Goal: Information Seeking & Learning: Learn about a topic

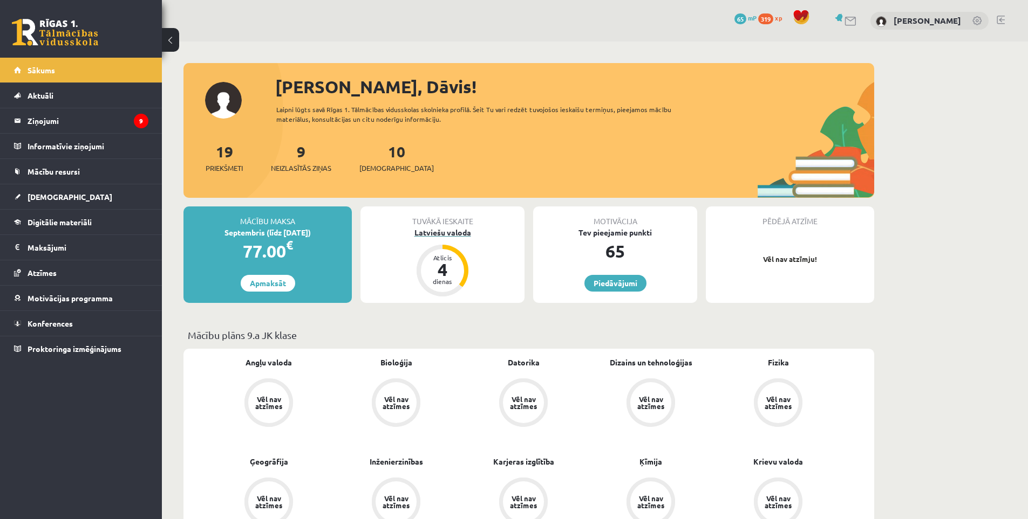
click at [440, 233] on div "Latviešu valoda" at bounding box center [442, 232] width 164 height 11
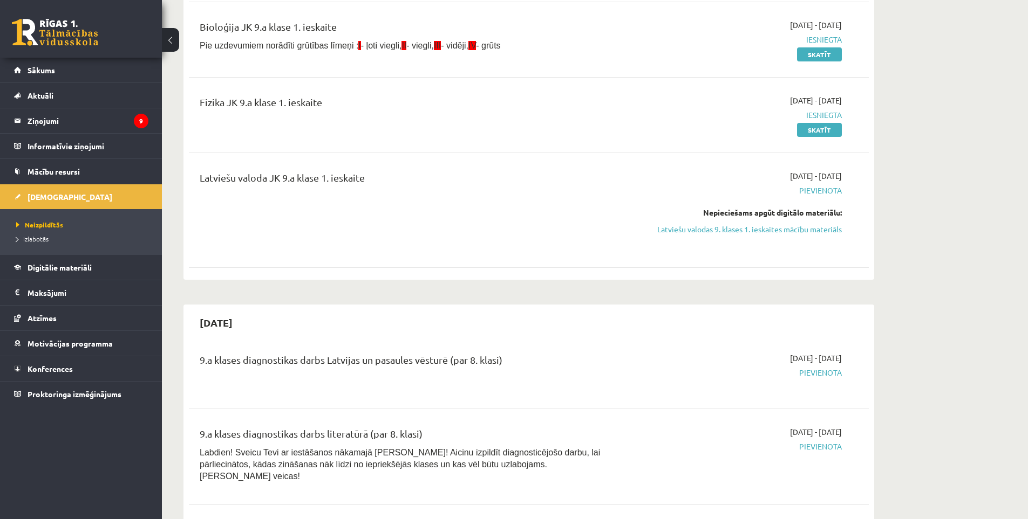
scroll to position [270, 0]
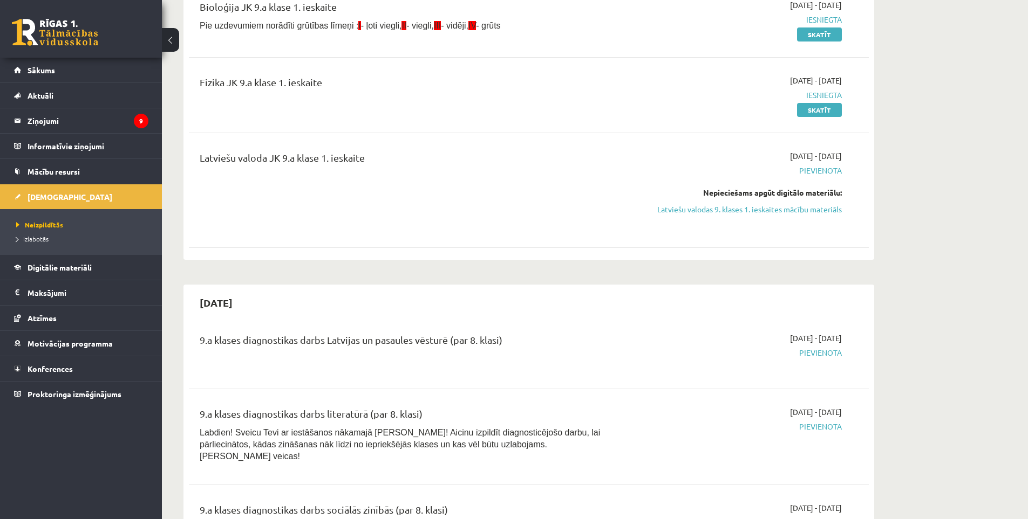
drag, startPoint x: 706, startPoint y: 210, endPoint x: 570, endPoint y: 56, distance: 205.6
click at [705, 210] on link "Latviešu valodas 9. klases 1. ieskaites mācību materiāls" at bounding box center [739, 209] width 203 height 11
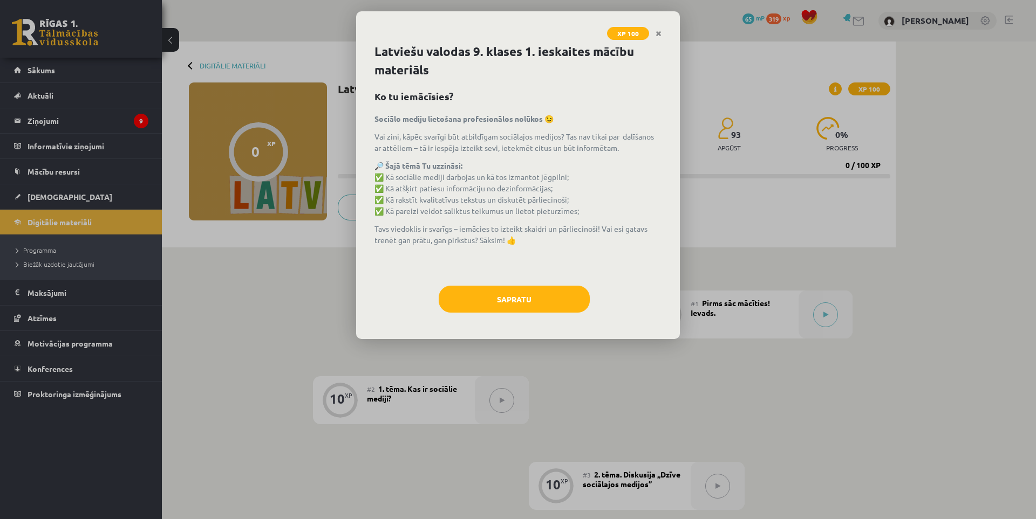
click at [779, 79] on div "XP 100 Latviešu valodas 9. klases 1. ieskaites mācību materiāls Ko tu iemācīsie…" at bounding box center [518, 259] width 1036 height 519
click at [546, 304] on button "Sapratu" at bounding box center [514, 299] width 151 height 27
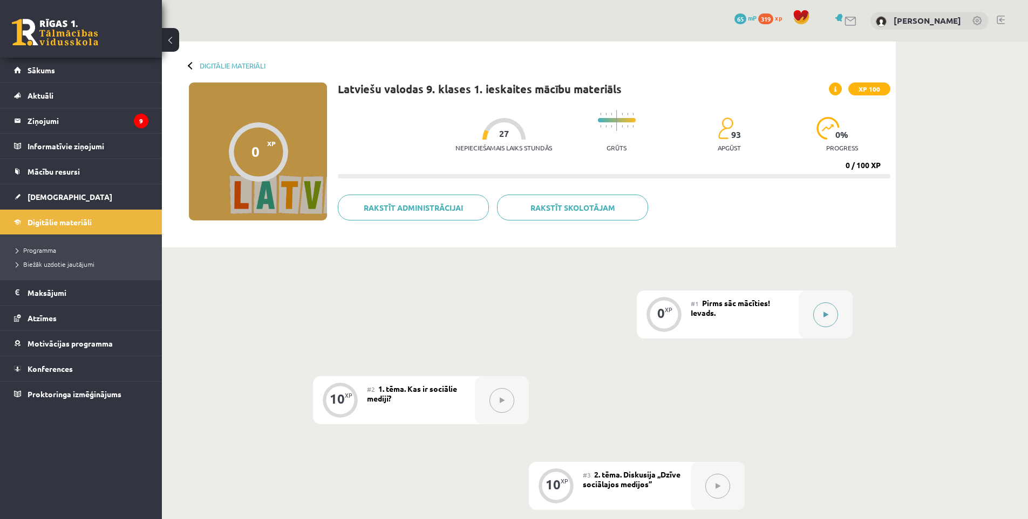
click at [812, 307] on div at bounding box center [825, 315] width 54 height 48
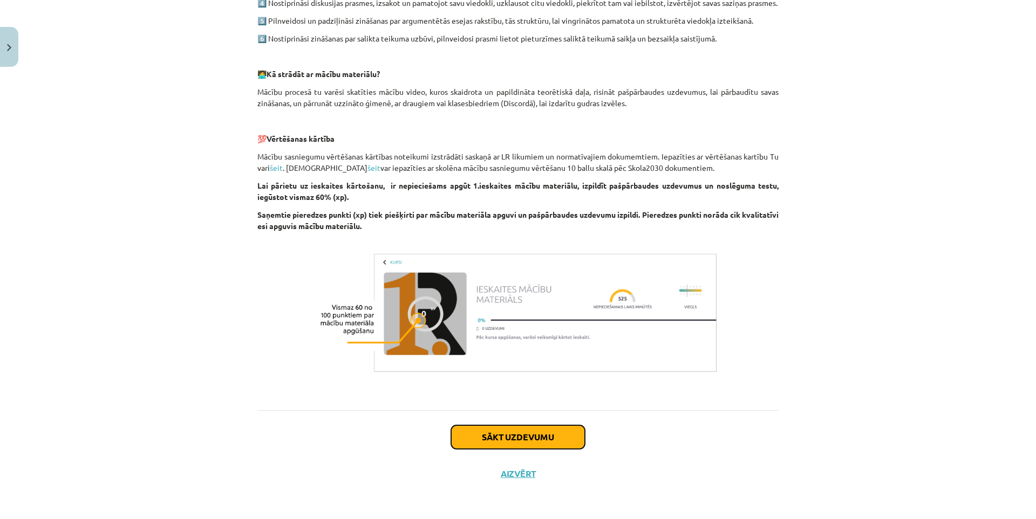
click at [513, 445] on button "Sākt uzdevumu" at bounding box center [518, 438] width 134 height 24
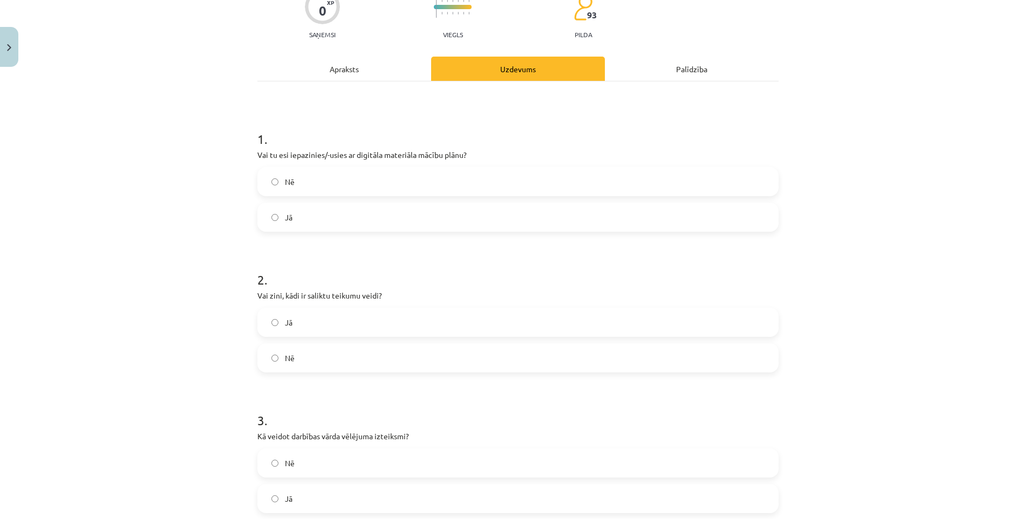
scroll to position [27, 0]
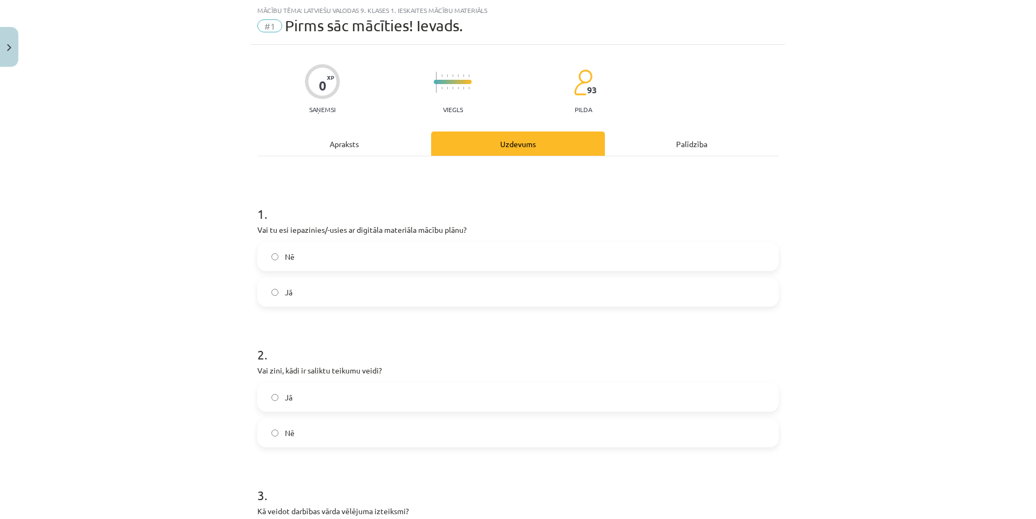
click at [331, 289] on label "Jā" at bounding box center [517, 292] width 519 height 27
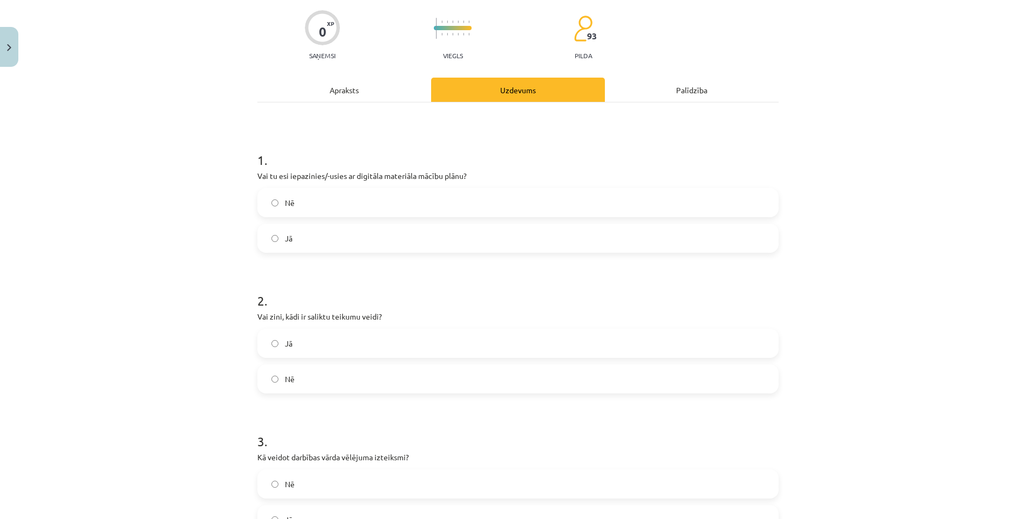
click at [339, 368] on label "Nē" at bounding box center [517, 379] width 519 height 27
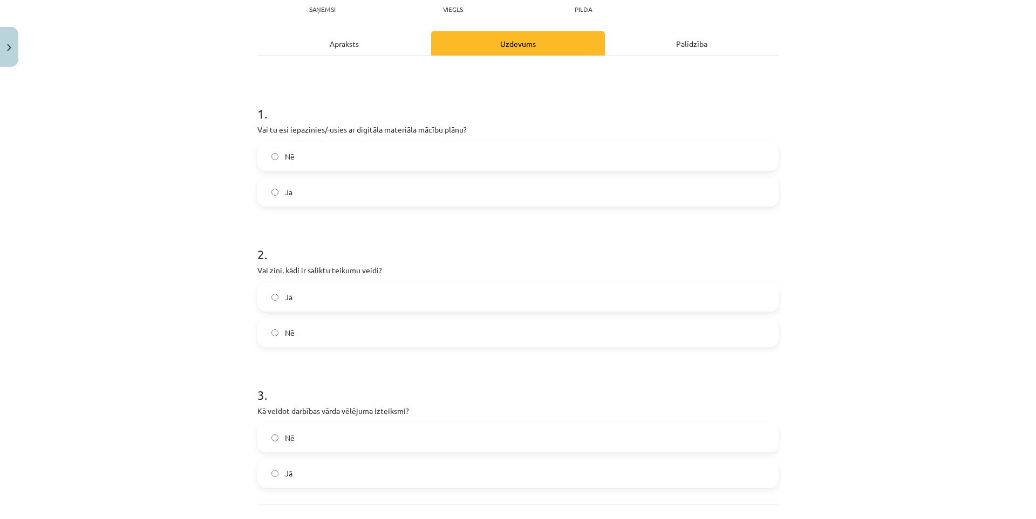
scroll to position [221, 0]
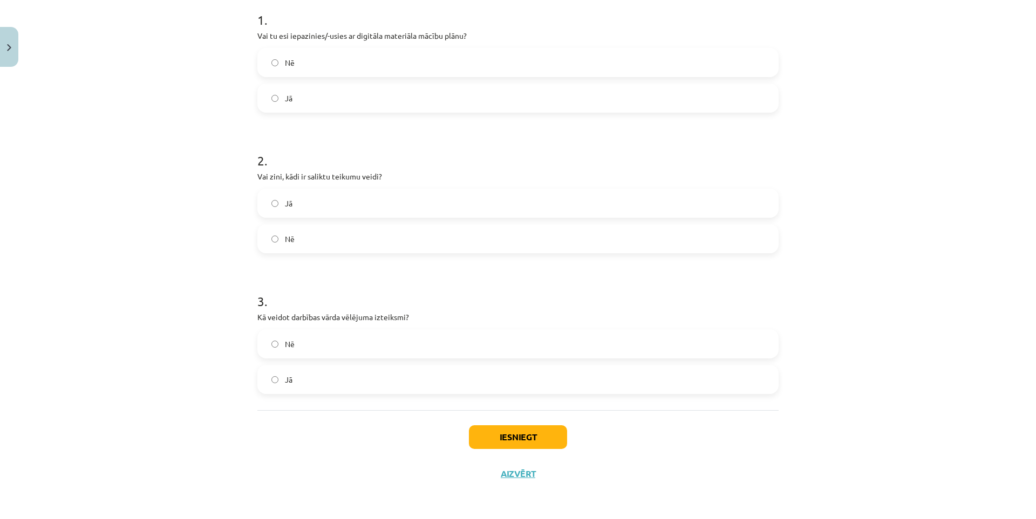
click at [306, 375] on label "Jā" at bounding box center [517, 379] width 519 height 27
click at [485, 434] on button "Iesniegt" at bounding box center [518, 438] width 98 height 24
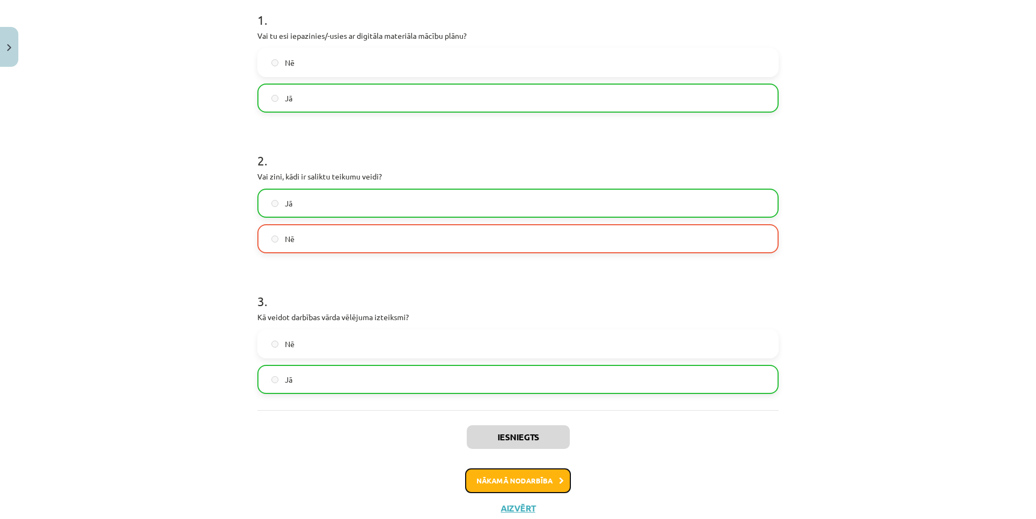
click at [499, 479] on button "Nākamā nodarbība" at bounding box center [518, 481] width 106 height 25
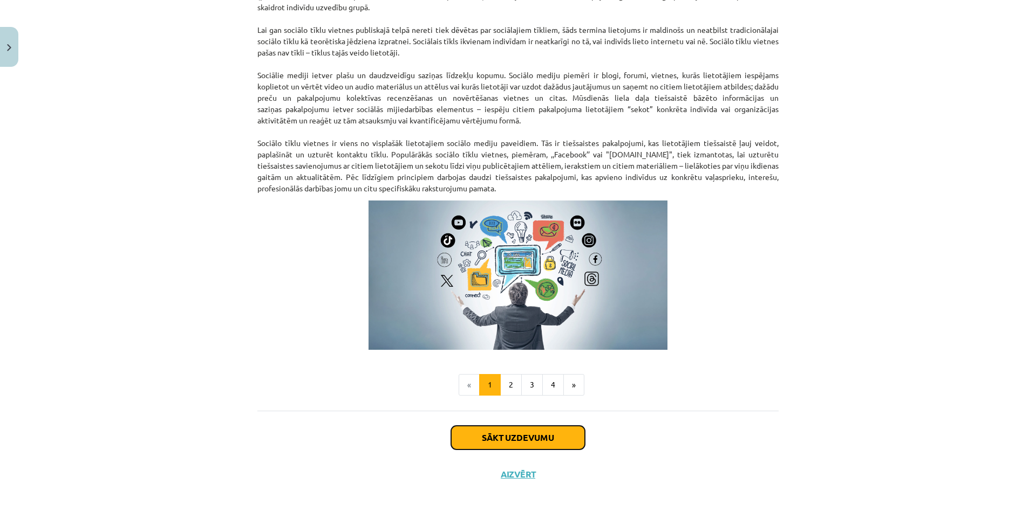
click at [529, 434] on button "Sākt uzdevumu" at bounding box center [518, 438] width 134 height 24
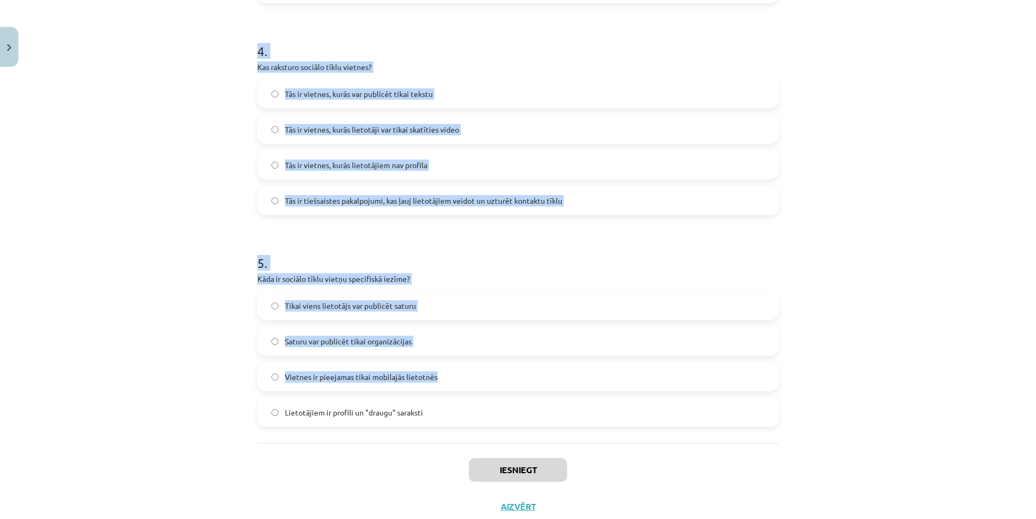
scroll to position [805, 0]
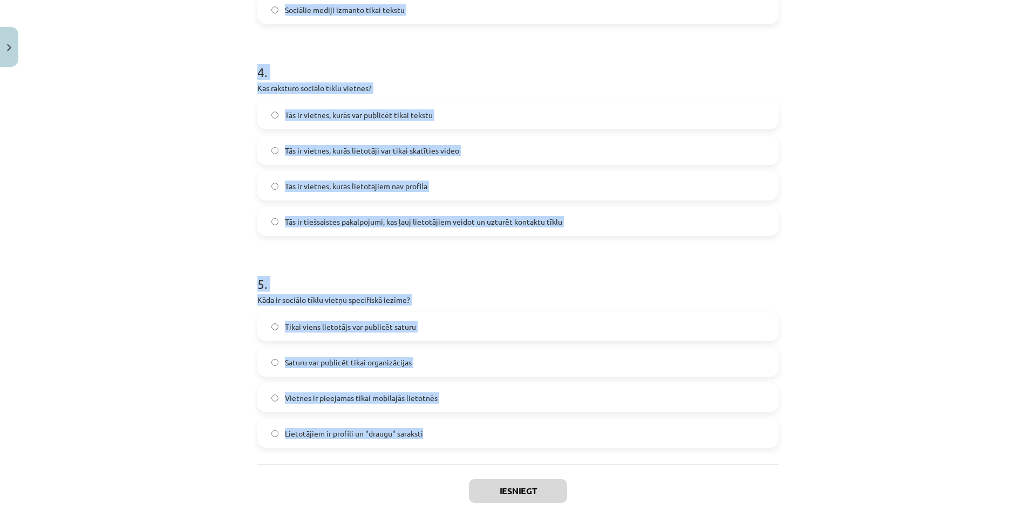
drag, startPoint x: 247, startPoint y: 229, endPoint x: 501, endPoint y: 432, distance: 325.1
copy form "Kas ir sociālo mediju trīs pamatelementi? Programmatūra, internets un lietotāji…"
click at [224, 252] on div "Mācību tēma: Latviešu valodas 9. klases 1. ieskaites mācību materiāls #2 1. tēm…" at bounding box center [518, 259] width 1036 height 519
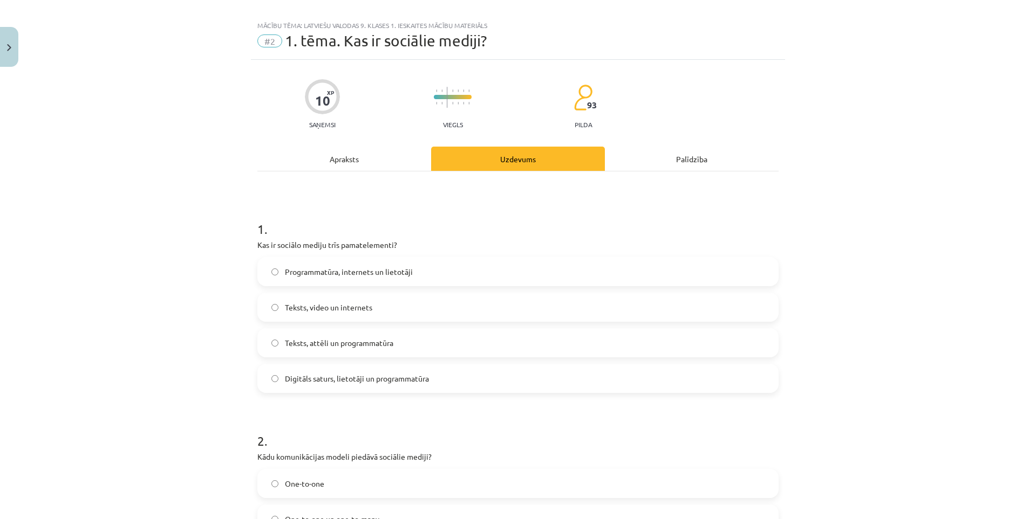
scroll to position [0, 0]
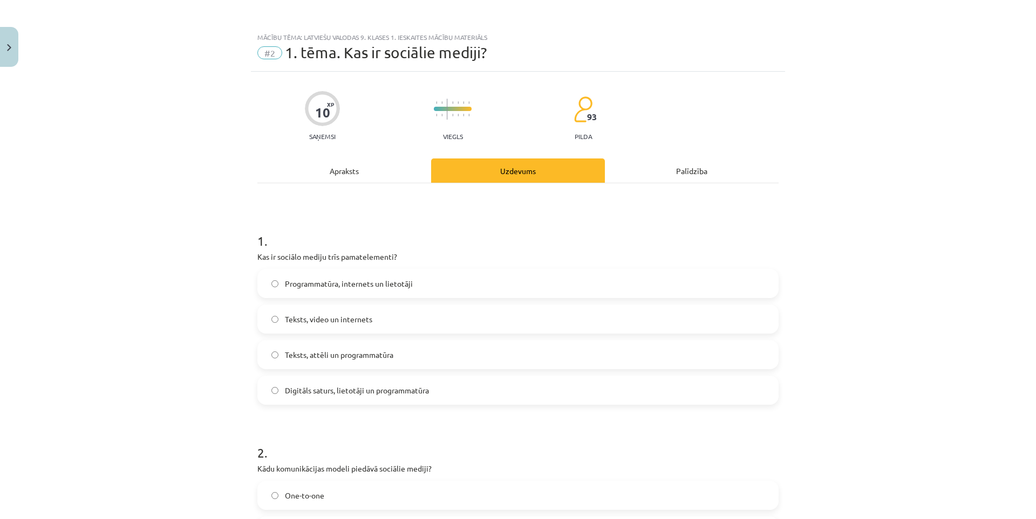
click at [324, 384] on label "Digitāls saturs, lietotāji un programmatūra" at bounding box center [517, 390] width 519 height 27
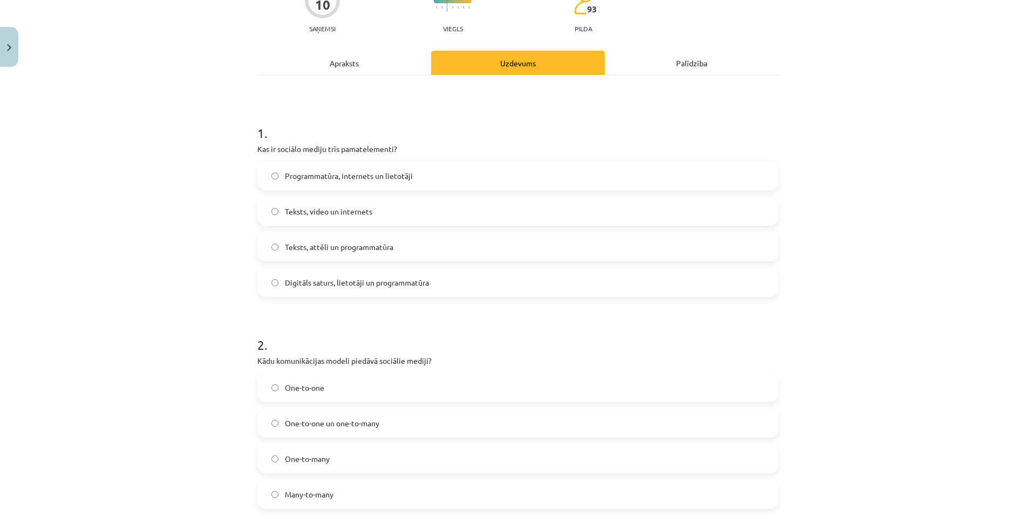
scroll to position [162, 0]
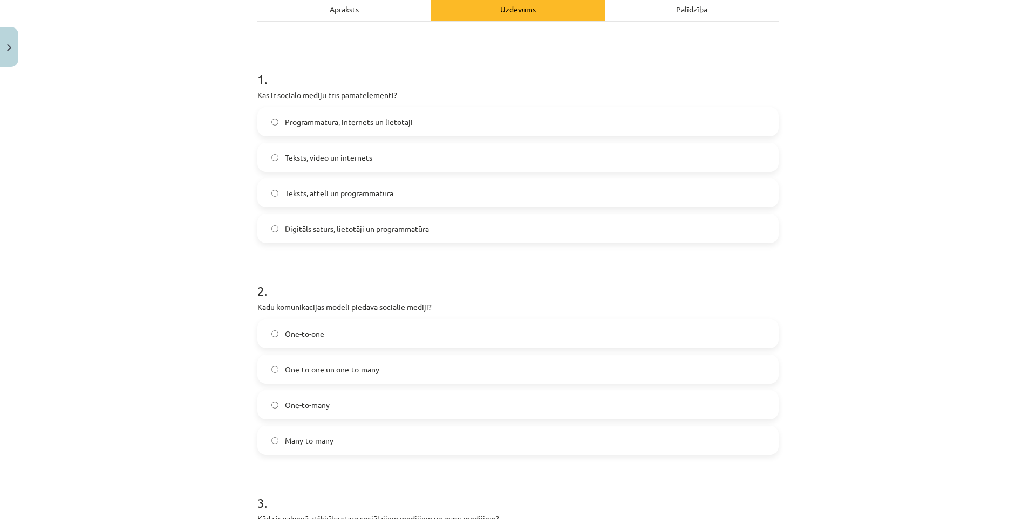
click at [356, 439] on label "Many-to-many" at bounding box center [517, 440] width 519 height 27
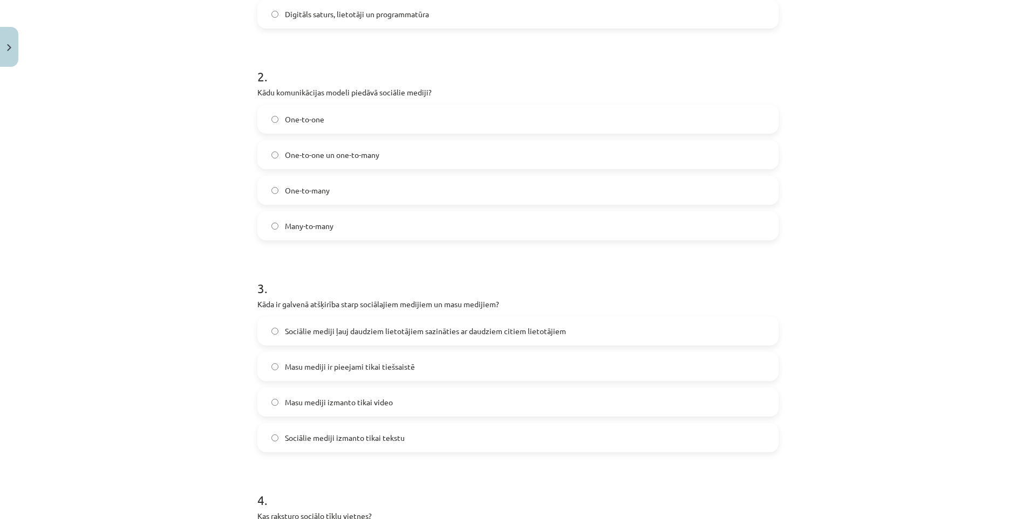
scroll to position [378, 0]
click at [314, 325] on span "Sociālie mediji ļauj daudziem lietotājiem sazināties ar daudziem citiem lietotā…" at bounding box center [425, 330] width 281 height 11
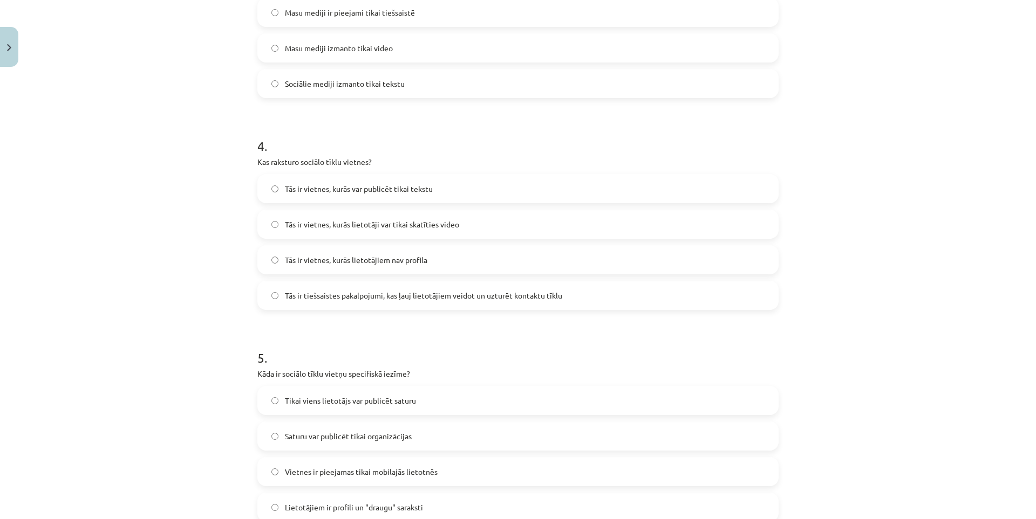
scroll to position [755, 0]
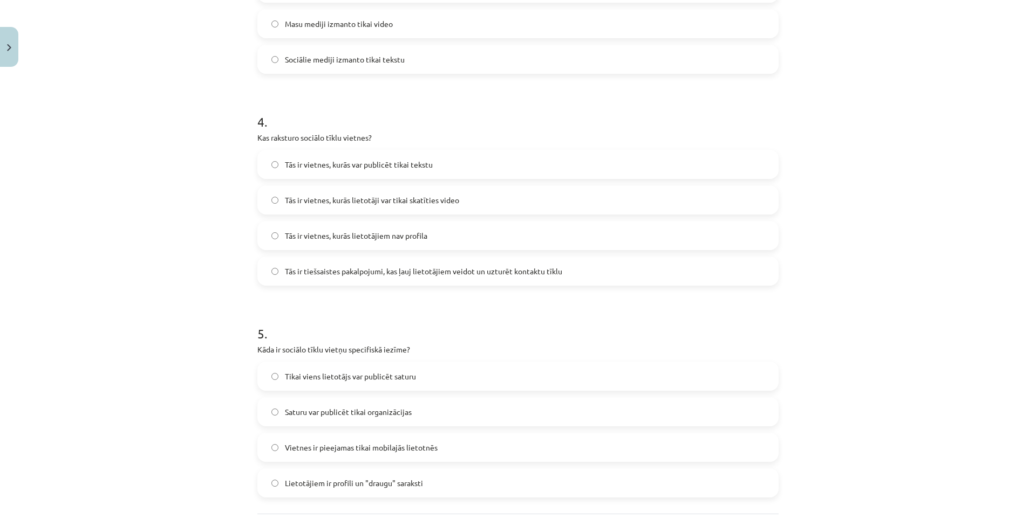
click at [331, 277] on span "Tās ir tiešsaistes pakalpojumi, kas ļauj lietotājiem veidot un uzturēt kontaktu…" at bounding box center [423, 271] width 277 height 11
click at [368, 471] on label "Lietotājiem ir profili un "draugu" saraksti" at bounding box center [517, 483] width 519 height 27
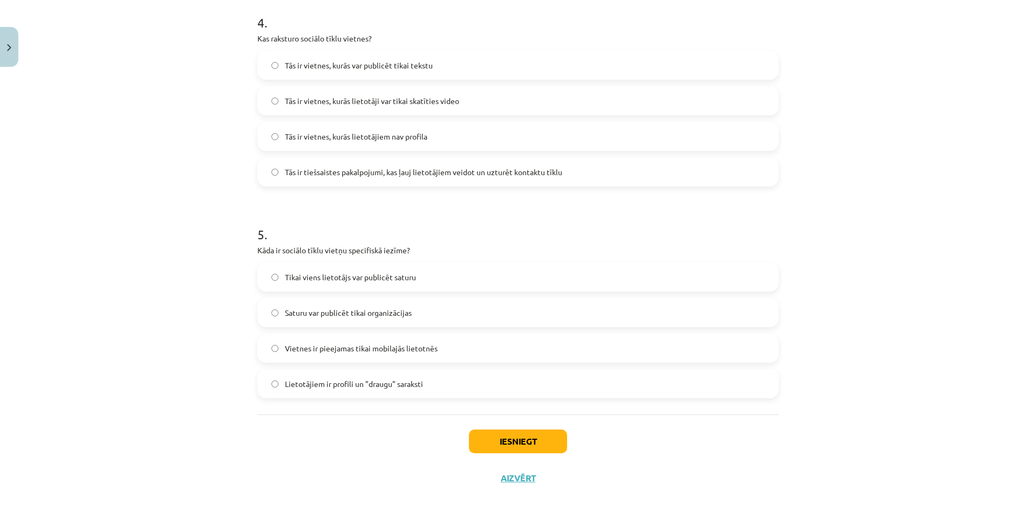
scroll to position [859, 0]
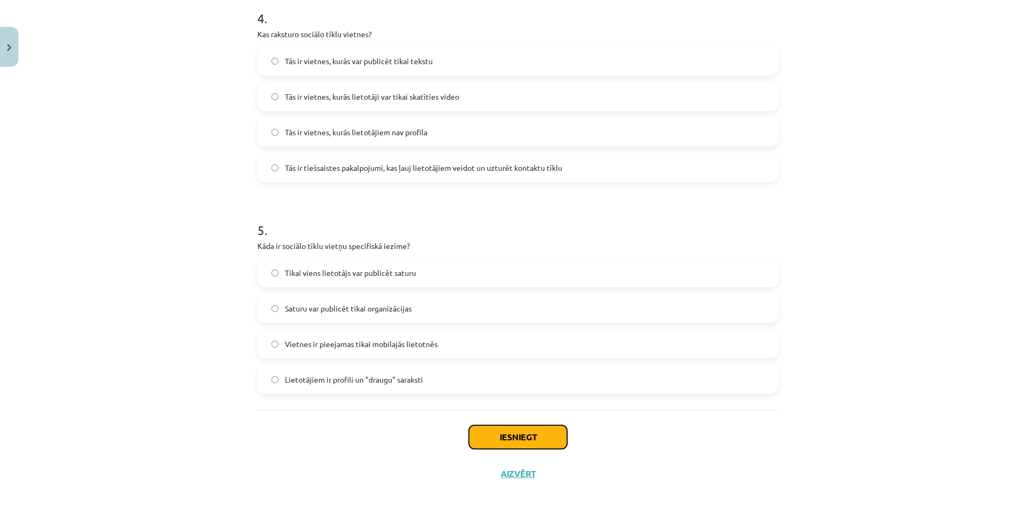
click at [525, 446] on button "Iesniegt" at bounding box center [518, 438] width 98 height 24
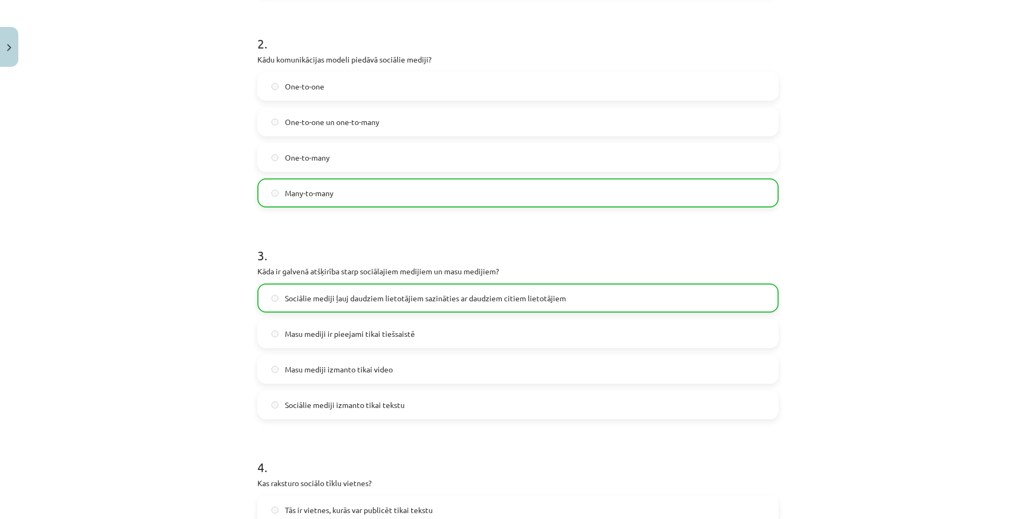
drag, startPoint x: 160, startPoint y: 331, endPoint x: 159, endPoint y: 256, distance: 75.0
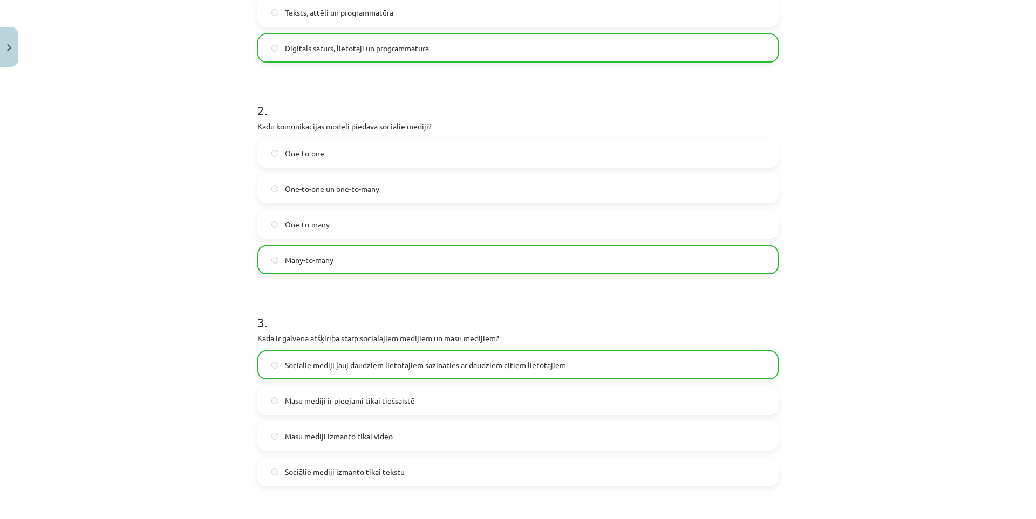
drag, startPoint x: 159, startPoint y: 256, endPoint x: 156, endPoint y: 173, distance: 83.1
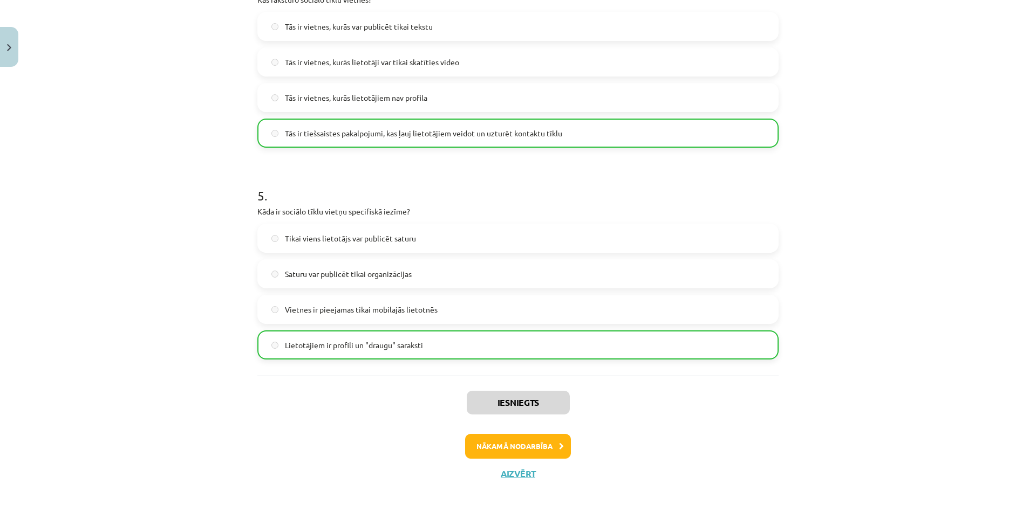
drag, startPoint x: 156, startPoint y: 173, endPoint x: 276, endPoint y: 434, distance: 287.5
click at [498, 447] on button "Nākamā nodarbība" at bounding box center [518, 446] width 106 height 25
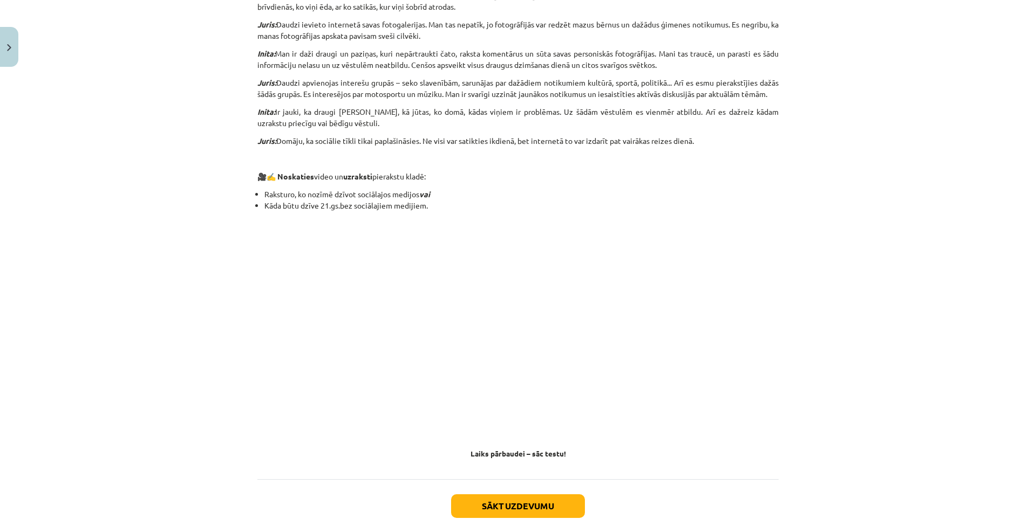
drag, startPoint x: 181, startPoint y: 297, endPoint x: 182, endPoint y: 439, distance: 141.9
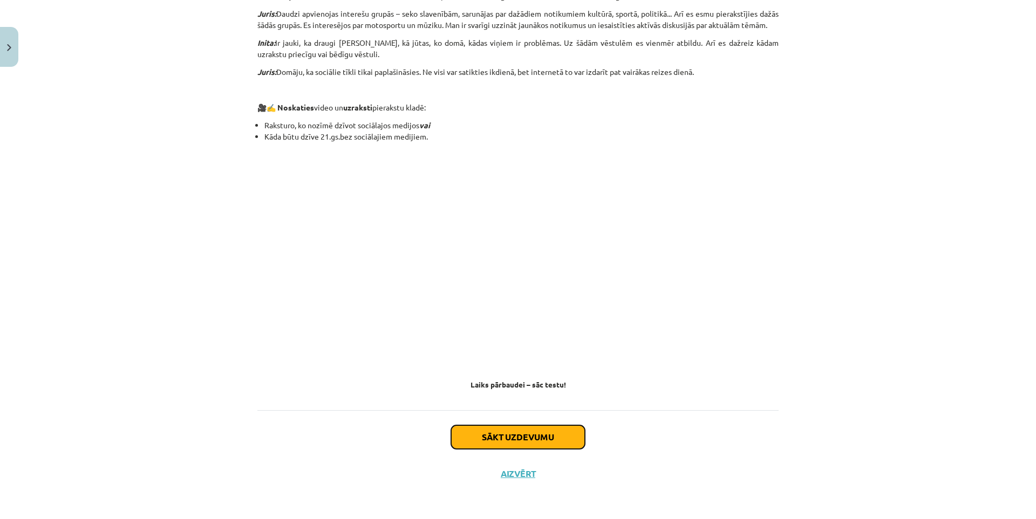
click at [495, 433] on button "Sākt uzdevumu" at bounding box center [518, 438] width 134 height 24
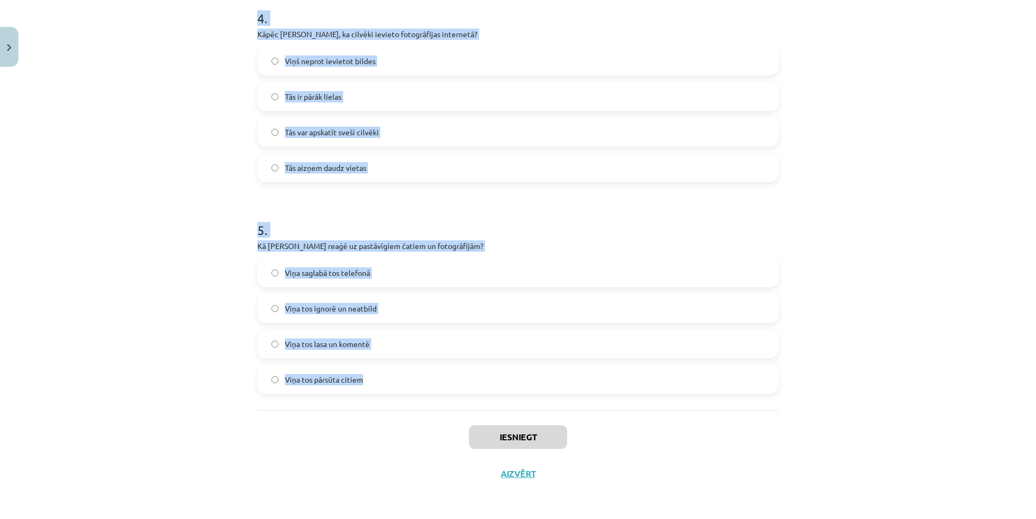
drag, startPoint x: 249, startPoint y: 226, endPoint x: 457, endPoint y: 363, distance: 249.4
copy form "Kas, pēc Jura domām, ir ļoti populārs mūsdienās? Radio Avīzes Televīzija Sociāl…"
click at [112, 196] on div "Mācību tēma: Latviešu valodas 9. klases 1. ieskaites mācību materiāls #3 2. tēm…" at bounding box center [518, 259] width 1036 height 519
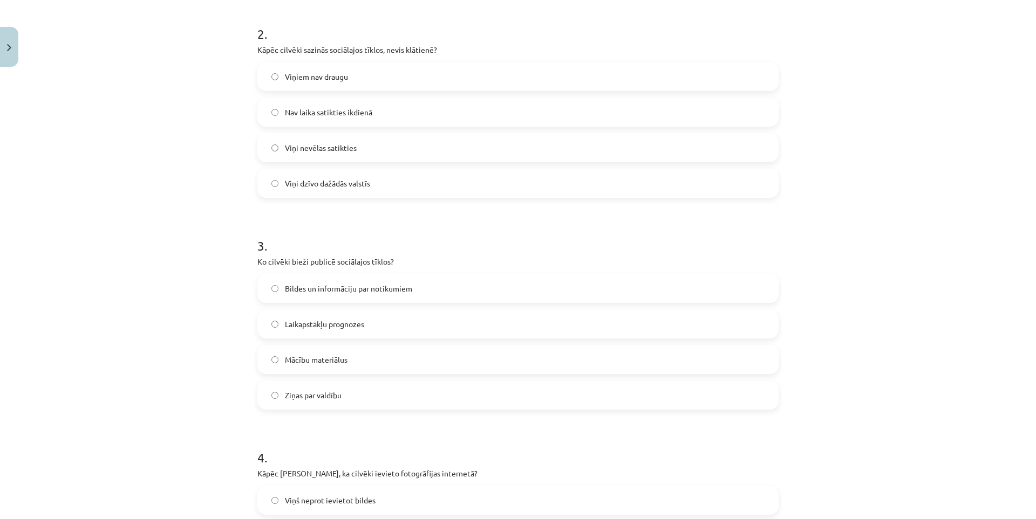
scroll to position [68, 0]
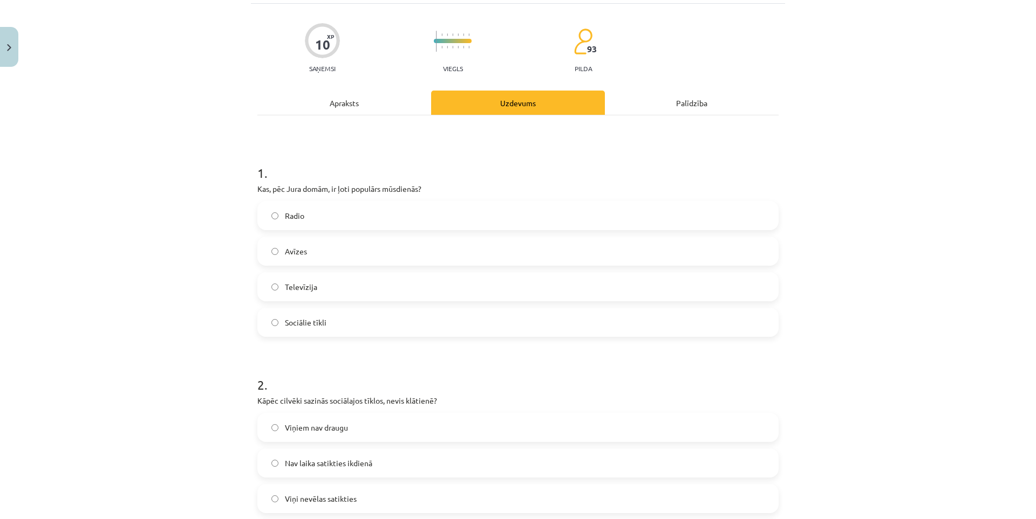
drag, startPoint x: 168, startPoint y: 262, endPoint x: 156, endPoint y: 144, distance: 118.2
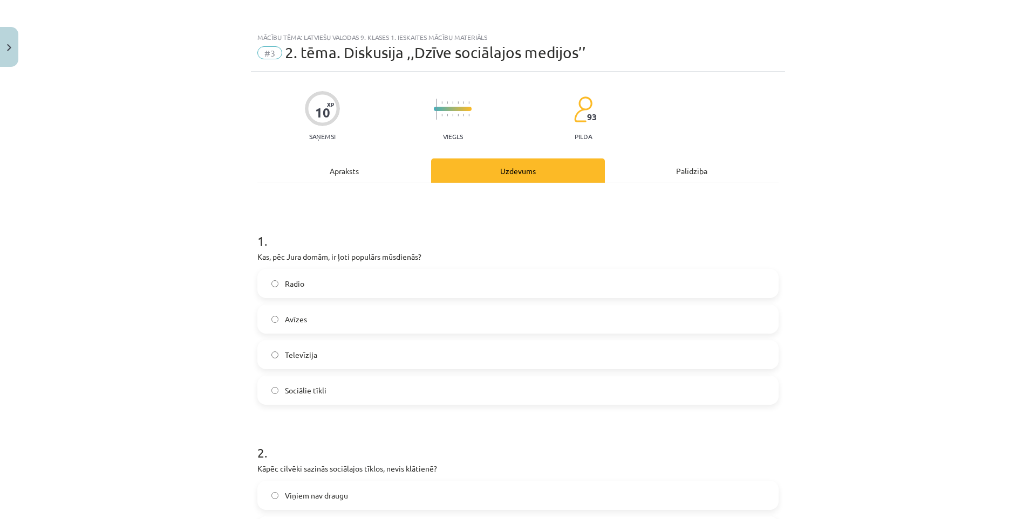
click at [326, 389] on label "Sociālie tīkli" at bounding box center [517, 390] width 519 height 27
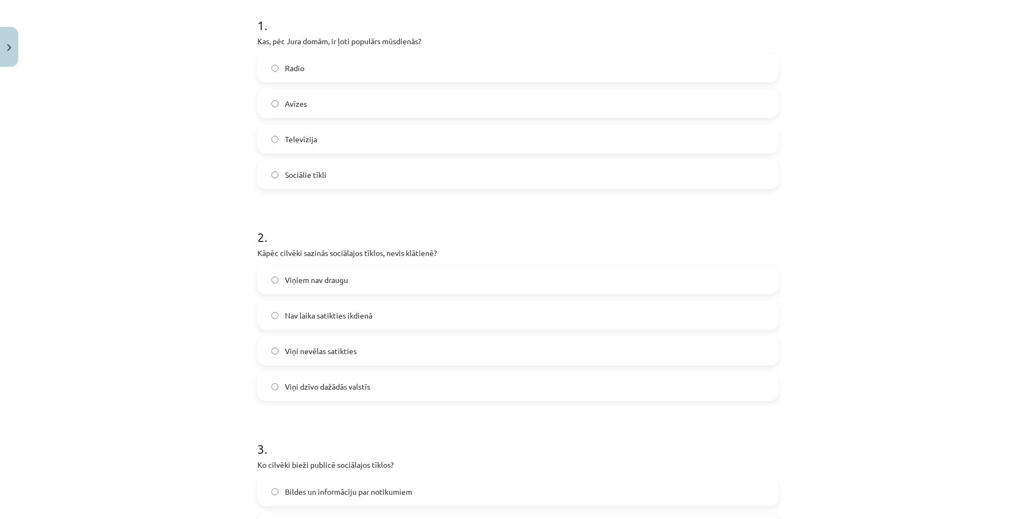
click at [323, 344] on label "Viņi nevēlas satikties" at bounding box center [517, 351] width 519 height 27
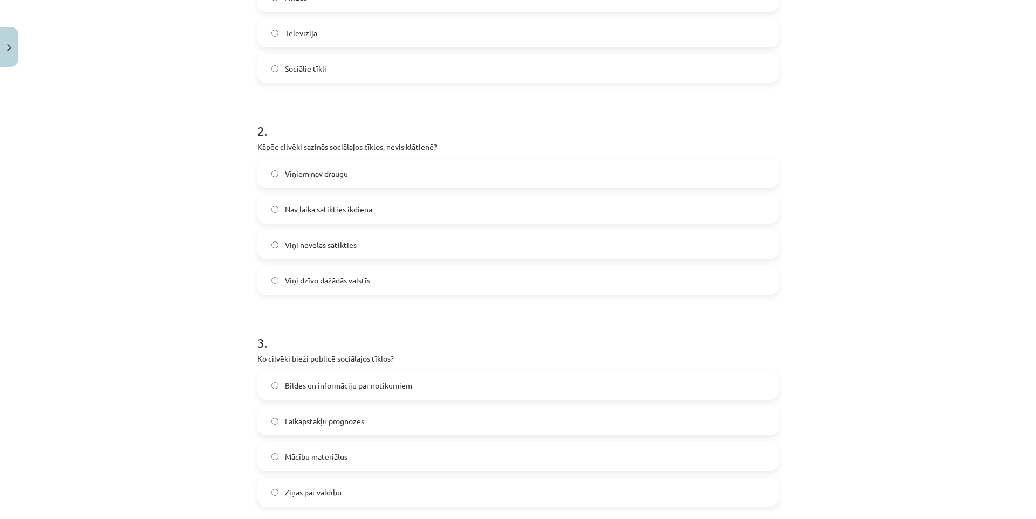
scroll to position [432, 0]
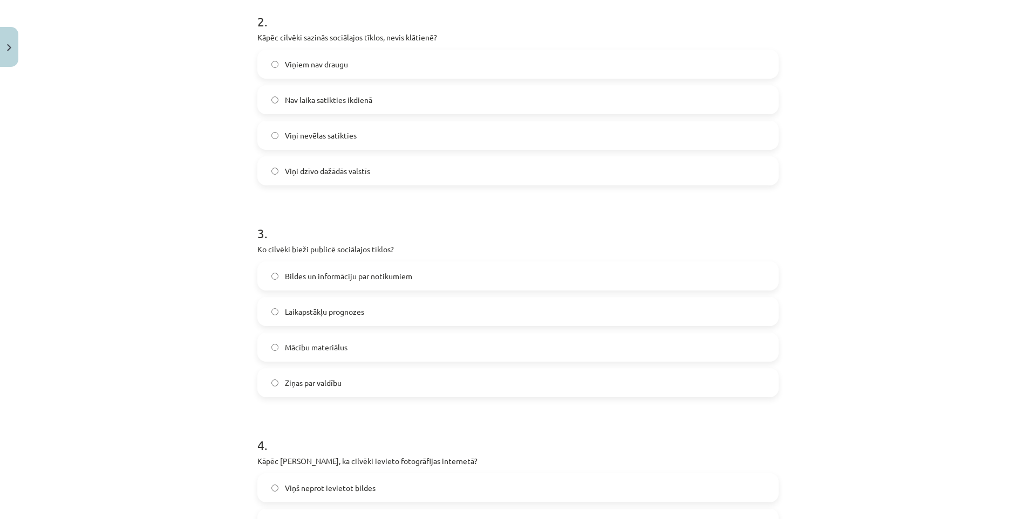
click at [318, 280] on span "Bildes un informāciju par notikumiem" at bounding box center [348, 276] width 127 height 11
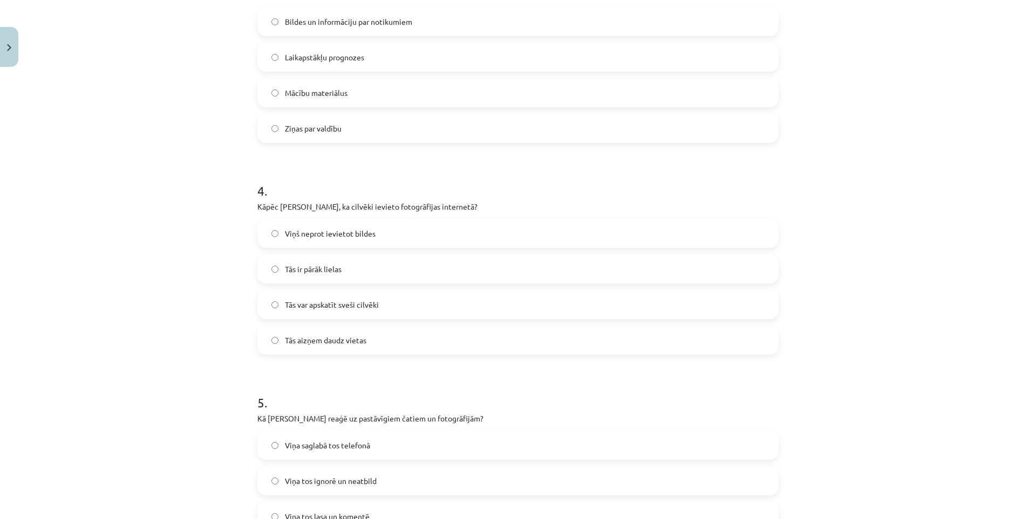
scroll to position [701, 0]
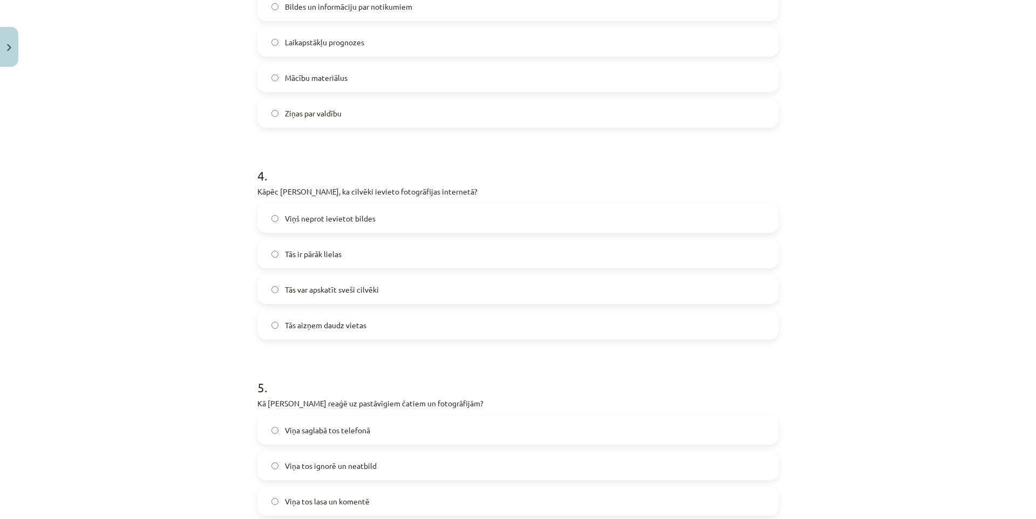
click at [290, 296] on label "Tās var apskatīt sveši cilvēki" at bounding box center [517, 289] width 519 height 27
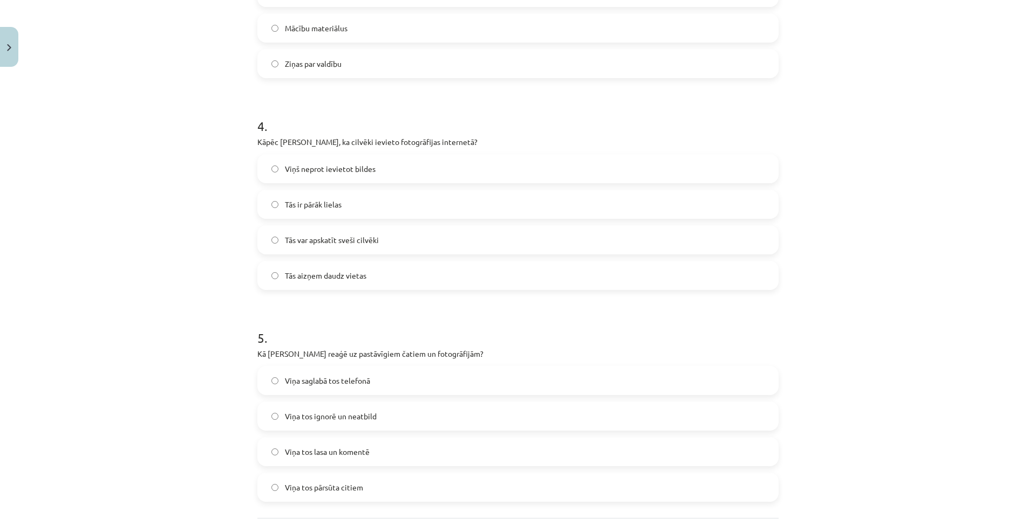
scroll to position [859, 0]
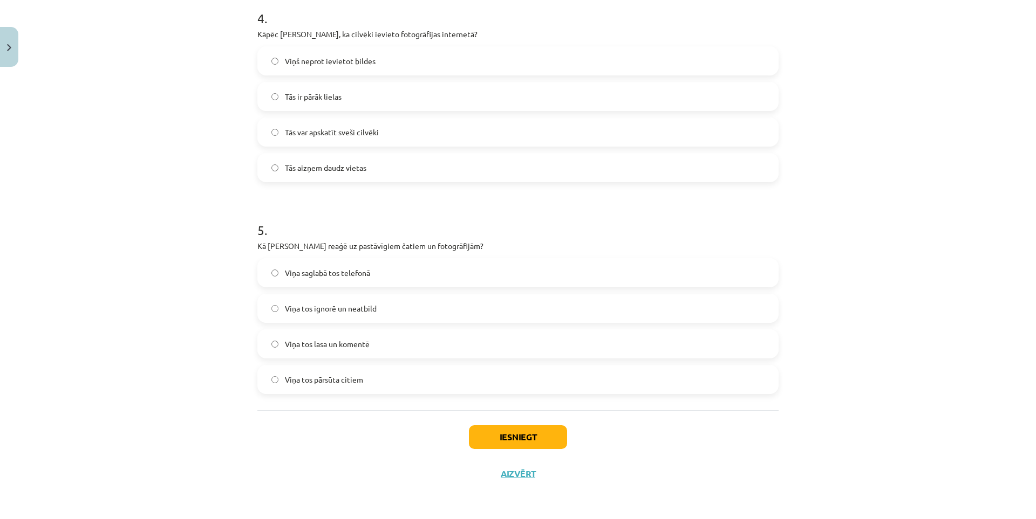
click at [307, 344] on span "Viņa tos lasa un komentē" at bounding box center [327, 344] width 85 height 11
click at [501, 427] on button "Iesniegt" at bounding box center [518, 438] width 98 height 24
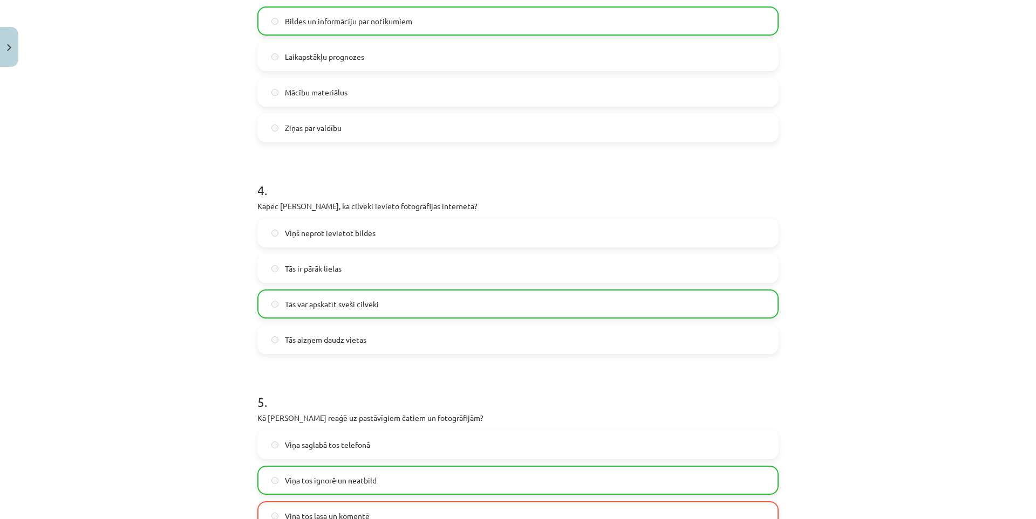
drag, startPoint x: 206, startPoint y: 346, endPoint x: 198, endPoint y: 293, distance: 53.5
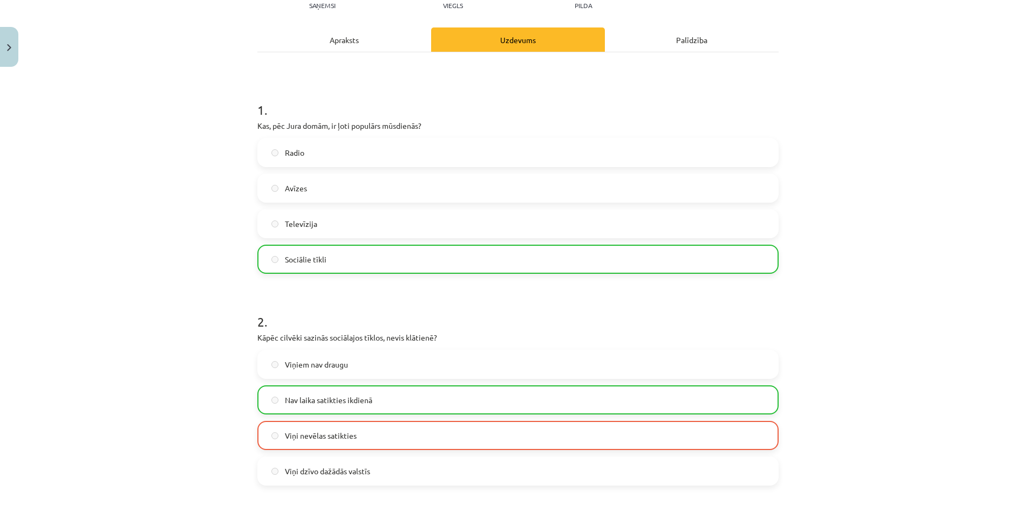
scroll to position [0, 0]
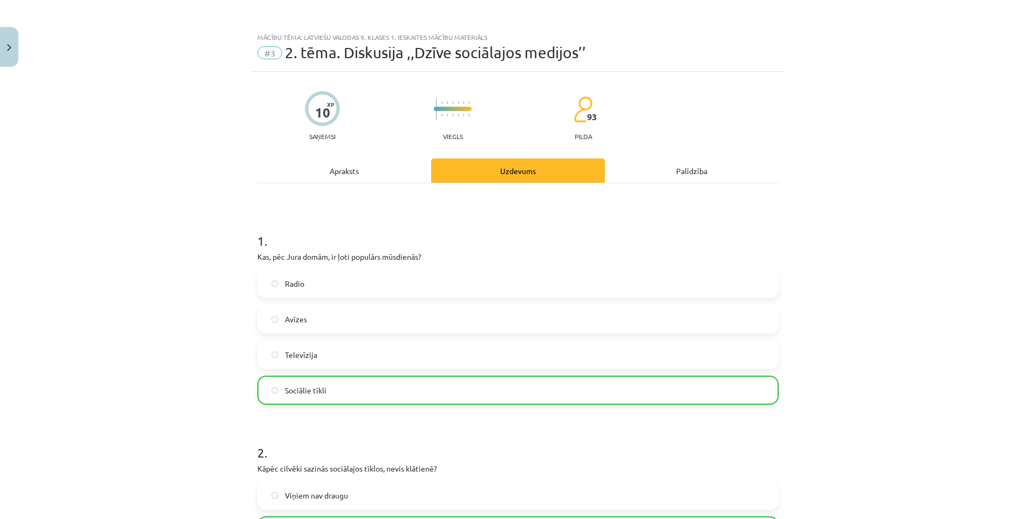
drag, startPoint x: 207, startPoint y: 219, endPoint x: 195, endPoint y: 196, distance: 25.8
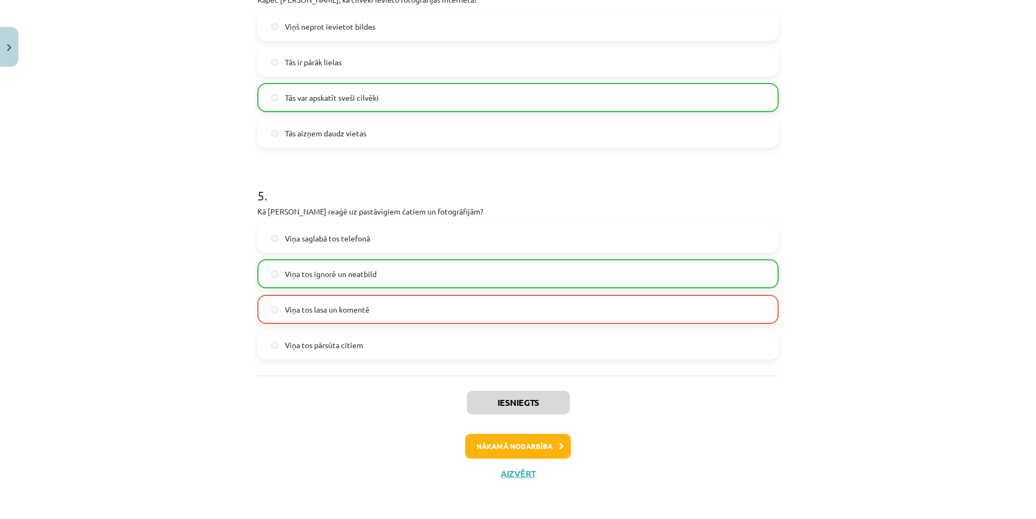
drag, startPoint x: 197, startPoint y: 367, endPoint x: 201, endPoint y: 427, distance: 60.6
click at [467, 442] on button "Nākamā nodarbība" at bounding box center [518, 446] width 106 height 25
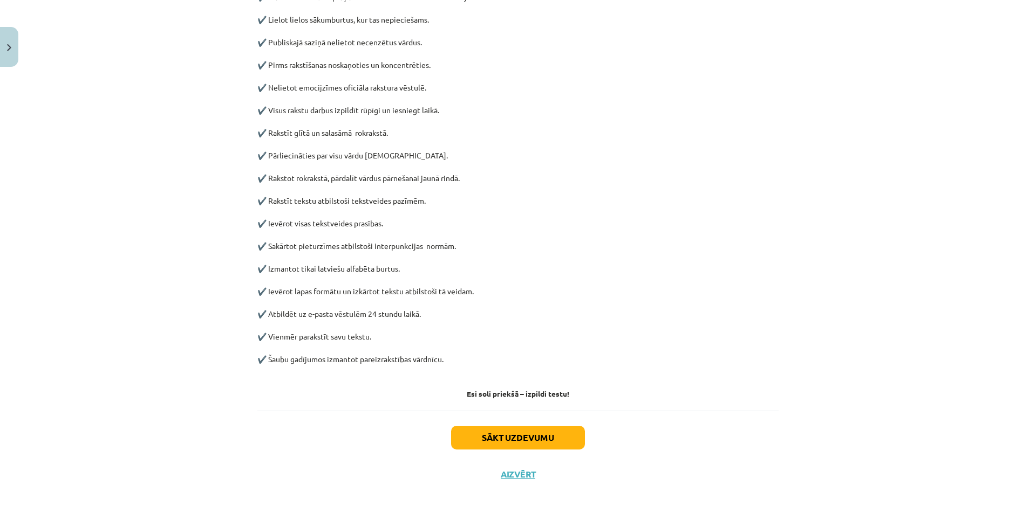
drag, startPoint x: 199, startPoint y: 330, endPoint x: 200, endPoint y: 470, distance: 140.8
click at [501, 439] on button "Sākt uzdevumu" at bounding box center [518, 438] width 134 height 24
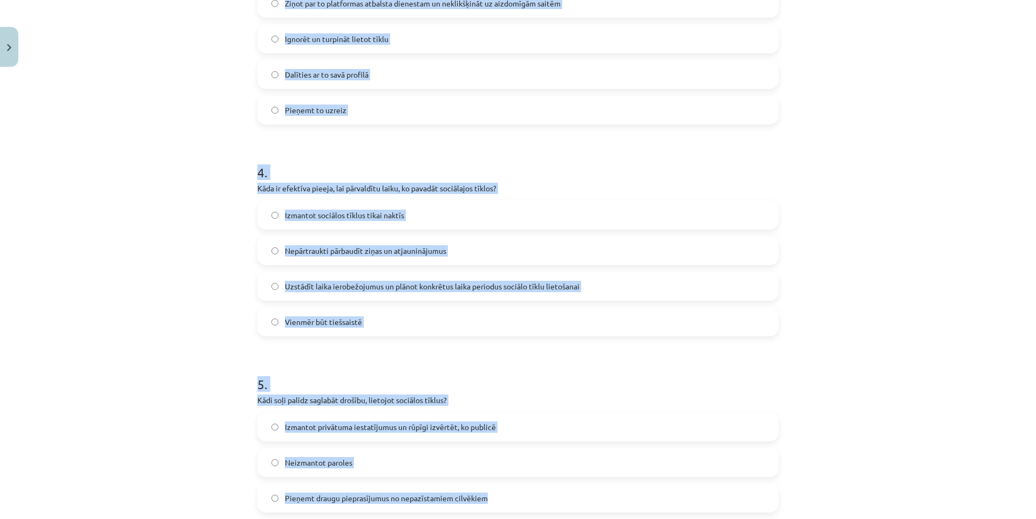
scroll to position [836, 0]
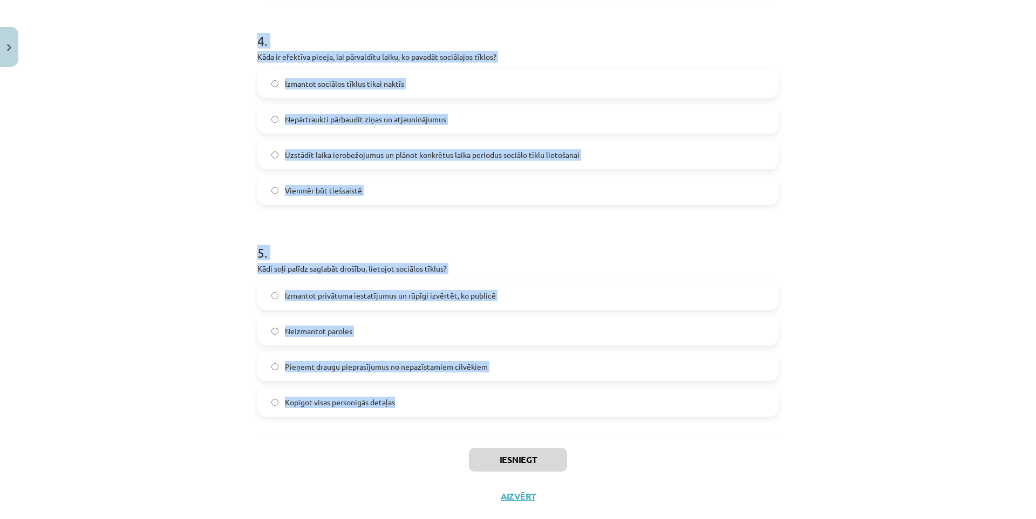
drag, startPoint x: 252, startPoint y: 229, endPoint x: 527, endPoint y: 387, distance: 317.6
click at [527, 387] on div "Mācību tēma: Latviešu valodas 9. klases 1. ieskaites mācību materiāls #4 3. tēm…" at bounding box center [518, 259] width 1036 height 519
copy form "Kāda ir viena no jēgpilnas sociālo tīklu lietošanas stratēģijām? Publicēt tikai…"
click at [156, 165] on div "Mācību tēma: Latviešu valodas 9. klases 1. ieskaites mācību materiāls #4 3. tēm…" at bounding box center [518, 259] width 1036 height 519
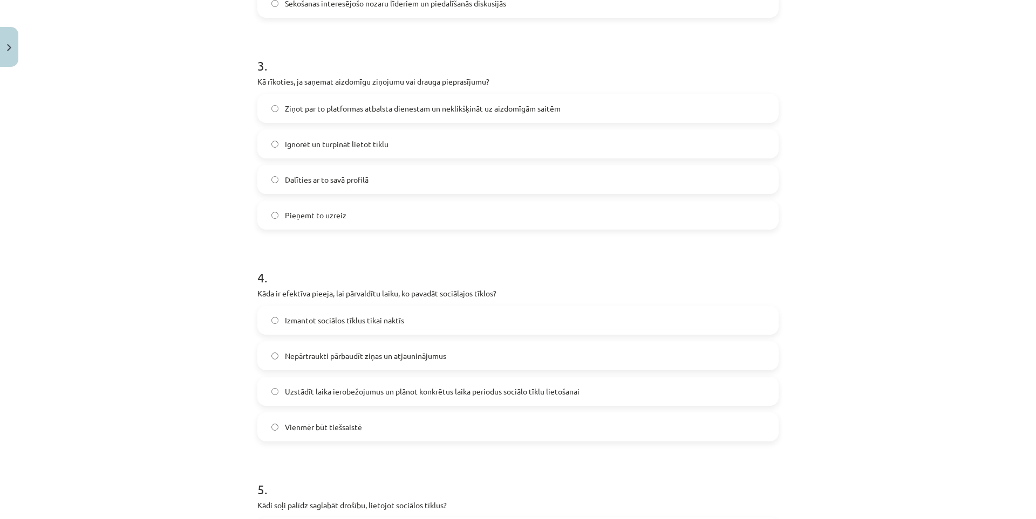
scroll to position [0, 0]
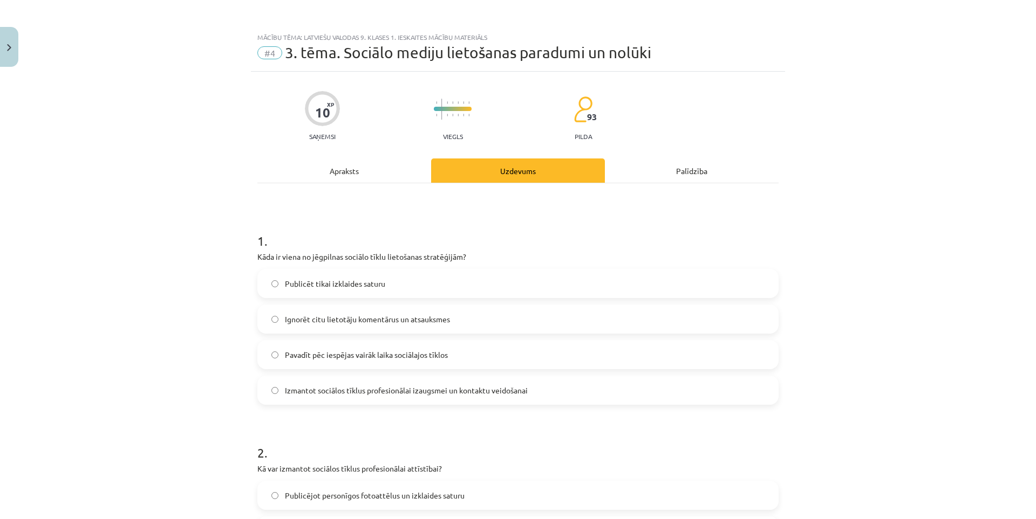
drag, startPoint x: 205, startPoint y: 258, endPoint x: 182, endPoint y: 69, distance: 191.3
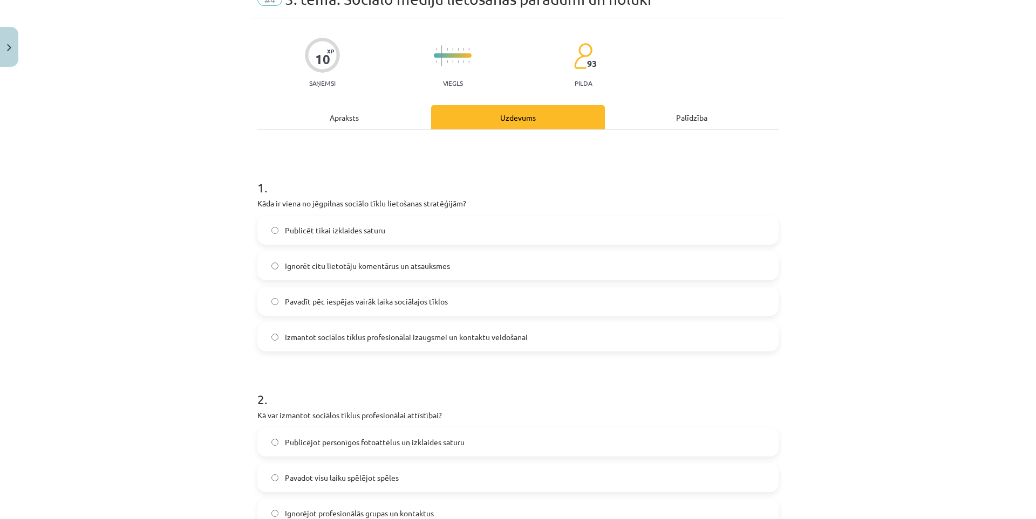
scroll to position [54, 0]
click at [317, 338] on span "Izmantot sociālos tīklus profesionālai izaugsmei un kontaktu veidošanai" at bounding box center [406, 336] width 243 height 11
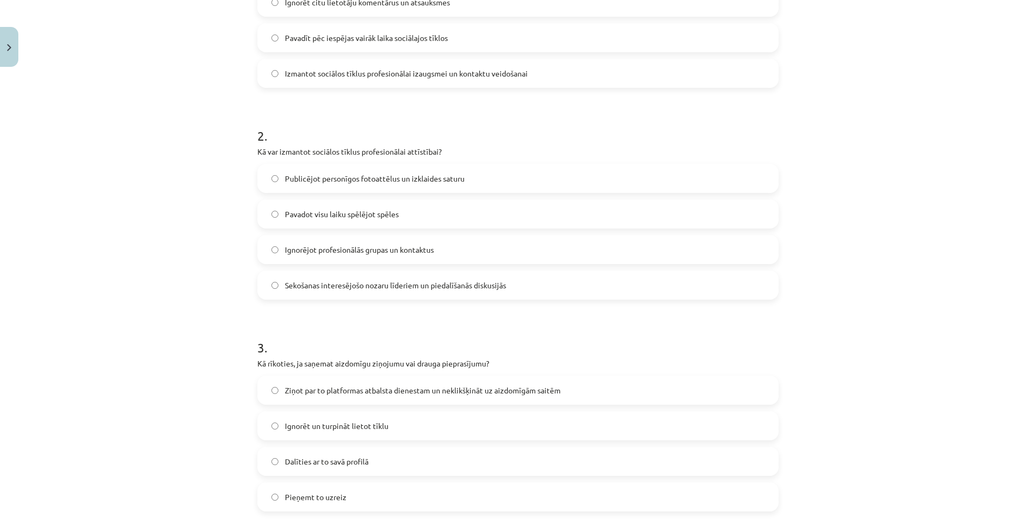
scroll to position [324, 0]
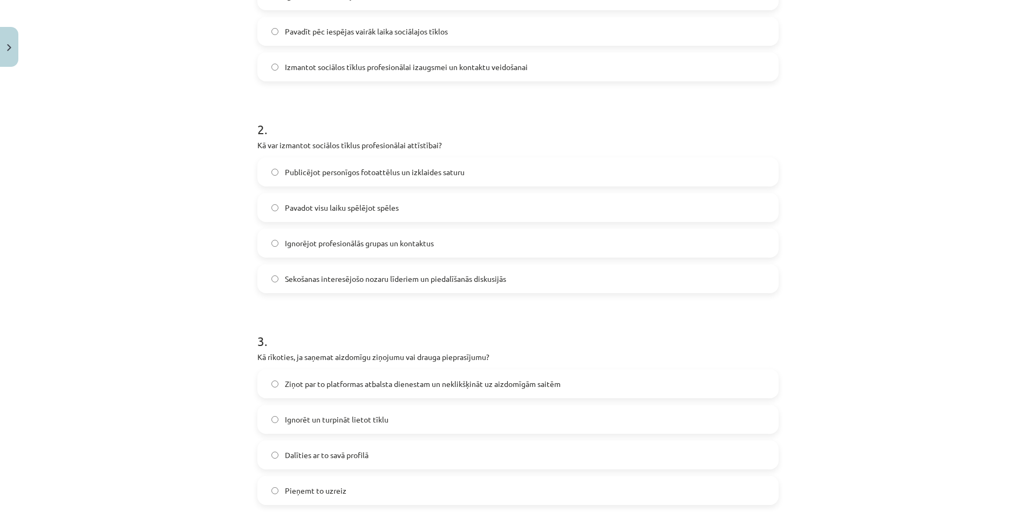
click at [316, 279] on span "Sekošanas interesējošo nozaru līderiem un piedalīšanās diskusijās" at bounding box center [395, 279] width 221 height 11
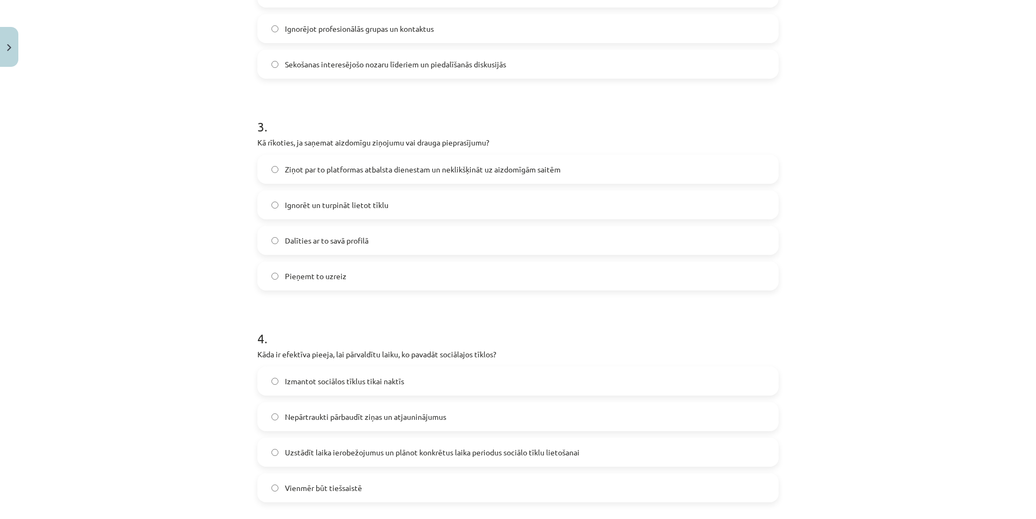
scroll to position [539, 0]
click at [272, 158] on label "Ziņot par to platformas atbalsta dienestam un neklikšķināt uz aizdomīgām saitēm" at bounding box center [517, 168] width 519 height 27
click at [340, 455] on span "Uzstādīt laika ierobežojumus un plānot konkrētus laika periodus sociālo tīklu l…" at bounding box center [432, 451] width 295 height 11
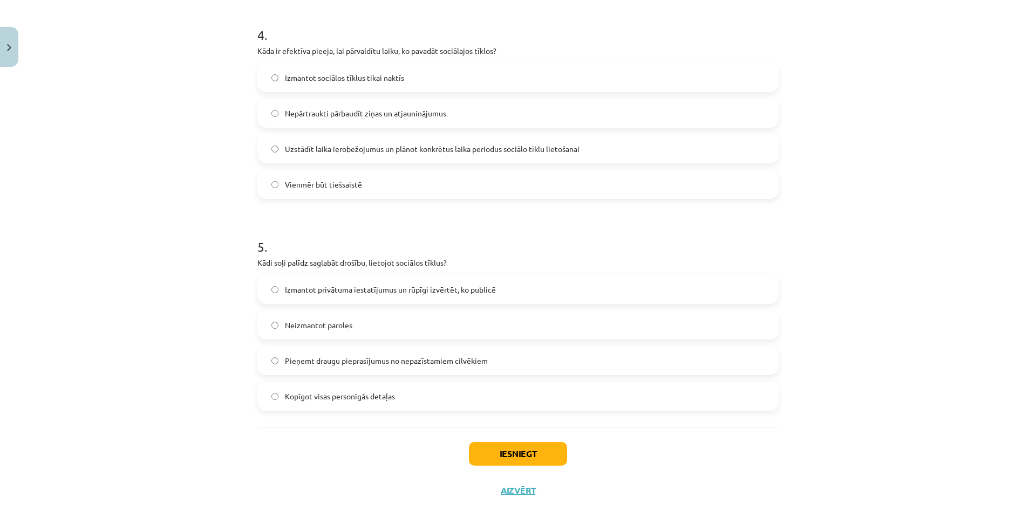
scroll to position [859, 0]
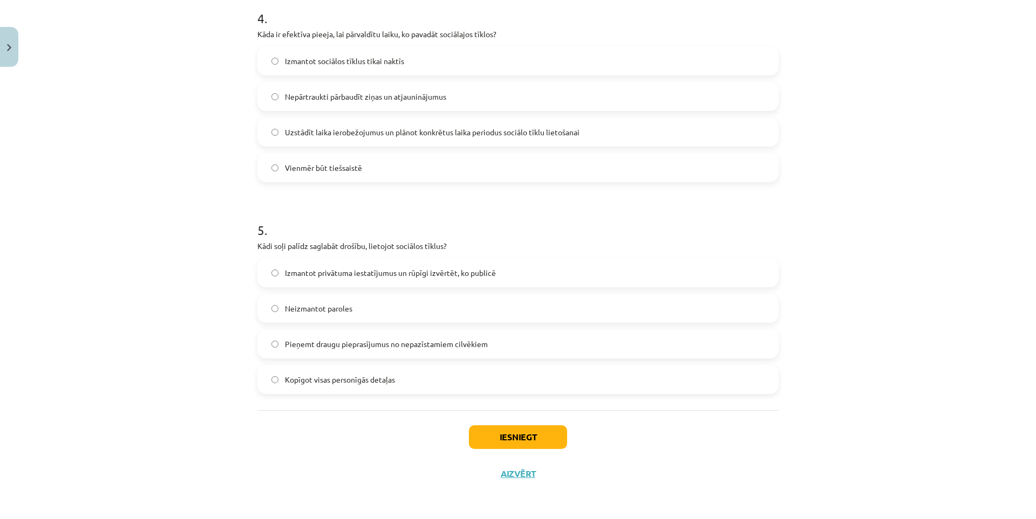
click at [323, 277] on span "Izmantot privātuma iestatījumus un rūpīgi izvērtēt, ko publicē" at bounding box center [390, 273] width 211 height 11
click at [504, 452] on div "Iesniegt Aizvērt" at bounding box center [517, 449] width 521 height 76
click at [504, 446] on button "Iesniegt" at bounding box center [518, 438] width 98 height 24
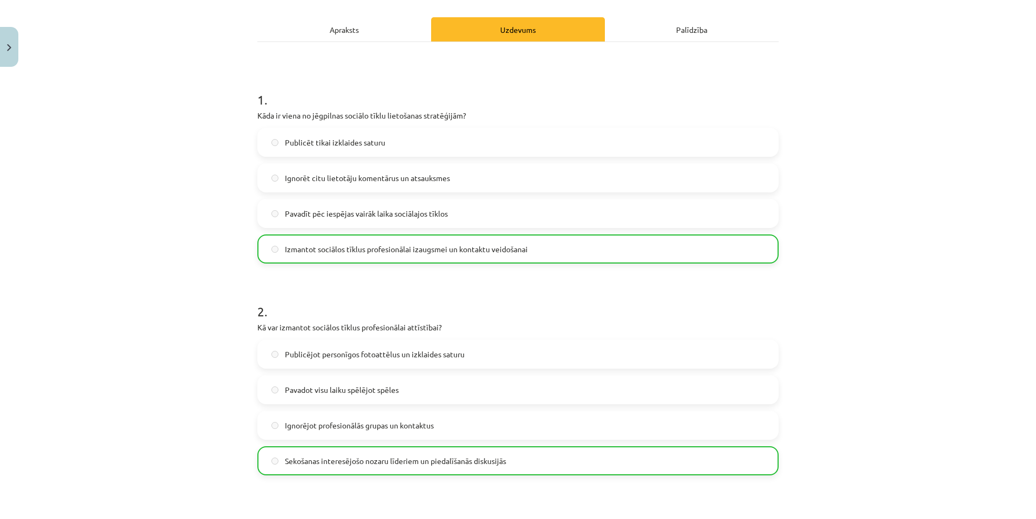
scroll to position [0, 0]
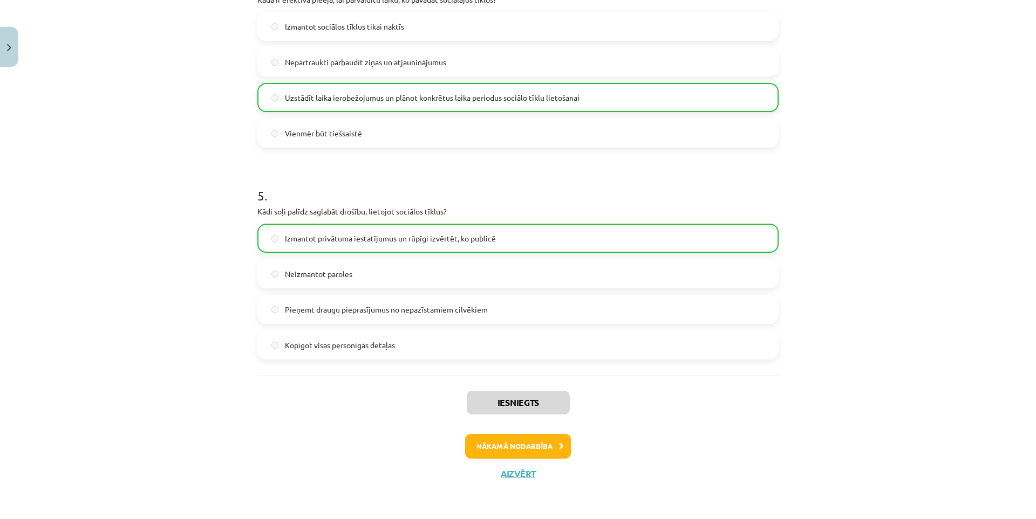
drag, startPoint x: 165, startPoint y: 387, endPoint x: 327, endPoint y: 497, distance: 195.7
click at [478, 453] on button "Nākamā nodarbība" at bounding box center [518, 446] width 106 height 25
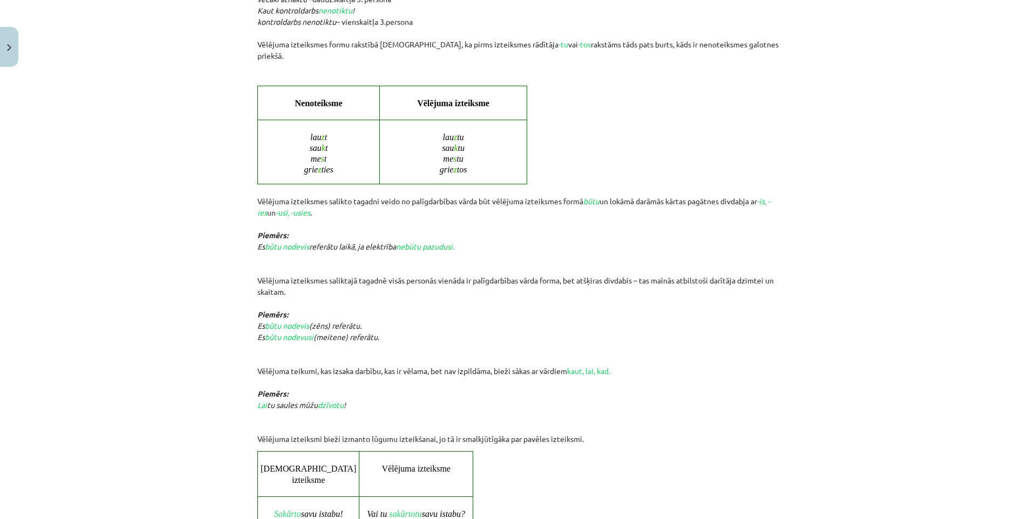
drag, startPoint x: 173, startPoint y: 288, endPoint x: 179, endPoint y: 397, distance: 109.2
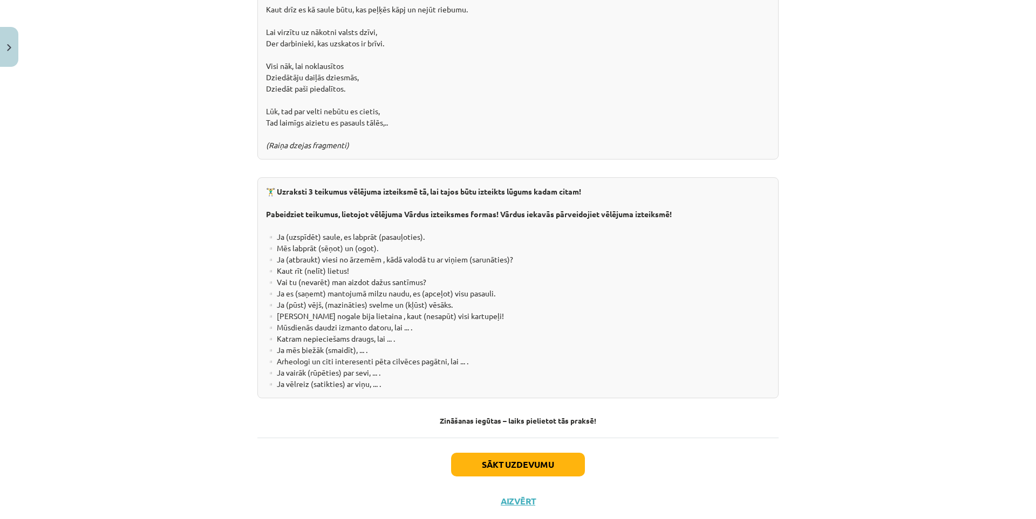
drag, startPoint x: 166, startPoint y: 382, endPoint x: 192, endPoint y: 430, distance: 54.8
click at [486, 453] on button "Sākt uzdevumu" at bounding box center [518, 465] width 134 height 24
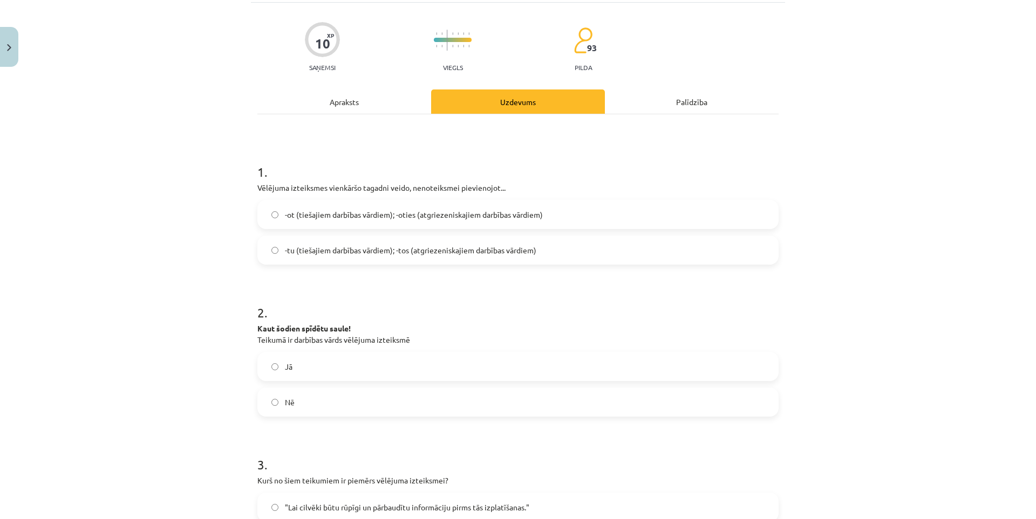
scroll to position [27, 0]
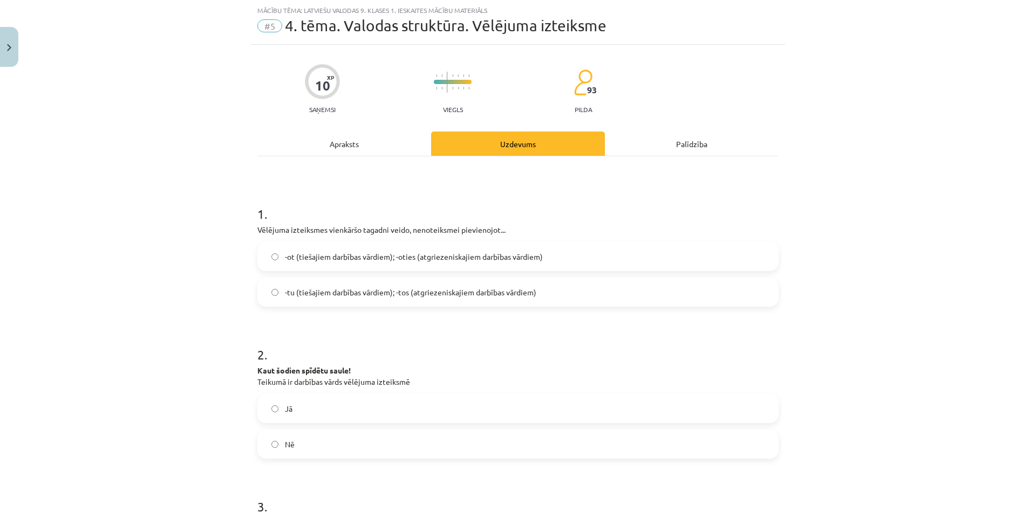
click at [330, 257] on span "-ot (tiešajiem darbības vārdiem); -oties (atgriezeniskajiem darbības vārdiem)" at bounding box center [414, 256] width 258 height 11
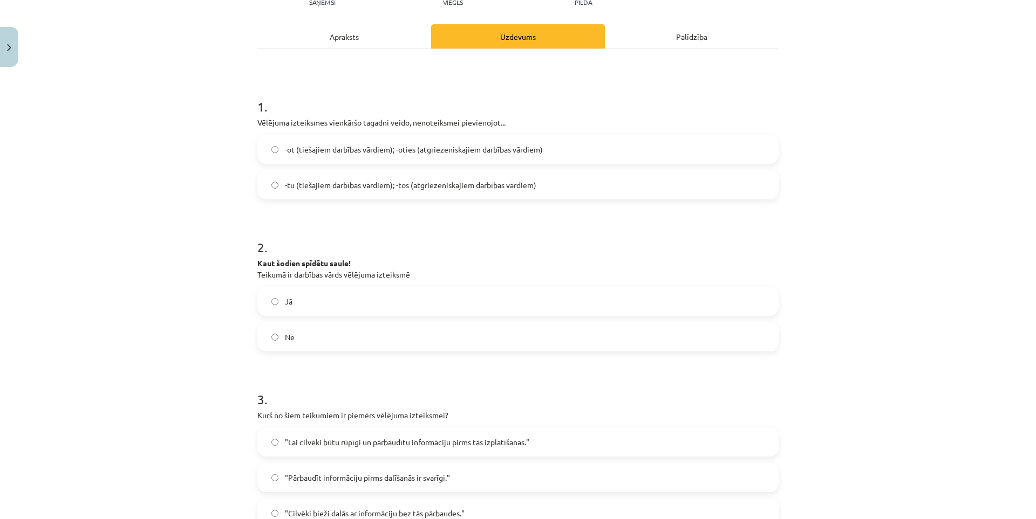
scroll to position [135, 0]
click at [299, 332] on label "Nē" at bounding box center [517, 336] width 519 height 27
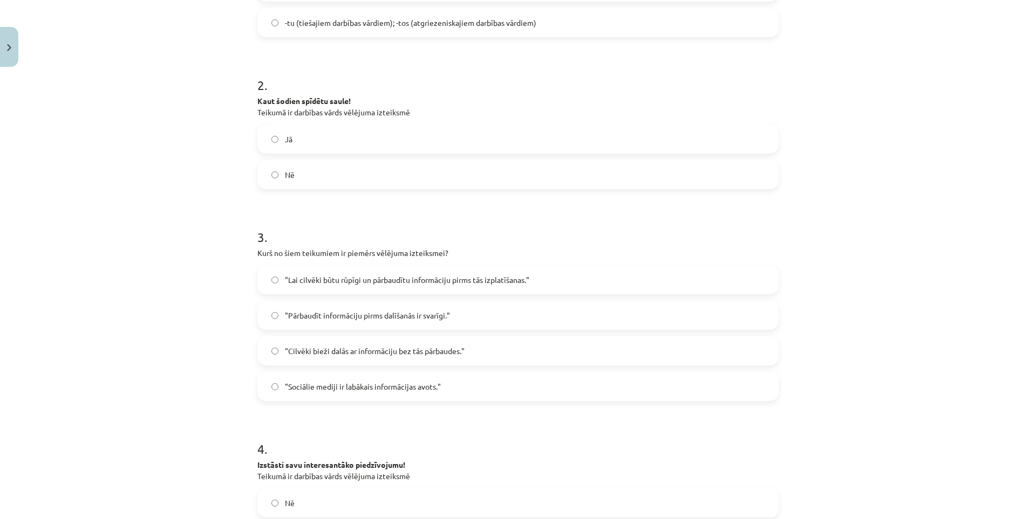
click at [365, 312] on span ""Pārbaudīt informāciju pirms dalīšanās ir svarīgi."" at bounding box center [367, 315] width 165 height 11
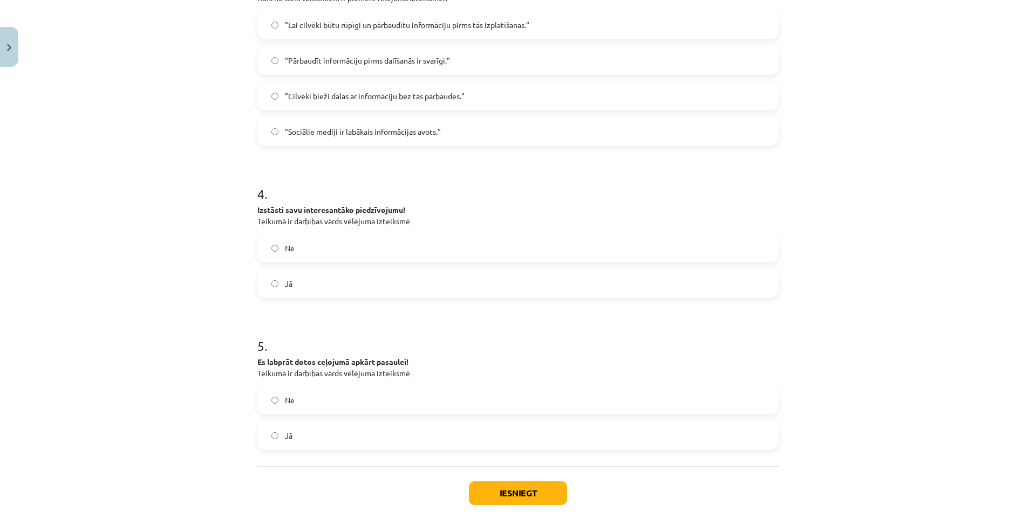
scroll to position [566, 0]
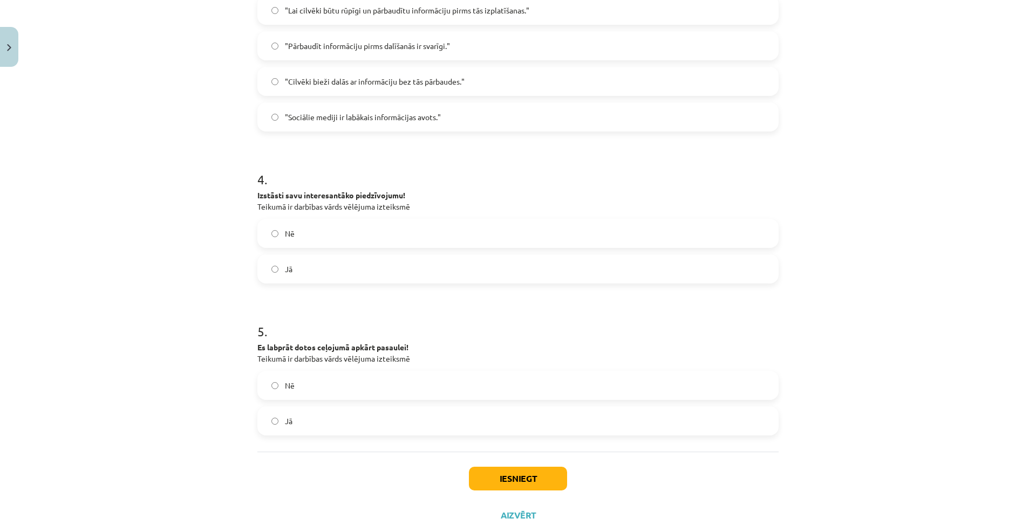
click at [305, 263] on label "Jā" at bounding box center [517, 269] width 519 height 27
click at [299, 416] on label "Jā" at bounding box center [517, 421] width 519 height 27
click at [508, 470] on button "Iesniegt" at bounding box center [518, 479] width 98 height 24
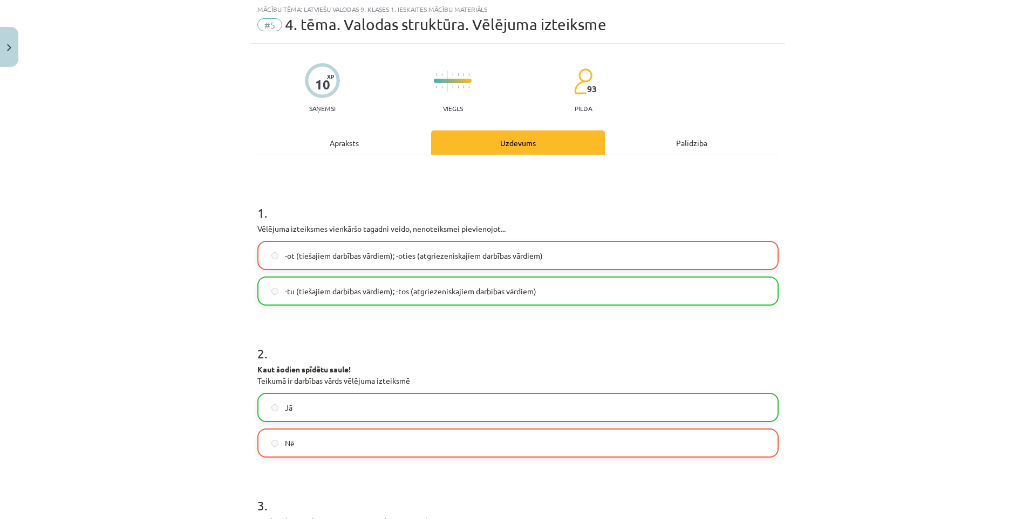
scroll to position [0, 0]
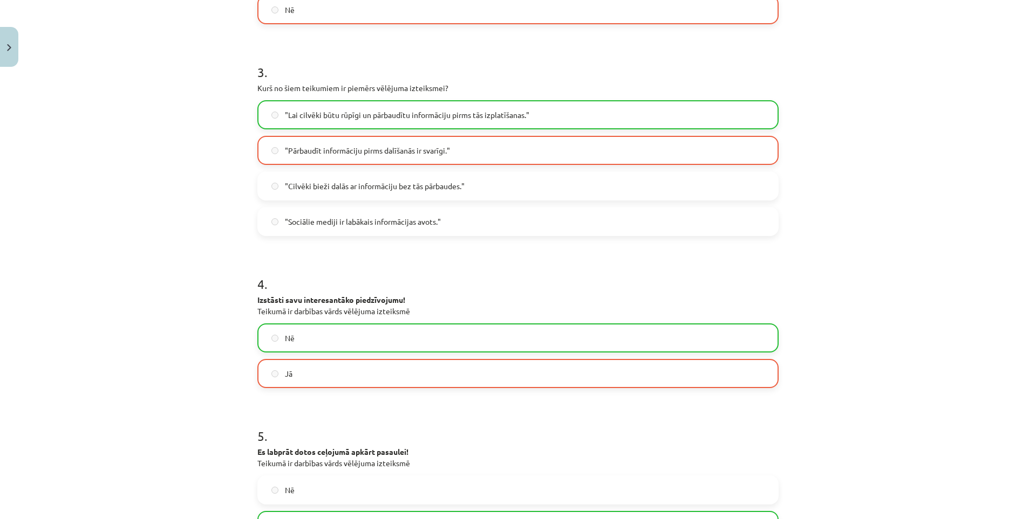
drag, startPoint x: 207, startPoint y: 369, endPoint x: 392, endPoint y: 453, distance: 202.8
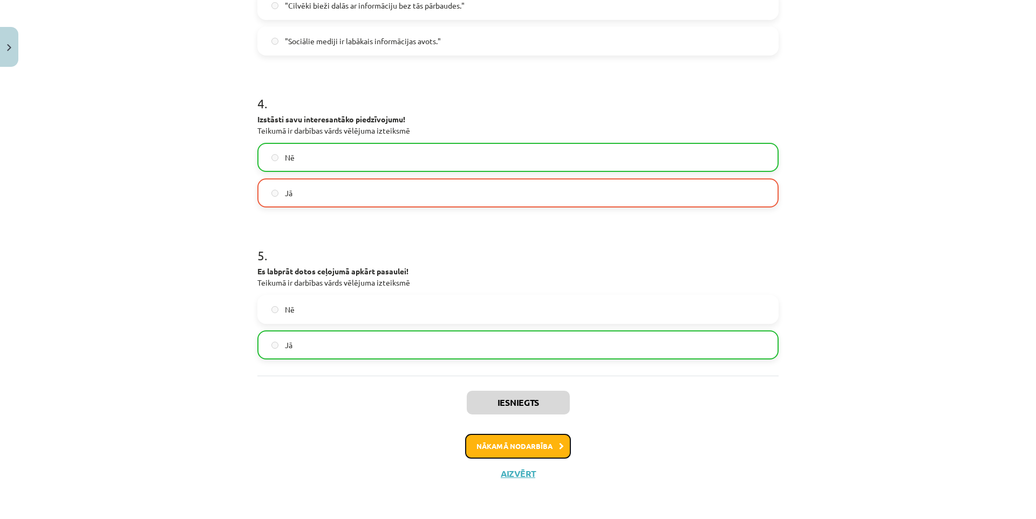
click at [478, 447] on button "Nākamā nodarbība" at bounding box center [518, 446] width 106 height 25
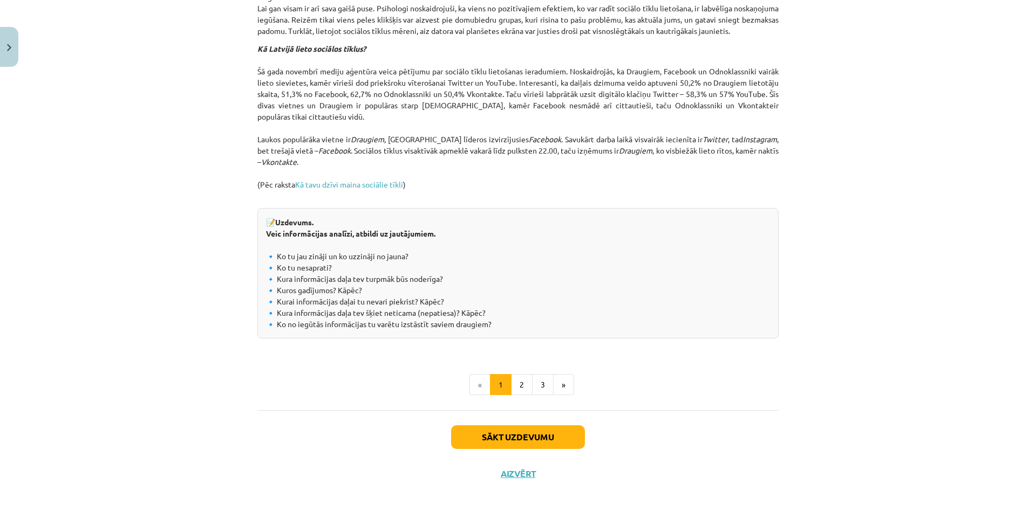
drag, startPoint x: 188, startPoint y: 321, endPoint x: 258, endPoint y: 459, distance: 155.1
click at [472, 444] on button "Sākt uzdevumu" at bounding box center [518, 438] width 134 height 24
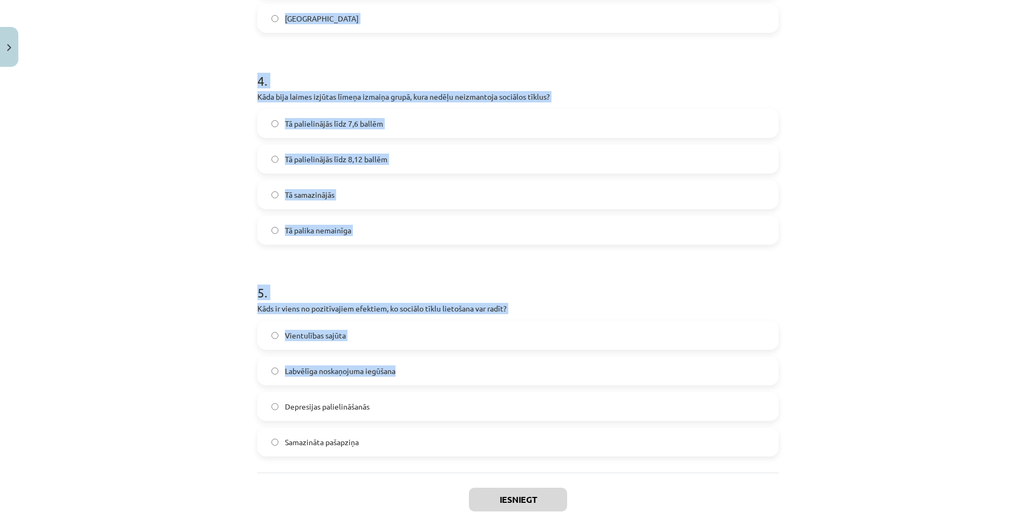
scroll to position [782, 0]
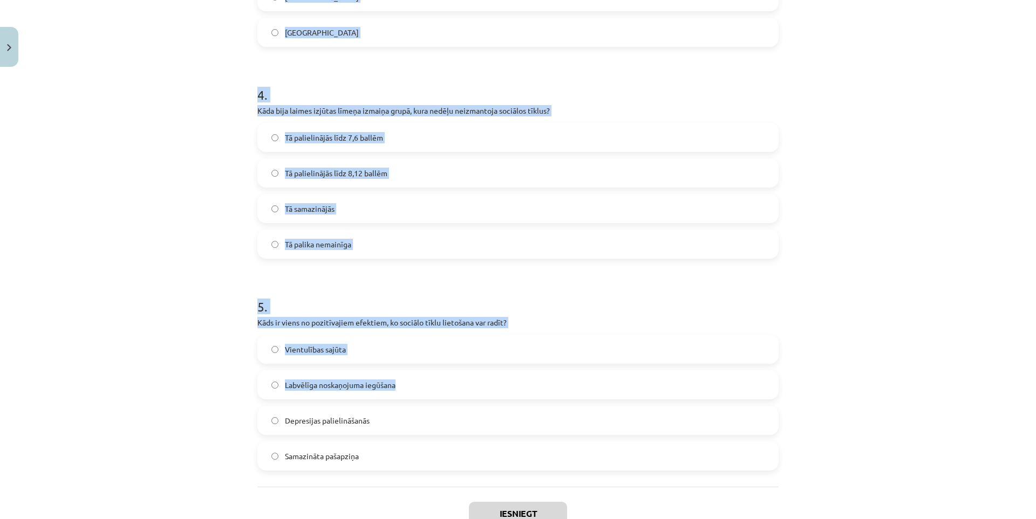
drag, startPoint x: 250, startPoint y: 227, endPoint x: 613, endPoint y: 454, distance: 428.1
copy form "Kurš sociālais tīkls tiek uzskatīts par īpaši bīstamu, jo tajā dominē vizuālais…"
click at [186, 206] on div "Mācību tēma: Latviešu valodas 9. klases 1. ieskaites mācību materiāls #6 5. tēm…" at bounding box center [518, 259] width 1036 height 519
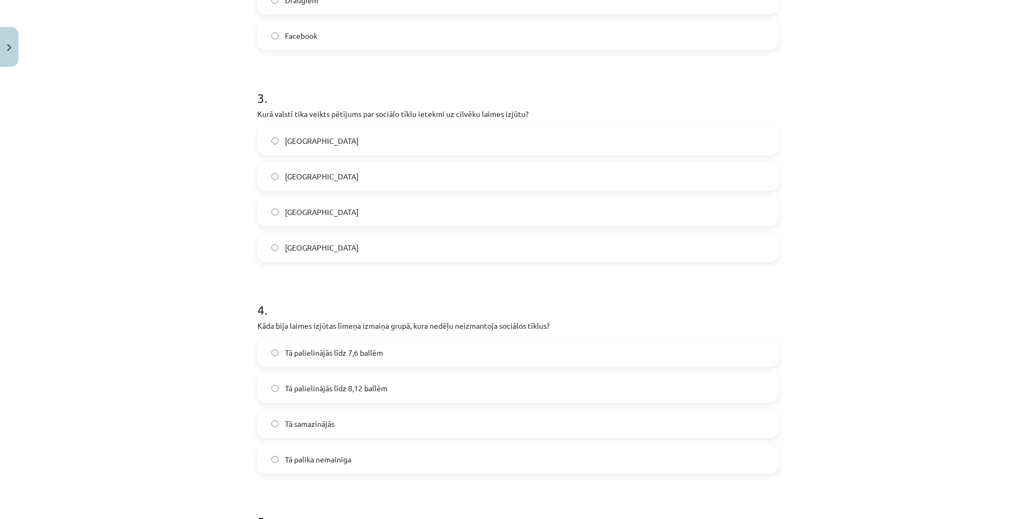
scroll to position [0, 0]
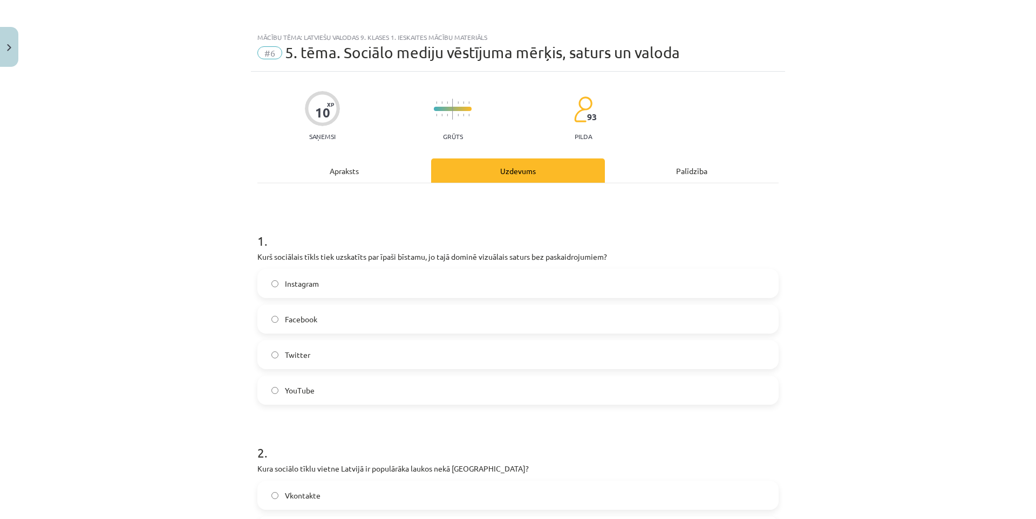
drag, startPoint x: 168, startPoint y: 270, endPoint x: 138, endPoint y: 141, distance: 132.4
click at [309, 289] on span "Instagram" at bounding box center [302, 283] width 34 height 11
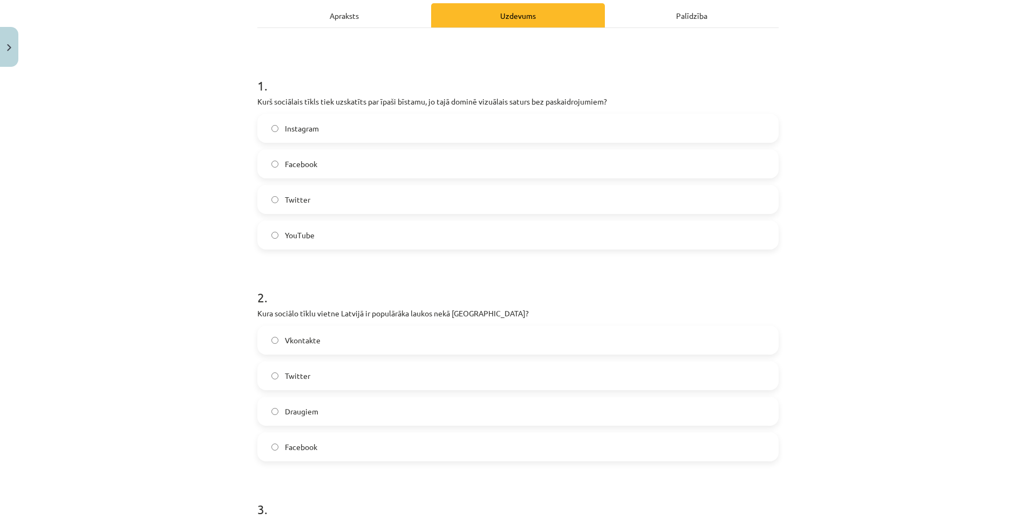
scroll to position [216, 0]
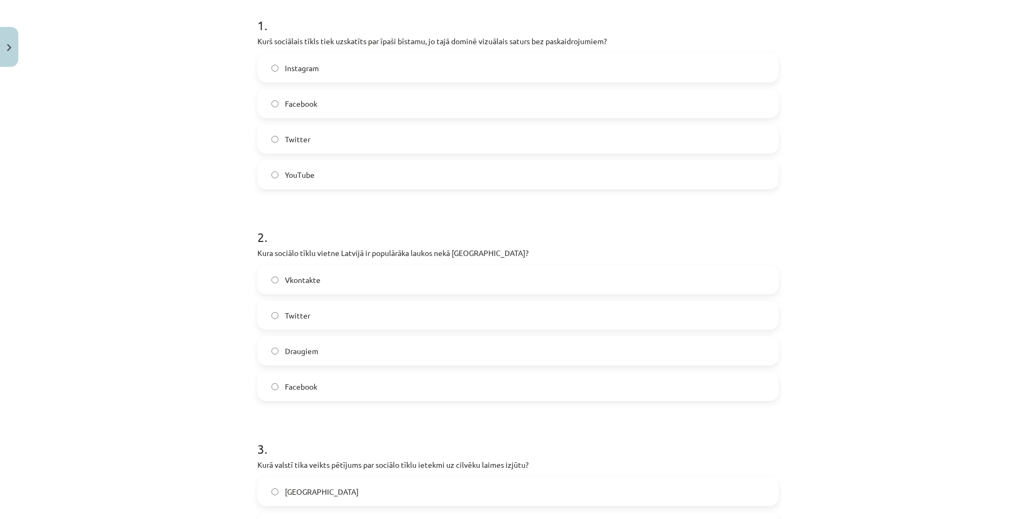
click at [311, 282] on span "Vkontakte" at bounding box center [303, 280] width 36 height 11
click at [313, 363] on label "Draugiem" at bounding box center [517, 351] width 519 height 27
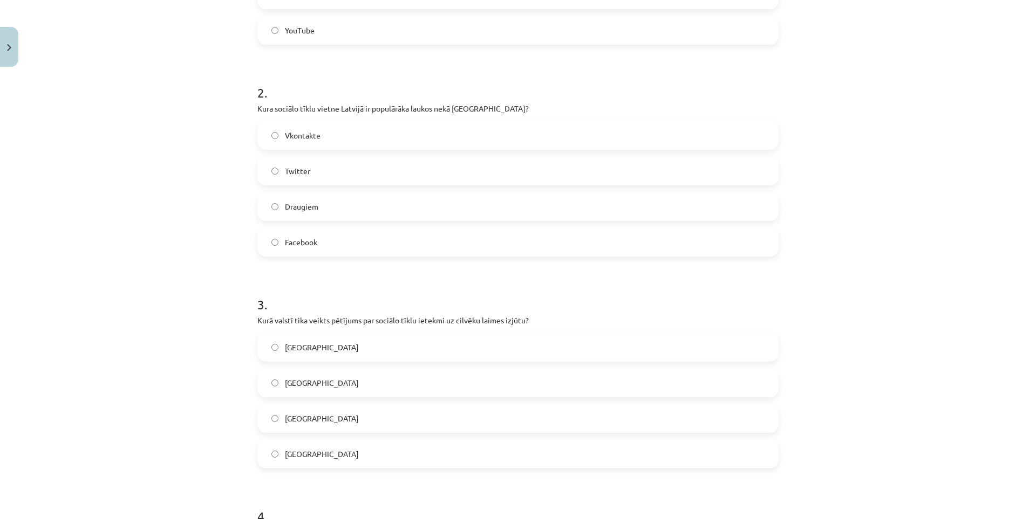
scroll to position [432, 0]
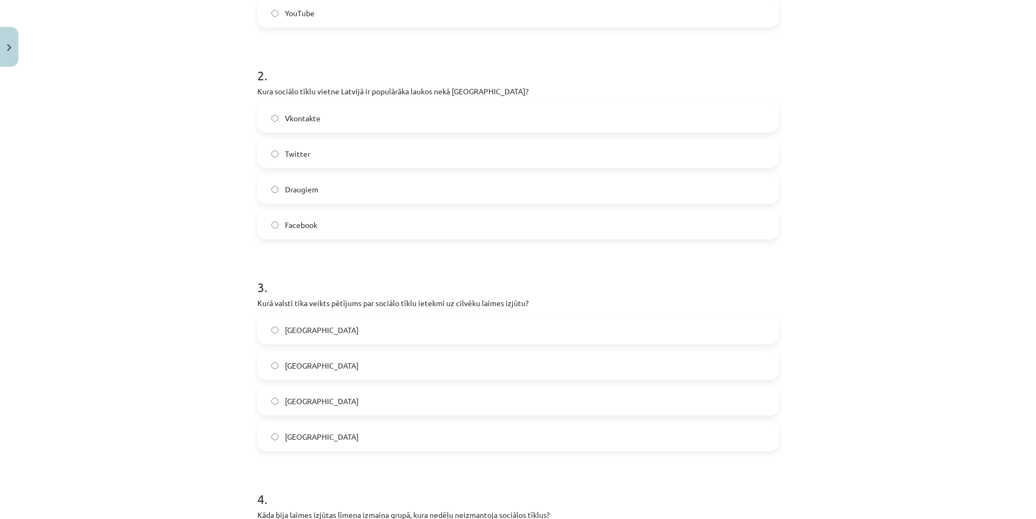
click at [274, 112] on label "Vkontakte" at bounding box center [517, 118] width 519 height 27
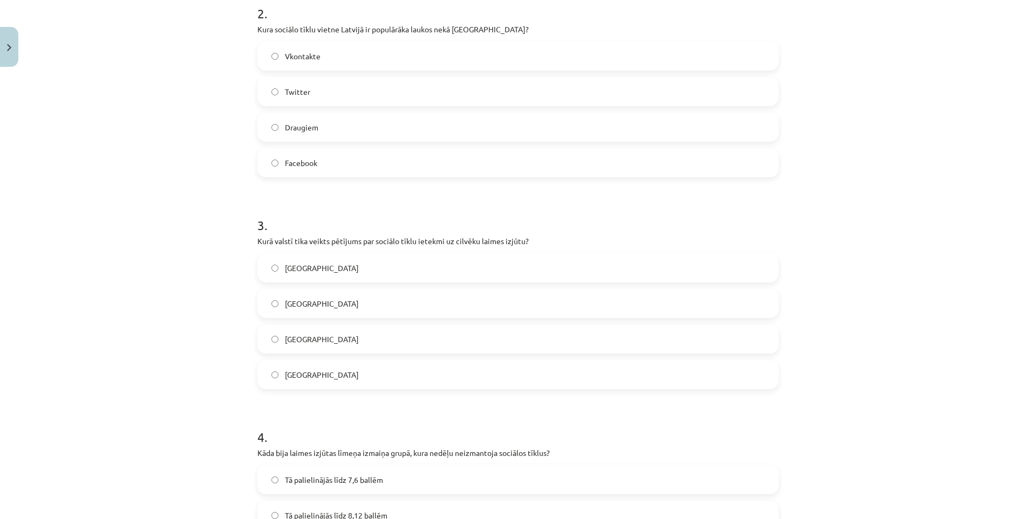
scroll to position [539, 0]
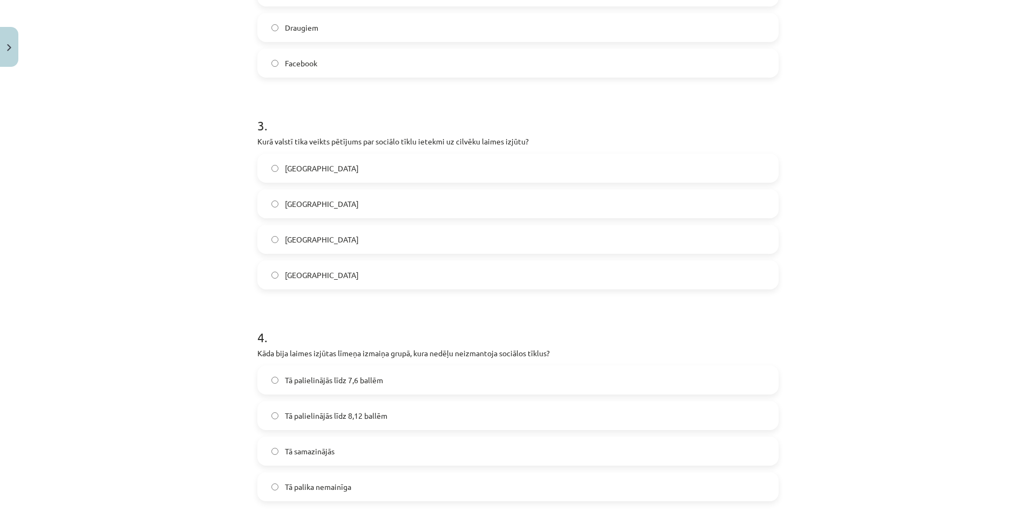
click at [285, 174] on span "Dānijā" at bounding box center [322, 168] width 74 height 11
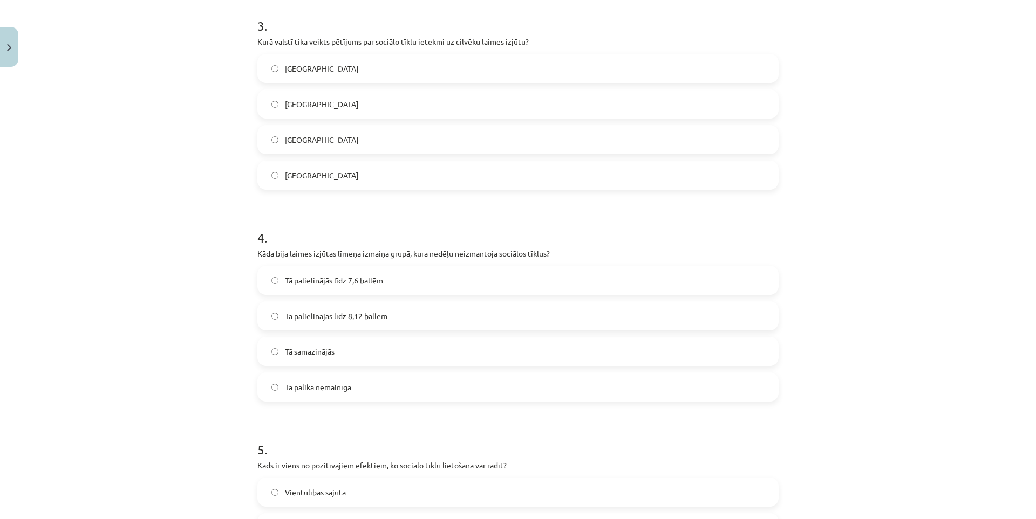
scroll to position [647, 0]
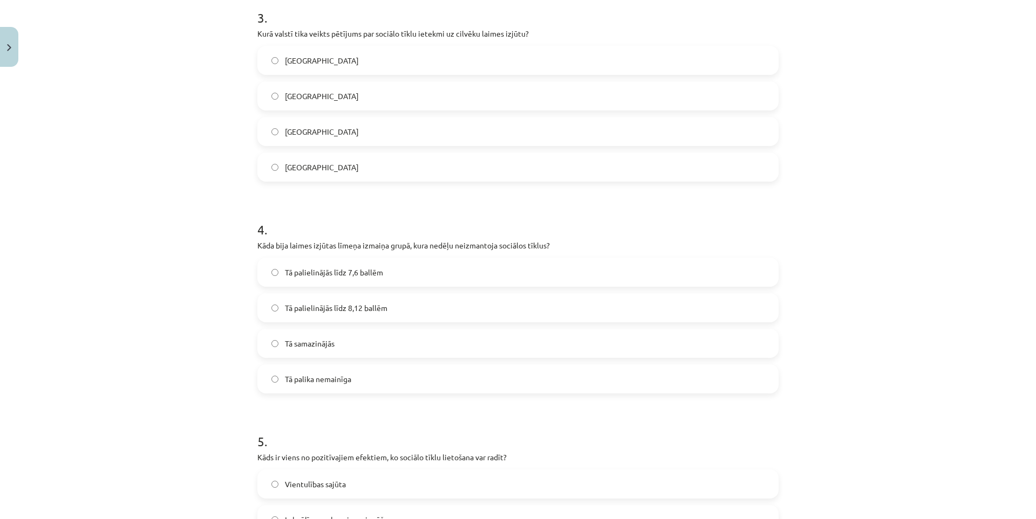
click at [330, 309] on span "Tā palielinājās līdz 8,12 ballēm" at bounding box center [336, 308] width 102 height 11
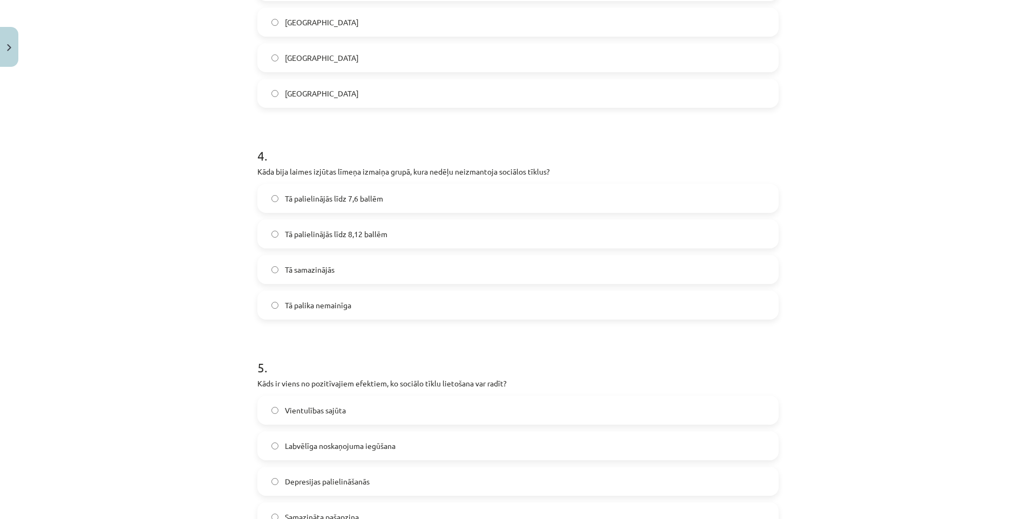
scroll to position [859, 0]
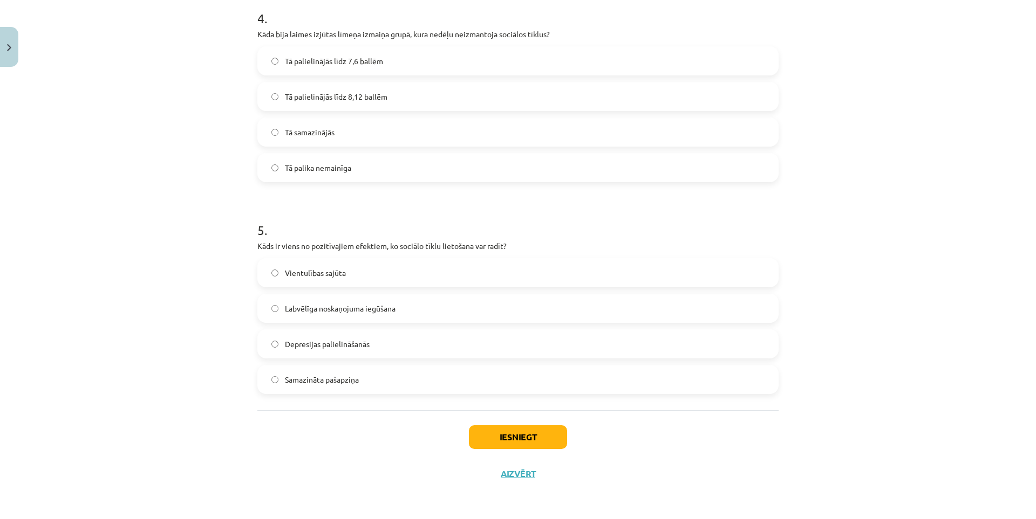
click at [307, 309] on span "Labvēlīga noskaņojuma iegūšana" at bounding box center [340, 308] width 111 height 11
click at [495, 435] on button "Iesniegt" at bounding box center [518, 438] width 98 height 24
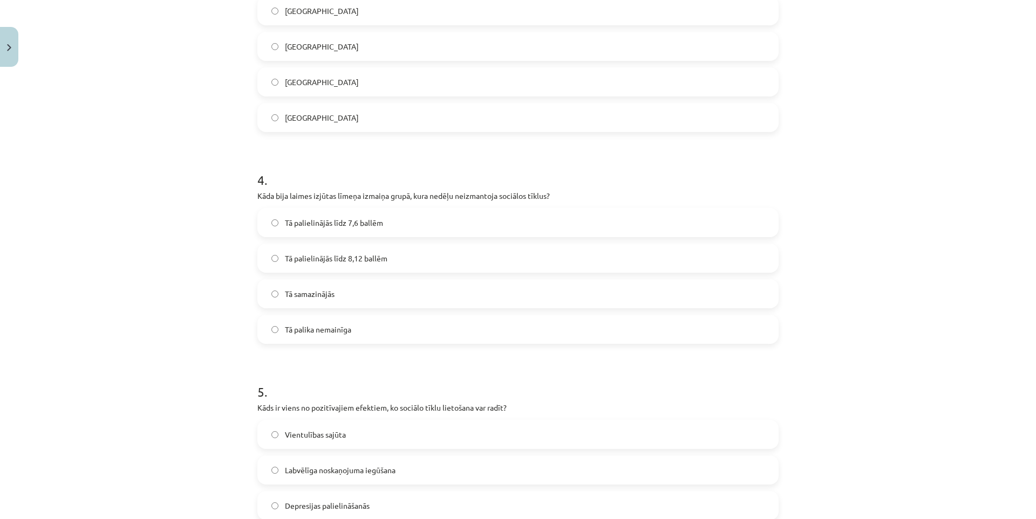
scroll to position [643, 0]
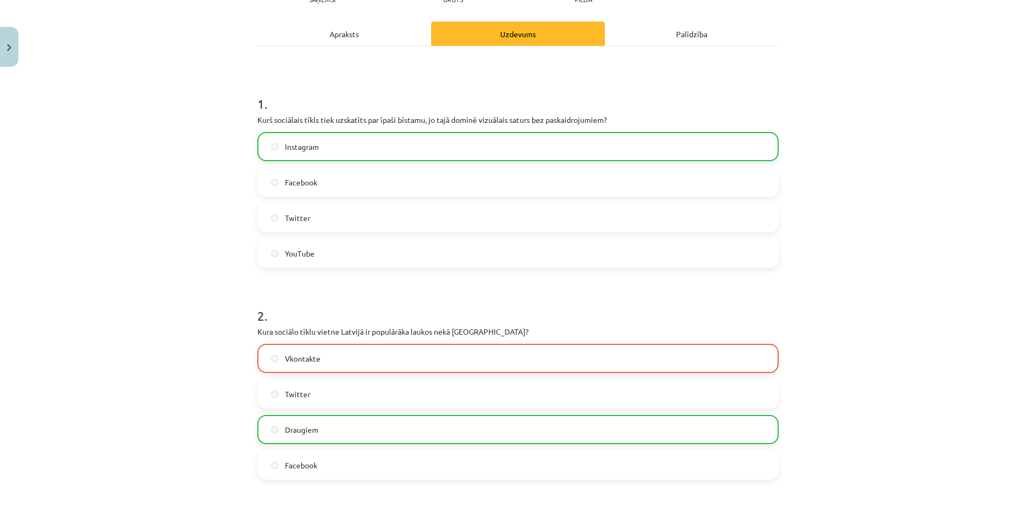
drag, startPoint x: 177, startPoint y: 286, endPoint x: 170, endPoint y: 213, distance: 74.3
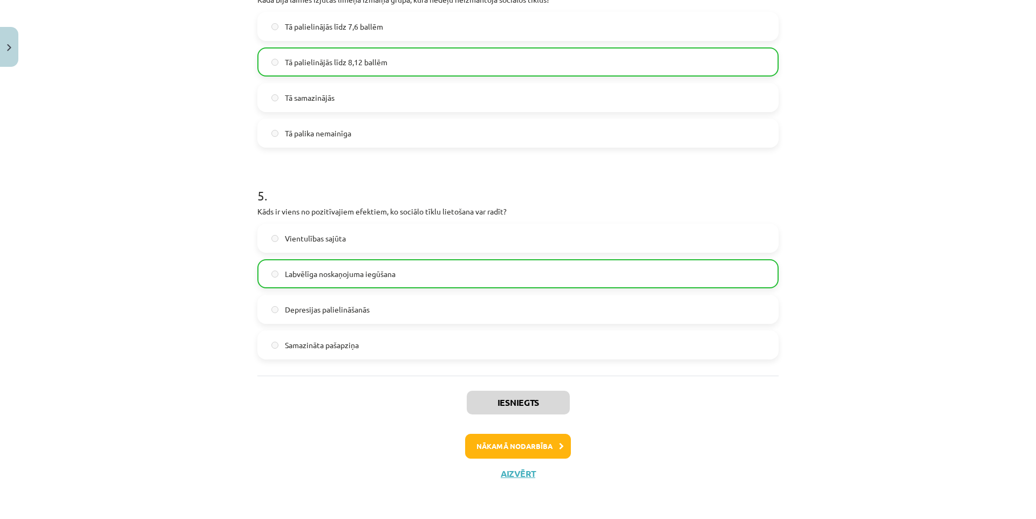
drag, startPoint x: 178, startPoint y: 286, endPoint x: 182, endPoint y: 306, distance: 19.9
click at [486, 445] on button "Nākamā nodarbība" at bounding box center [518, 446] width 106 height 25
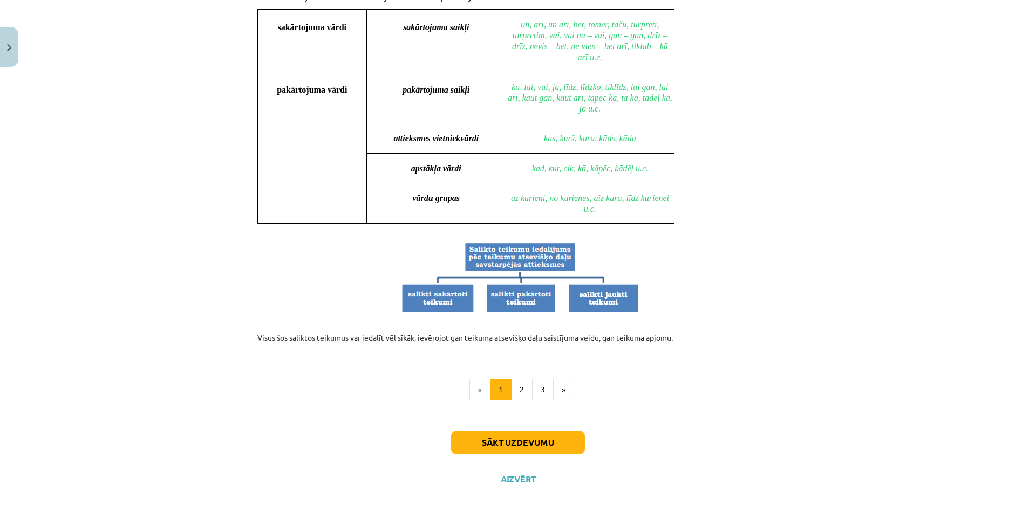
drag, startPoint x: 168, startPoint y: 215, endPoint x: 197, endPoint y: 341, distance: 128.9
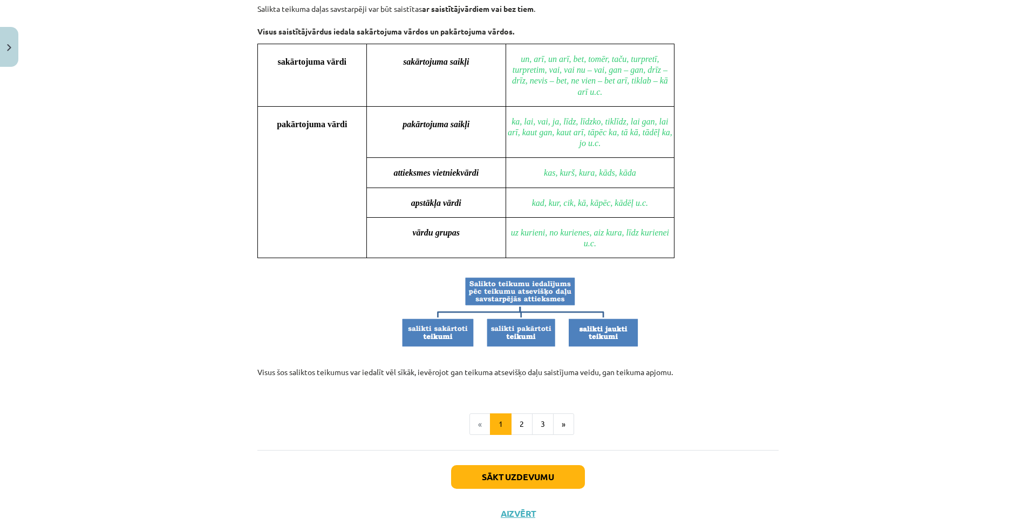
scroll to position [865, 0]
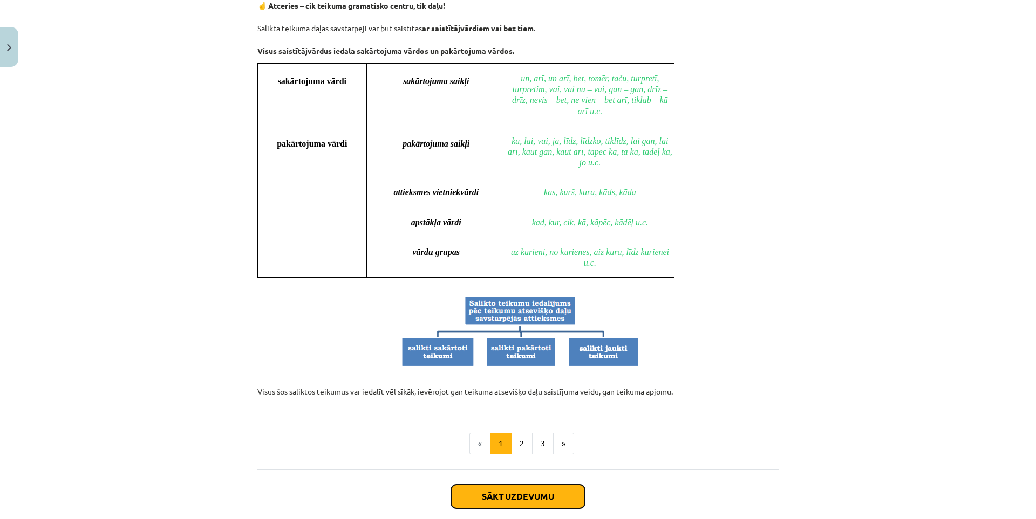
click at [512, 494] on button "Sākt uzdevumu" at bounding box center [518, 497] width 134 height 24
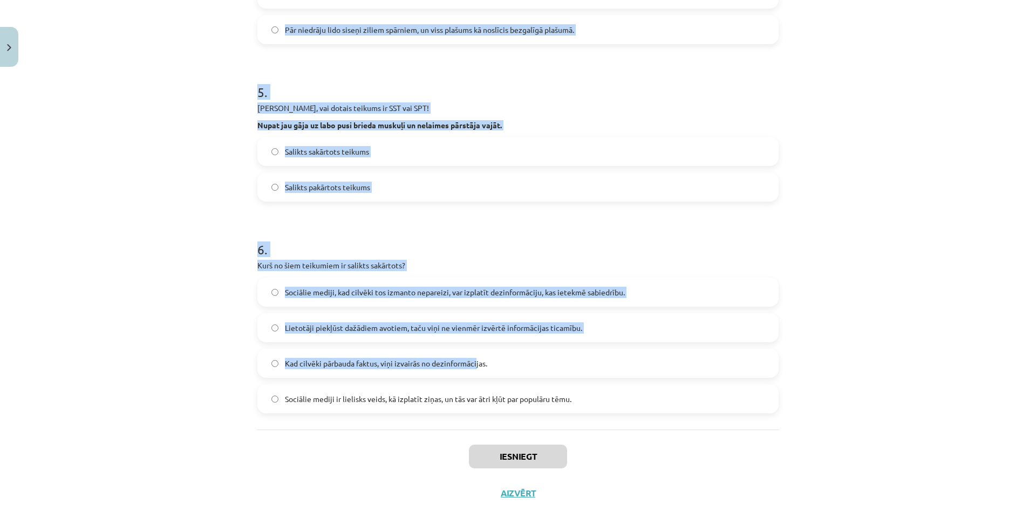
scroll to position [749, 0]
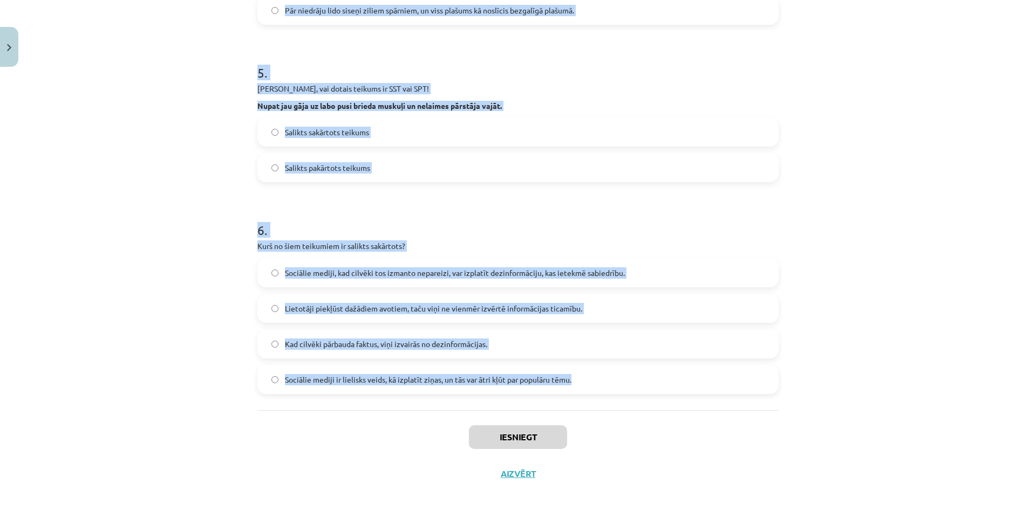
drag, startPoint x: 249, startPoint y: 228, endPoint x: 585, endPoint y: 388, distance: 371.8
copy form "Izvēlies pareizo variantu! Pēkšņi atvēru acis, un pa logu ieraudzīju ābolu. Pēk…"
click at [236, 239] on div "Mācību tēma: Latviešu valodas 9. klases 1. ieskaites mācību materiāls #7 6. tēm…" at bounding box center [518, 259] width 1036 height 519
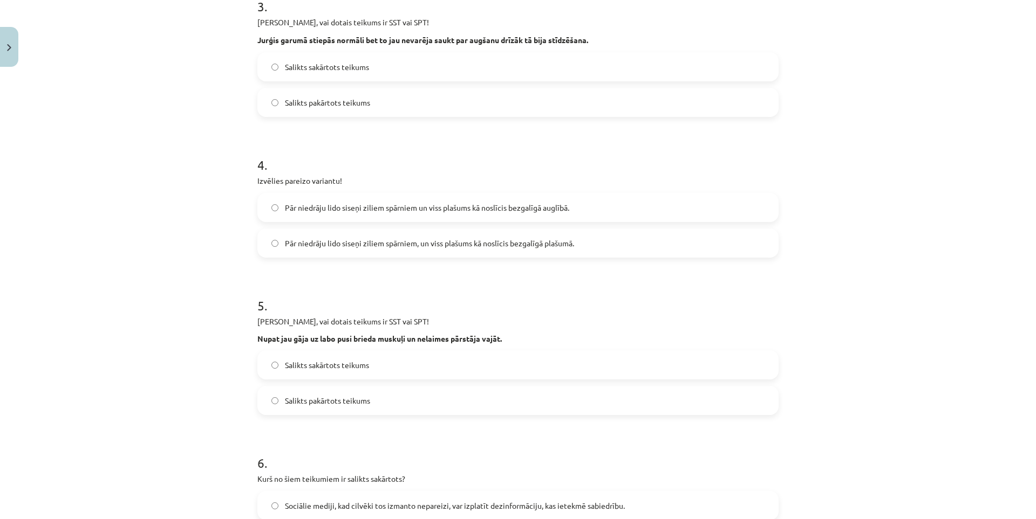
scroll to position [0, 0]
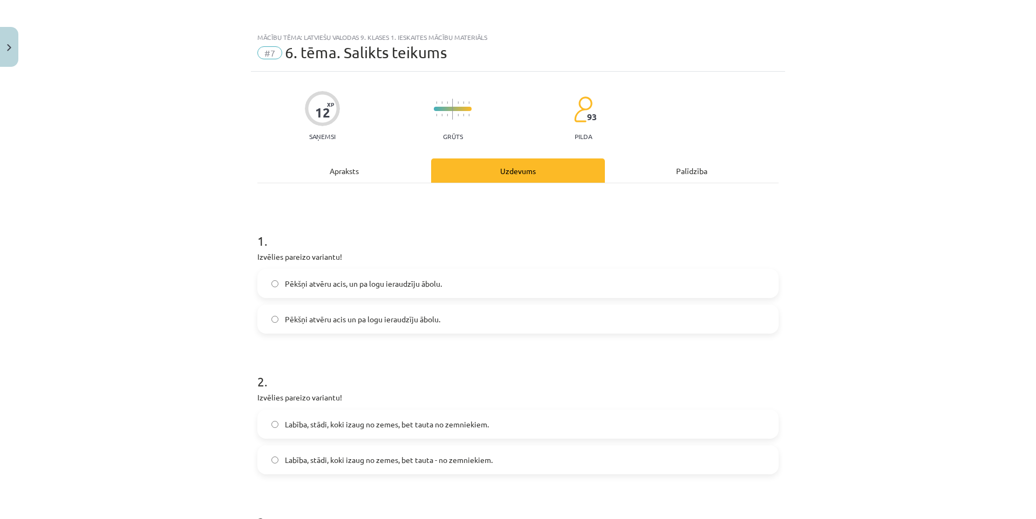
drag, startPoint x: 196, startPoint y: 178, endPoint x: 176, endPoint y: 36, distance: 143.4
click at [370, 276] on label "Pēkšņi atvēru acis, un pa logu ieraudzīju ābolu." at bounding box center [517, 283] width 519 height 27
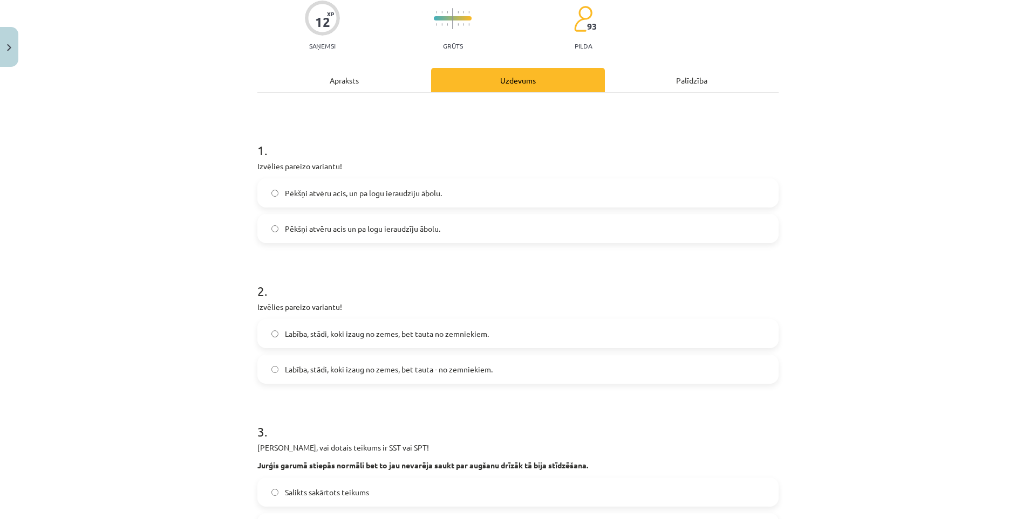
scroll to position [108, 0]
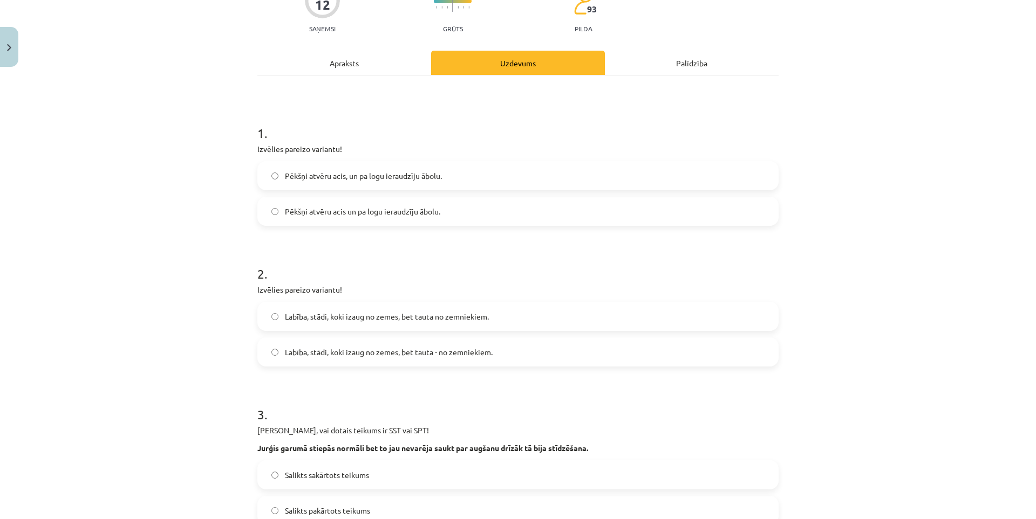
click at [338, 350] on span "Labība, stādi, koki izaug no zemes, bet tauta - no zemniekiem." at bounding box center [389, 352] width 208 height 11
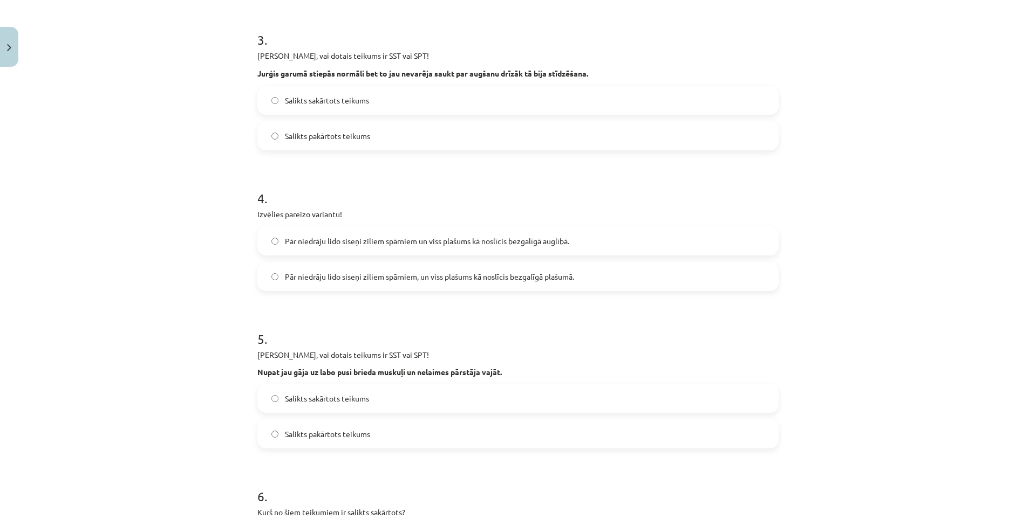
scroll to position [486, 0]
click at [310, 105] on label "Salikts sakārtots teikums" at bounding box center [517, 97] width 519 height 27
click at [343, 275] on span "Pār niedrāju lido siseņi ziliem spārniem, un viss plašums kā noslīcis bezgalīgā…" at bounding box center [429, 274] width 289 height 11
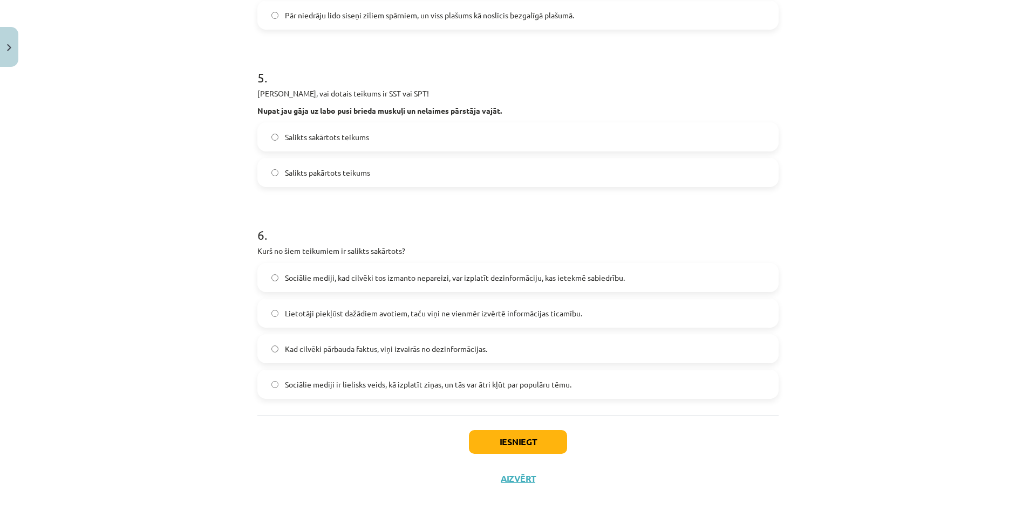
scroll to position [749, 0]
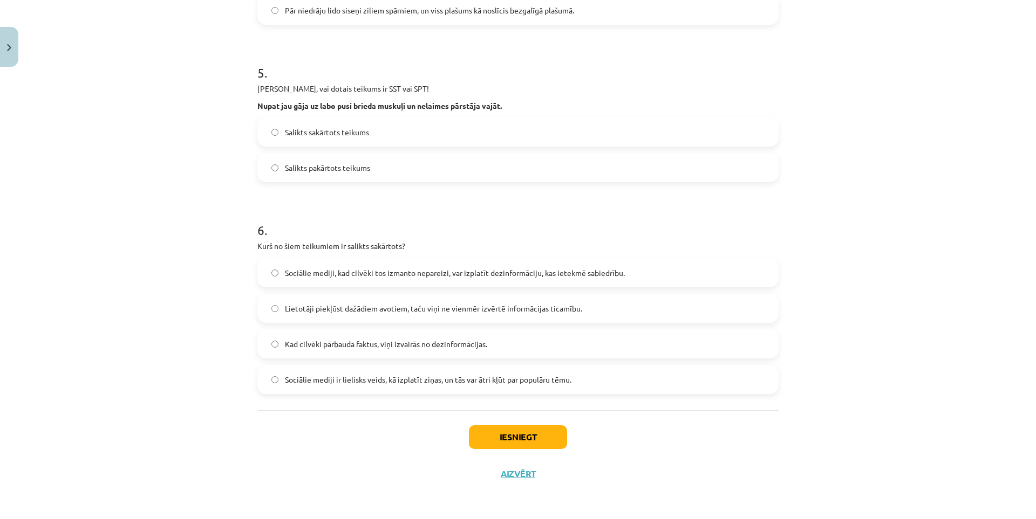
click at [309, 141] on label "Salikts sakārtots teikums" at bounding box center [517, 132] width 519 height 27
click at [322, 342] on span "Kad cilvēki pārbauda faktus, viņi izvairās no dezinformācijas." at bounding box center [386, 344] width 202 height 11
click at [516, 435] on button "Iesniegt" at bounding box center [518, 438] width 98 height 24
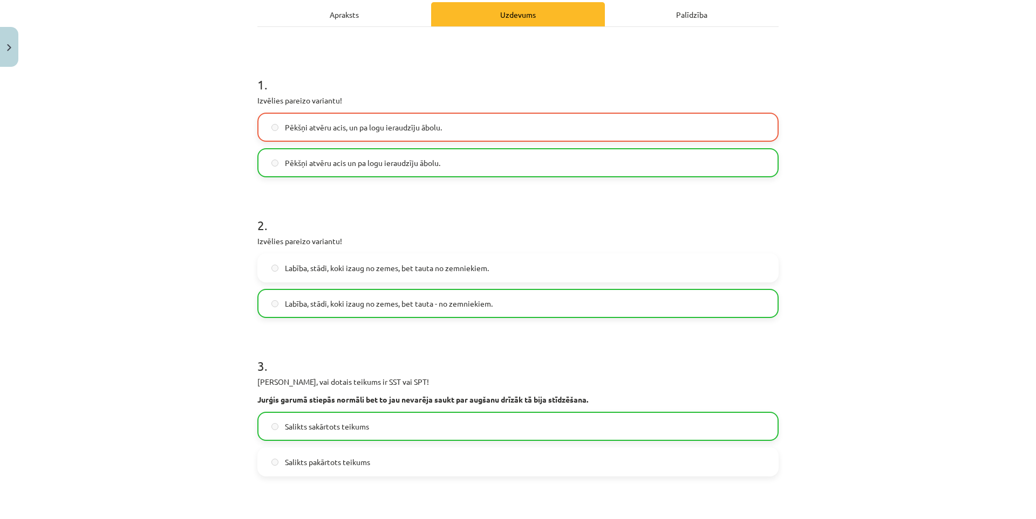
scroll to position [0, 0]
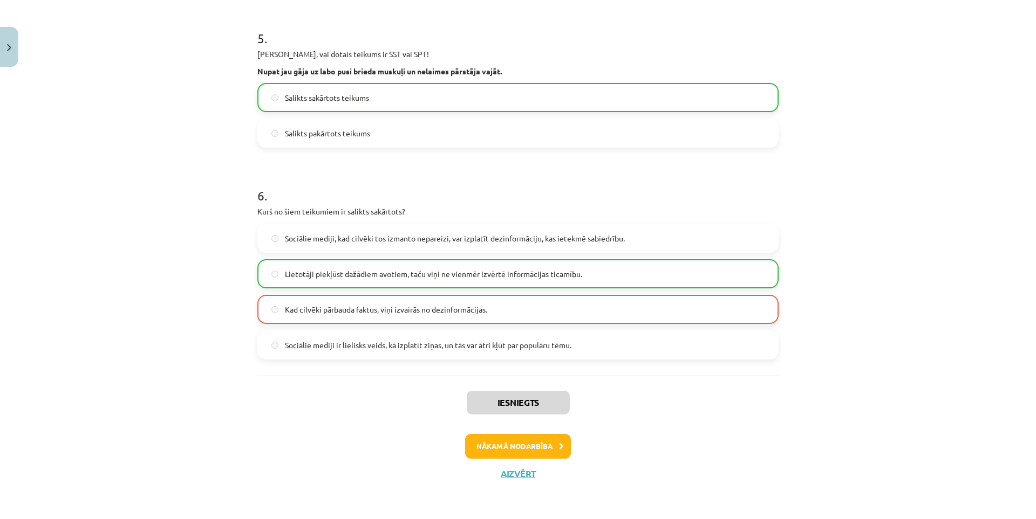
drag, startPoint x: 179, startPoint y: 211, endPoint x: 333, endPoint y: 397, distance: 240.9
click at [491, 440] on button "Nākamā nodarbība" at bounding box center [518, 446] width 106 height 25
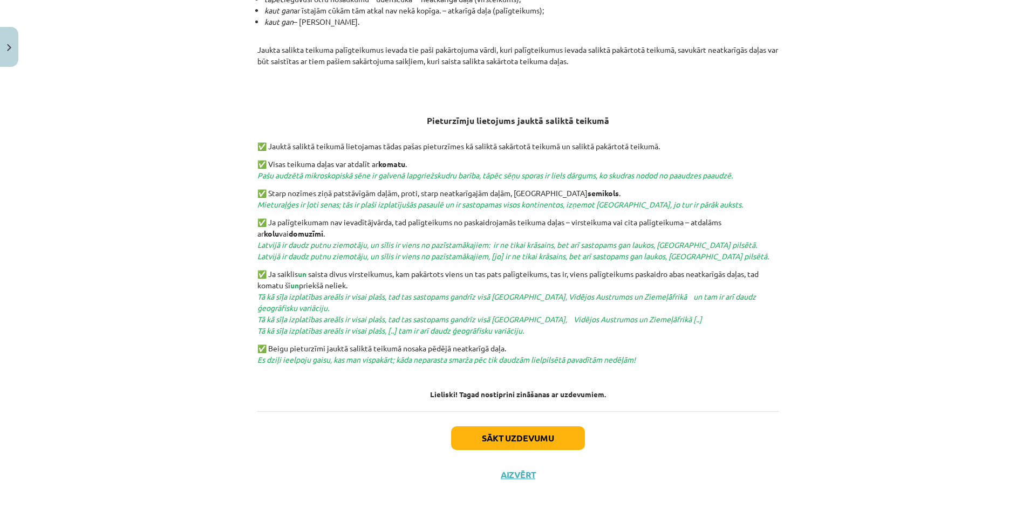
drag, startPoint x: 182, startPoint y: 296, endPoint x: 183, endPoint y: 357, distance: 61.0
click at [490, 446] on button "Sākt uzdevumu" at bounding box center [518, 439] width 134 height 24
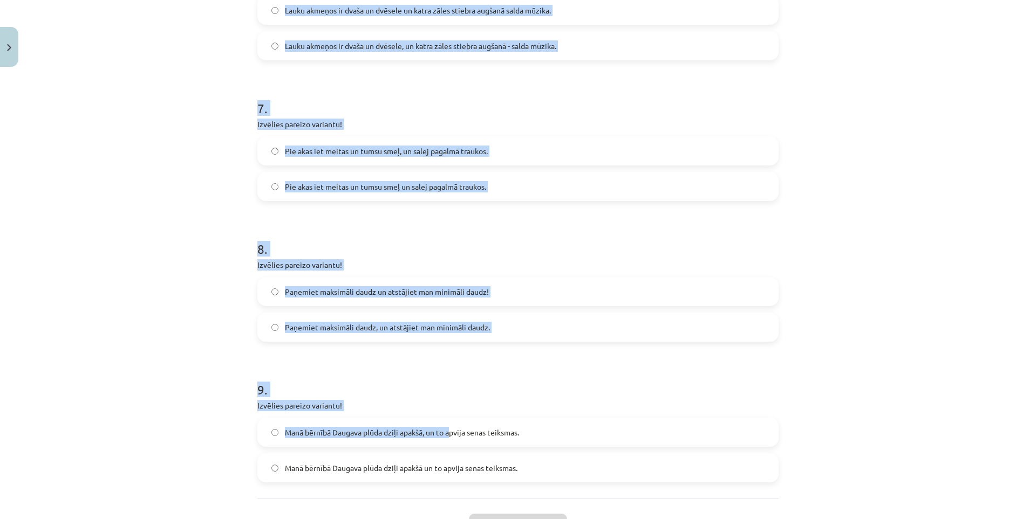
scroll to position [1166, 0]
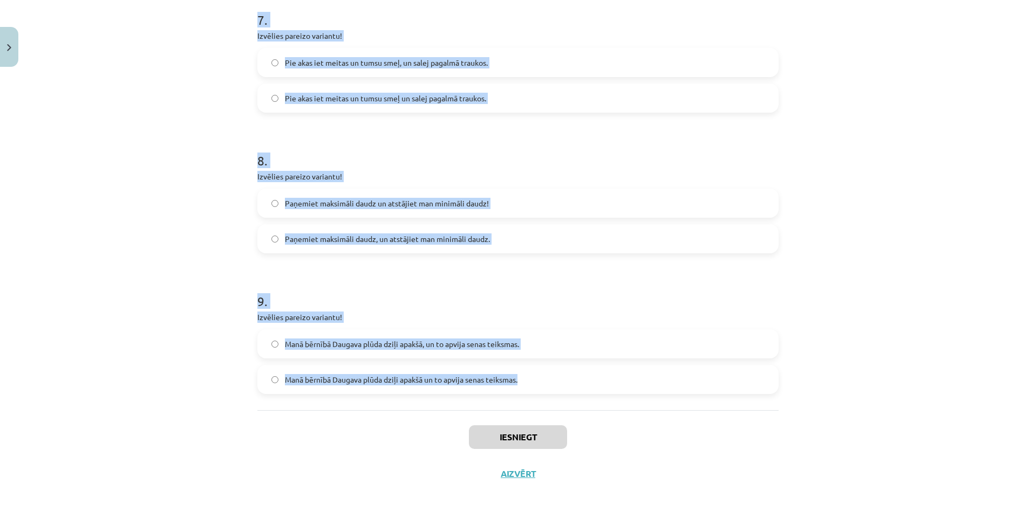
drag, startPoint x: 249, startPoint y: 229, endPoint x: 530, endPoint y: 383, distance: 319.9
copy form "Izvēlies pareizo variantu! Un Mentīte teikusi: tas ir labi, ka Puteklis šķauda …"
click at [51, 254] on div "Mācību tēma: Latviešu valodas 9. klases 1. ieskaites mācību materiāls #8 7. tēm…" at bounding box center [518, 259] width 1036 height 519
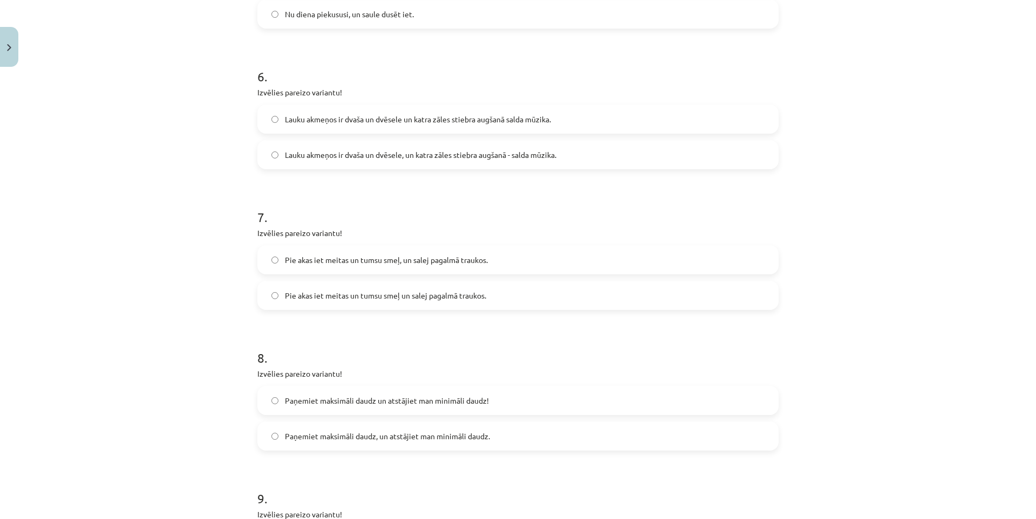
scroll to position [0, 0]
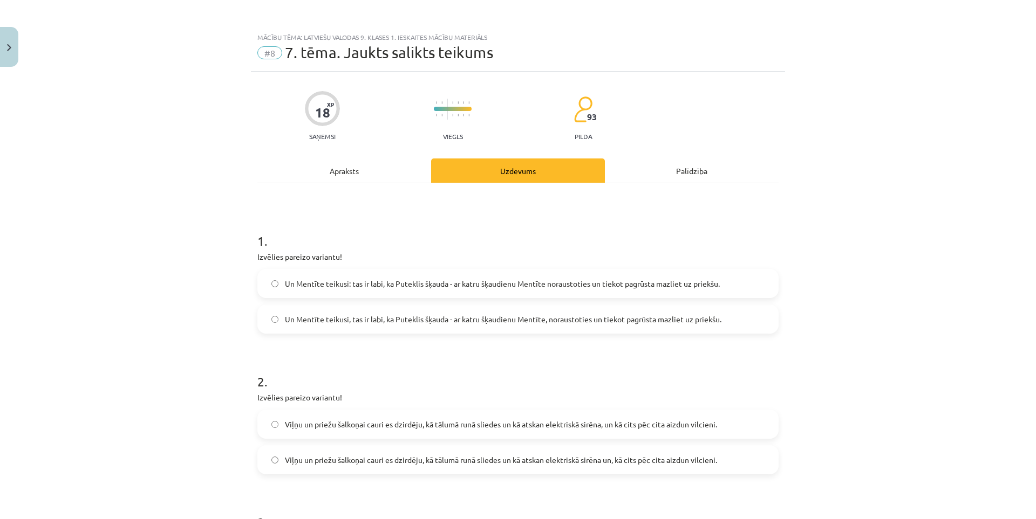
drag, startPoint x: 221, startPoint y: 29, endPoint x: 196, endPoint y: -14, distance: 49.3
click at [100, 198] on div "Mācību tēma: Latviešu valodas 9. klases 1. ieskaites mācību materiāls #8 7. tēm…" at bounding box center [518, 259] width 1036 height 519
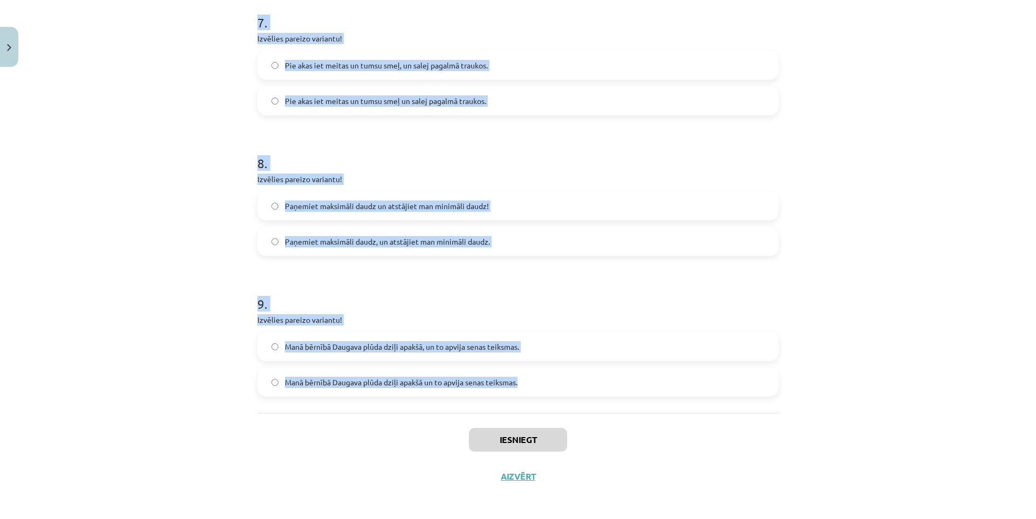
scroll to position [1166, 0]
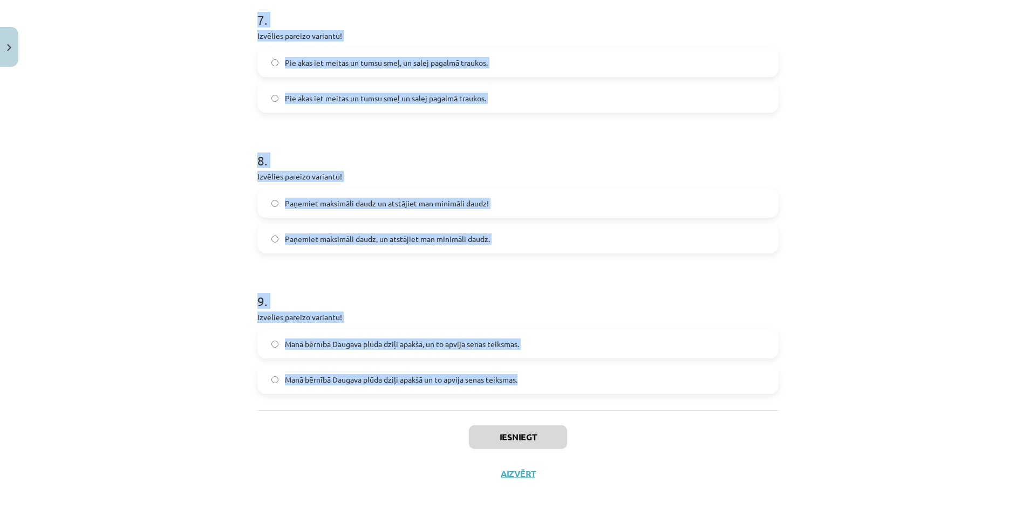
drag, startPoint x: 254, startPoint y: 259, endPoint x: 553, endPoint y: 398, distance: 330.2
click at [554, 398] on div "Mācību tēma: Latviešu valodas 9. klases 1. ieskaites mācību materiāls #8 7. tēm…" at bounding box center [518, 259] width 1036 height 519
copy form "Izvēlies pareizo variantu! Un Mentīte teikusi: tas ir labi, ka Puteklis šķauda …"
drag, startPoint x: 182, startPoint y: 210, endPoint x: 182, endPoint y: 204, distance: 5.4
click at [182, 208] on div "Mācību tēma: Latviešu valodas 9. klases 1. ieskaites mācību materiāls #8 7. tēm…" at bounding box center [518, 259] width 1036 height 519
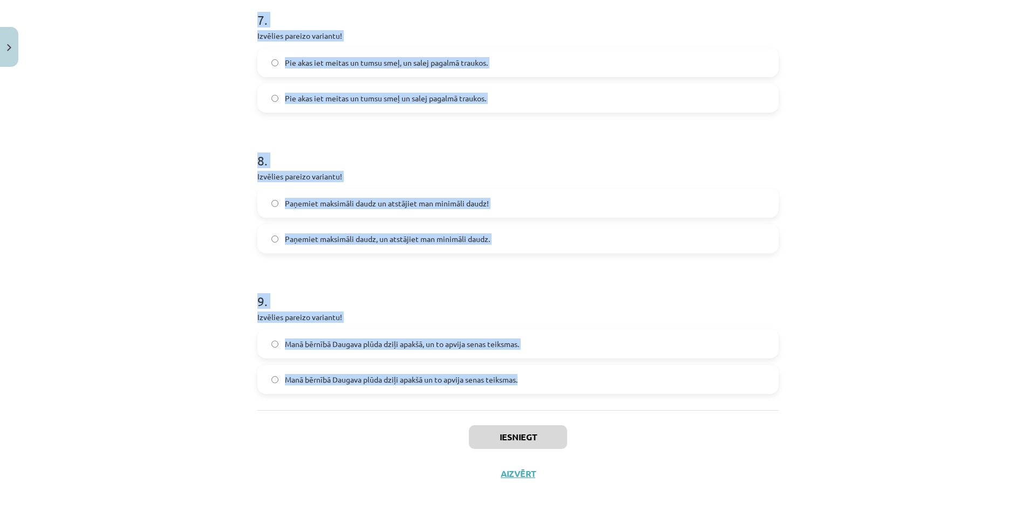
click at [166, 146] on div "Mācību tēma: Latviešu valodas 9. klases 1. ieskaites mācību materiāls #8 7. tēm…" at bounding box center [518, 259] width 1036 height 519
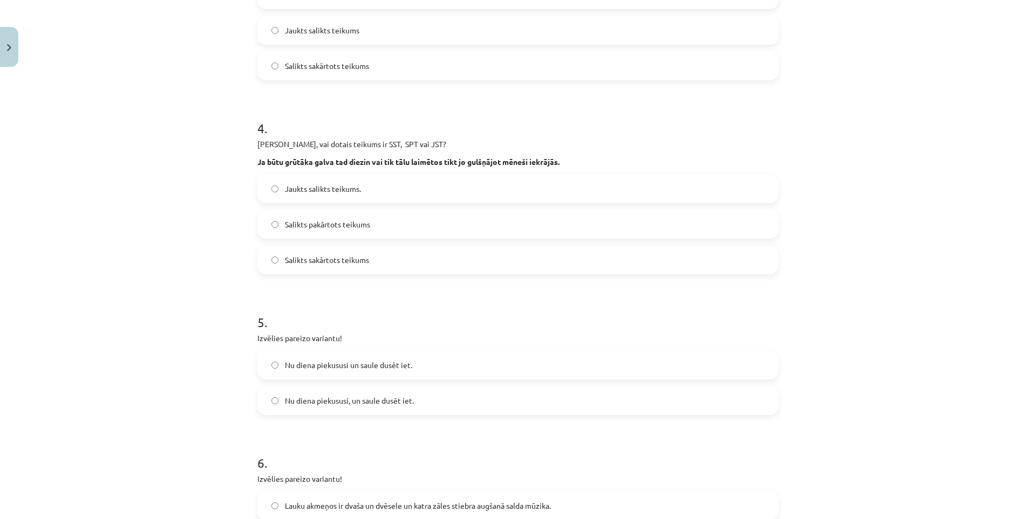
drag, startPoint x: 172, startPoint y: 215, endPoint x: 158, endPoint y: 87, distance: 129.2
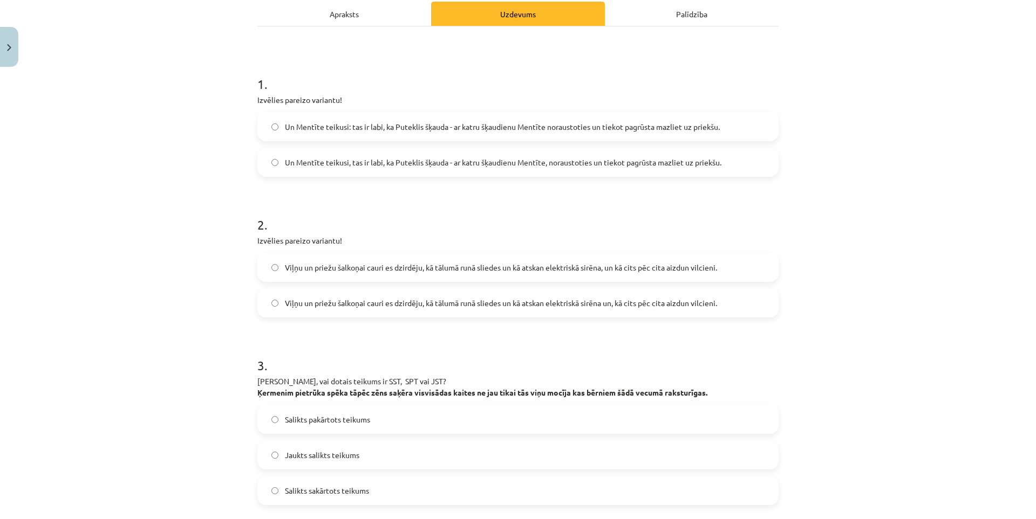
click at [140, 96] on div "Mācību tēma: Latviešu valodas 9. klases 1. ieskaites mācību materiāls #8 7. tēm…" at bounding box center [518, 259] width 1036 height 519
click at [329, 128] on span "Un Mentīte teikusi: tas ir labi, ka Puteklis šķauda - ar katru šķaudienu Mentīt…" at bounding box center [502, 126] width 435 height 11
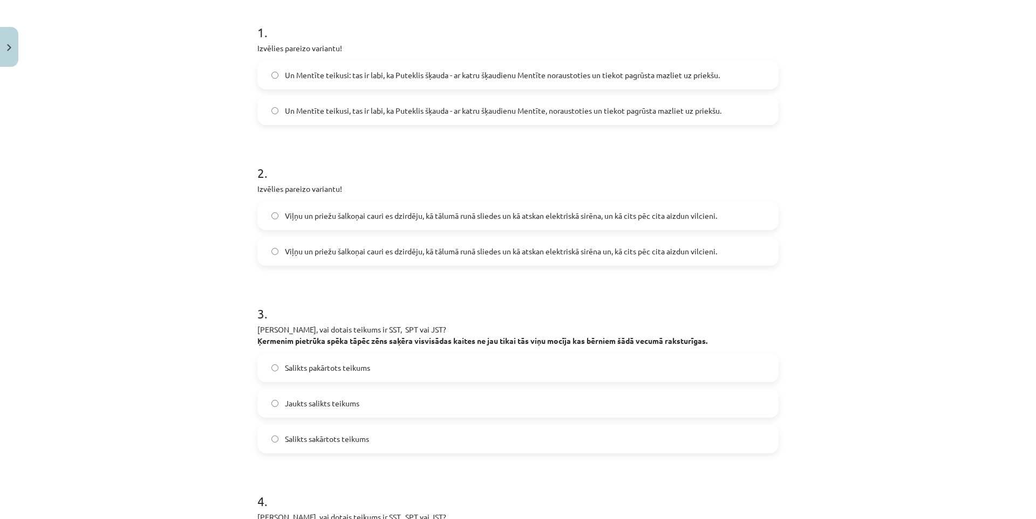
scroll to position [265, 0]
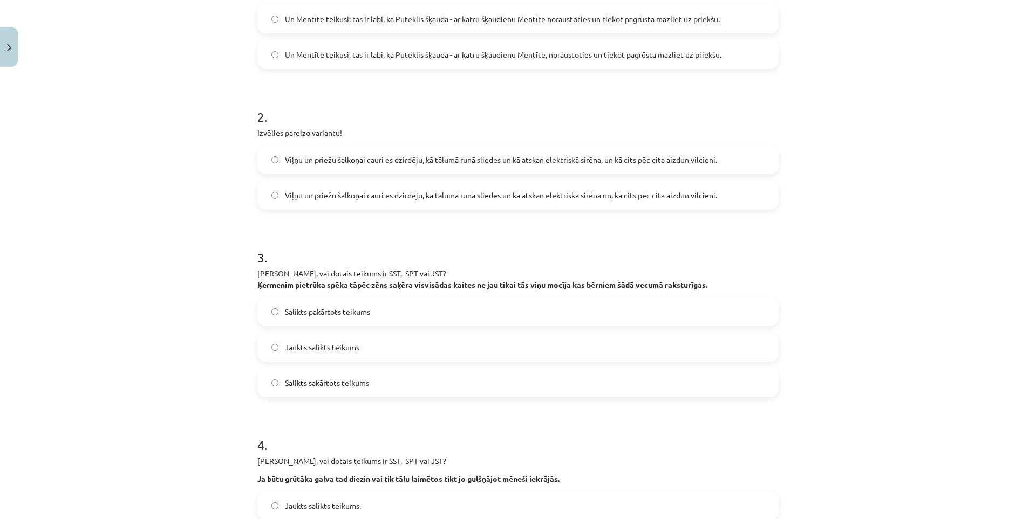
click at [286, 159] on span "Viļņu un priežu šalkoņai cauri es dzirdēju, kā tālumā runā sliedes un kā atskan…" at bounding box center [501, 159] width 432 height 11
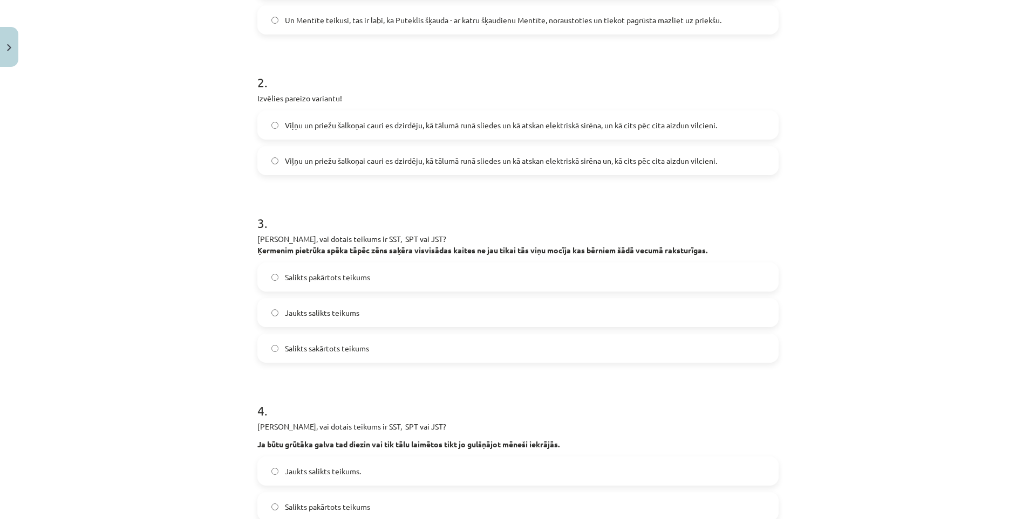
scroll to position [319, 0]
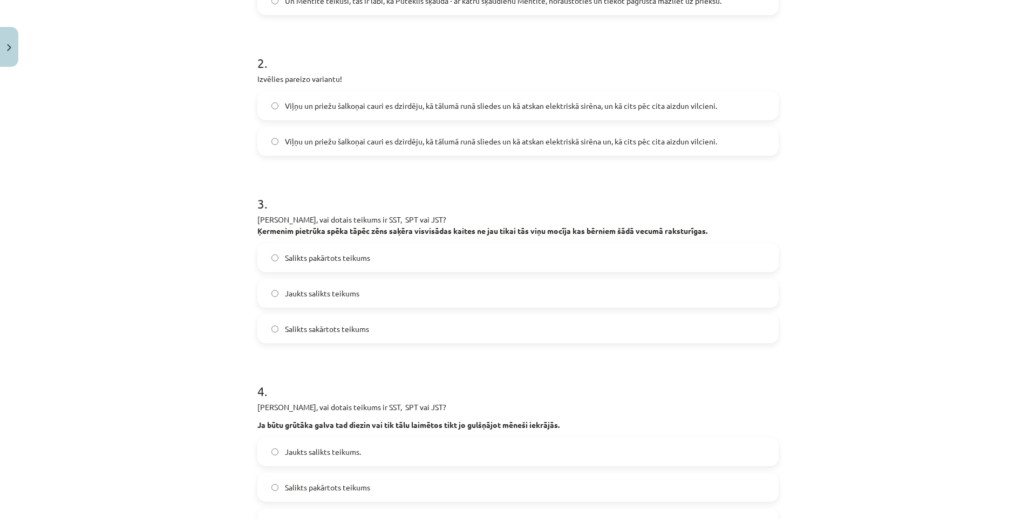
click at [285, 294] on span "Jaukts salikts teikums" at bounding box center [322, 293] width 74 height 11
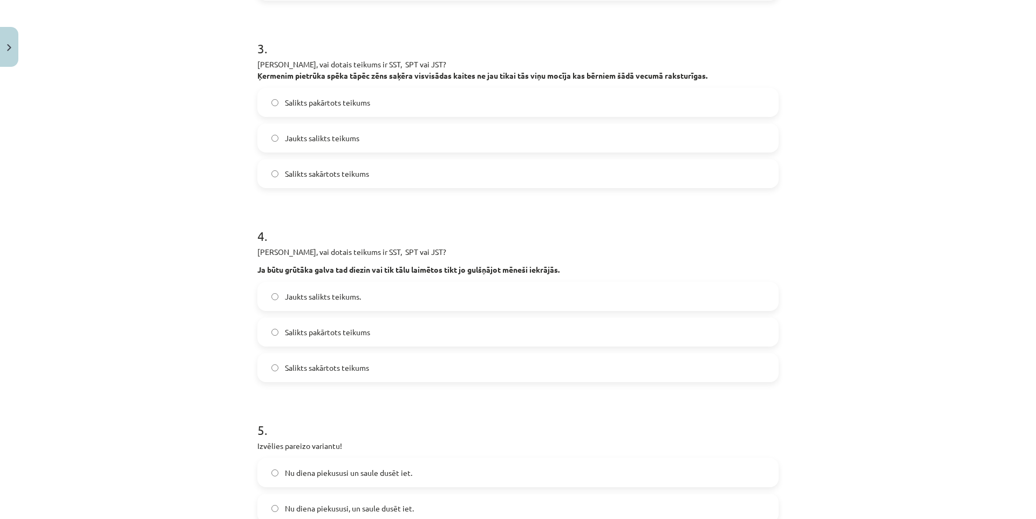
scroll to position [481, 0]
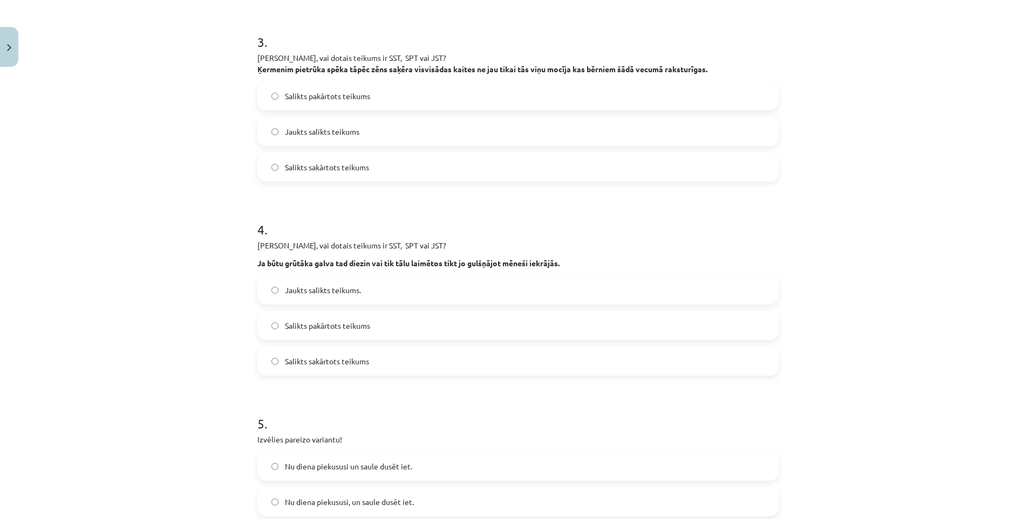
click at [307, 331] on span "Salikts pakārtots teikums" at bounding box center [327, 325] width 85 height 11
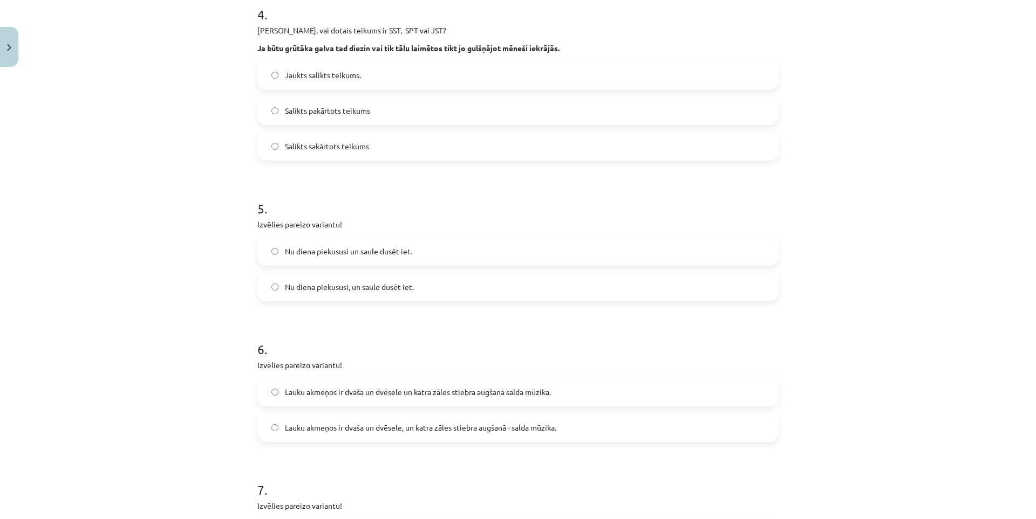
scroll to position [696, 0]
click at [317, 254] on span "Nu diena piekususi un saule dusēt iet." at bounding box center [348, 250] width 127 height 11
click at [357, 296] on label "Nu diena piekususi, un saule dusēt iet." at bounding box center [517, 286] width 519 height 27
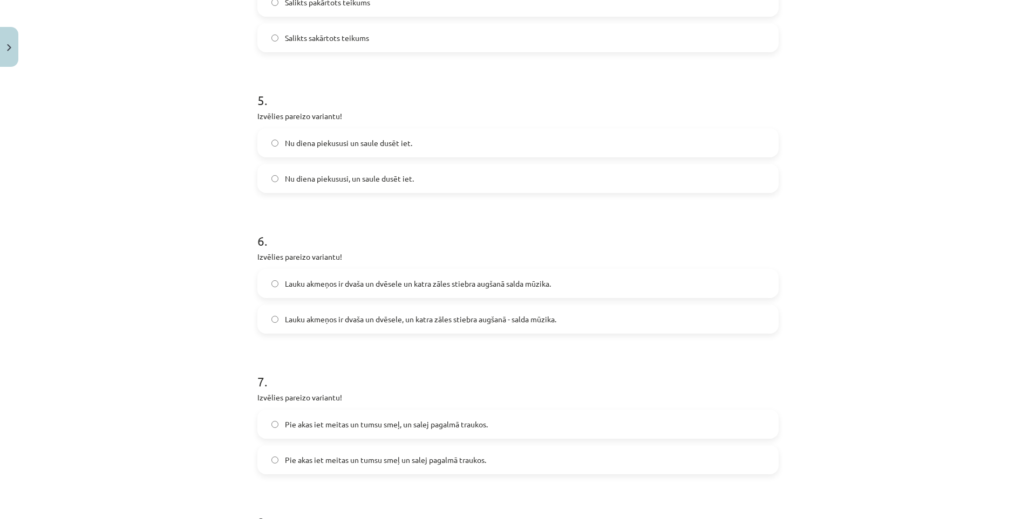
scroll to position [858, 0]
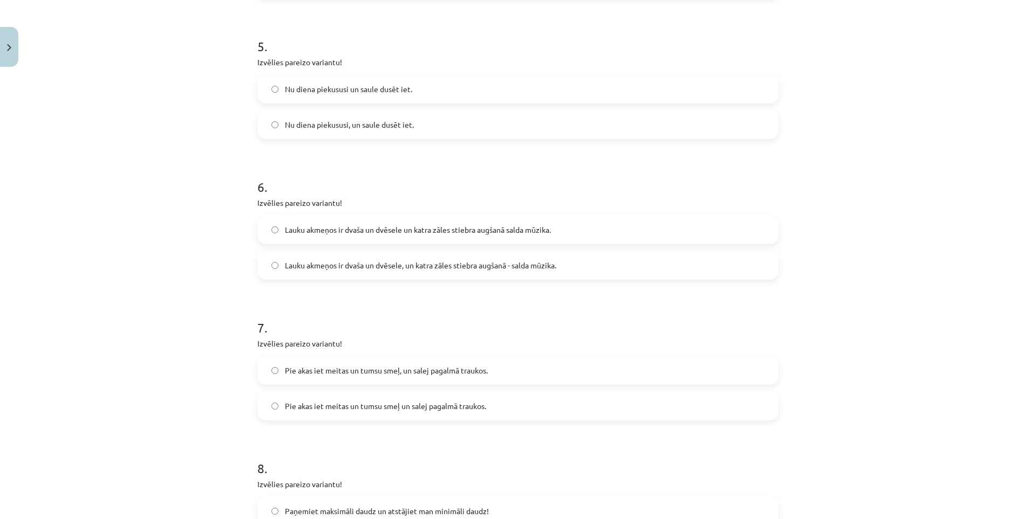
click at [290, 270] on span "Lauku akmeņos ir dvaša un dvēsele, un katra zāles stiebra augšanā - salda mūzik…" at bounding box center [420, 265] width 271 height 11
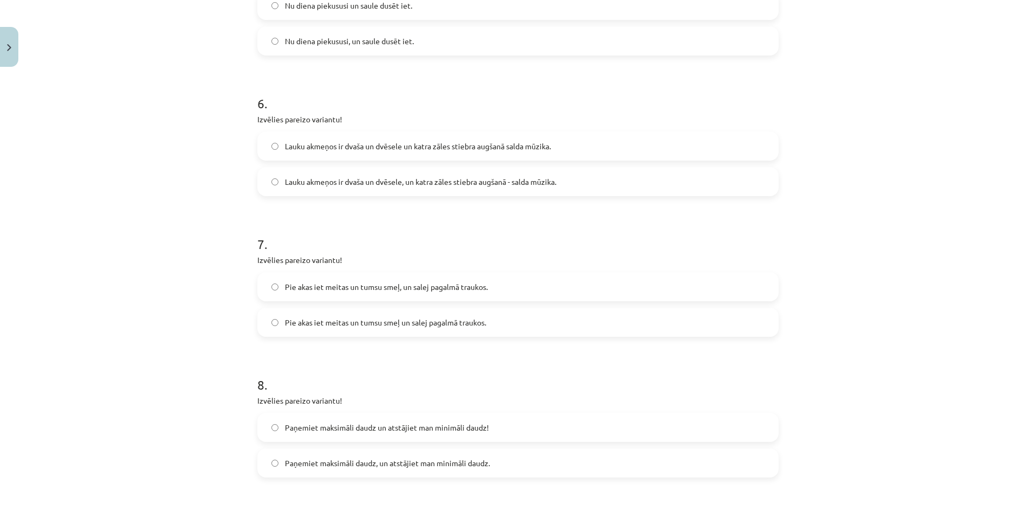
scroll to position [966, 0]
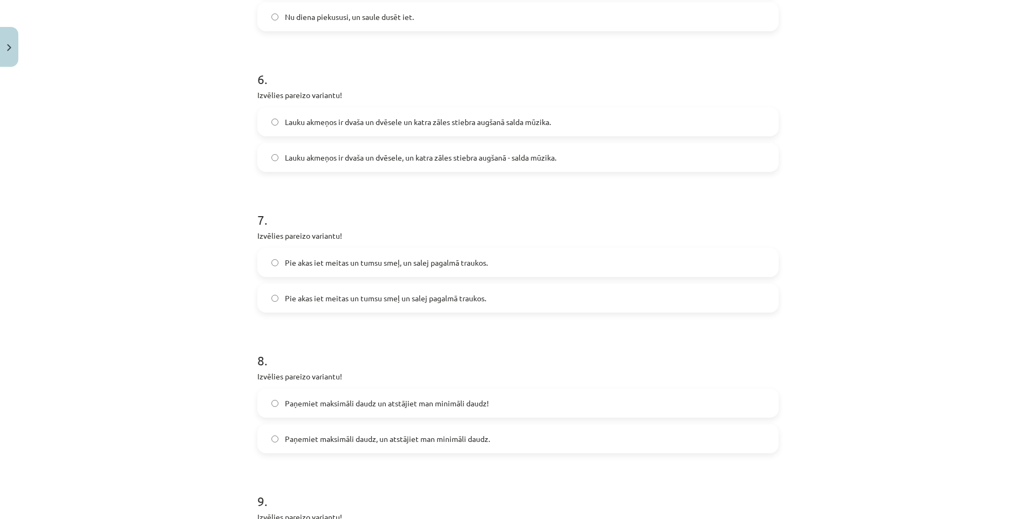
click at [286, 264] on span "Pie akas iet meitas un tumsu smeļ, un salej pagalmā traukos." at bounding box center [386, 262] width 203 height 11
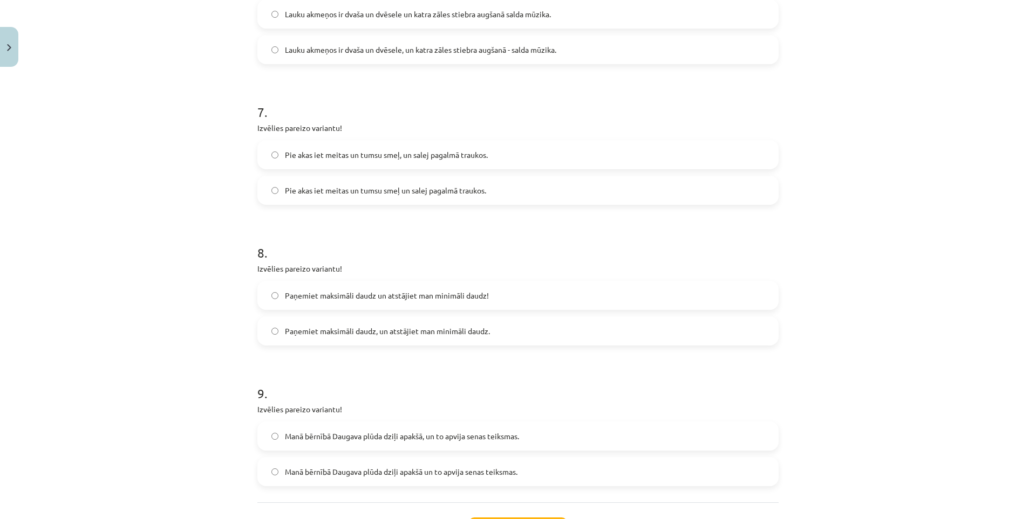
scroll to position [1128, 0]
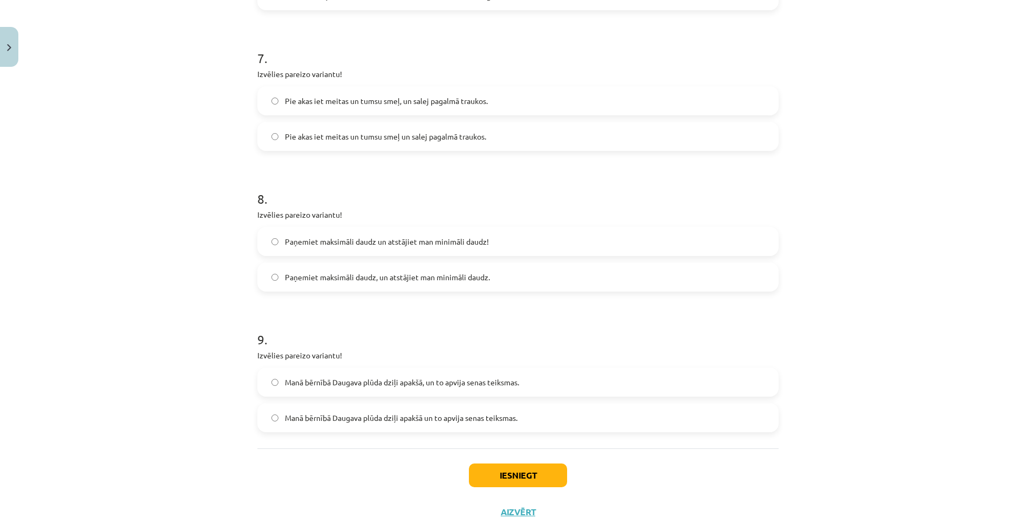
click at [343, 270] on label "Paņemiet maksimāli daudz, un atstājiet man minimāli daudz." at bounding box center [517, 277] width 519 height 27
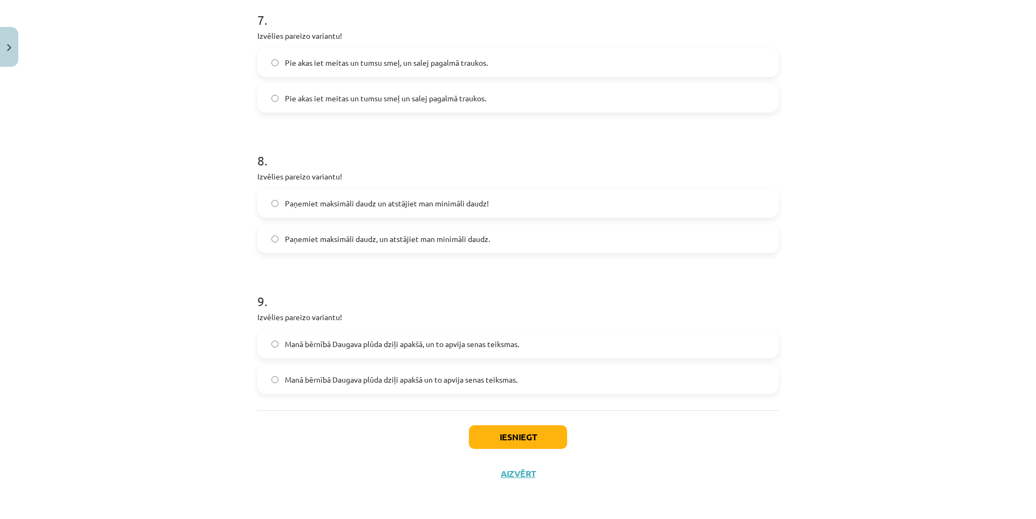
click at [368, 344] on span "Manā bērnībā Daugava plūda dziļi apakšā, un to apvija senas teiksmas." at bounding box center [402, 344] width 234 height 11
click at [495, 427] on button "Iesniegt" at bounding box center [518, 438] width 98 height 24
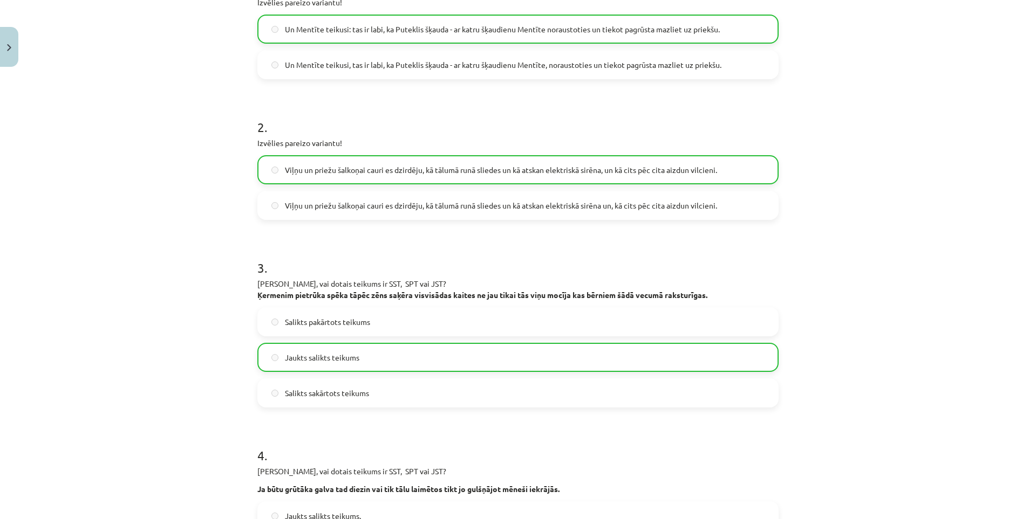
drag, startPoint x: 148, startPoint y: 386, endPoint x: 134, endPoint y: 294, distance: 93.2
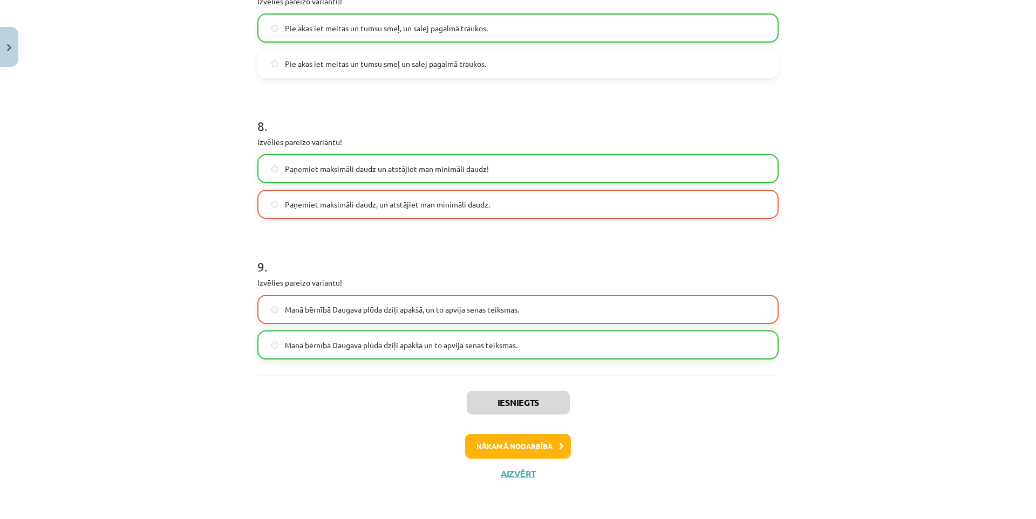
drag, startPoint x: 156, startPoint y: 380, endPoint x: 209, endPoint y: 438, distance: 78.3
click at [473, 442] on button "Nākamā nodarbība" at bounding box center [518, 446] width 106 height 25
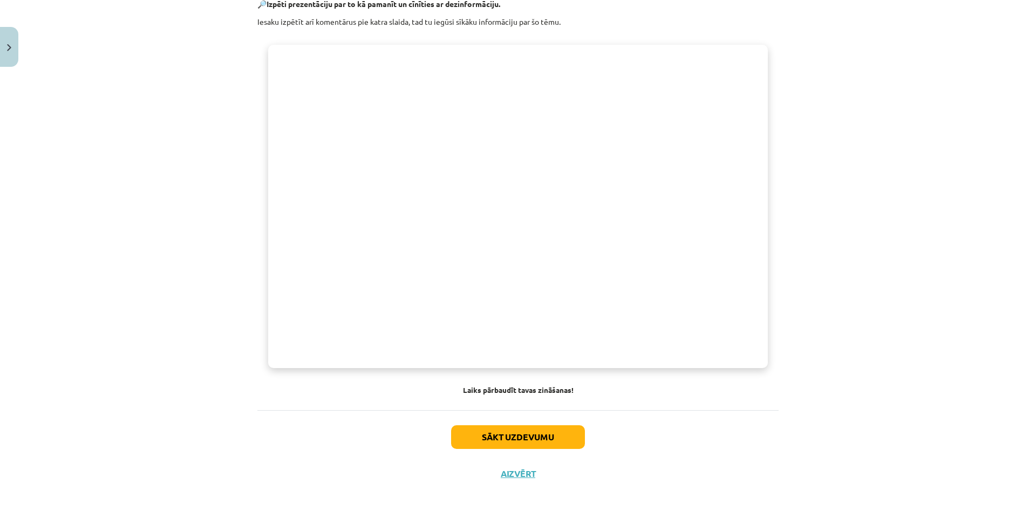
drag, startPoint x: 182, startPoint y: 293, endPoint x: 208, endPoint y: 437, distance: 145.9
click at [504, 439] on button "Sākt uzdevumu" at bounding box center [518, 438] width 134 height 24
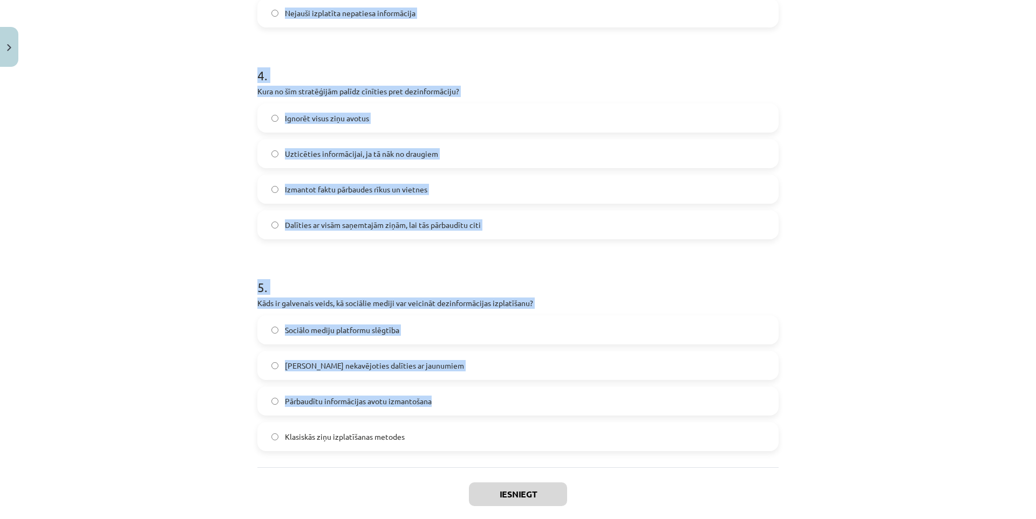
scroll to position [859, 0]
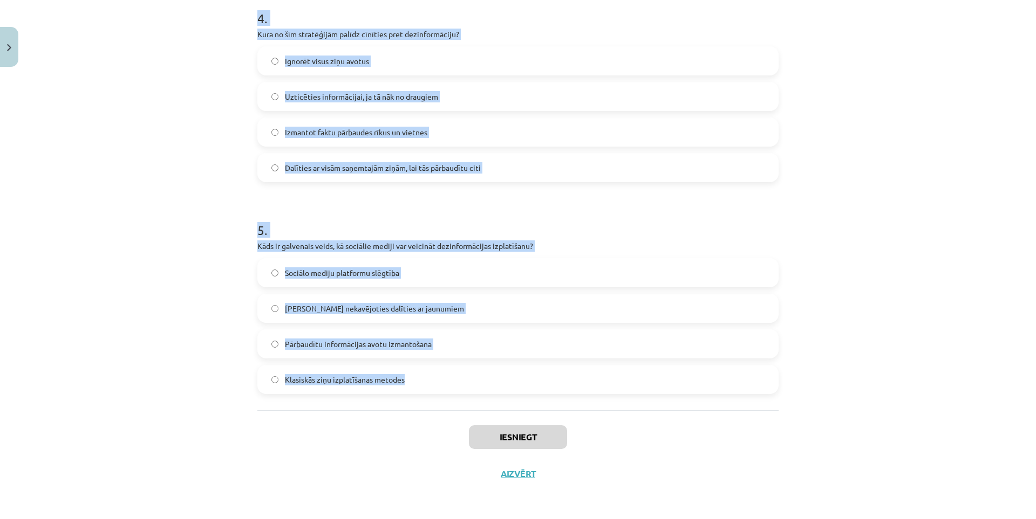
drag, startPoint x: 253, startPoint y: 226, endPoint x: 512, endPoint y: 405, distance: 315.0
copy form "Kāda ir atšķirība starp dezinformāciju un maldināšanu? Nav atšķirības starp dez…"
click at [176, 209] on div "Mācību tēma: Latviešu valodas 9. klases 1. ieskaites mācību materiāls #9 8. tēm…" at bounding box center [518, 259] width 1036 height 519
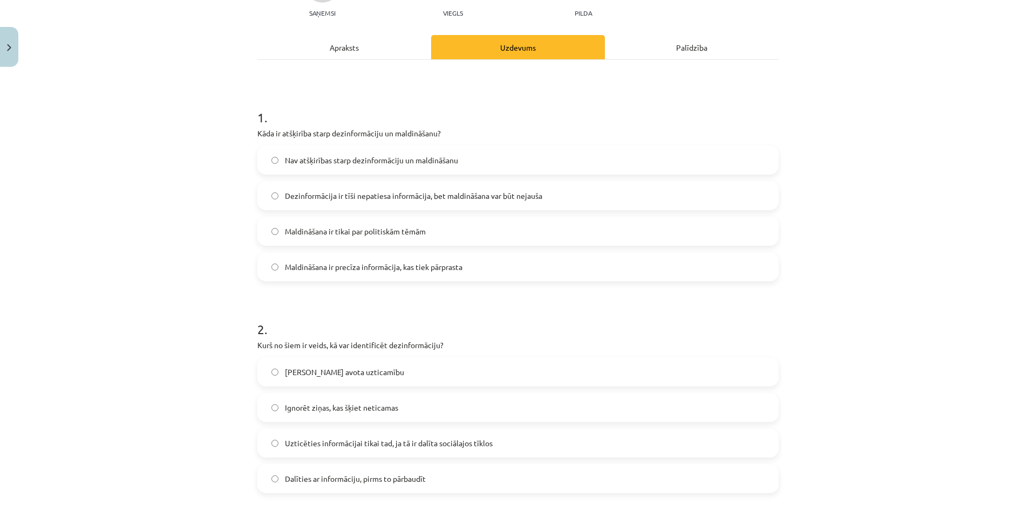
scroll to position [0, 0]
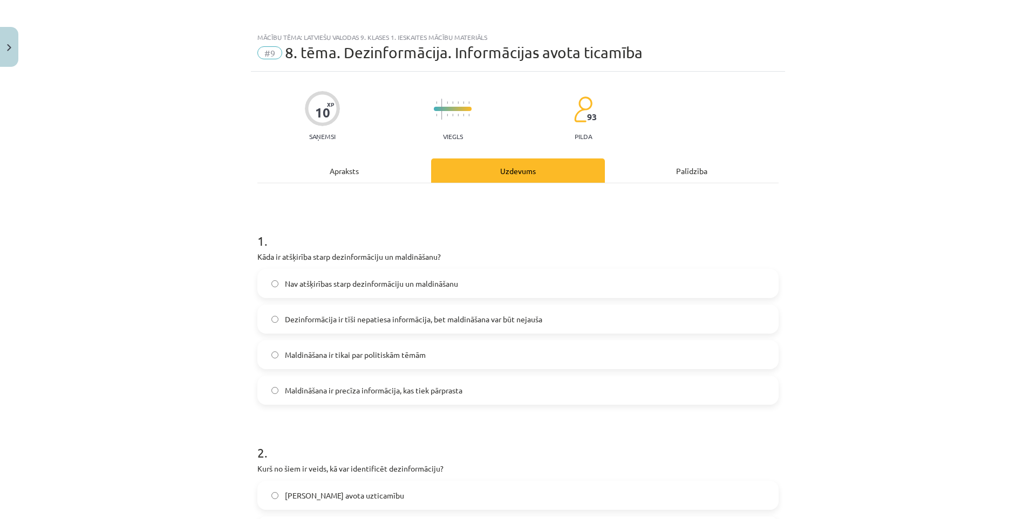
drag, startPoint x: 169, startPoint y: 109, endPoint x: 168, endPoint y: 70, distance: 38.9
click at [309, 313] on label "Dezinformācija ir tīši nepatiesa informācija, bet maldināšana var būt nejauša" at bounding box center [517, 319] width 519 height 27
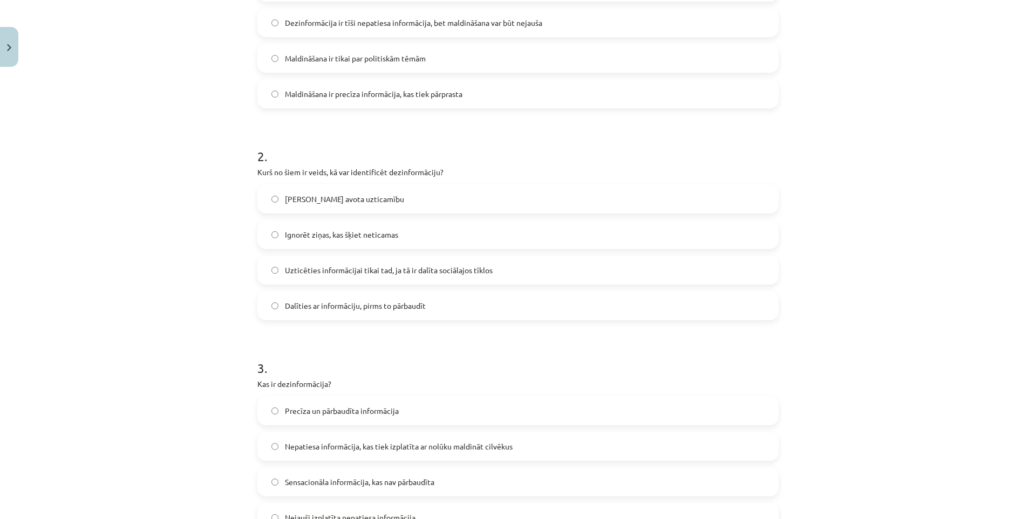
scroll to position [324, 0]
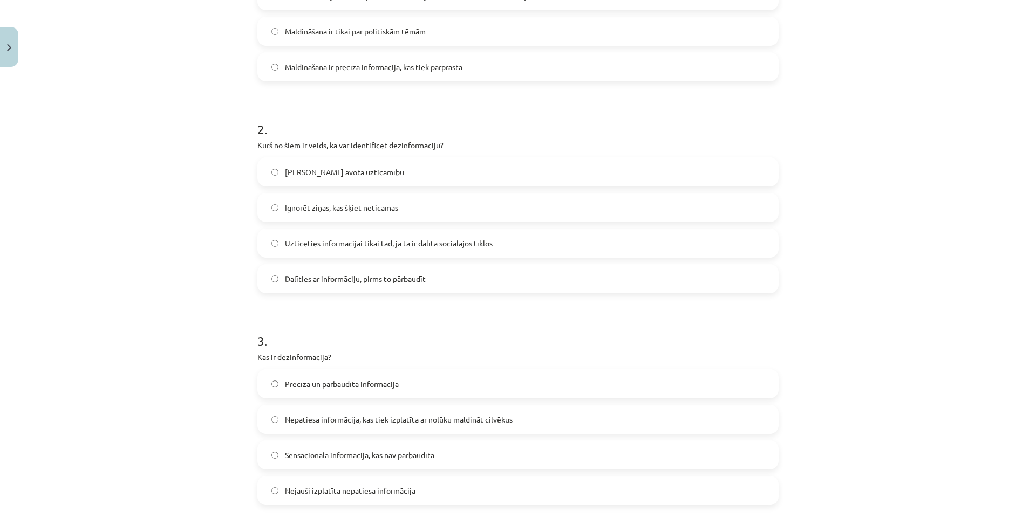
click at [332, 182] on label "Pārbaudīt avota uzticamību" at bounding box center [517, 172] width 519 height 27
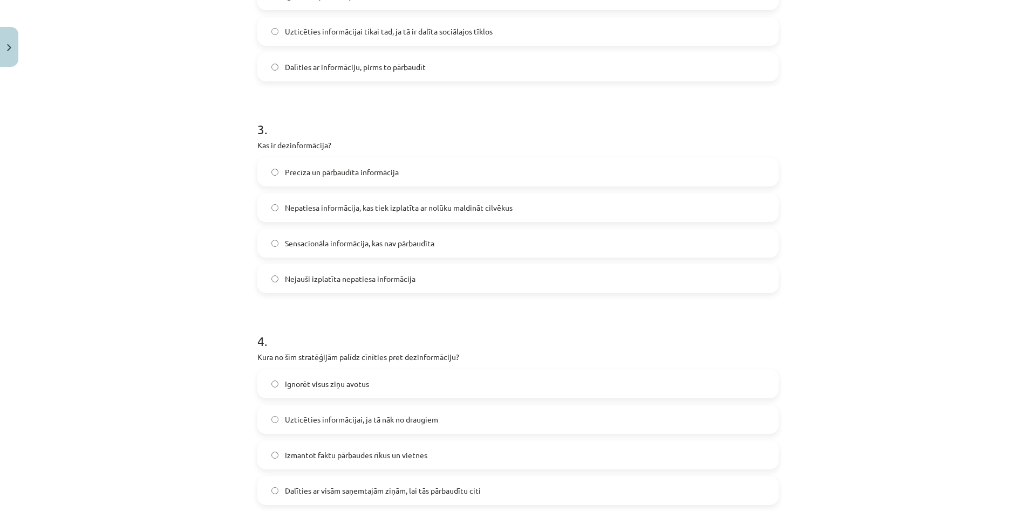
scroll to position [539, 0]
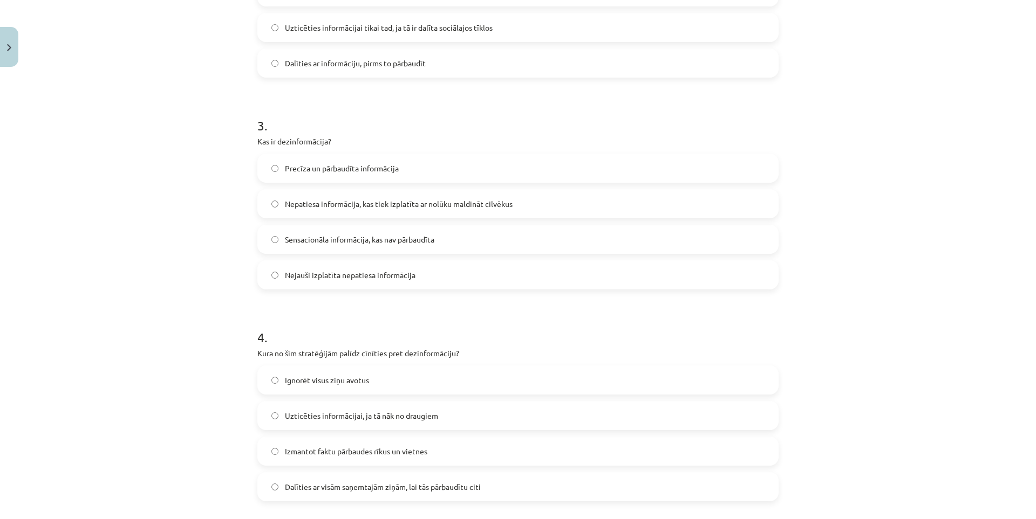
click at [309, 199] on span "Nepatiesa informācija, kas tiek izplatīta ar nolūku maldināt cilvēkus" at bounding box center [399, 204] width 228 height 11
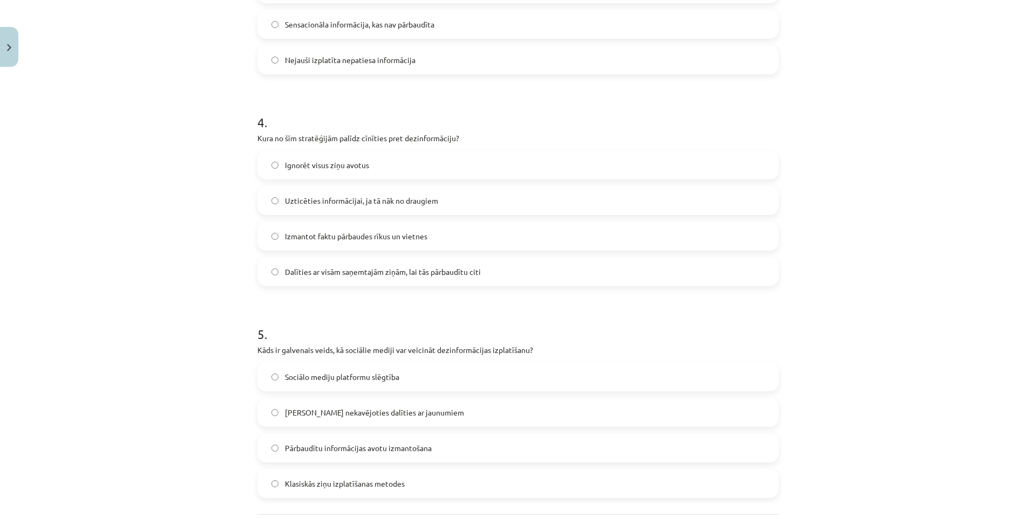
scroll to position [755, 0]
click at [315, 244] on label "Izmantot faktu pārbaudes rīkus un vietnes" at bounding box center [517, 235] width 519 height 27
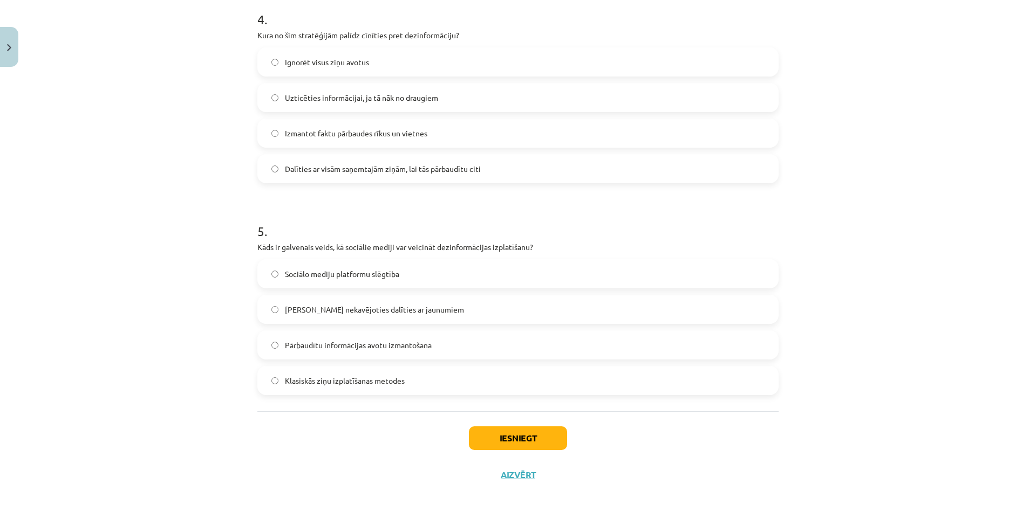
scroll to position [859, 0]
click at [311, 343] on span "Pārbaudītu informācijas avotu izmantošana" at bounding box center [358, 344] width 147 height 11
click at [487, 426] on button "Iesniegt" at bounding box center [518, 438] width 98 height 24
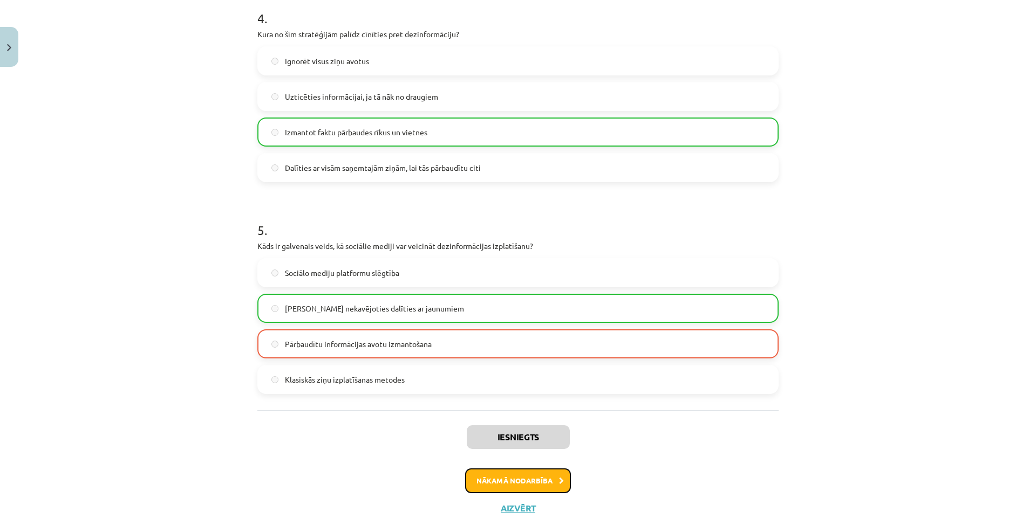
click at [544, 483] on button "Nākamā nodarbība" at bounding box center [518, 481] width 106 height 25
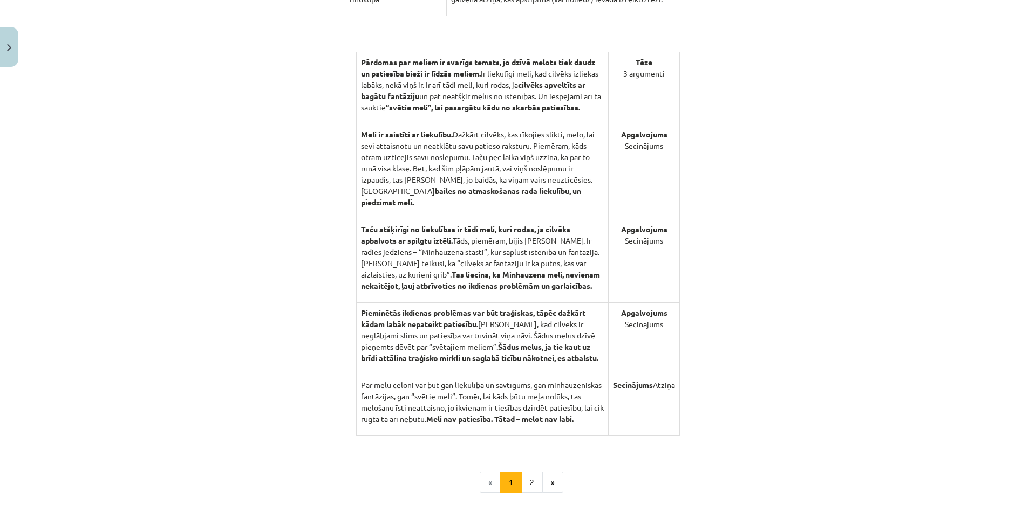
drag, startPoint x: 182, startPoint y: 317, endPoint x: 290, endPoint y: 402, distance: 137.9
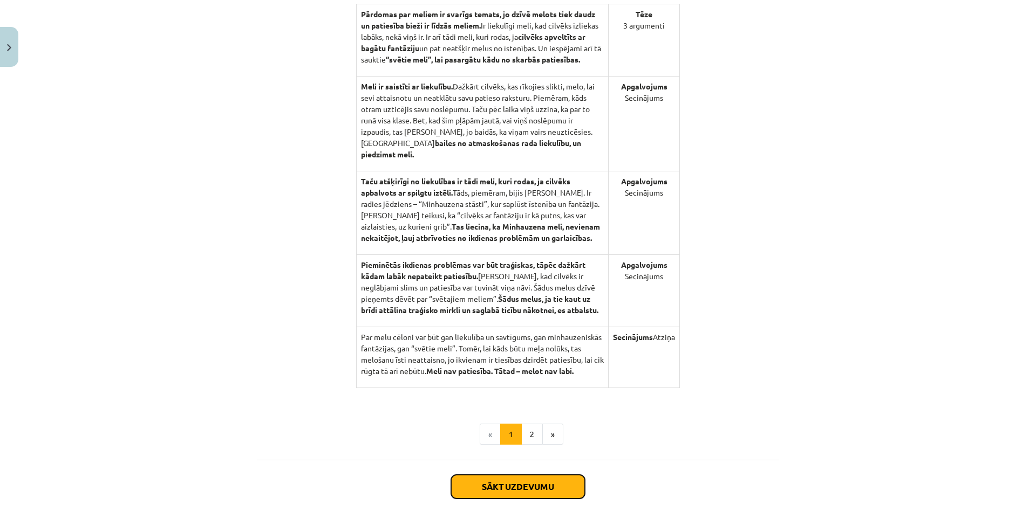
click at [490, 484] on button "Sākt uzdevumu" at bounding box center [518, 487] width 134 height 24
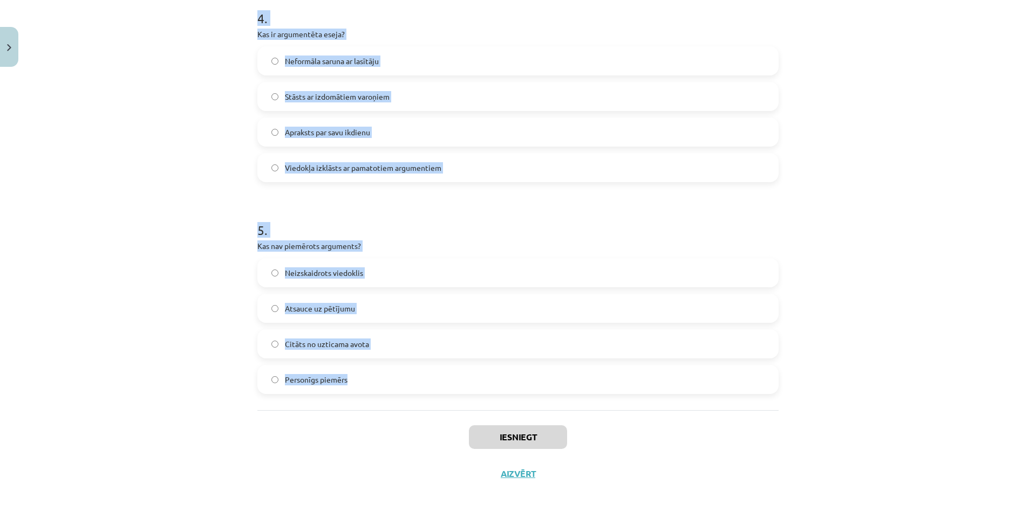
drag, startPoint x: 247, startPoint y: 229, endPoint x: 511, endPoint y: 381, distance: 304.7
copy form "Cik daļās parasti ir strukturēta argumentēta eseja? 5 1 3 2 2 . Kāds ir argumen…"
click at [167, 297] on div "Mācību tēma: Latviešu valodas 9. klases 1. ieskaites mācību materiāls #10 9. tē…" at bounding box center [518, 259] width 1036 height 519
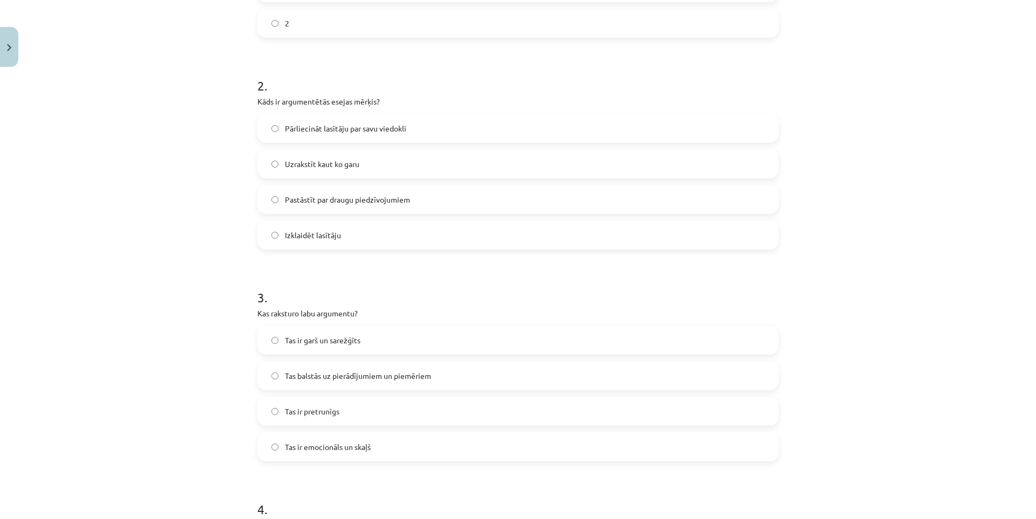
scroll to position [0, 0]
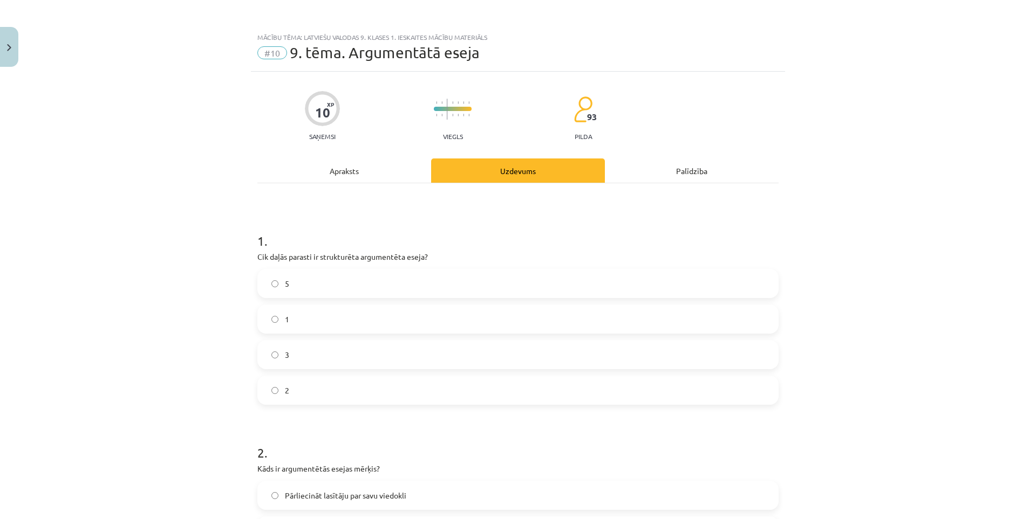
drag, startPoint x: 198, startPoint y: 194, endPoint x: 209, endPoint y: 75, distance: 119.7
click at [325, 359] on label "3" at bounding box center [517, 354] width 519 height 27
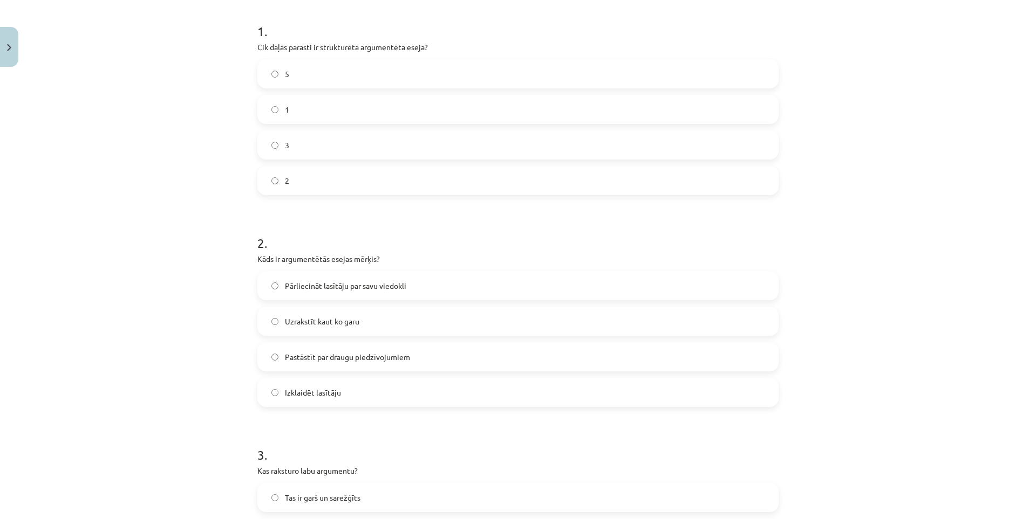
scroll to position [216, 0]
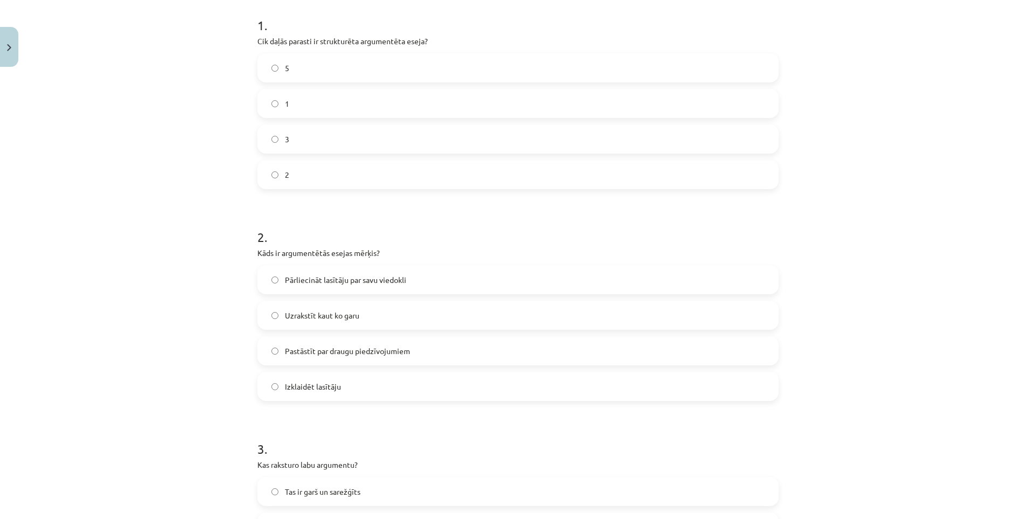
click at [296, 283] on span "Pārliecināt lasītāju par savu viedokli" at bounding box center [345, 280] width 121 height 11
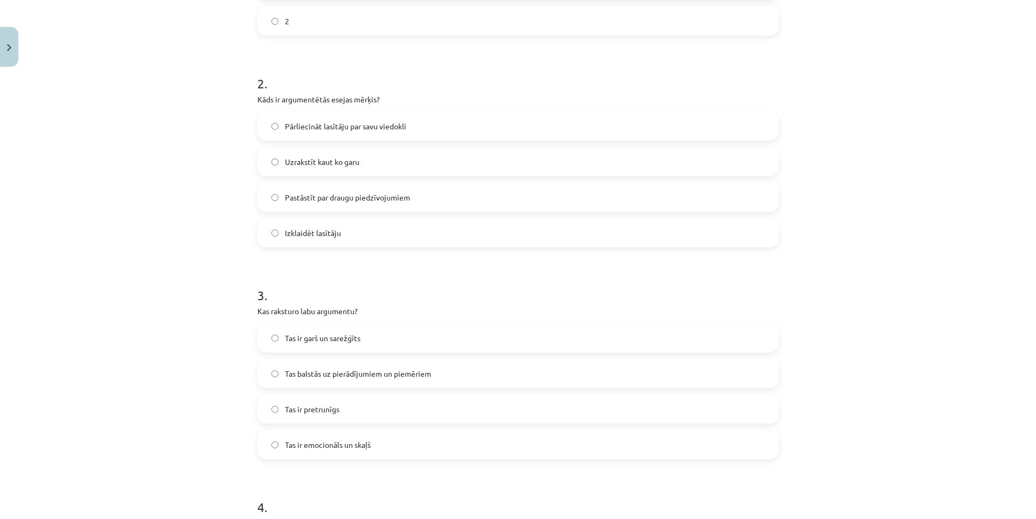
scroll to position [378, 0]
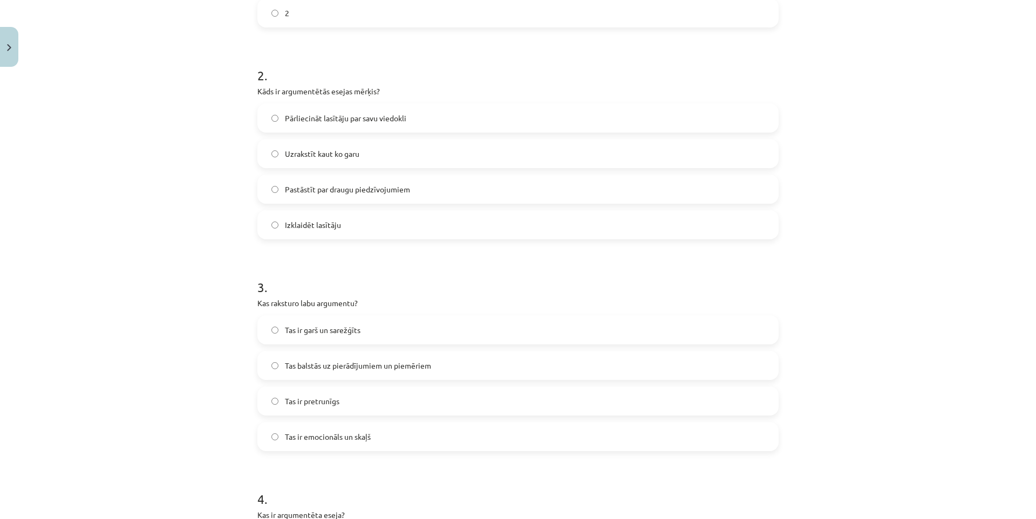
click at [326, 368] on span "Tas balstās uz pierādījumiem un piemēriem" at bounding box center [358, 365] width 146 height 11
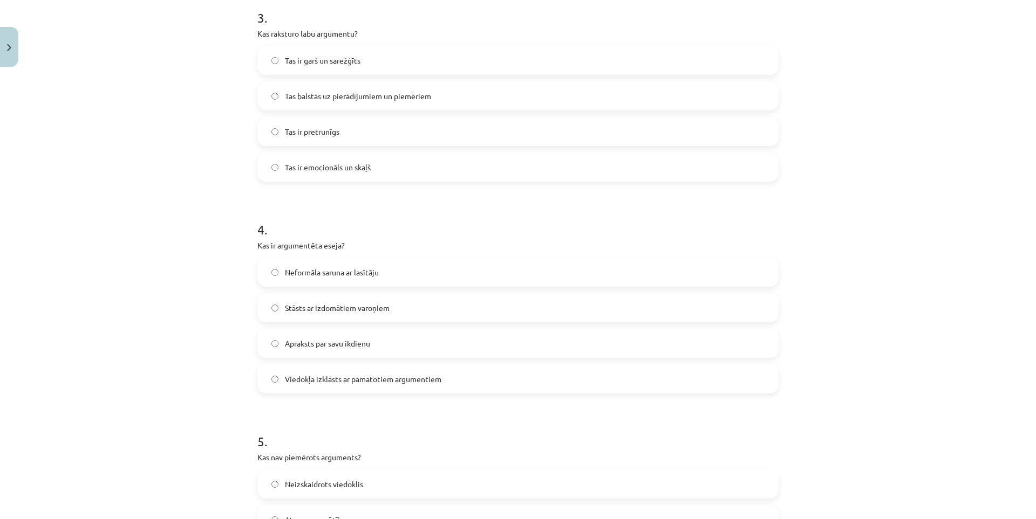
click at [332, 377] on span "Viedokļa izklāsts ar pamatotiem argumentiem" at bounding box center [363, 379] width 156 height 11
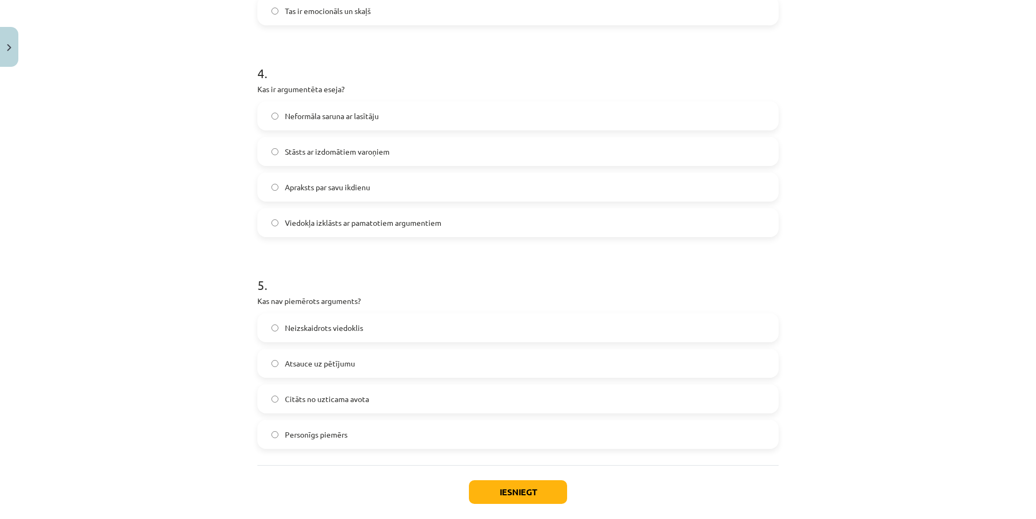
scroll to position [809, 0]
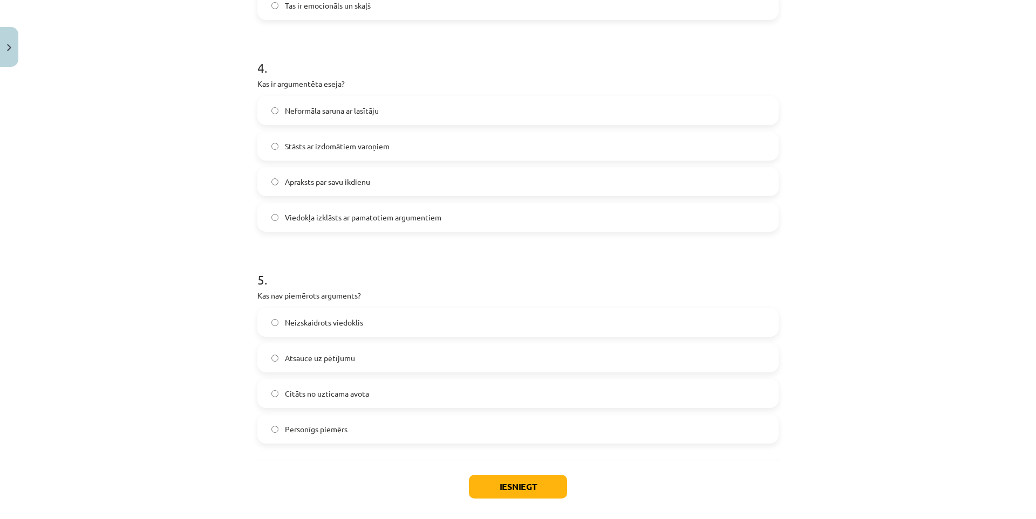
click at [325, 322] on span "Neizskaidrots viedoklis" at bounding box center [324, 322] width 78 height 11
click at [495, 492] on button "Iesniegt" at bounding box center [518, 487] width 98 height 24
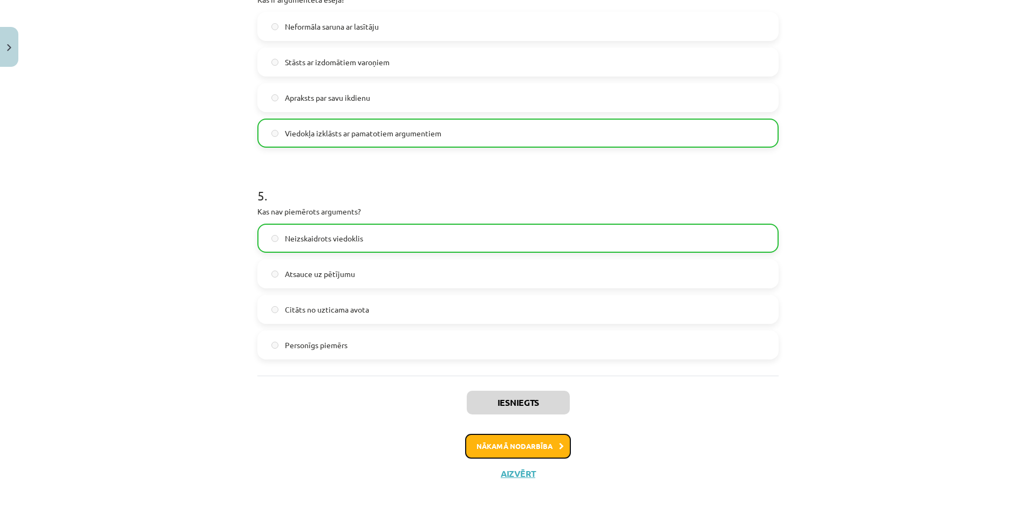
click at [511, 446] on button "Nākamā nodarbība" at bounding box center [518, 446] width 106 height 25
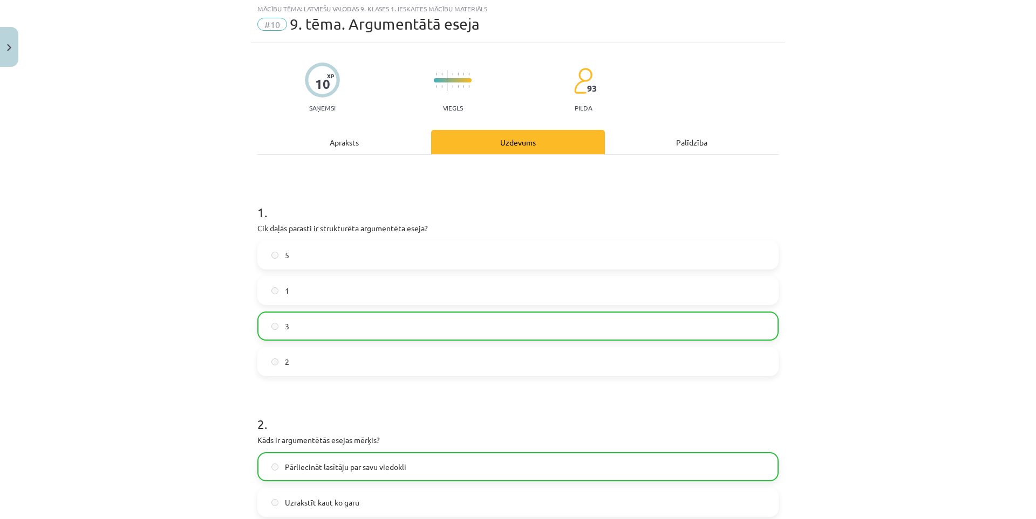
scroll to position [27, 0]
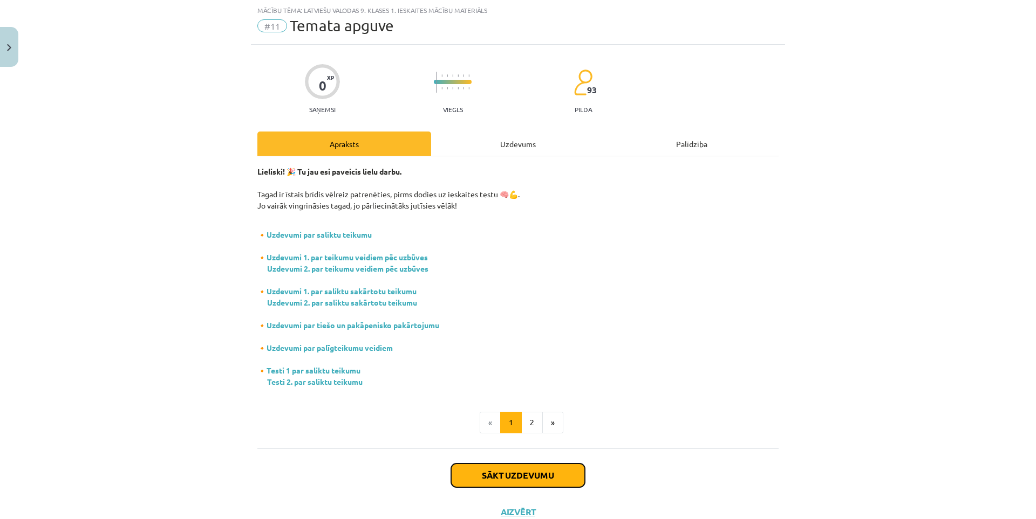
click at [519, 470] on button "Sākt uzdevumu" at bounding box center [518, 476] width 134 height 24
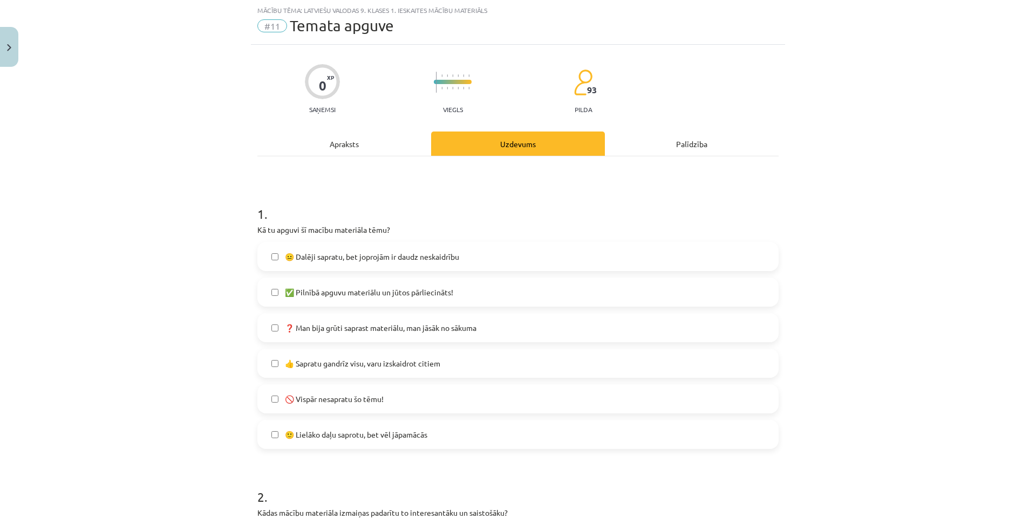
drag, startPoint x: 245, startPoint y: 229, endPoint x: 220, endPoint y: 235, distance: 26.6
click at [220, 235] on div "Mācību tēma: Latviešu valodas 9. klases 1. ieskaites mācību materiāls #11 Temat…" at bounding box center [518, 259] width 1036 height 519
click at [340, 299] on label "✅ Pilnībā apguvu materiālu un jūtos pārliecināts!" at bounding box center [517, 292] width 519 height 27
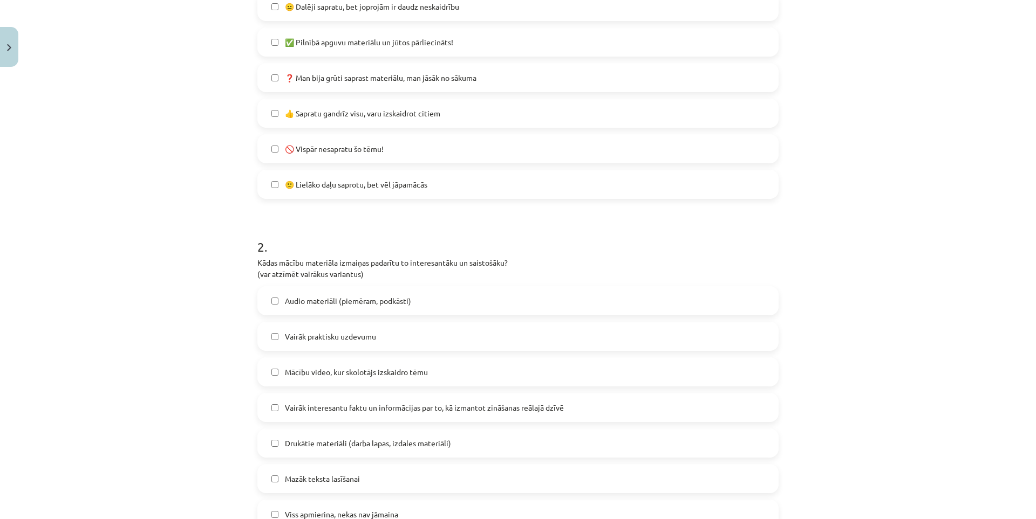
scroll to position [297, 0]
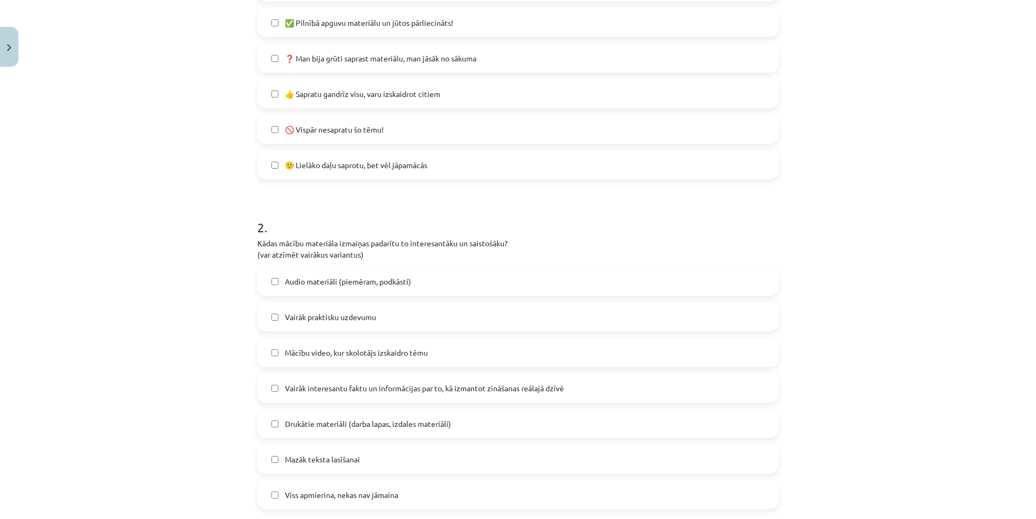
click at [131, 268] on div "Mācību tēma: Latviešu valodas 9. klases 1. ieskaites mācību materiāls #11 Temat…" at bounding box center [518, 259] width 1036 height 519
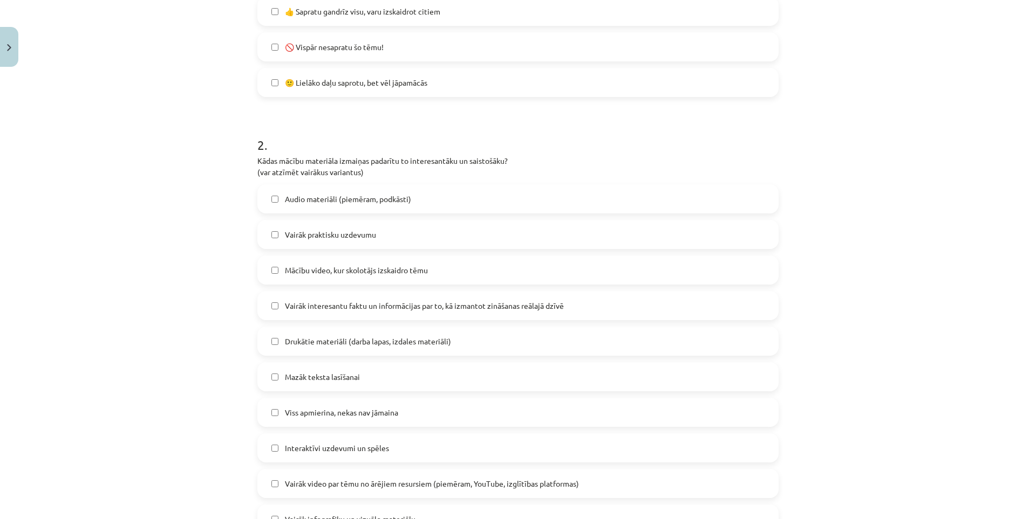
scroll to position [405, 0]
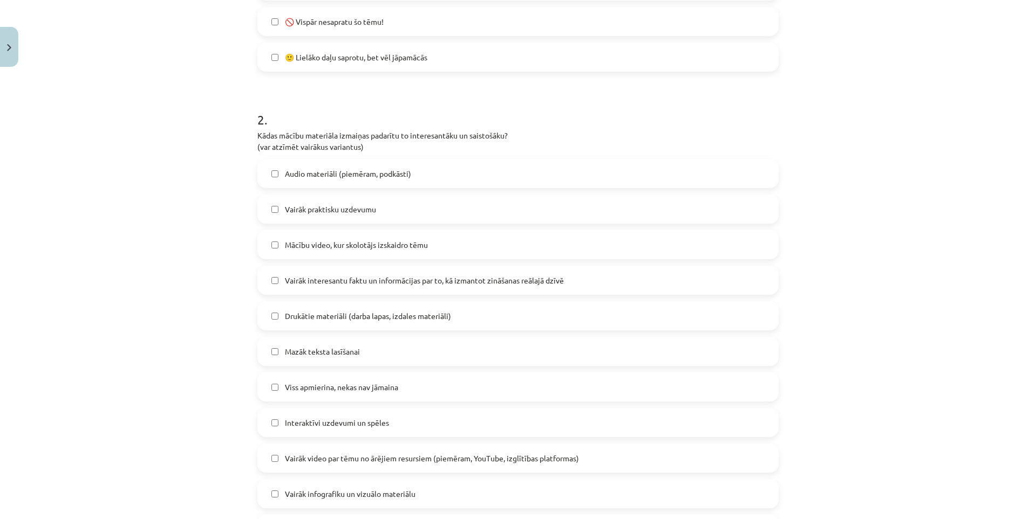
click at [320, 173] on span "Audio materiāli (piemēram, podkāsti)" at bounding box center [348, 173] width 126 height 11
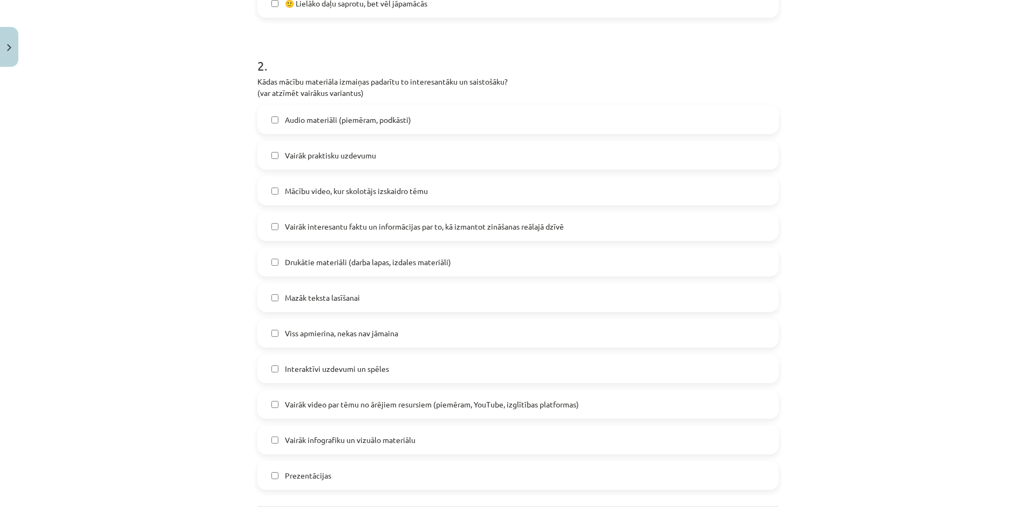
scroll to position [512, 0]
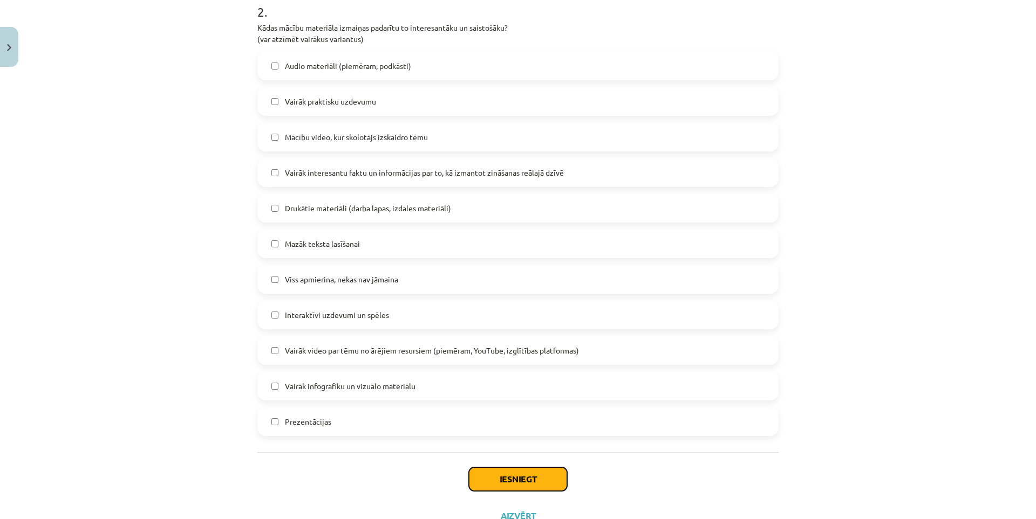
click at [515, 487] on button "Iesniegt" at bounding box center [518, 480] width 98 height 24
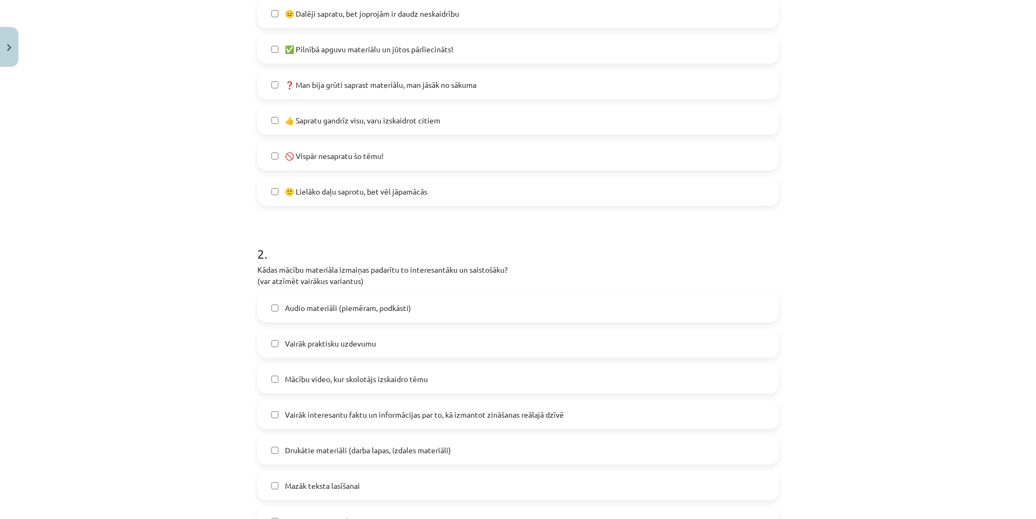
scroll to position [393, 0]
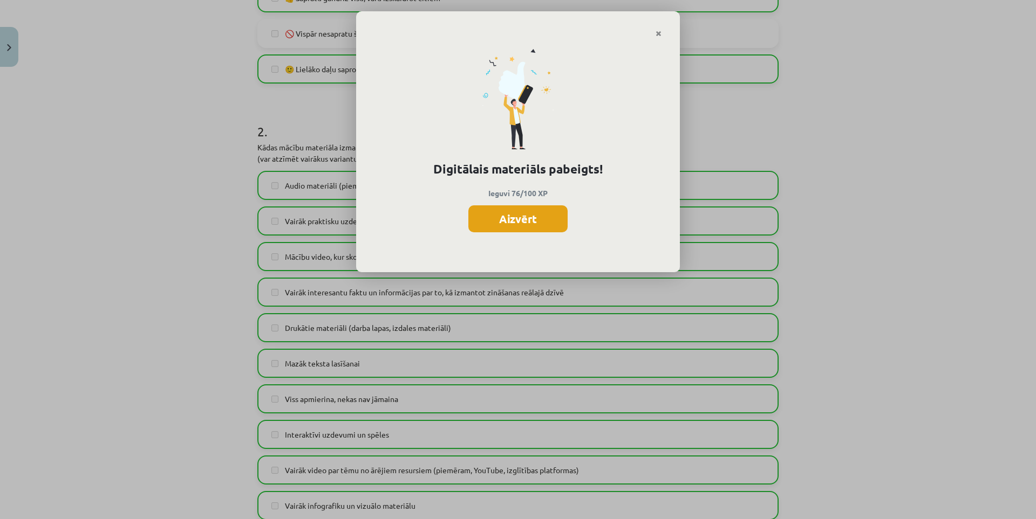
click at [523, 221] on button "Aizvērt" at bounding box center [517, 219] width 99 height 27
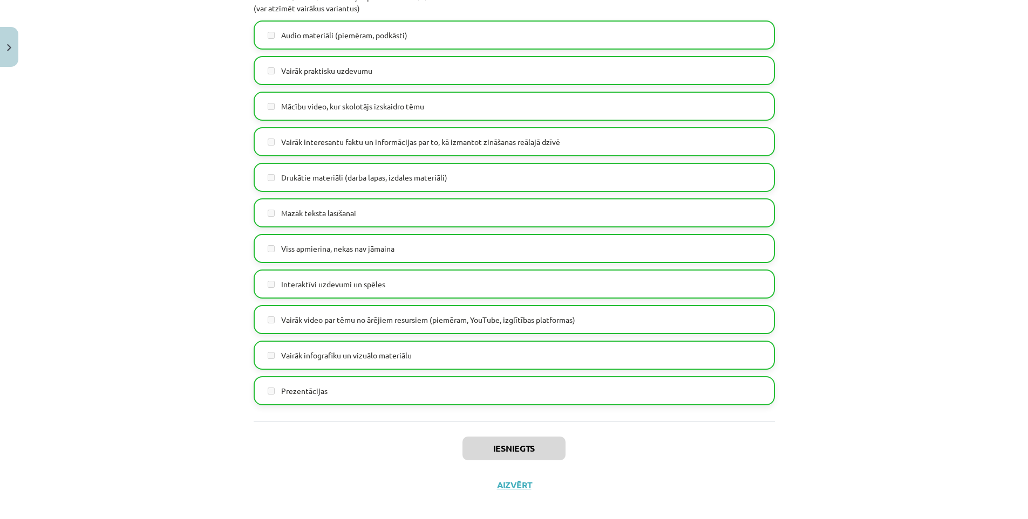
scroll to position [555, 0]
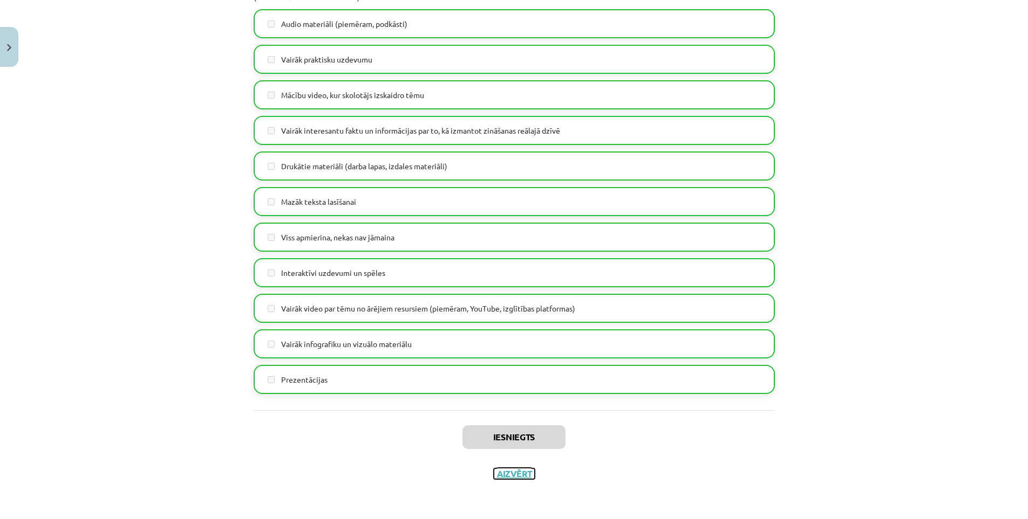
click at [514, 473] on button "Aizvērt" at bounding box center [514, 474] width 41 height 11
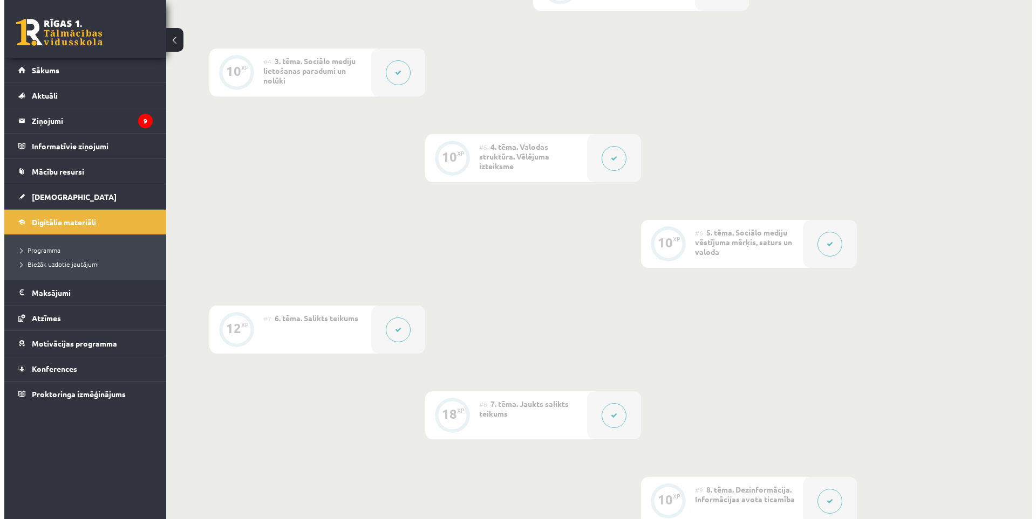
scroll to position [0, 0]
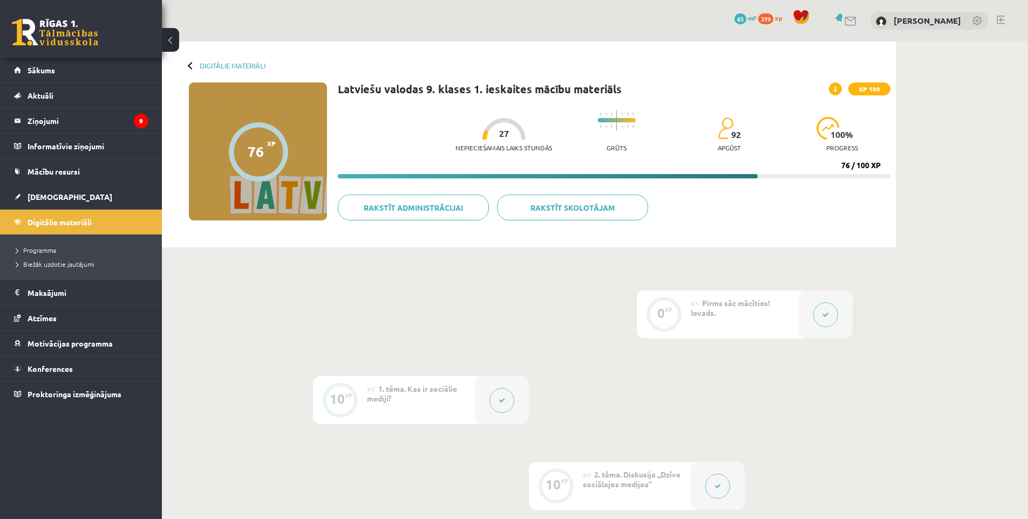
drag, startPoint x: 323, startPoint y: 334, endPoint x: 300, endPoint y: 182, distance: 153.3
click at [70, 64] on link "Sākums" at bounding box center [81, 70] width 134 height 25
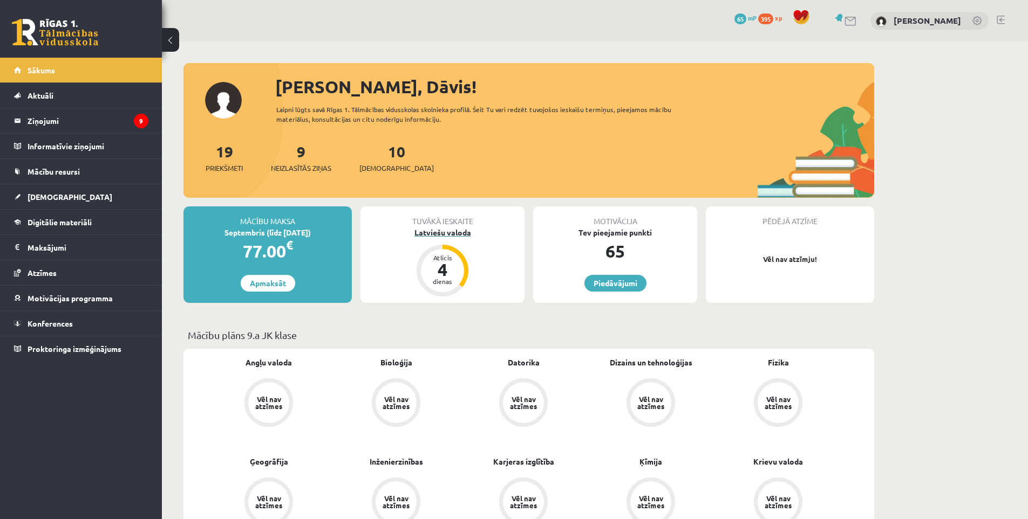
click at [456, 232] on div "Latviešu valoda" at bounding box center [442, 232] width 164 height 11
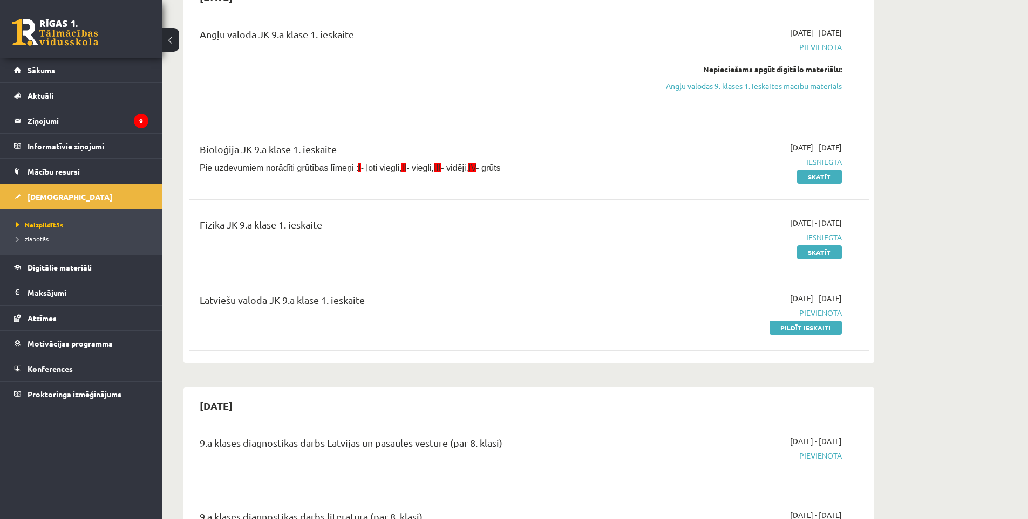
scroll to position [108, 0]
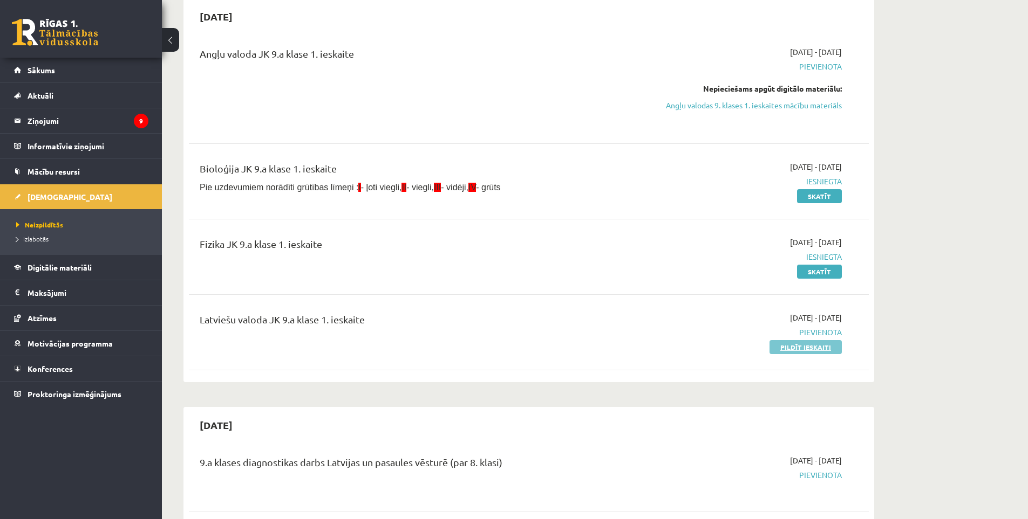
click at [784, 344] on link "Pildīt ieskaiti" at bounding box center [805, 347] width 72 height 14
click at [700, 106] on link "Angļu valodas 9. klases 1. ieskaites mācību materiāls" at bounding box center [739, 105] width 203 height 11
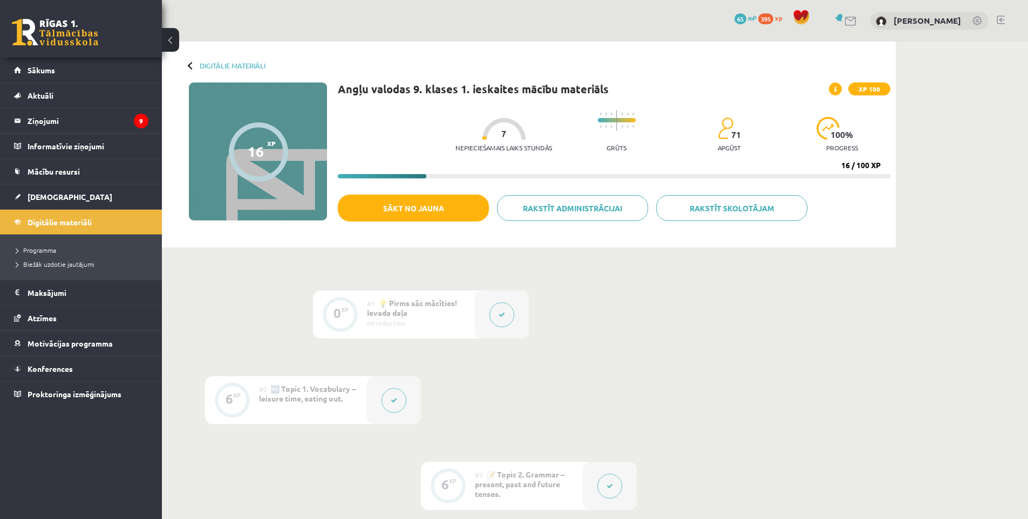
drag, startPoint x: 527, startPoint y: 312, endPoint x: 524, endPoint y: 170, distance: 142.5
click at [452, 213] on button "Sākt no jauna" at bounding box center [413, 208] width 151 height 27
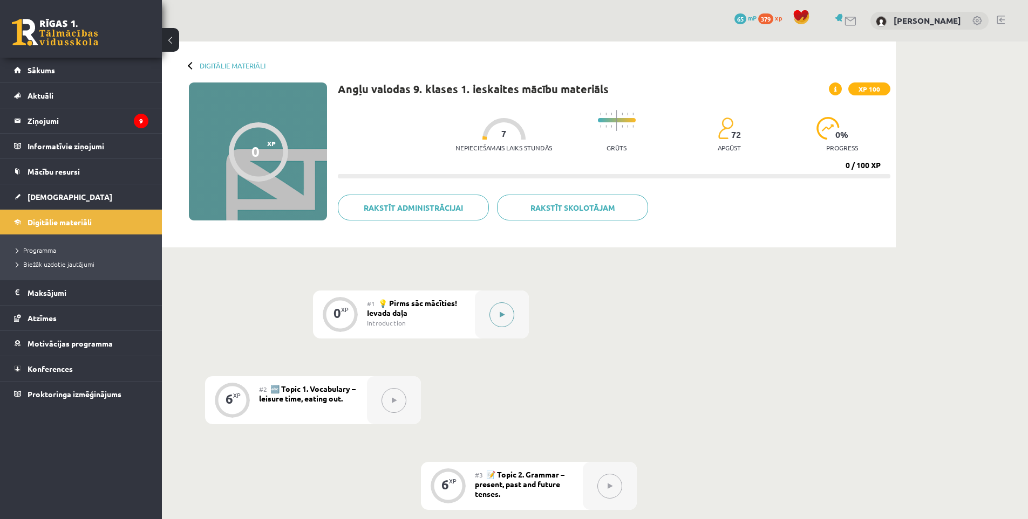
click at [497, 303] on div at bounding box center [502, 315] width 54 height 48
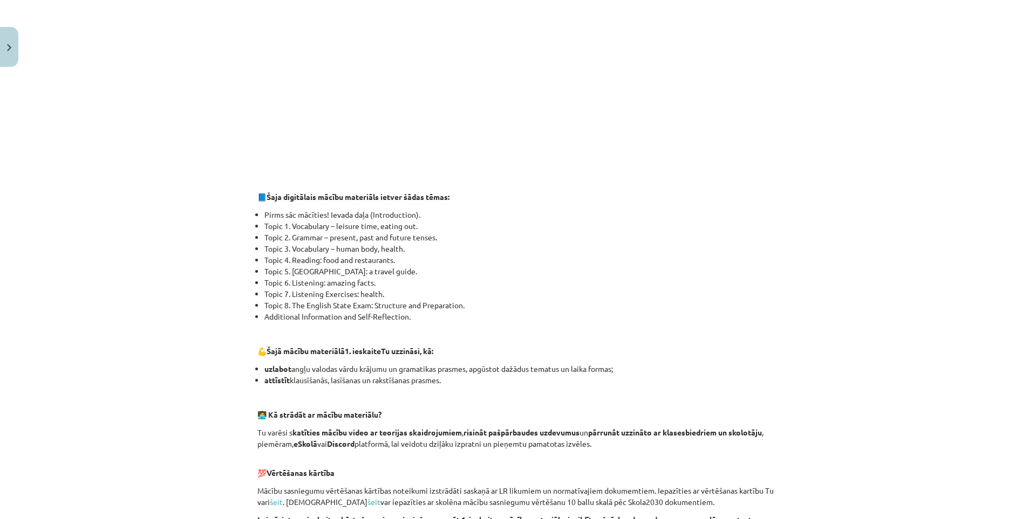
scroll to position [624, 0]
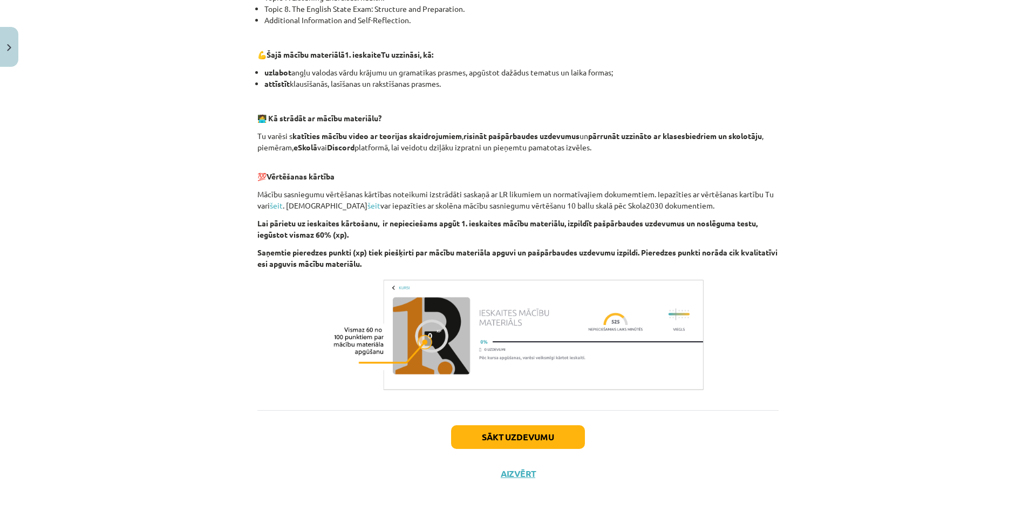
drag, startPoint x: 789, startPoint y: 250, endPoint x: 710, endPoint y: 390, distance: 160.9
click at [550, 430] on button "Sākt uzdevumu" at bounding box center [518, 438] width 134 height 24
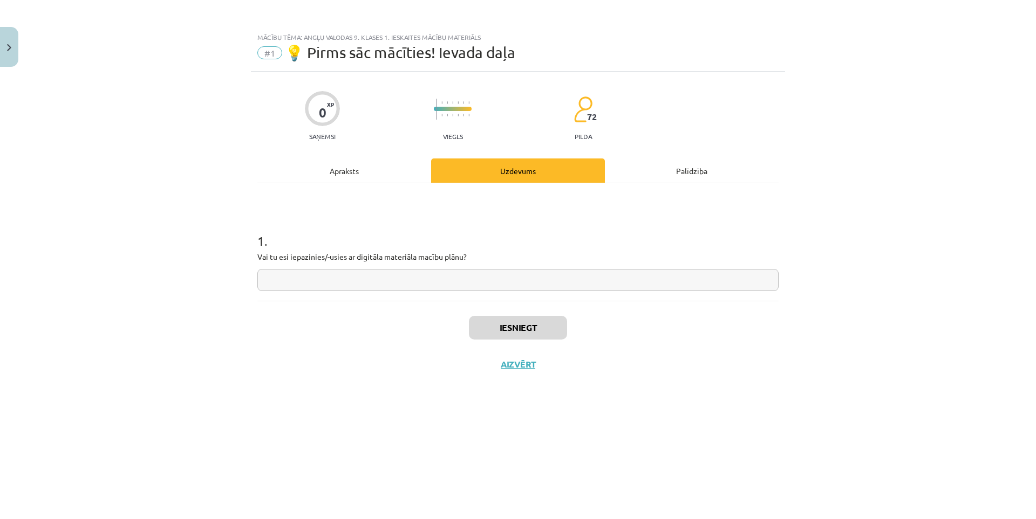
click at [285, 274] on input "text" at bounding box center [517, 280] width 521 height 22
type input "**"
click at [551, 337] on button "Iesniegt" at bounding box center [518, 328] width 98 height 24
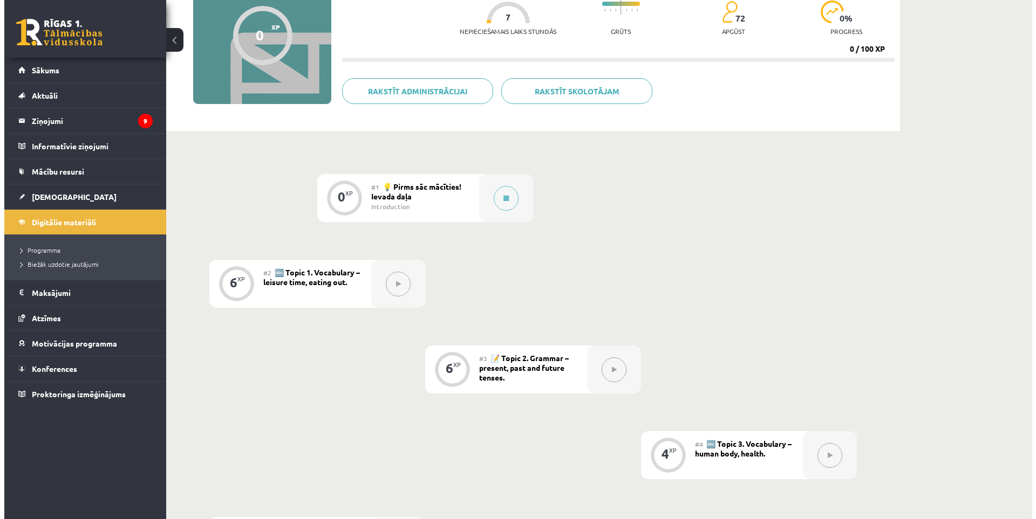
scroll to position [216, 0]
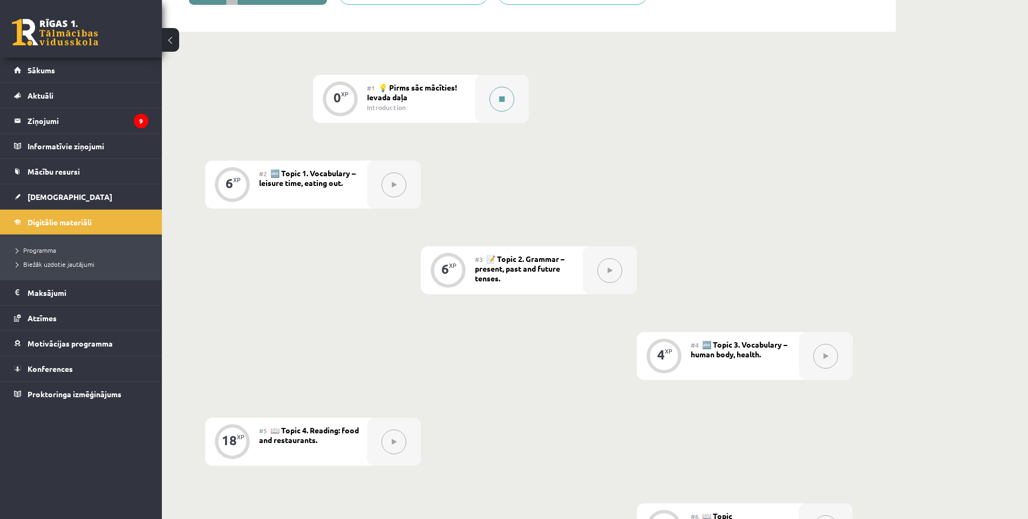
click at [486, 96] on div at bounding box center [502, 99] width 54 height 48
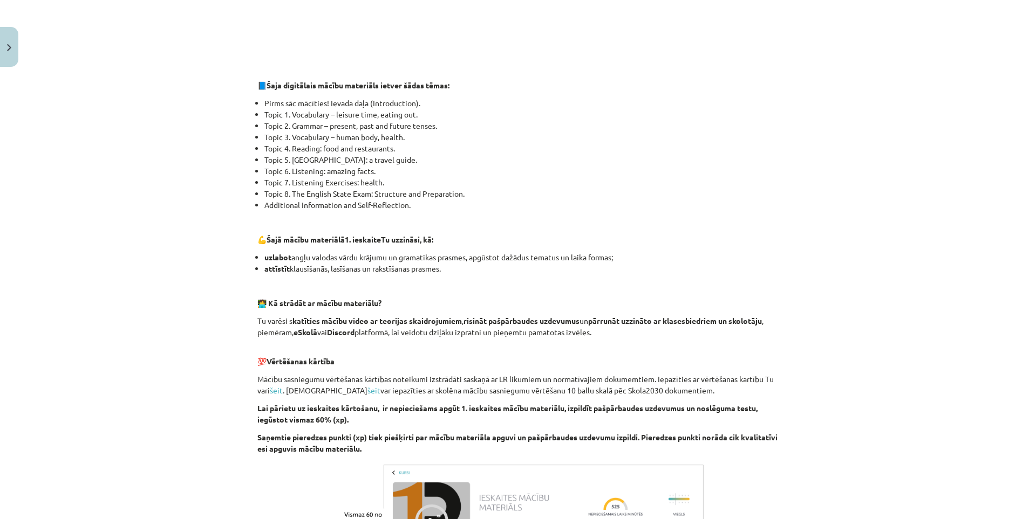
scroll to position [624, 0]
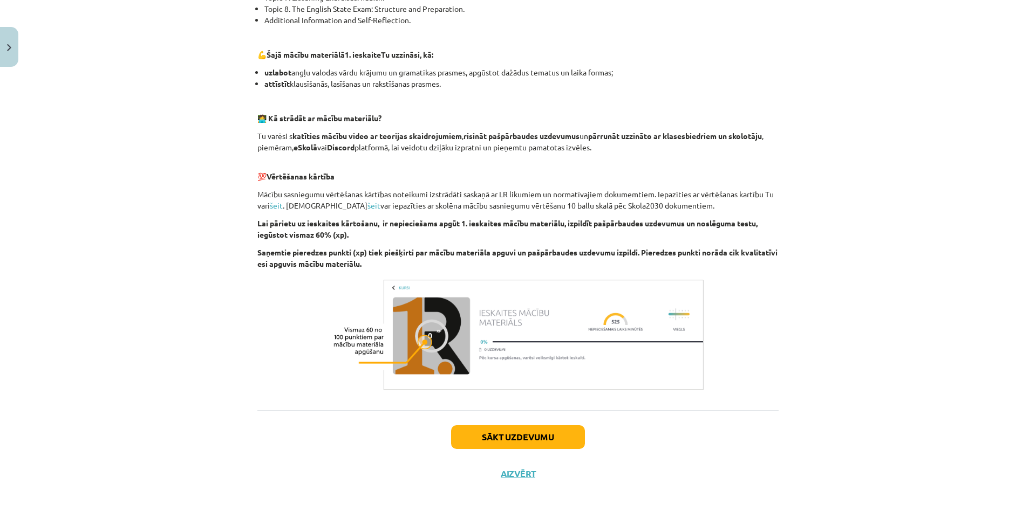
drag, startPoint x: 743, startPoint y: 330, endPoint x: 696, endPoint y: 408, distance: 91.7
click at [546, 435] on button "Sākt uzdevumu" at bounding box center [518, 438] width 134 height 24
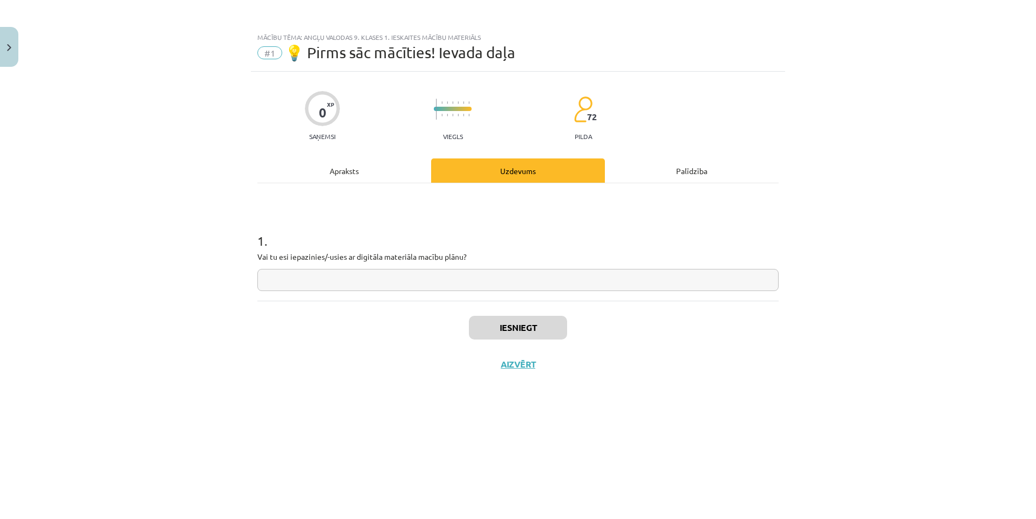
click at [347, 278] on input "text" at bounding box center [517, 280] width 521 height 22
click at [363, 273] on input "*" at bounding box center [517, 280] width 521 height 22
type input "*"
click at [406, 286] on input "*" at bounding box center [517, 280] width 521 height 22
type input "*"
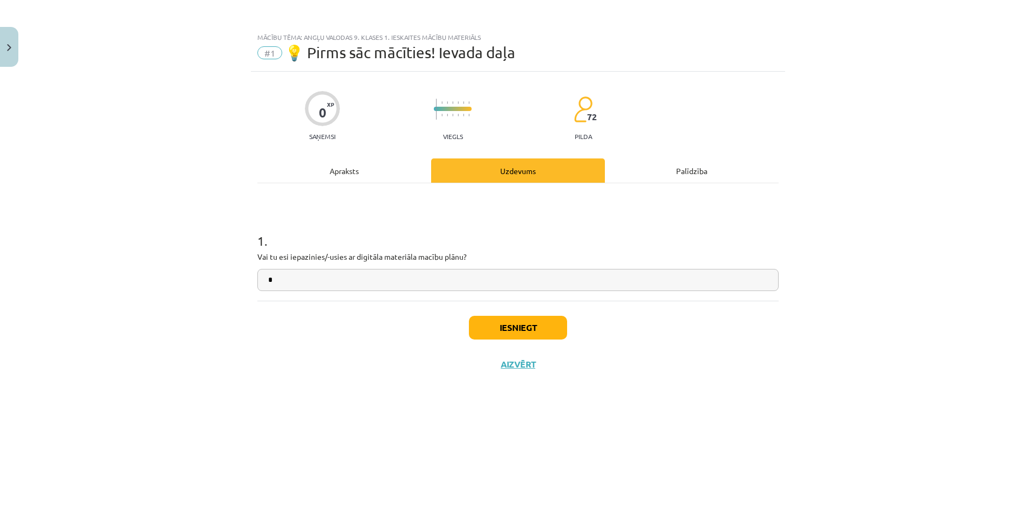
click at [345, 281] on input "*" at bounding box center [517, 280] width 521 height 22
type input "**"
click at [545, 345] on div "Iesniegt Aizvērt" at bounding box center [517, 339] width 521 height 76
click at [546, 338] on button "Iesniegt" at bounding box center [518, 328] width 98 height 24
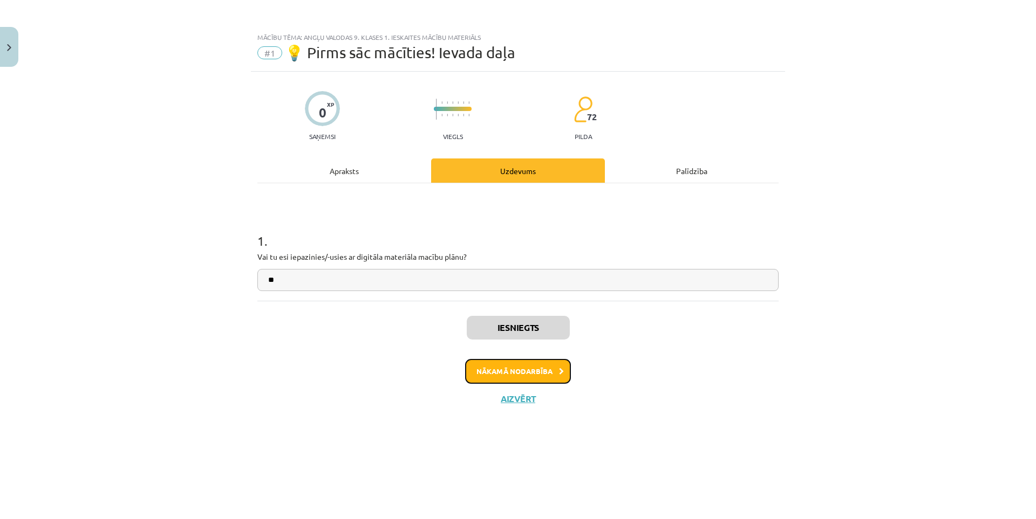
click at [555, 378] on button "Nākamā nodarbība" at bounding box center [518, 371] width 106 height 25
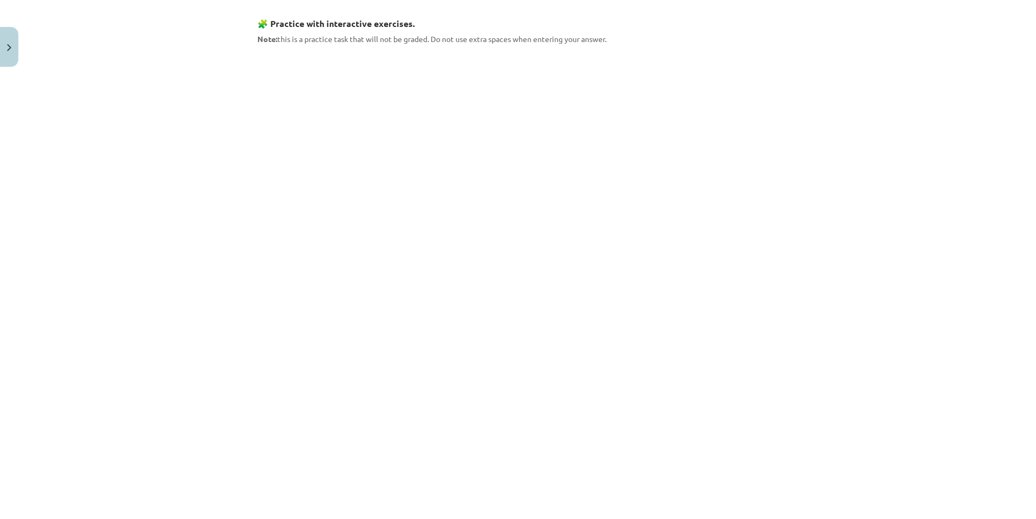
scroll to position [572, 0]
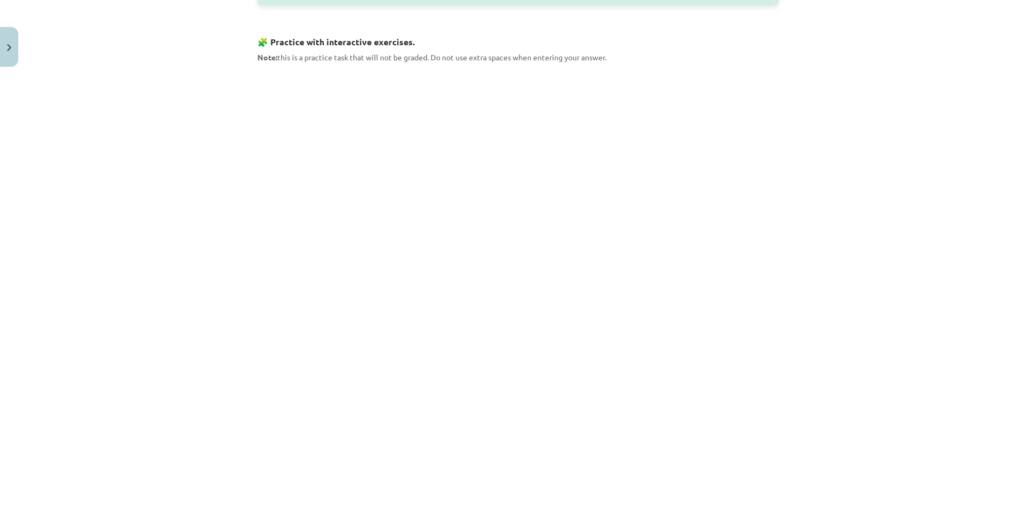
click at [143, 207] on div "Mācību tēma: Angļu valodas 9. klases 1. ieskaites mācību materiāls #2 🔤 Topic 1…" at bounding box center [518, 259] width 1036 height 519
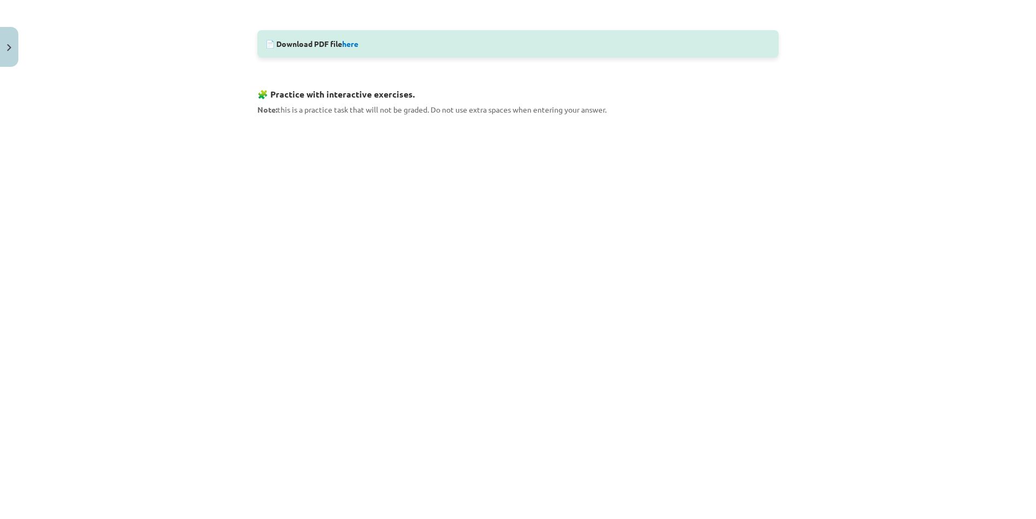
scroll to position [518, 0]
click at [162, 286] on div "Mācību tēma: Angļu valodas 9. klases 1. ieskaites mācību materiāls #2 🔤 Topic 1…" at bounding box center [518, 259] width 1036 height 519
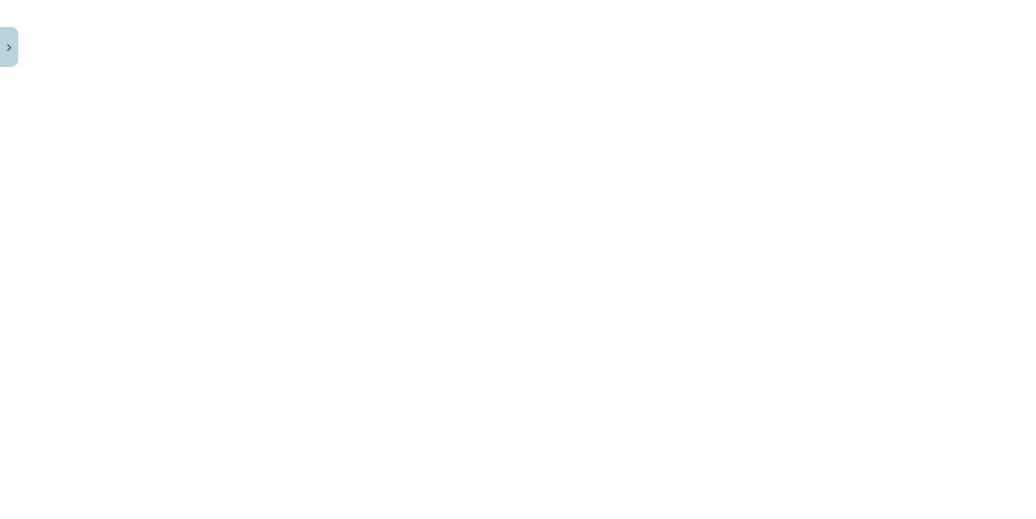
scroll to position [685, 0]
click at [177, 169] on div "Mācību tēma: Angļu valodas 9. klases 1. ieskaites mācību materiāls #2 🔤 Topic 1…" at bounding box center [518, 259] width 1036 height 519
click at [177, 172] on div "Mācību tēma: Angļu valodas 9. klases 1. ieskaites mācību materiāls #2 🔤 Topic 1…" at bounding box center [518, 259] width 1036 height 519
click at [241, 243] on div "Mācību tēma: Angļu valodas 9. klases 1. ieskaites mācību materiāls #2 🔤 Topic 1…" at bounding box center [518, 259] width 1036 height 519
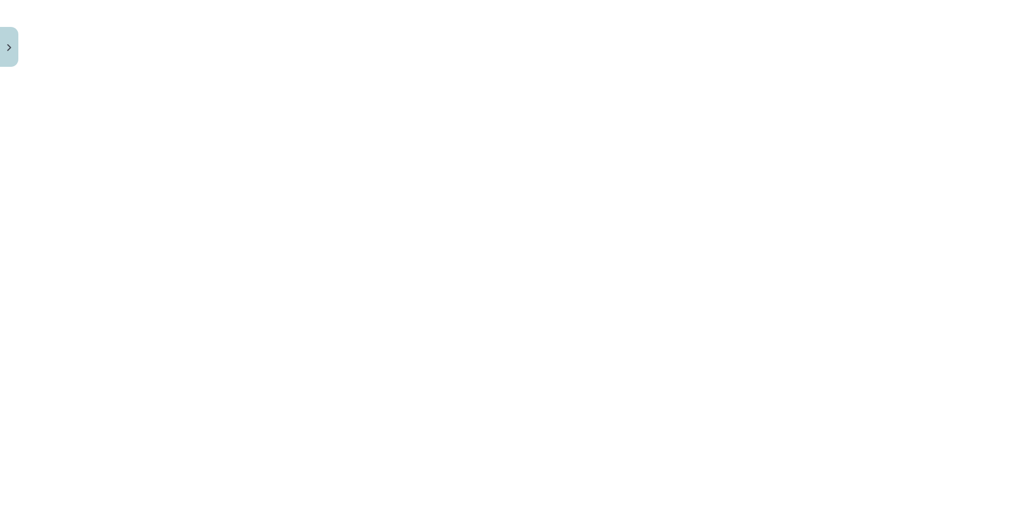
scroll to position [412, 0]
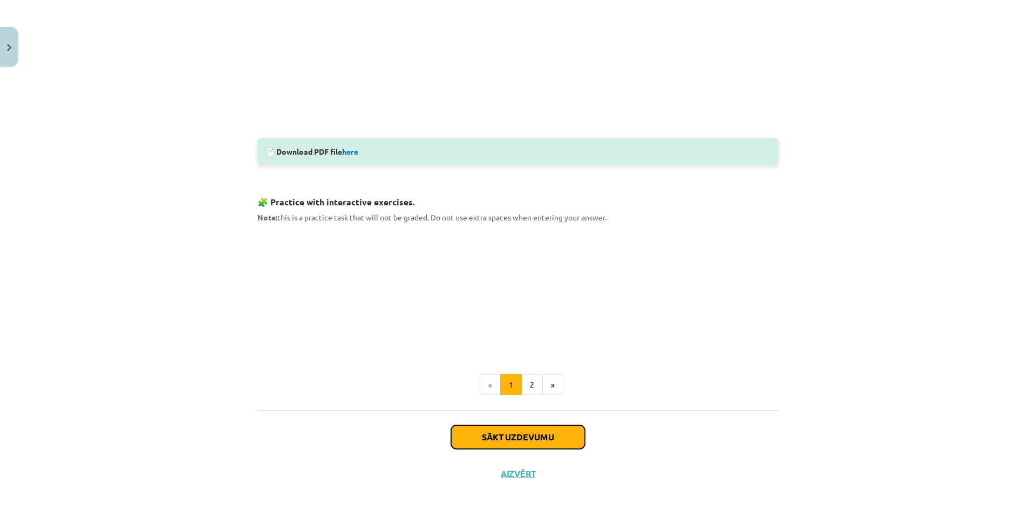
click at [560, 436] on button "Sākt uzdevumu" at bounding box center [518, 438] width 134 height 24
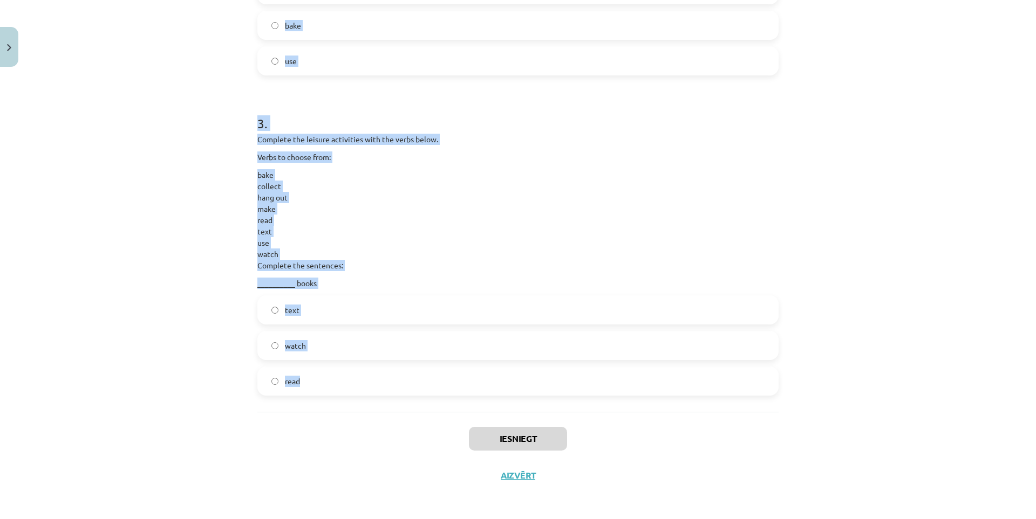
scroll to position [771, 0]
drag, startPoint x: 250, startPoint y: 226, endPoint x: 505, endPoint y: 391, distance: 303.5
copy form "Complete the leisure activities with the verbs below. Verbs to choose from: bak…"
click at [230, 264] on div "Mācību tēma: Angļu valodas 9. klases 1. ieskaites mācību materiāls #2 🔤 Topic 1…" at bounding box center [518, 259] width 1036 height 519
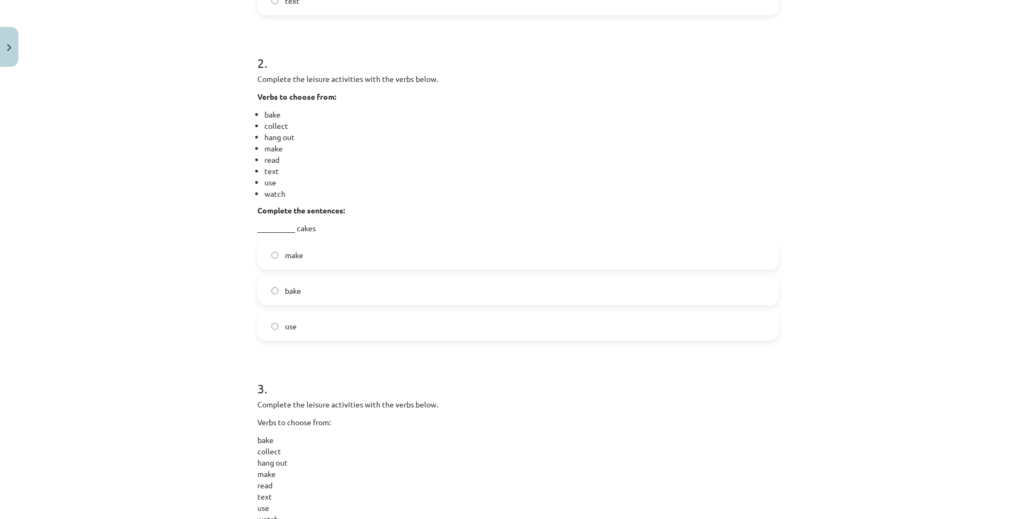
scroll to position [0, 0]
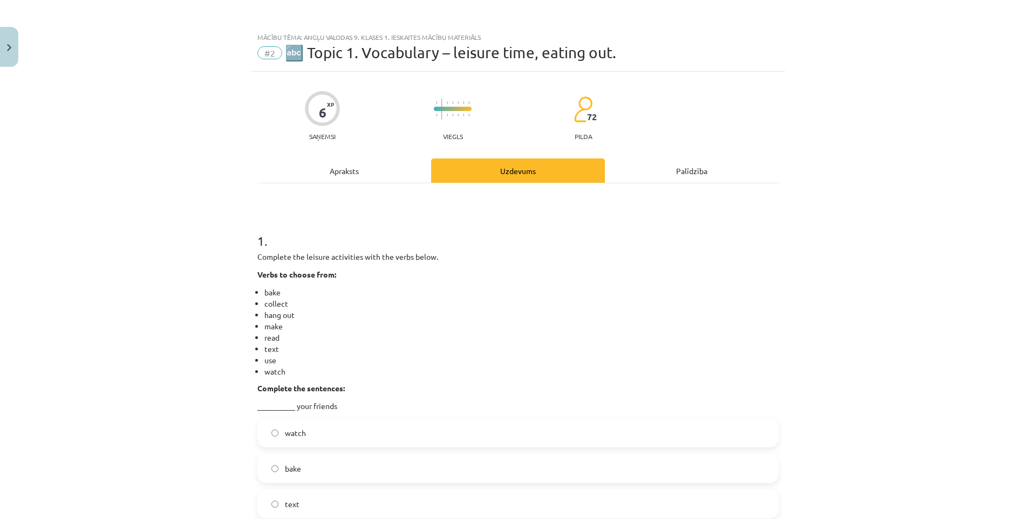
drag, startPoint x: 180, startPoint y: 305, endPoint x: 165, endPoint y: 156, distance: 149.7
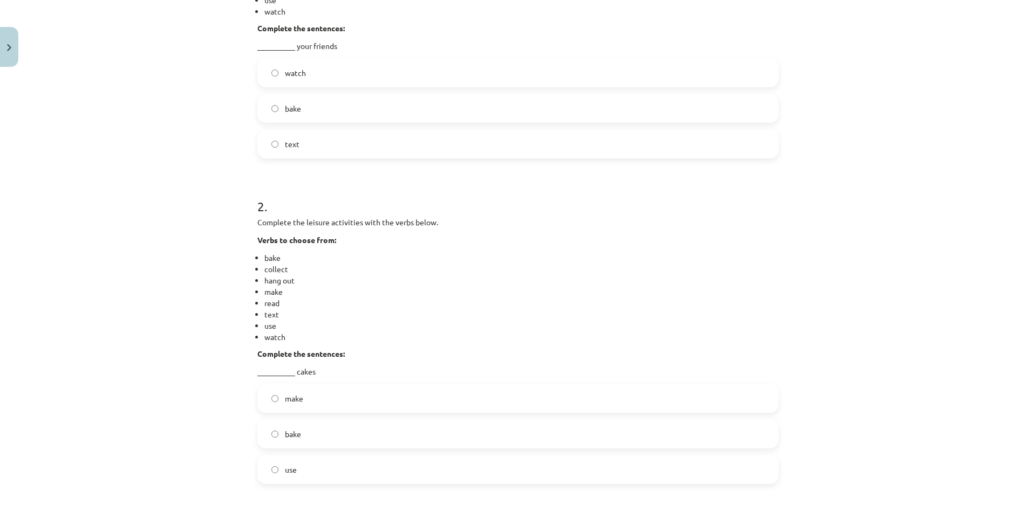
scroll to position [378, 0]
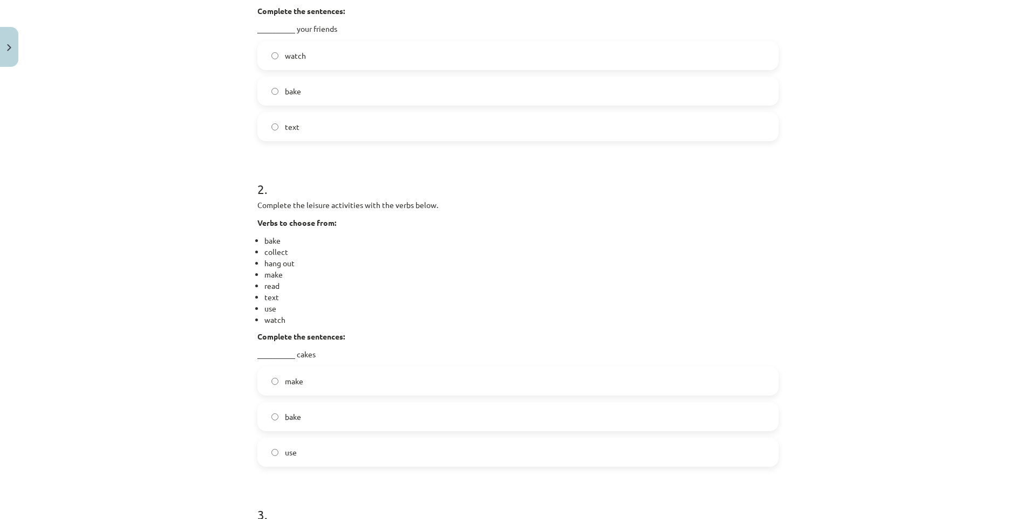
drag, startPoint x: 278, startPoint y: 419, endPoint x: 232, endPoint y: 378, distance: 61.9
click at [278, 418] on label "bake" at bounding box center [517, 417] width 519 height 27
click at [316, 453] on label "read" at bounding box center [517, 449] width 519 height 27
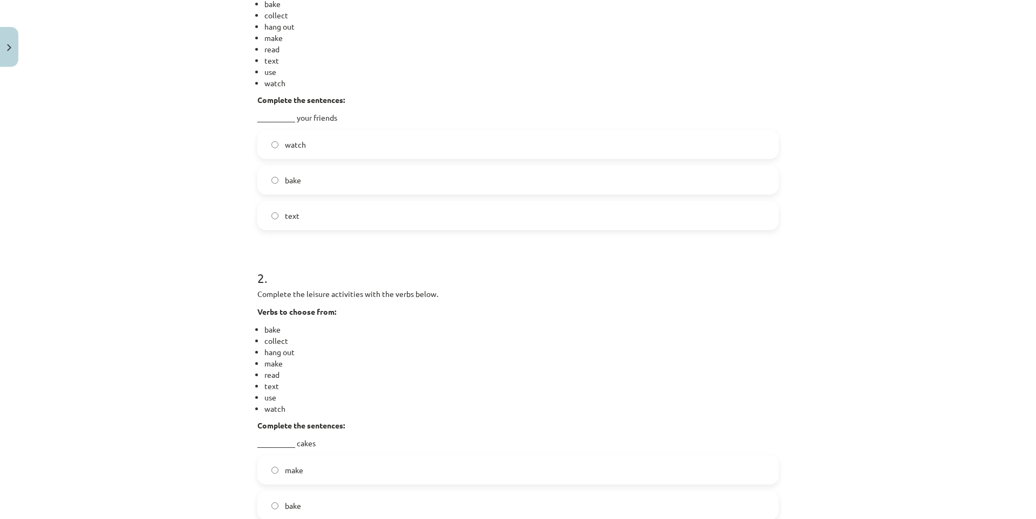
scroll to position [270, 0]
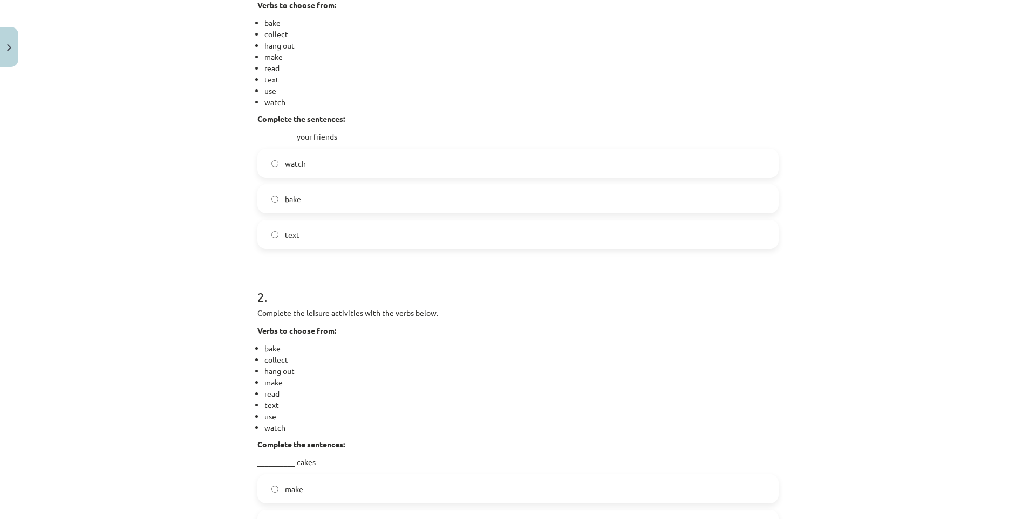
click at [285, 203] on span "bake" at bounding box center [293, 199] width 16 height 11
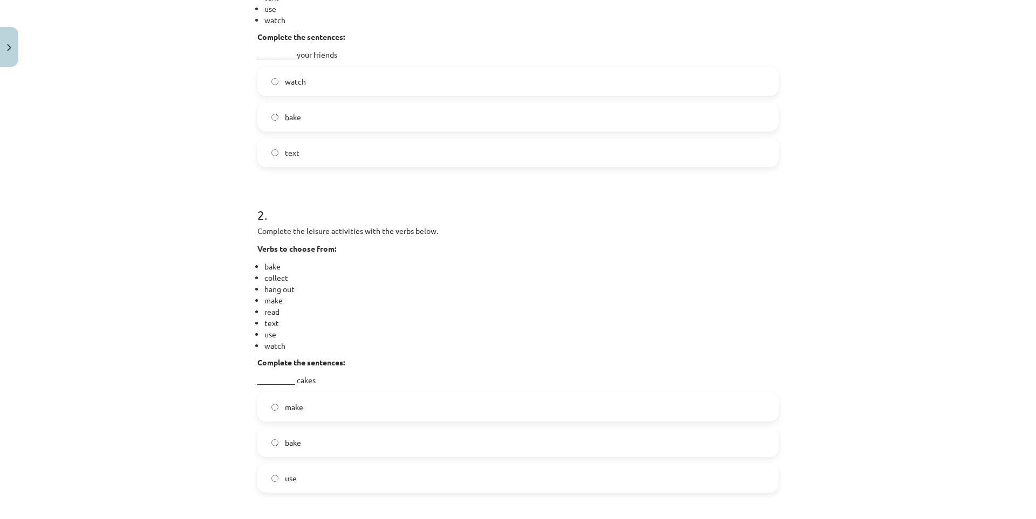
scroll to position [771, 0]
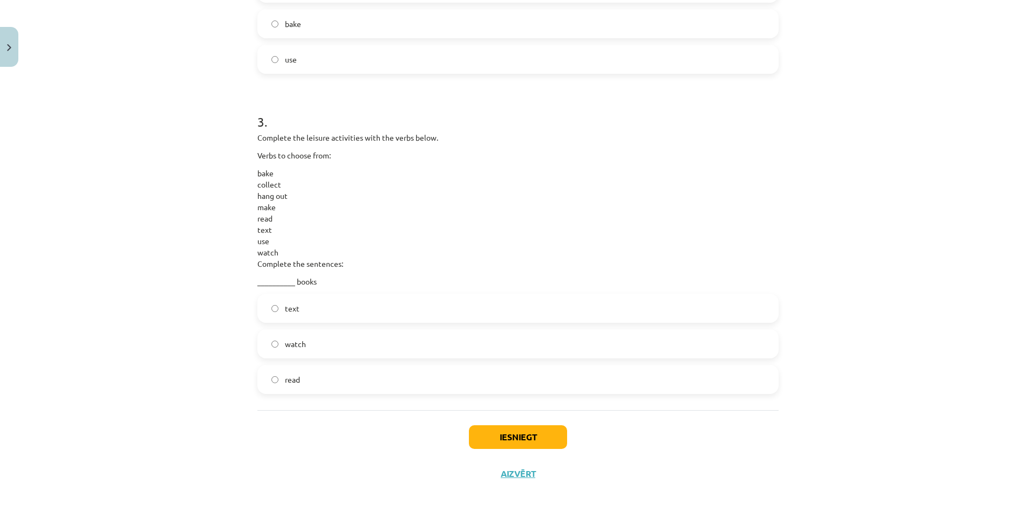
drag, startPoint x: 219, startPoint y: 225, endPoint x: 248, endPoint y: 373, distance: 150.1
click at [481, 429] on button "Iesniegt" at bounding box center [518, 438] width 98 height 24
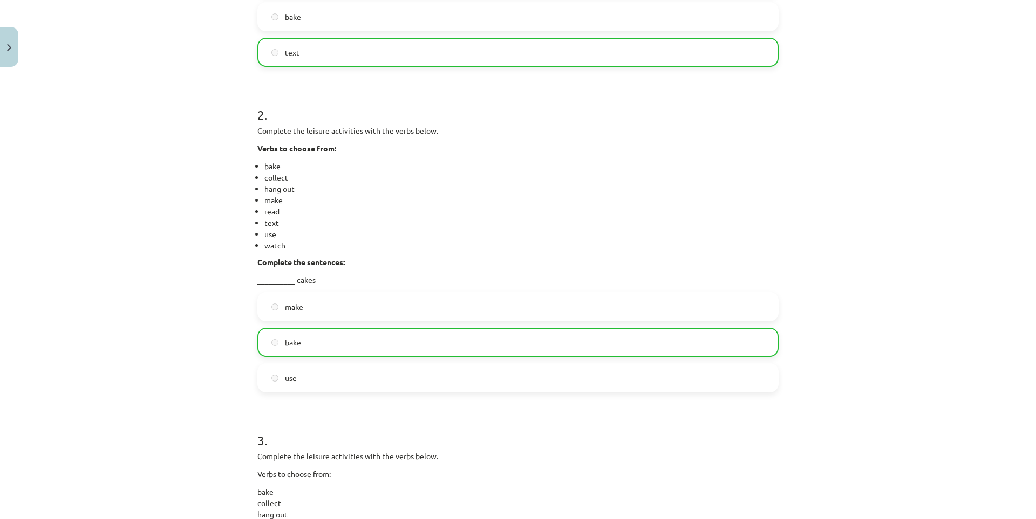
drag, startPoint x: 186, startPoint y: 250, endPoint x: 207, endPoint y: 159, distance: 93.4
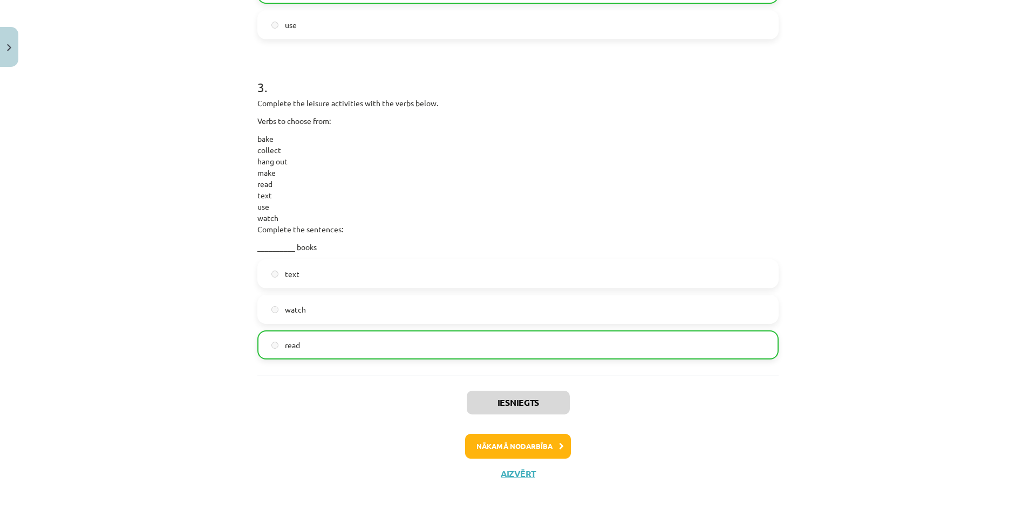
drag, startPoint x: 207, startPoint y: 159, endPoint x: 294, endPoint y: 381, distance: 239.3
click at [489, 439] on button "Nākamā nodarbība" at bounding box center [518, 446] width 106 height 25
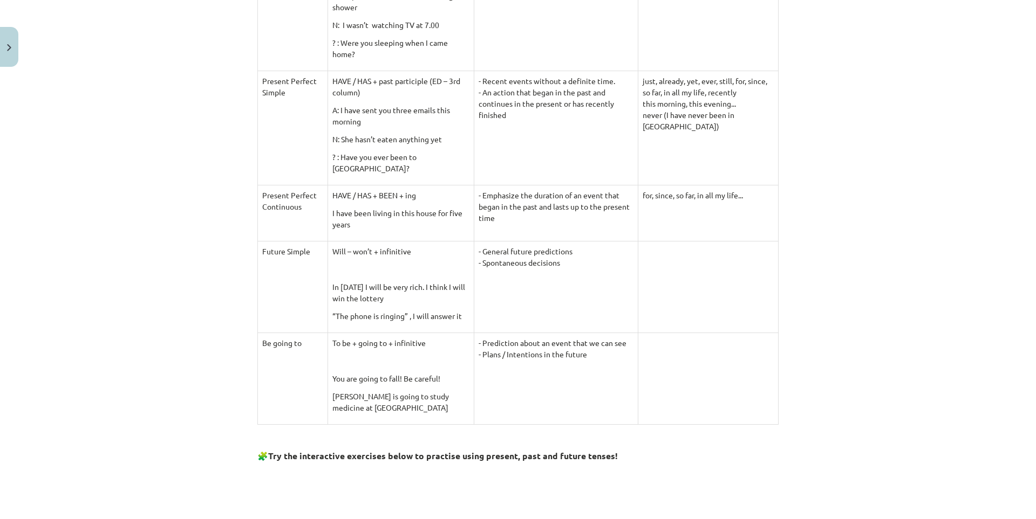
drag, startPoint x: 179, startPoint y: 304, endPoint x: 347, endPoint y: 357, distance: 176.4
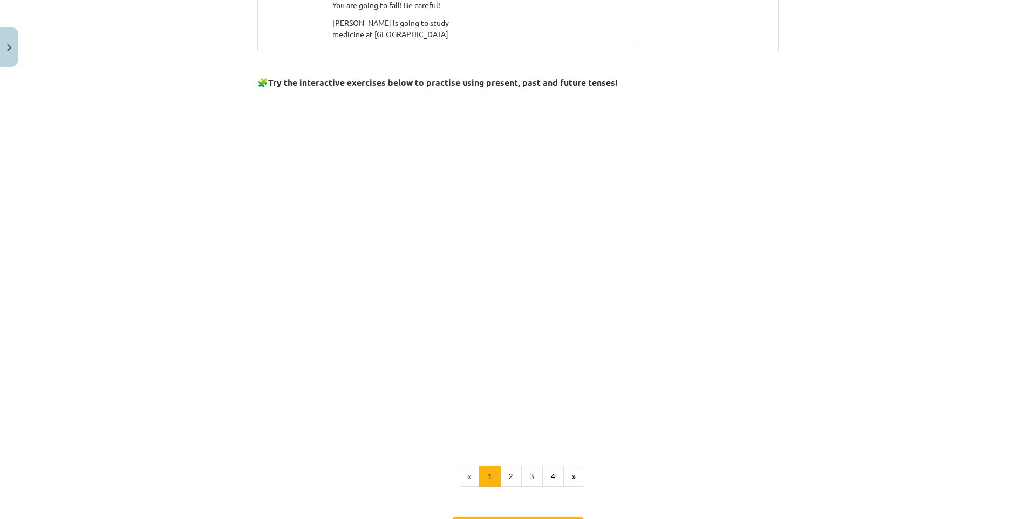
scroll to position [945, 0]
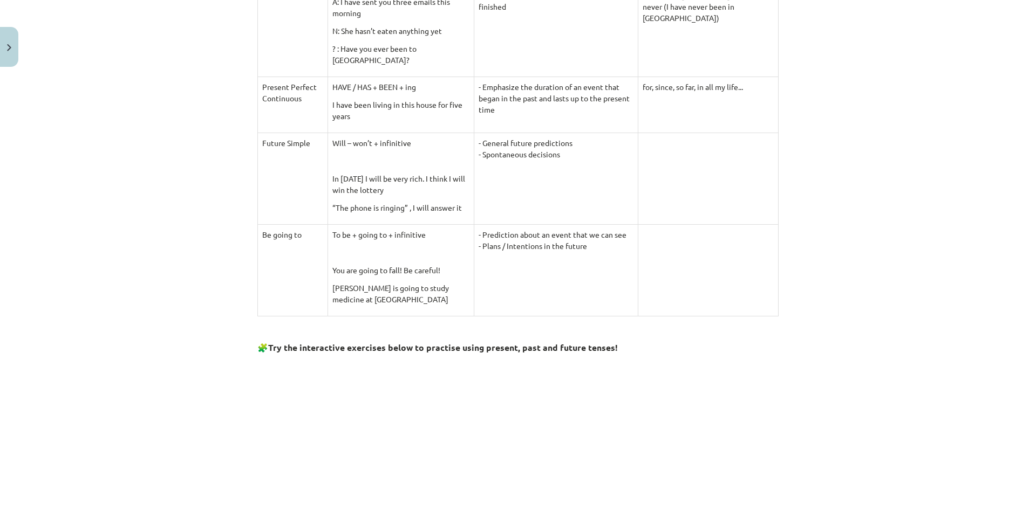
drag, startPoint x: 213, startPoint y: 242, endPoint x: 200, endPoint y: 158, distance: 85.1
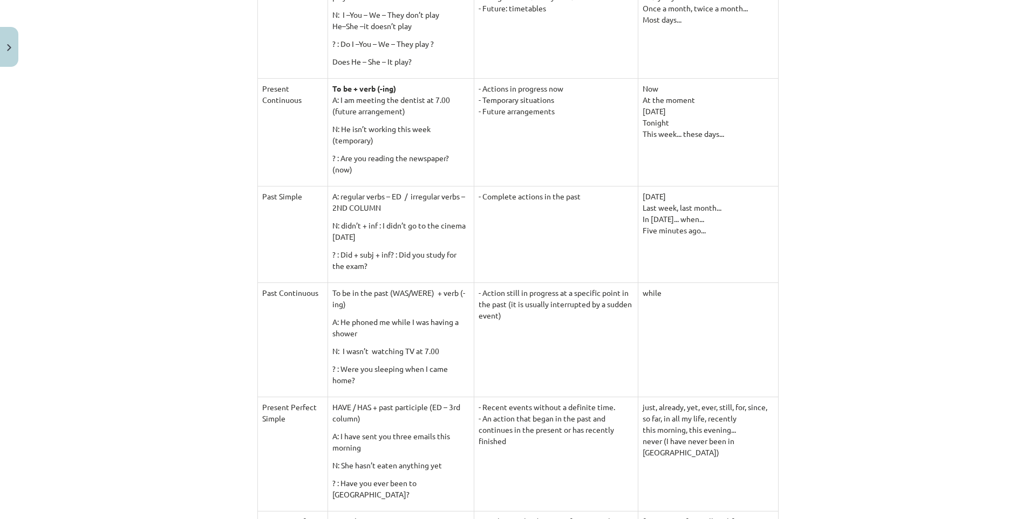
scroll to position [66, 0]
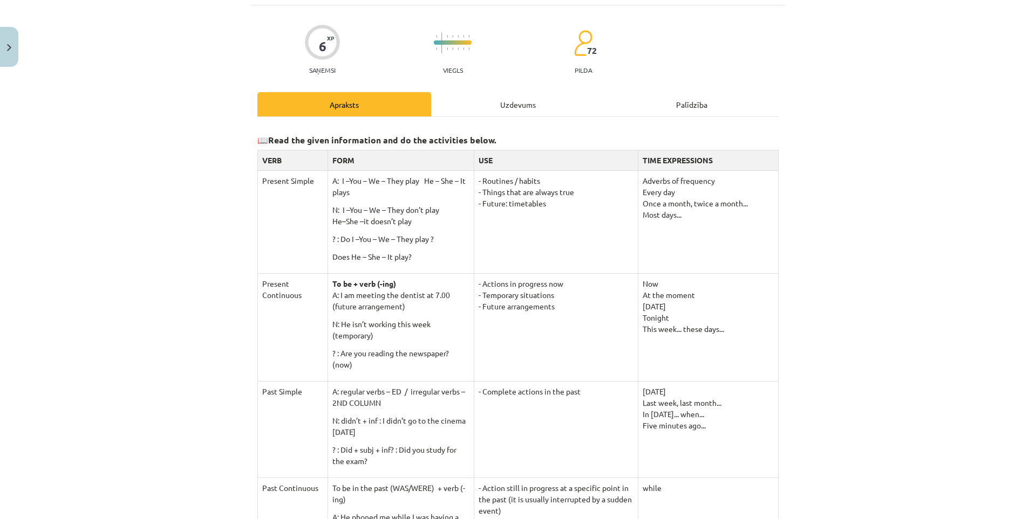
drag, startPoint x: 204, startPoint y: 231, endPoint x: 201, endPoint y: 141, distance: 90.1
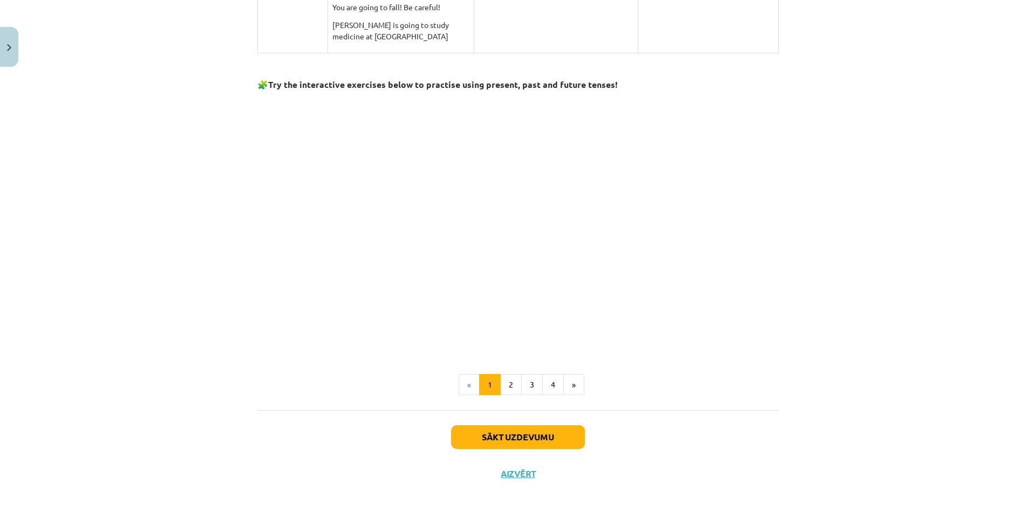
scroll to position [959, 0]
click at [512, 386] on button "2" at bounding box center [511, 386] width 22 height 22
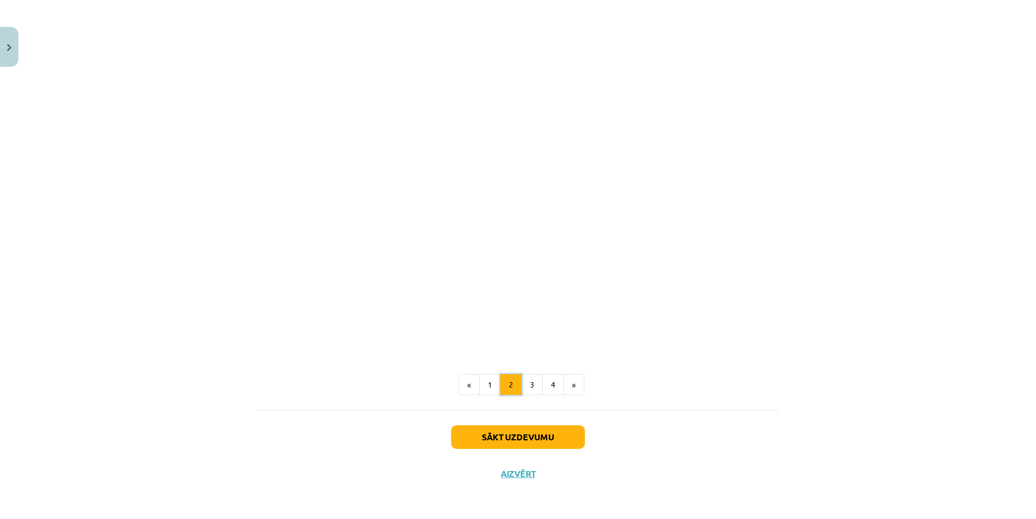
scroll to position [56, 0]
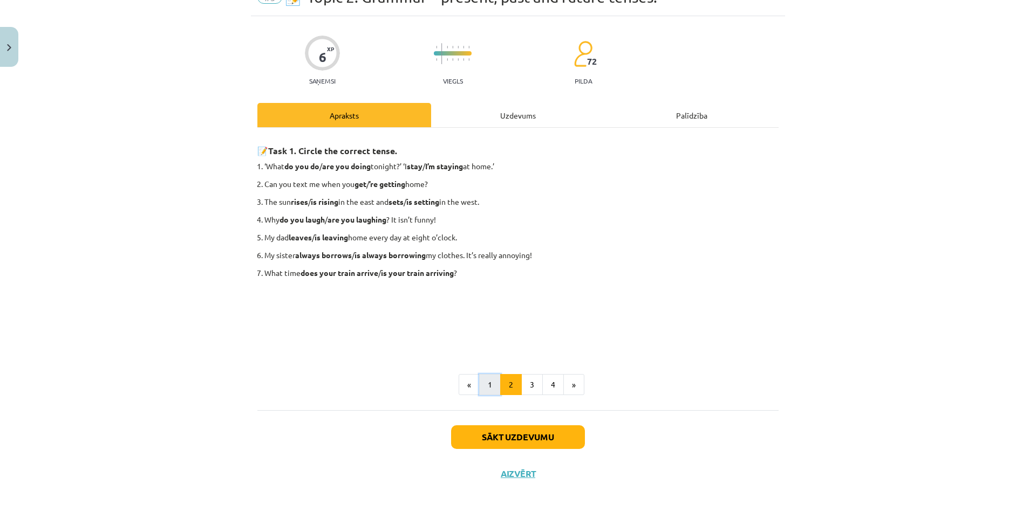
click at [489, 385] on button "1" at bounding box center [490, 385] width 22 height 22
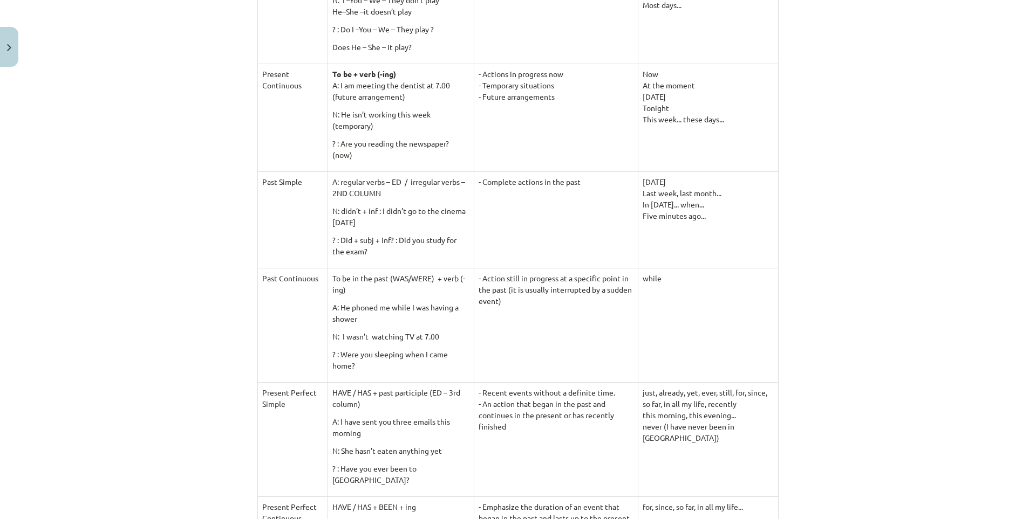
scroll to position [1053, 0]
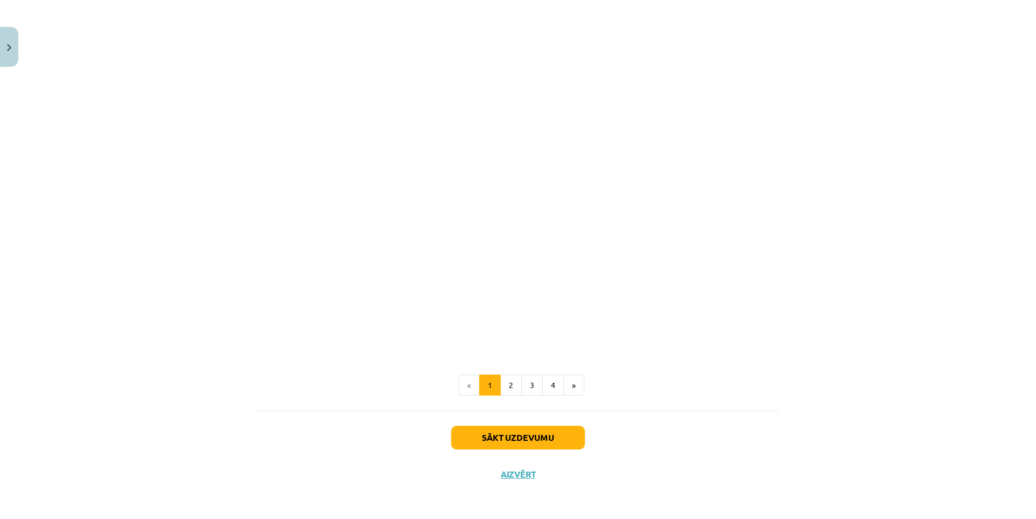
drag, startPoint x: 177, startPoint y: 219, endPoint x: 183, endPoint y: 318, distance: 98.9
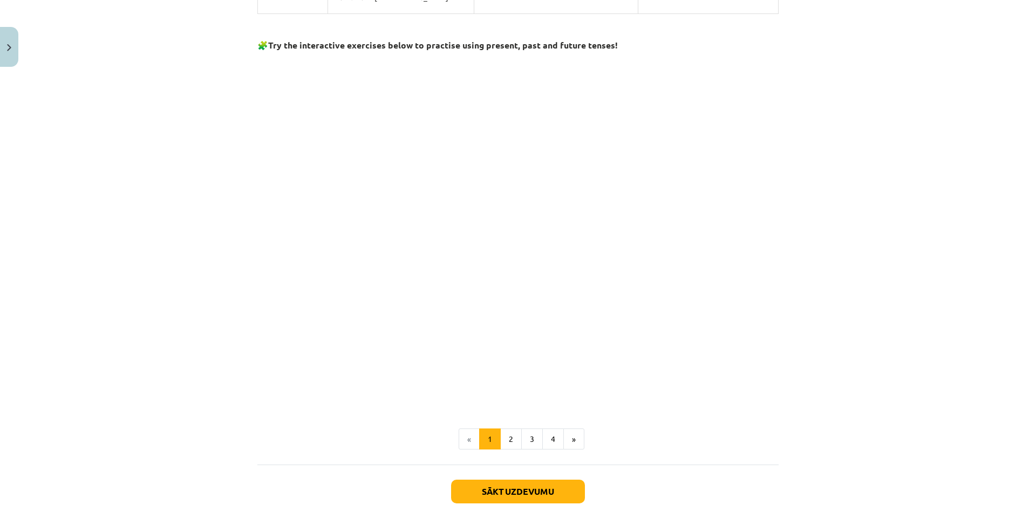
scroll to position [959, 0]
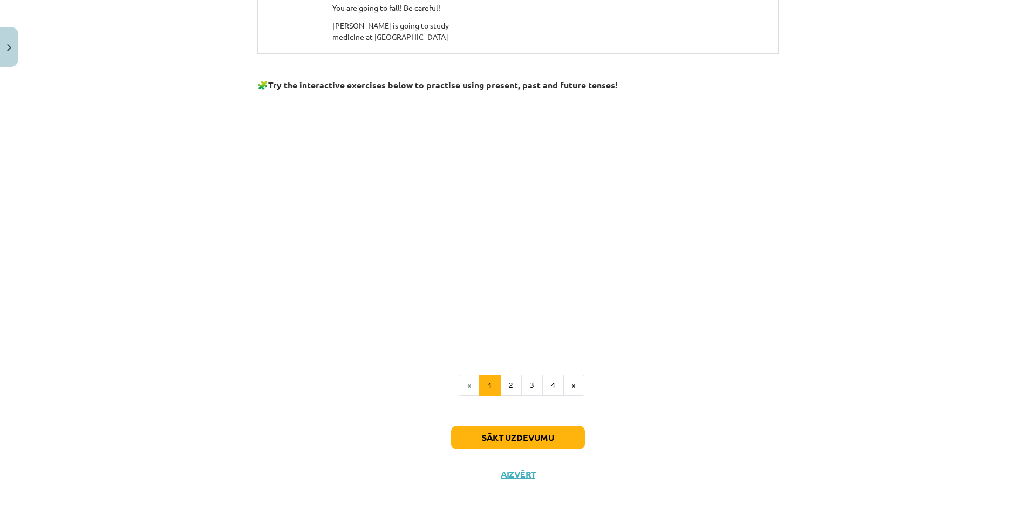
click at [198, 320] on div "Mācību tēma: Angļu valodas 9. klases 1. ieskaites mācību materiāls #3 📝 Topic 2…" at bounding box center [518, 259] width 1036 height 519
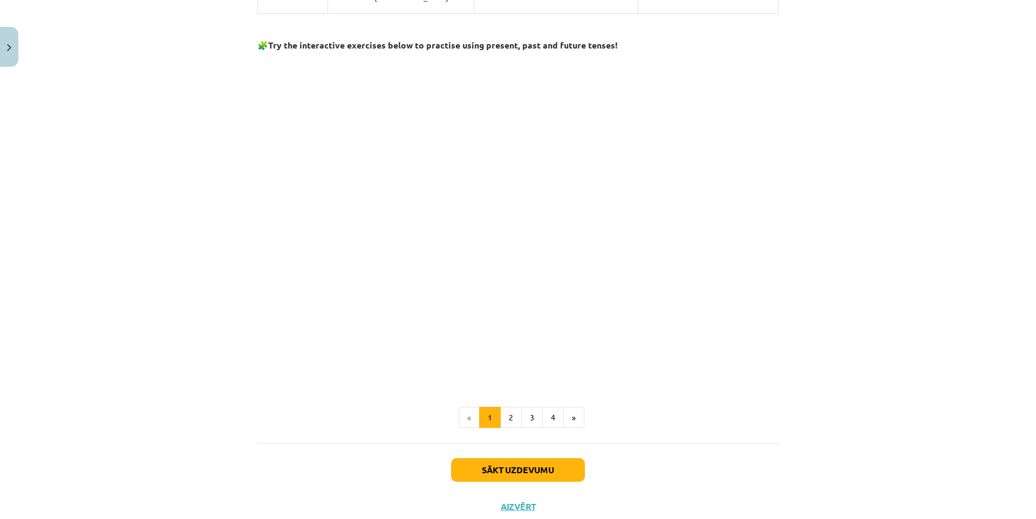
click at [217, 78] on div "Mācību tēma: Angļu valodas 9. klases 1. ieskaites mācību materiāls #3 📝 Topic 2…" at bounding box center [518, 259] width 1036 height 519
click at [218, 64] on div "Mācību tēma: Angļu valodas 9. klases 1. ieskaites mācību materiāls #3 📝 Topic 2…" at bounding box center [518, 259] width 1036 height 519
click at [233, 128] on div "Mācību tēma: Angļu valodas 9. klases 1. ieskaites mācību materiāls #3 📝 Topic 2…" at bounding box center [518, 259] width 1036 height 519
click at [832, 276] on div "Mācību tēma: Angļu valodas 9. klases 1. ieskaites mācību materiāls #3 📝 Topic 2…" at bounding box center [518, 259] width 1036 height 519
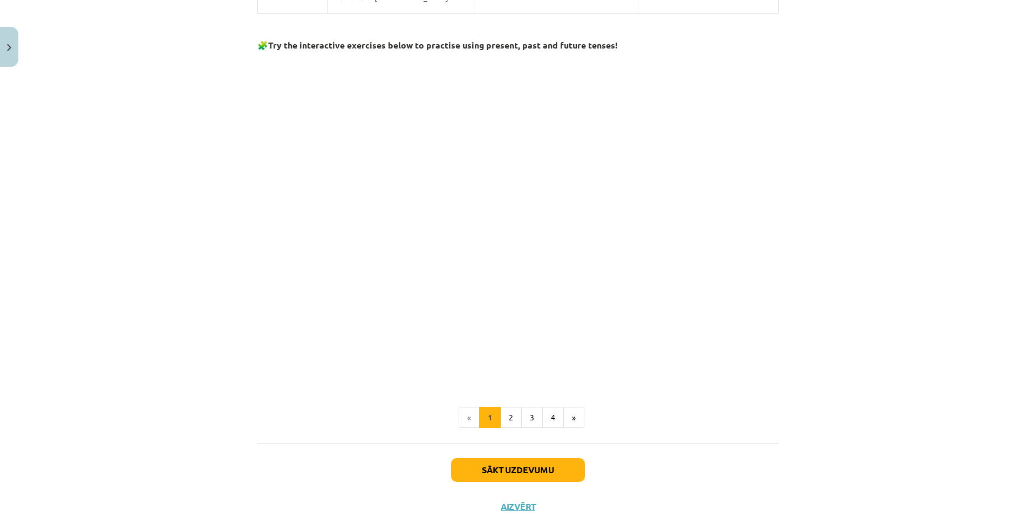
click at [832, 276] on div "Mācību tēma: Angļu valodas 9. klases 1. ieskaites mācību materiāls #3 📝 Topic 2…" at bounding box center [518, 259] width 1036 height 519
click at [832, 289] on div "Mācību tēma: Angļu valodas 9. klases 1. ieskaites mācību materiāls #3 📝 Topic 2…" at bounding box center [518, 259] width 1036 height 519
click at [838, 355] on div "Mācību tēma: Angļu valodas 9. klases 1. ieskaites mācību materiāls #3 📝 Topic 2…" at bounding box center [518, 259] width 1036 height 519
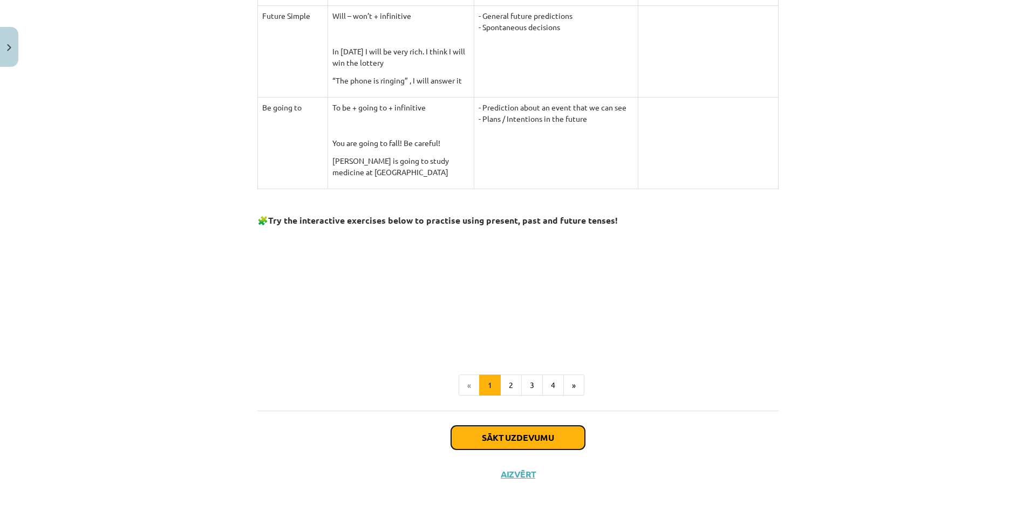
click at [551, 427] on button "Sākt uzdevumu" at bounding box center [518, 438] width 134 height 24
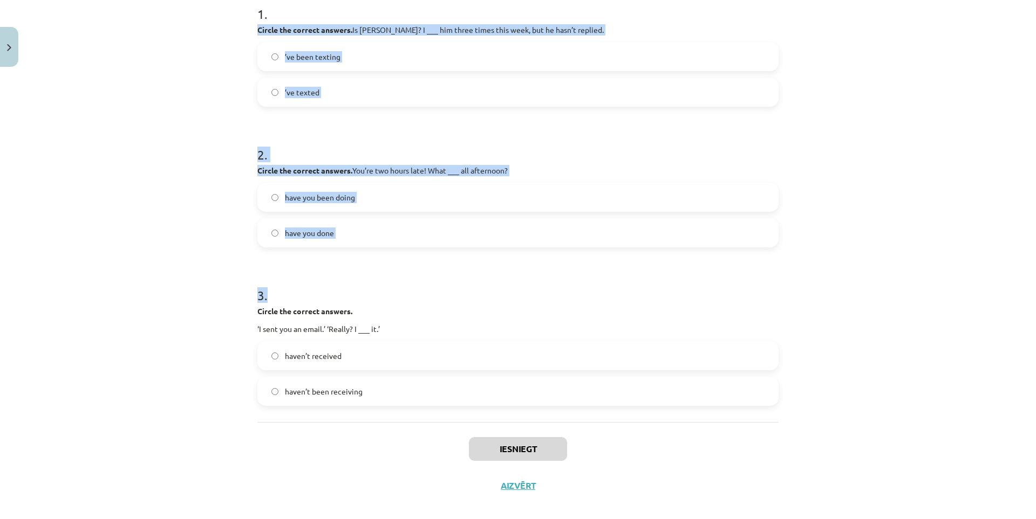
scroll to position [239, 0]
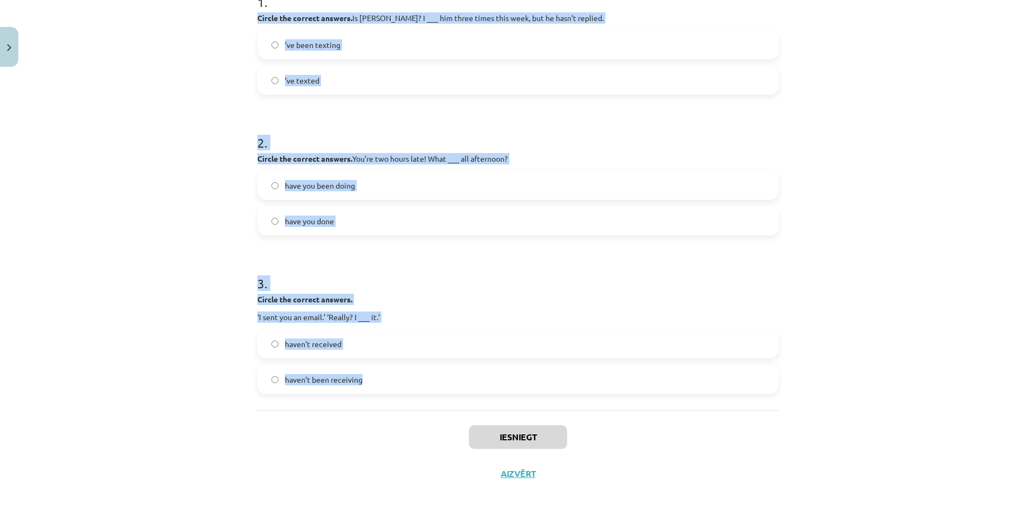
drag, startPoint x: 252, startPoint y: 227, endPoint x: 681, endPoint y: 391, distance: 458.5
click at [681, 391] on div "6 XP Saņemsi Viegls 72 pilda Apraksts Uzdevums Palīdzība 1 . Circle the correct…" at bounding box center [518, 163] width 534 height 660
copy form "Circle the correct answers. Is Tom OK? I ___ him three times this week, but he …"
click at [173, 195] on div "Mācību tēma: Angļu valodas 9. klases 1. ieskaites mācību materiāls #3 📝 Topic 2…" at bounding box center [518, 259] width 1036 height 519
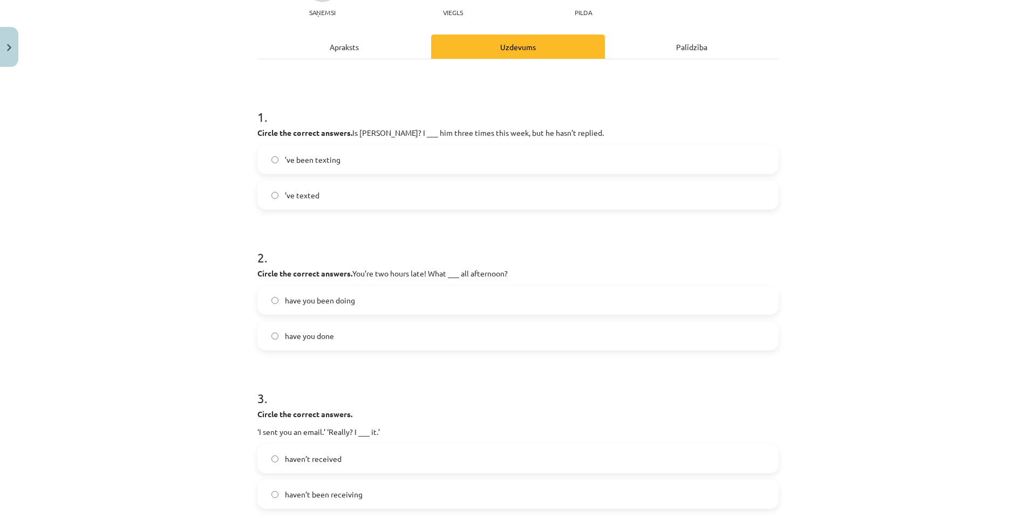
scroll to position [77, 0]
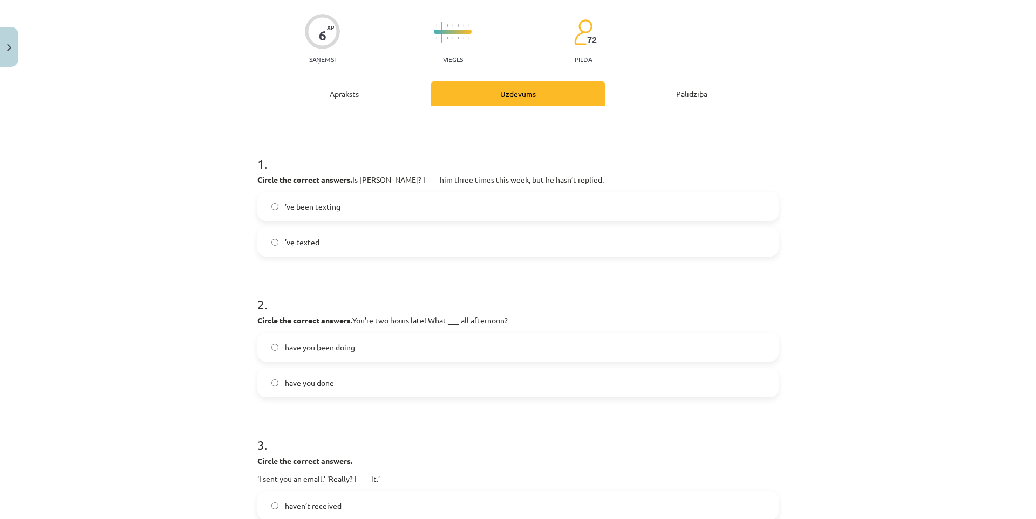
click at [332, 241] on label "’ve texted" at bounding box center [517, 242] width 519 height 27
click at [336, 385] on label "have you done" at bounding box center [517, 383] width 519 height 27
click at [296, 344] on span "have you been doing" at bounding box center [320, 347] width 70 height 11
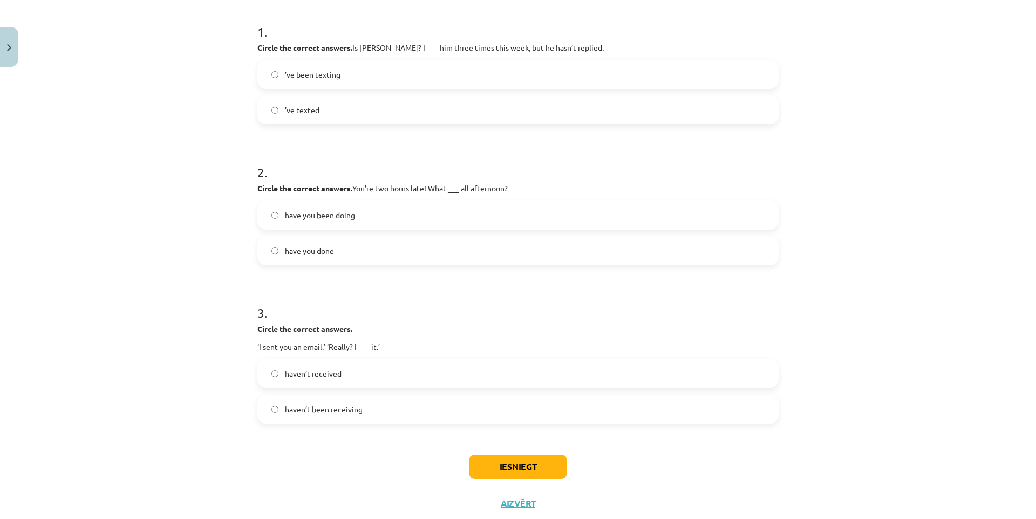
scroll to position [185, 0]
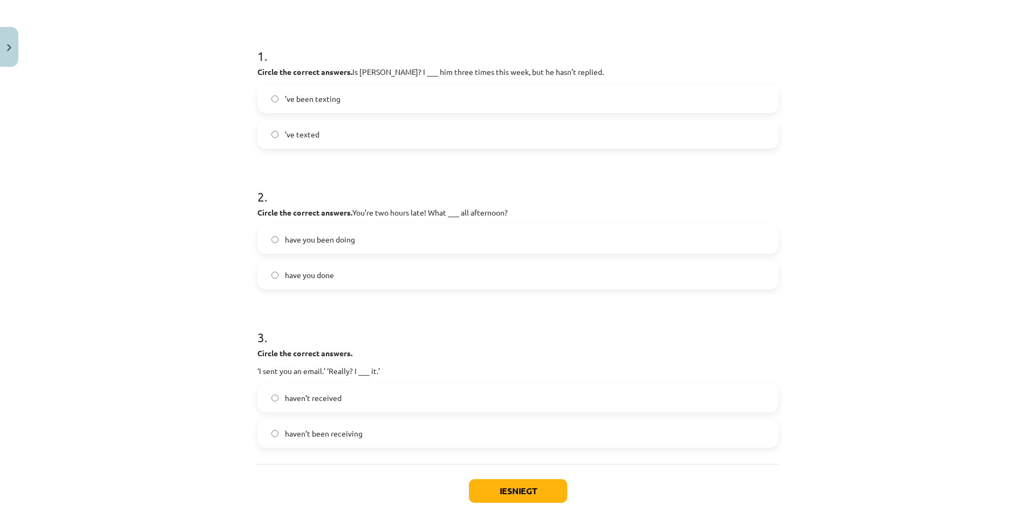
click at [351, 436] on span "haven’t been receiving" at bounding box center [324, 433] width 78 height 11
click at [473, 487] on button "Iesniegt" at bounding box center [518, 492] width 98 height 24
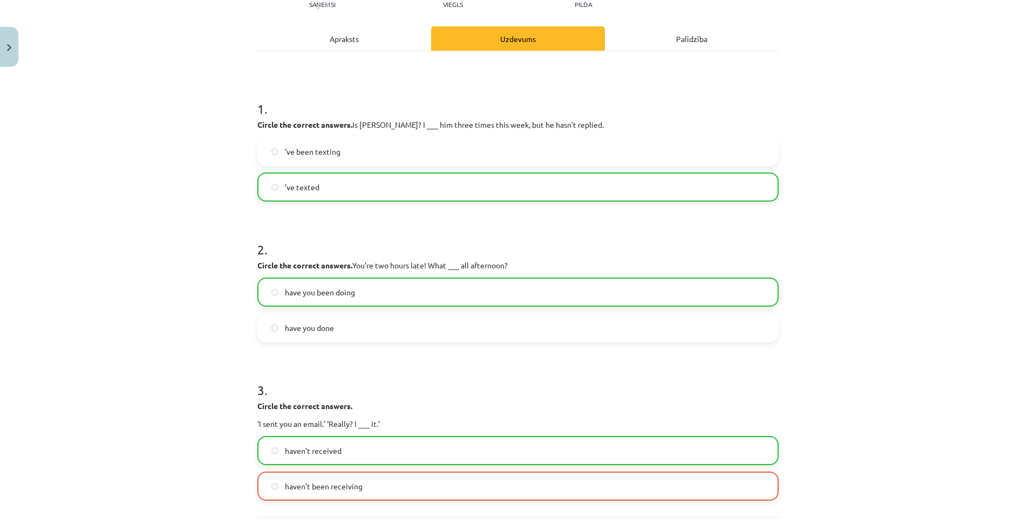
scroll to position [0, 0]
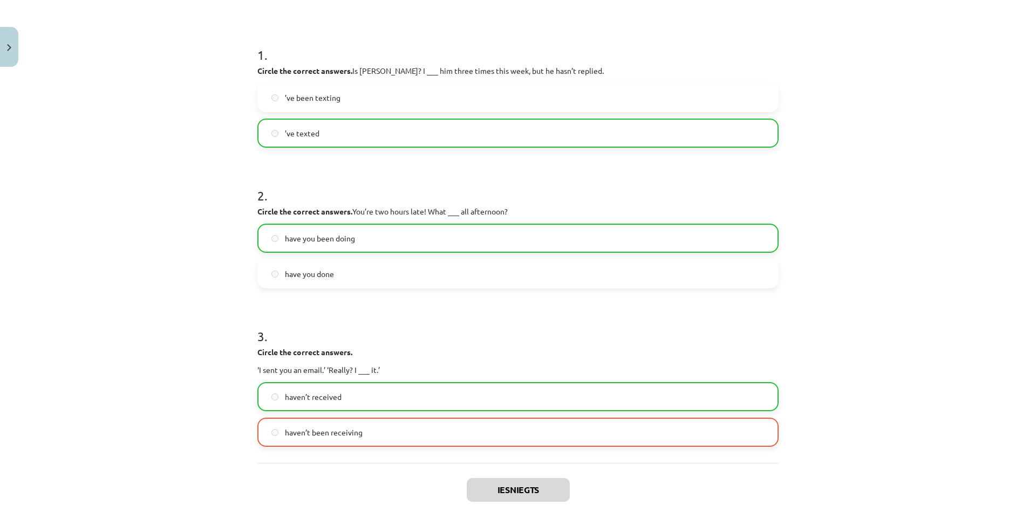
drag, startPoint x: 111, startPoint y: 355, endPoint x: 141, endPoint y: 423, distance: 74.9
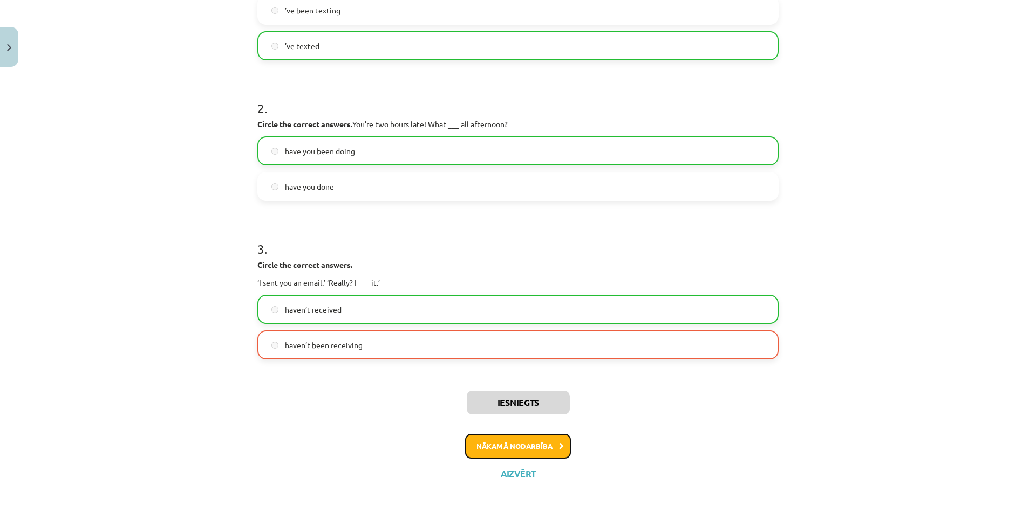
click at [465, 445] on button "Nākamā nodarbība" at bounding box center [518, 446] width 106 height 25
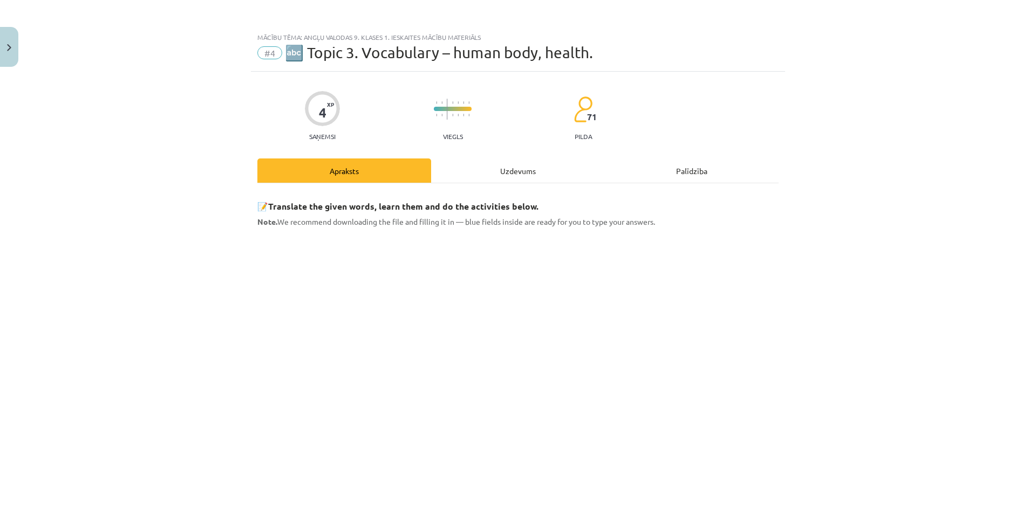
drag, startPoint x: 162, startPoint y: 242, endPoint x: 161, endPoint y: 126, distance: 116.0
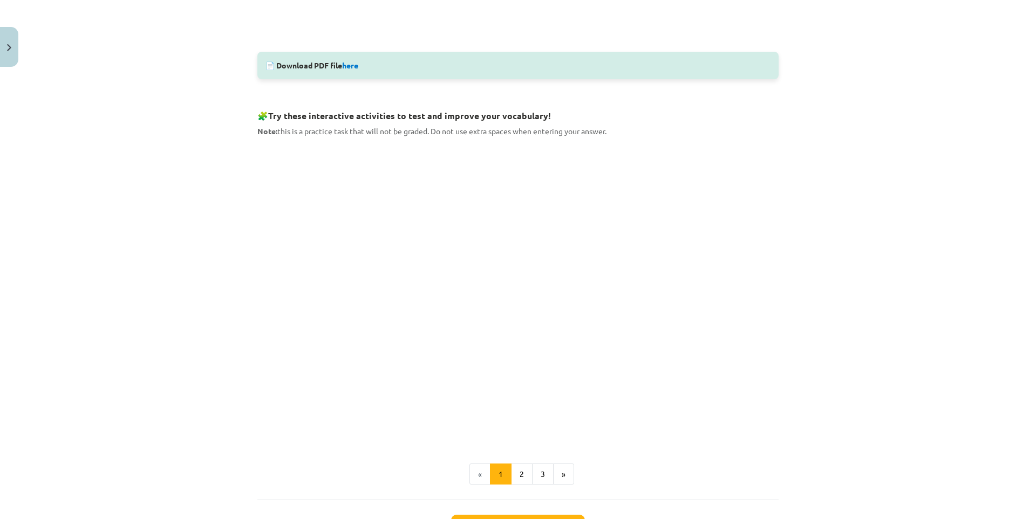
drag, startPoint x: 163, startPoint y: 149, endPoint x: 175, endPoint y: 253, distance: 104.2
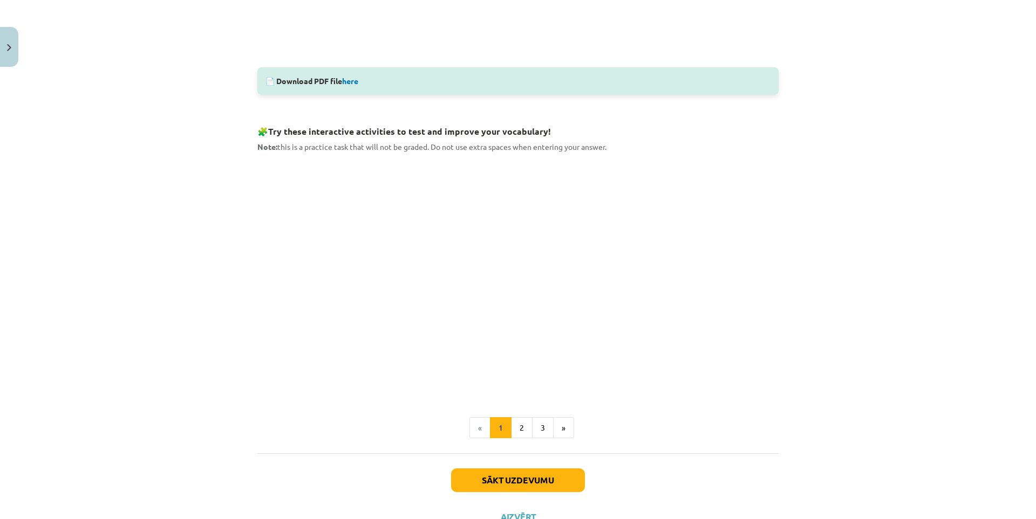
scroll to position [412, 0]
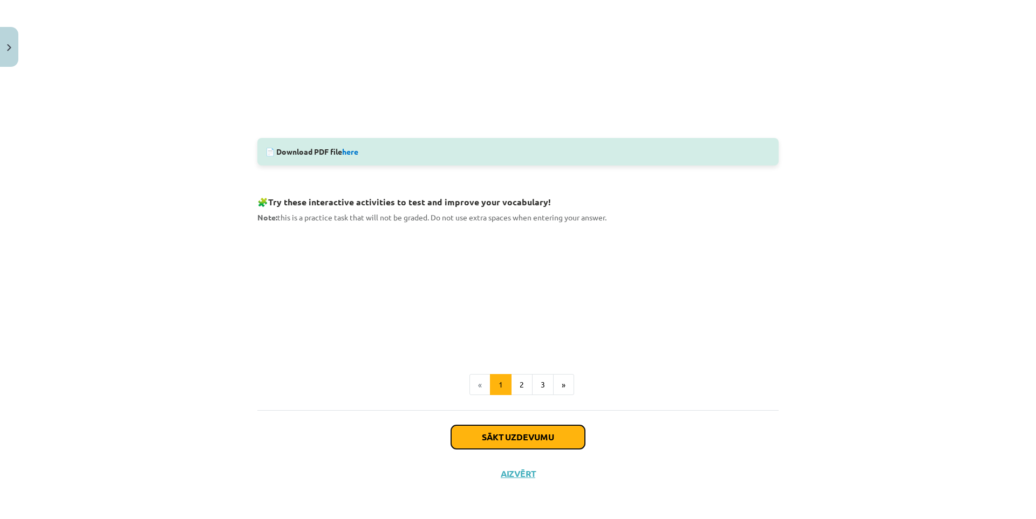
click at [571, 435] on button "Sākt uzdevumu" at bounding box center [518, 438] width 134 height 24
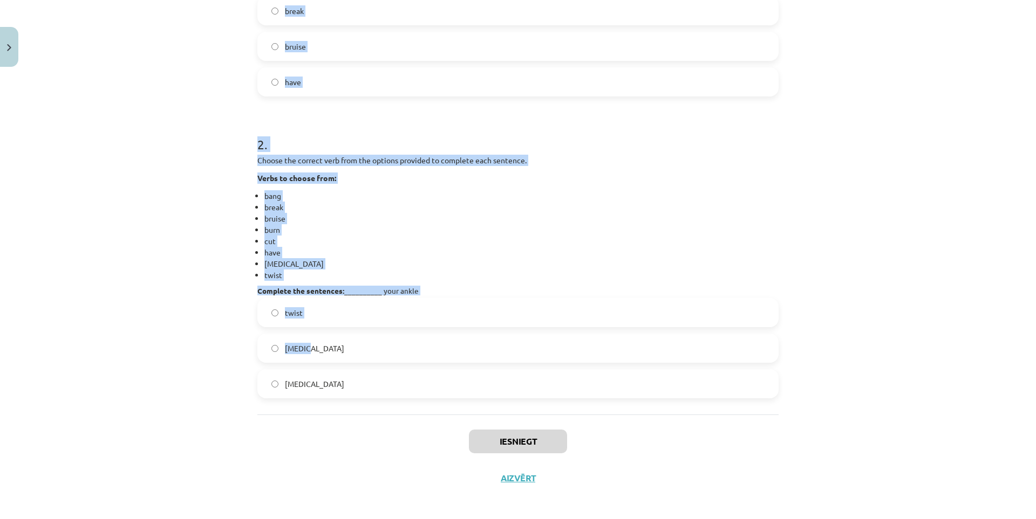
scroll to position [403, 0]
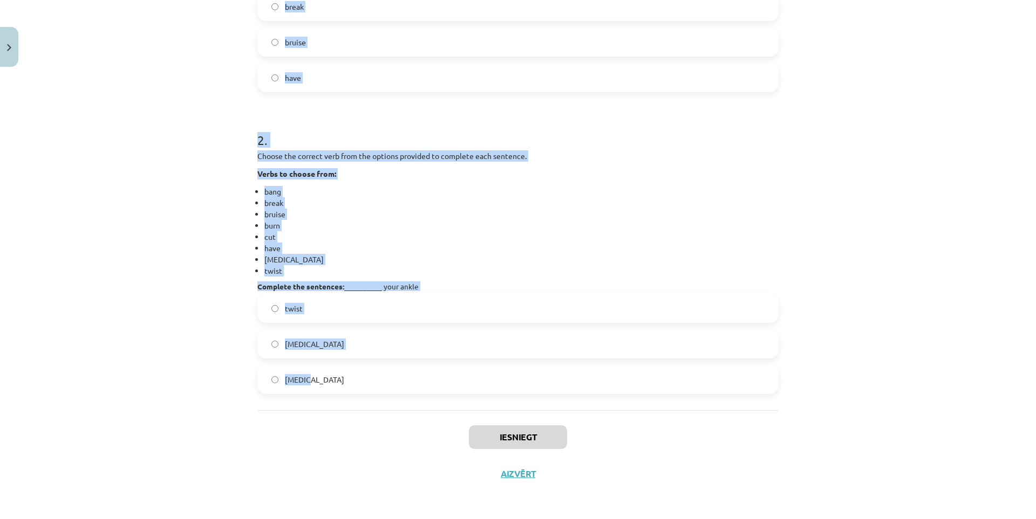
drag, startPoint x: 250, startPoint y: 227, endPoint x: 618, endPoint y: 397, distance: 405.0
click at [618, 397] on div "4 XP Saņemsi Viegls 71 pilda Apraksts Uzdevums Palīdzība 1 . Choose the correct…" at bounding box center [518, 81] width 534 height 824
copy form "Choose the correct verb from the options provided to complete each sentence. Ve…"
click at [194, 225] on div "Mācību tēma: Angļu valodas 9. klases 1. ieskaites mācību materiāls #4 🔤 Topic 3…" at bounding box center [518, 259] width 1036 height 519
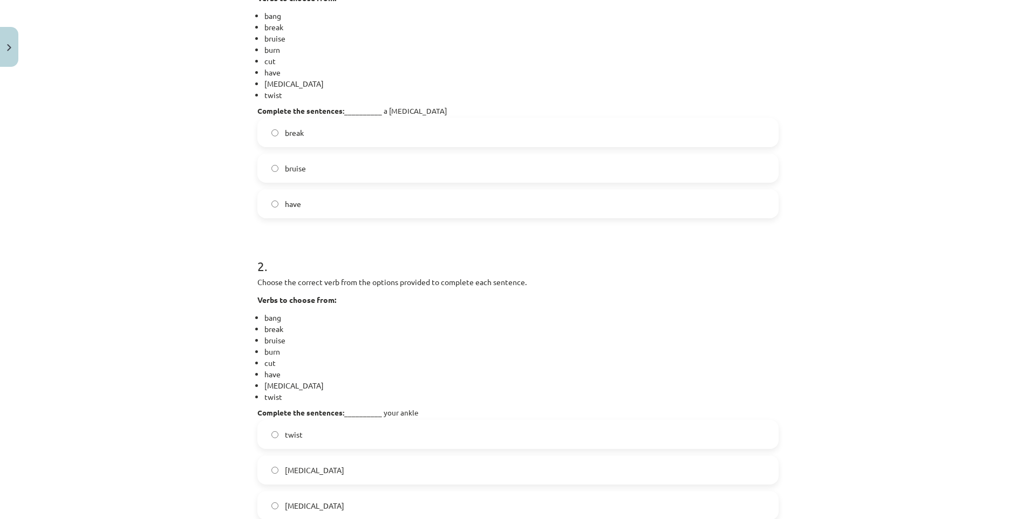
scroll to position [0, 0]
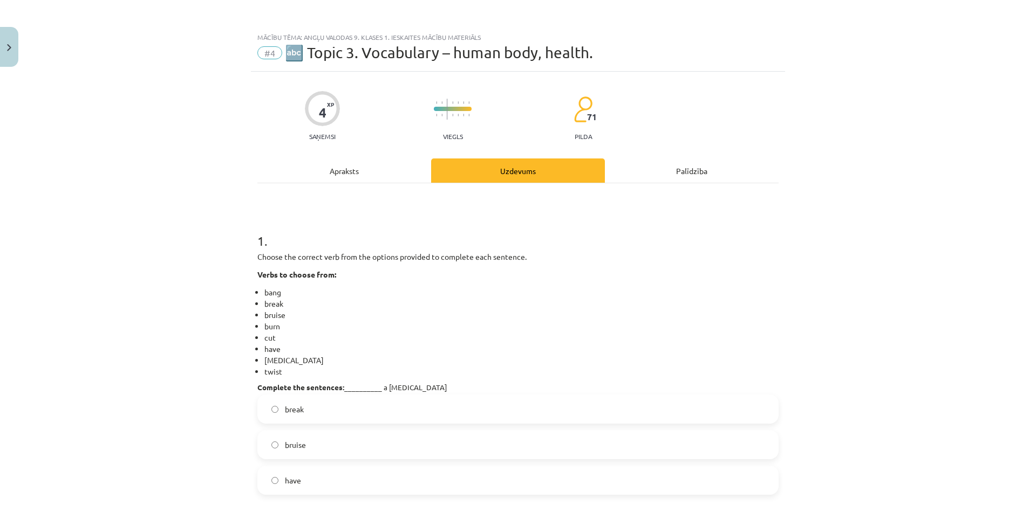
drag, startPoint x: 171, startPoint y: 213, endPoint x: 159, endPoint y: 27, distance: 186.5
click at [307, 478] on label "have" at bounding box center [517, 480] width 519 height 27
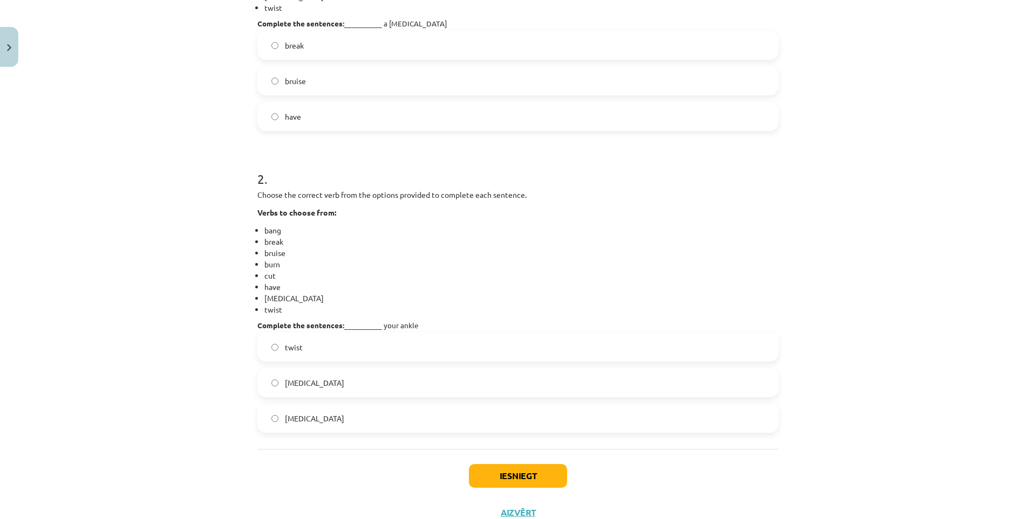
scroll to position [324, 0]
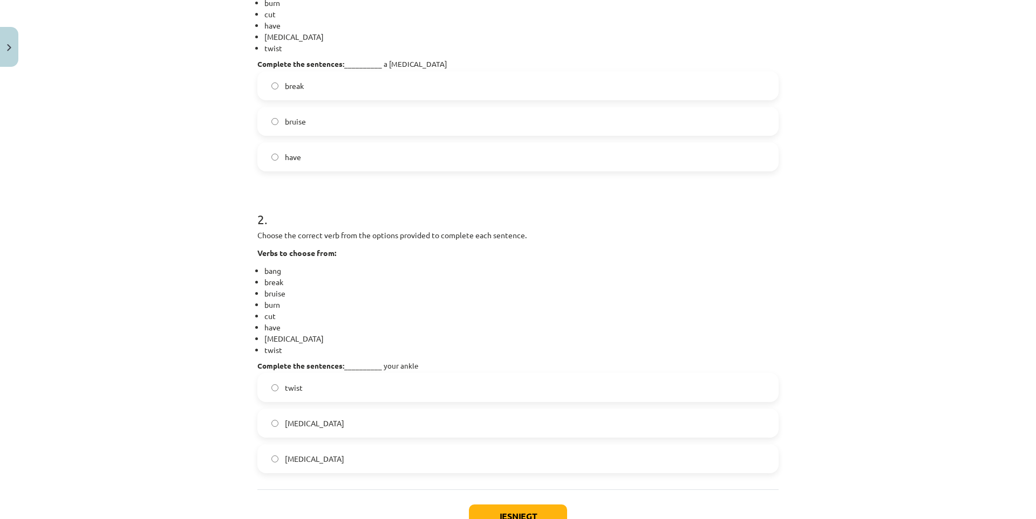
click at [311, 426] on label "sprain" at bounding box center [517, 423] width 519 height 27
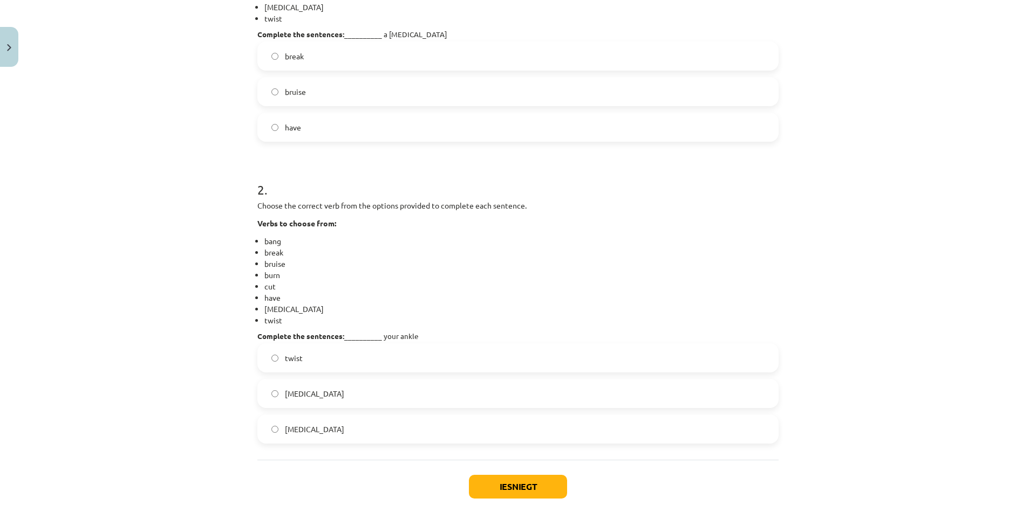
scroll to position [378, 0]
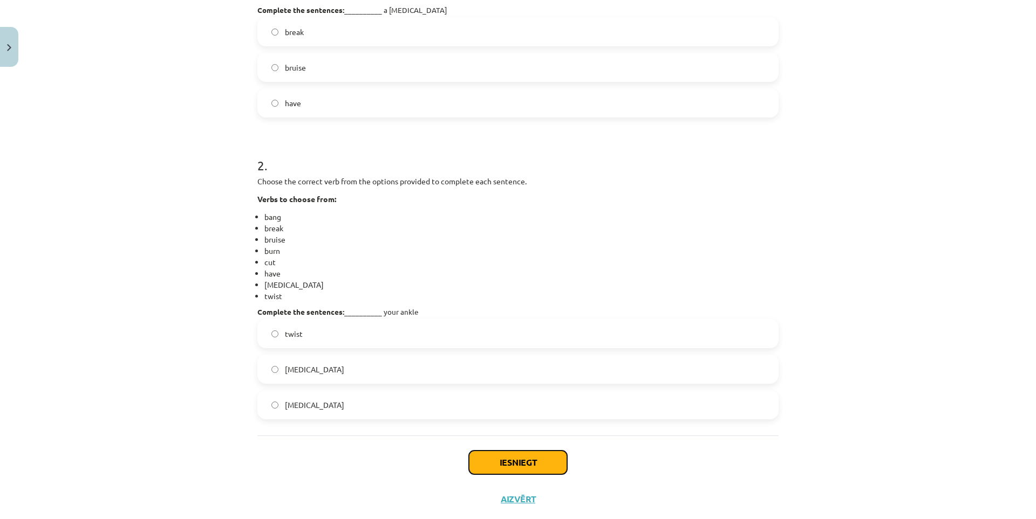
click at [483, 455] on button "Iesniegt" at bounding box center [518, 463] width 98 height 24
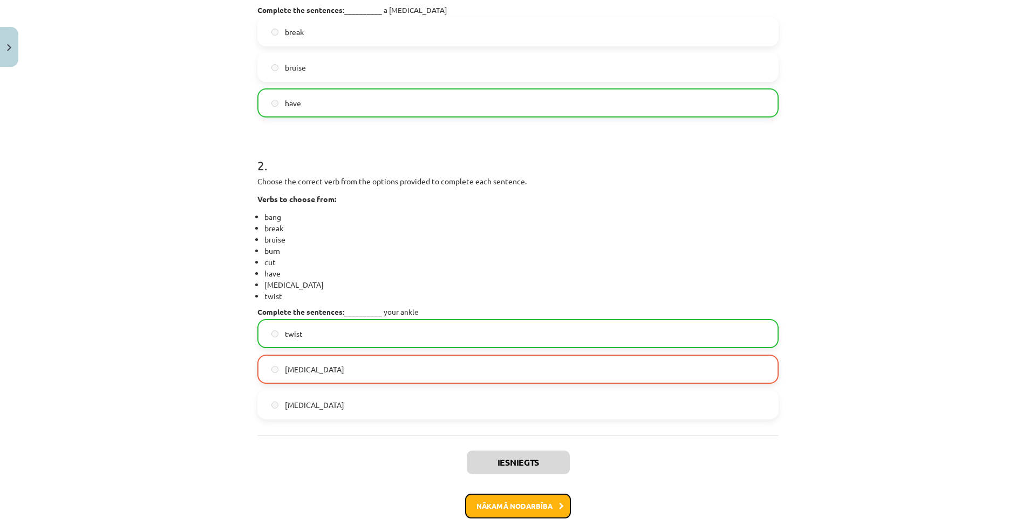
click at [480, 503] on button "Nākamā nodarbība" at bounding box center [518, 506] width 106 height 25
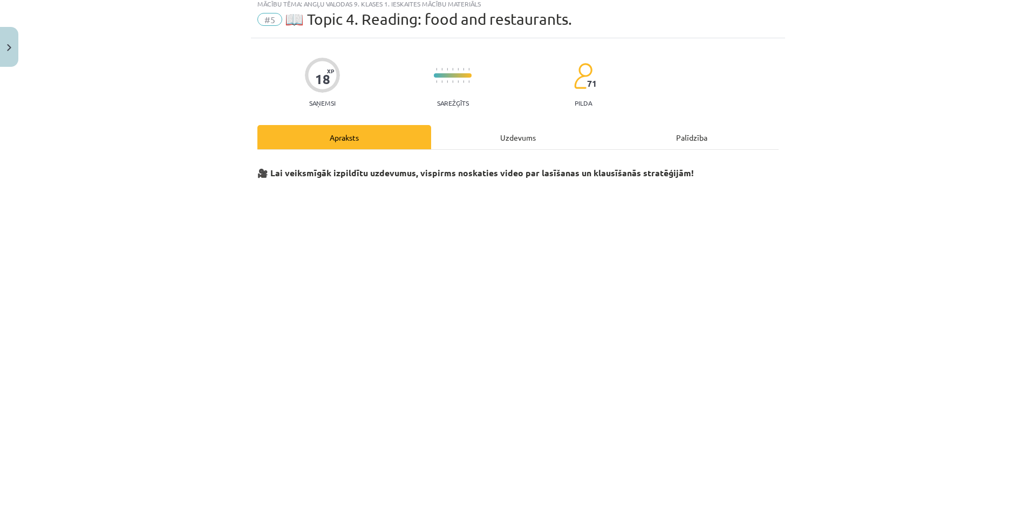
scroll to position [27, 0]
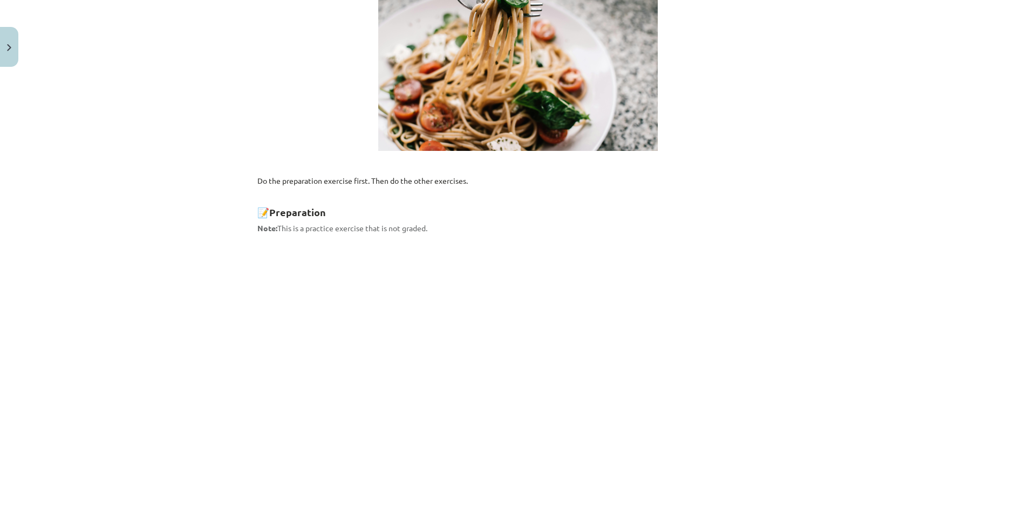
drag, startPoint x: 202, startPoint y: 211, endPoint x: 210, endPoint y: 350, distance: 138.8
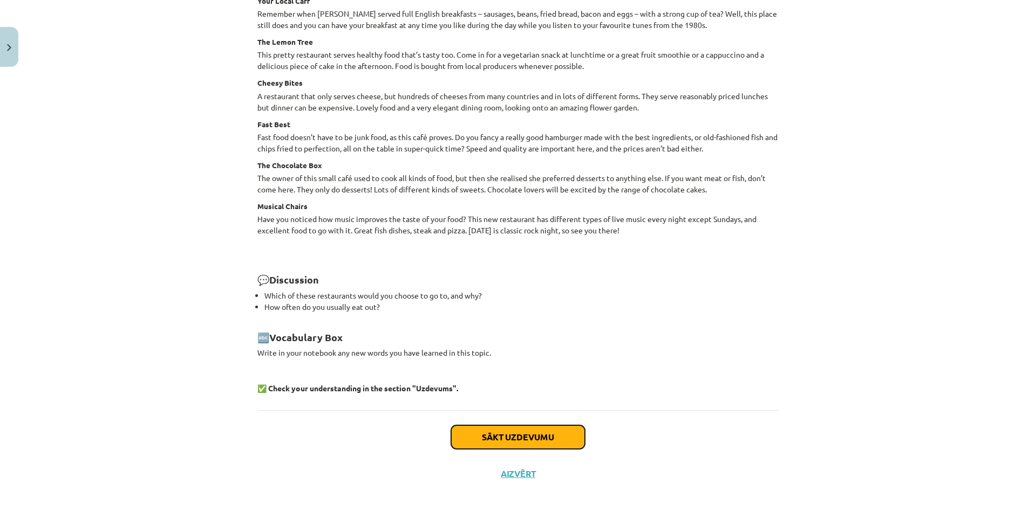
click at [498, 433] on button "Sākt uzdevumu" at bounding box center [518, 438] width 134 height 24
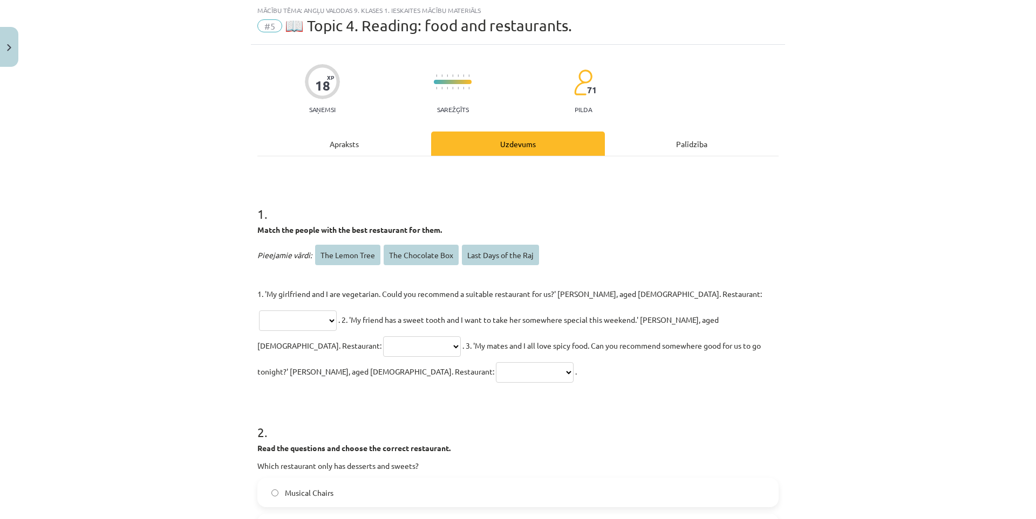
click at [337, 311] on select "**********" at bounding box center [298, 321] width 78 height 20
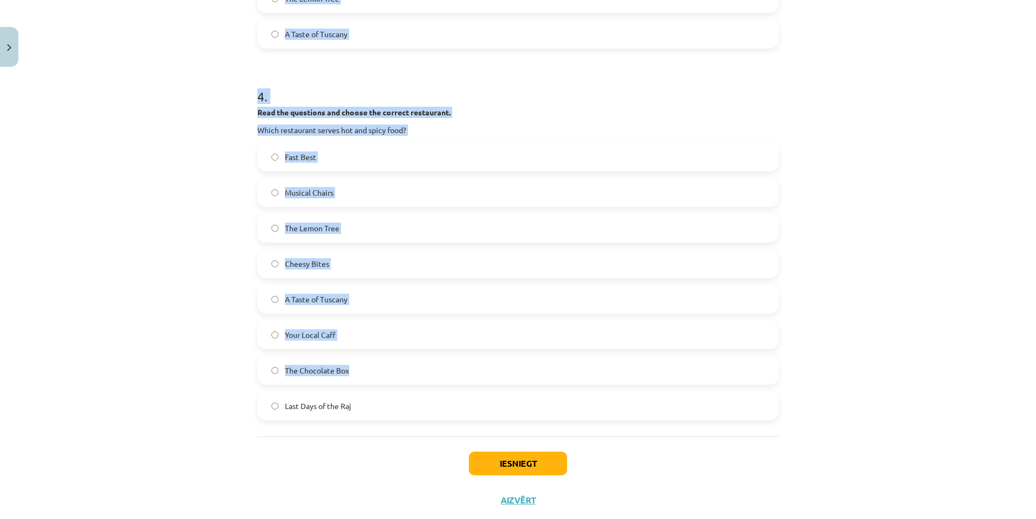
scroll to position [1108, 0]
drag, startPoint x: 249, startPoint y: 204, endPoint x: 492, endPoint y: 376, distance: 297.6
copy form "Read the questions and choose the correct restaurant. Which restaurant only has…"
click at [131, 213] on div "**********" at bounding box center [518, 259] width 1036 height 519
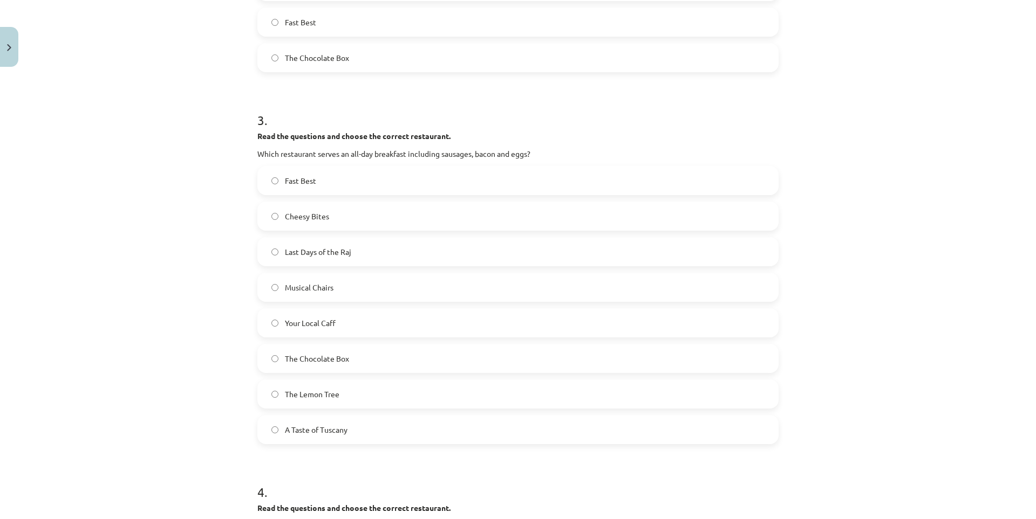
drag, startPoint x: 124, startPoint y: 153, endPoint x: 107, endPoint y: 43, distance: 110.7
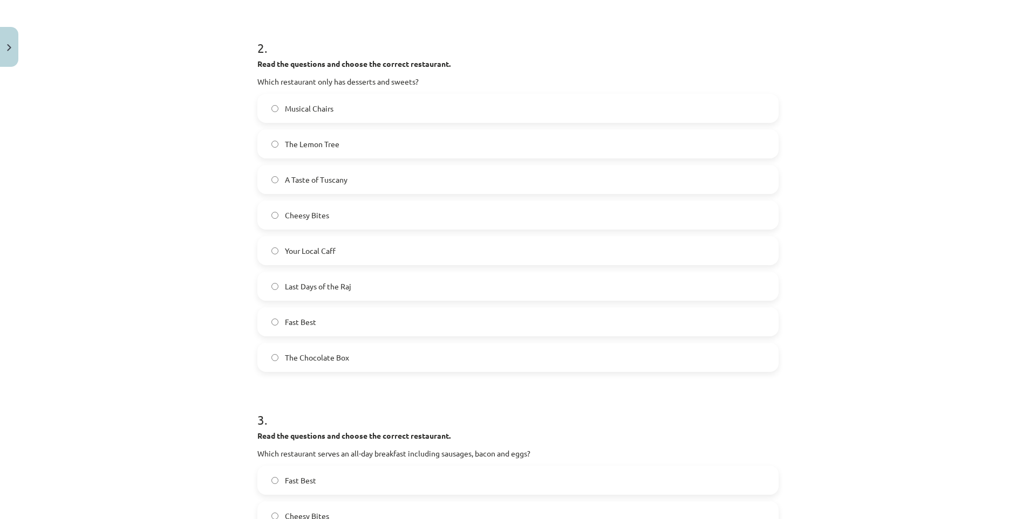
scroll to position [358, 0]
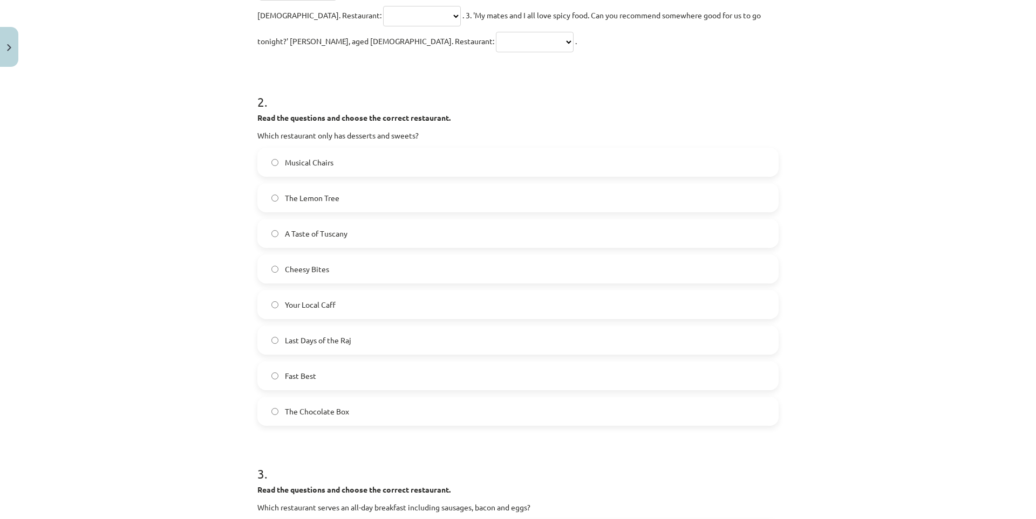
click at [316, 399] on div "The Chocolate Box" at bounding box center [517, 411] width 521 height 29
click at [285, 406] on span "The Chocolate Box" at bounding box center [317, 411] width 64 height 11
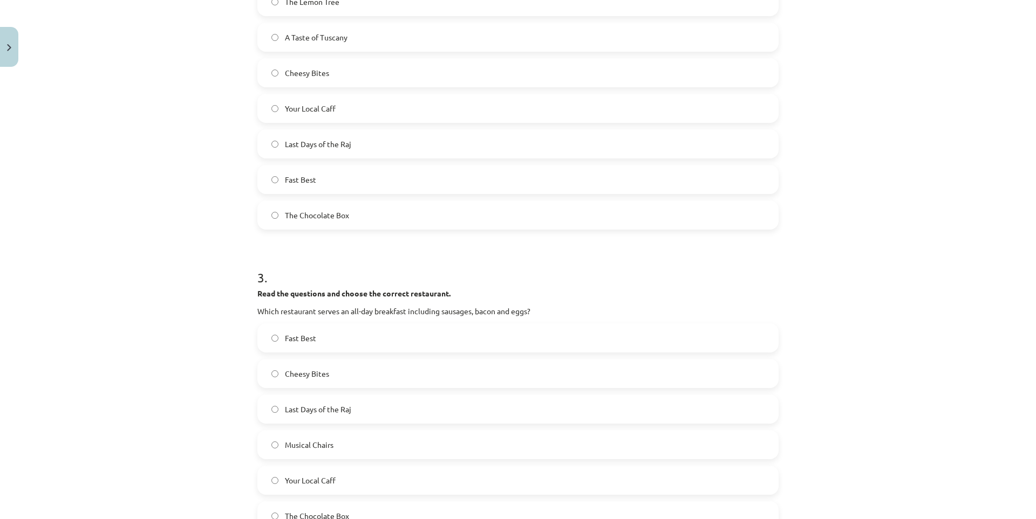
scroll to position [573, 0]
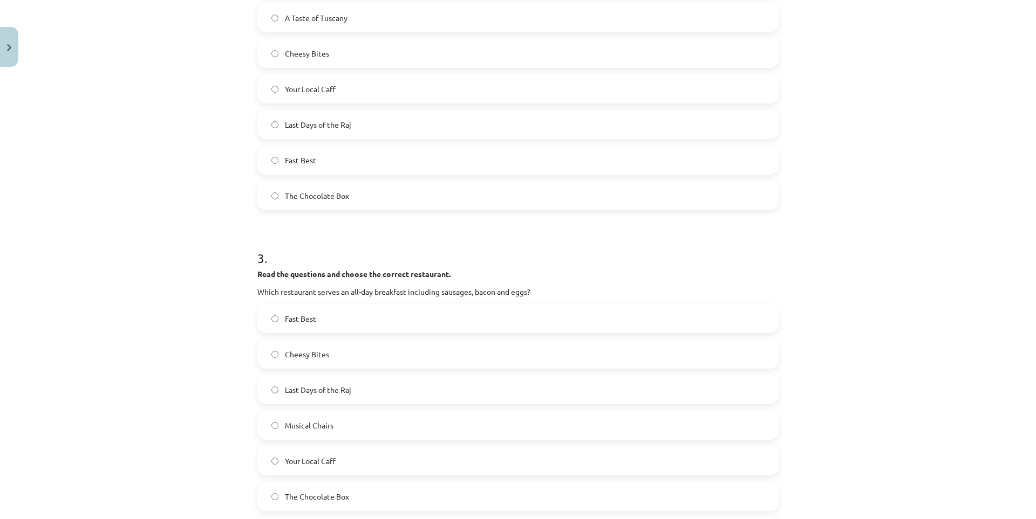
click at [303, 456] on span "Your Local Caff" at bounding box center [310, 461] width 51 height 11
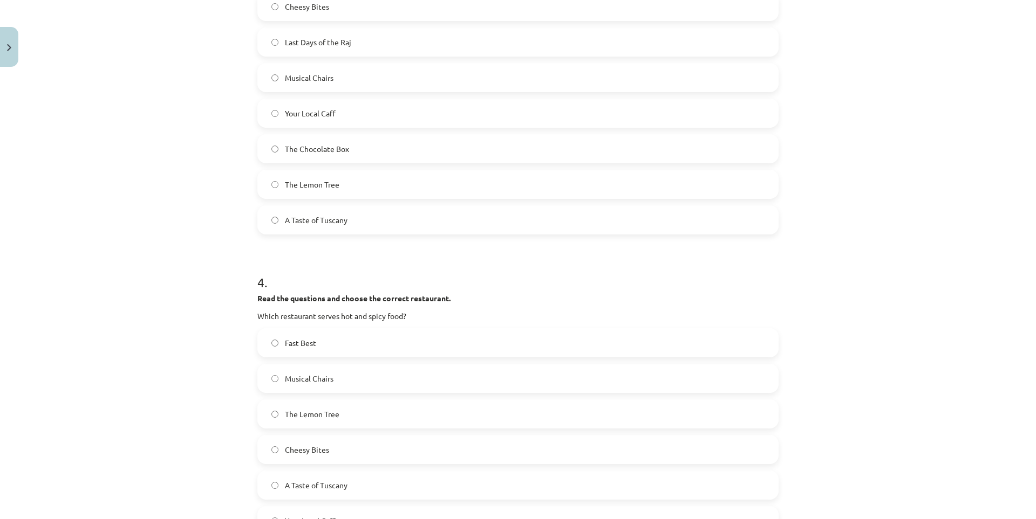
scroll to position [1059, 0]
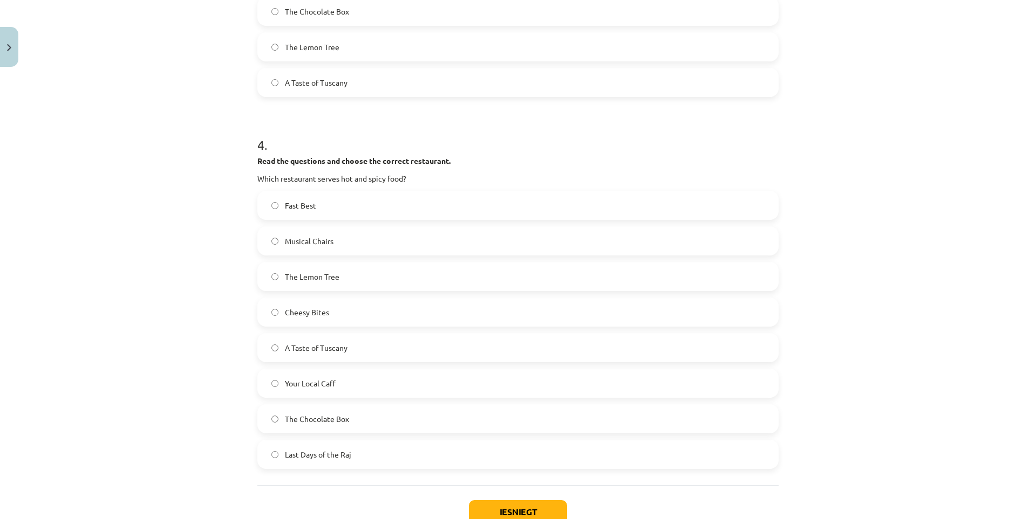
click at [311, 449] on span "Last Days of the Raj" at bounding box center [318, 454] width 66 height 11
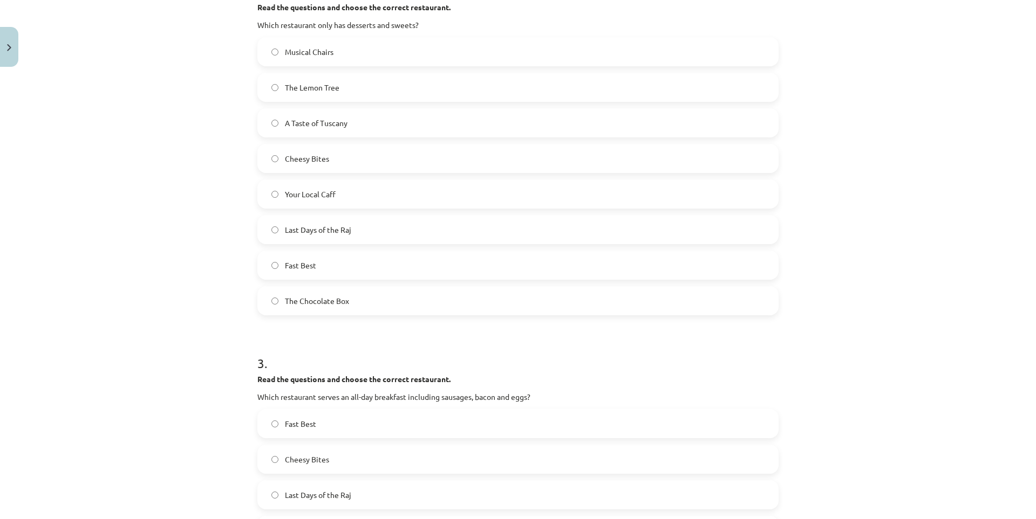
scroll to position [0, 0]
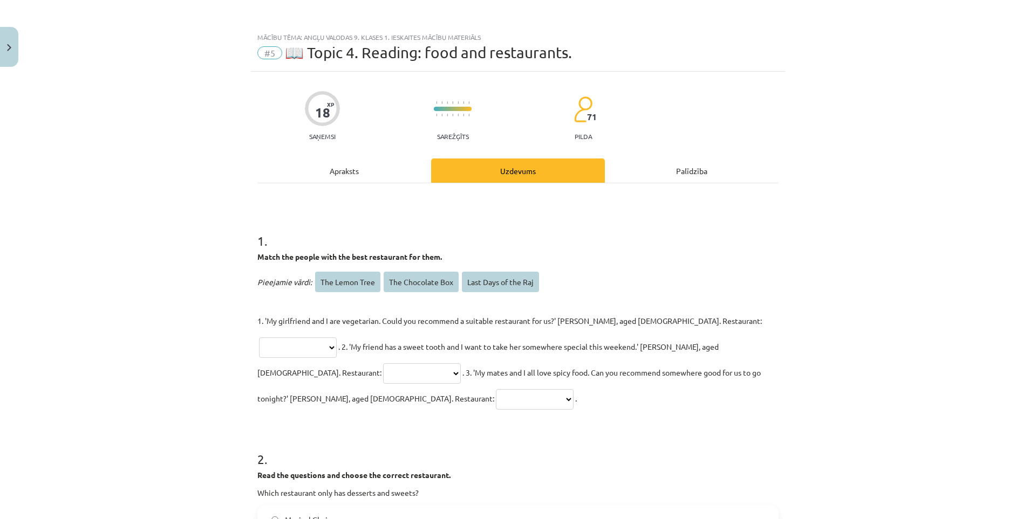
drag, startPoint x: 129, startPoint y: 124, endPoint x: 131, endPoint y: 104, distance: 20.0
click at [337, 338] on select "**********" at bounding box center [298, 348] width 78 height 20
select select "**********"
click at [337, 338] on select "**********" at bounding box center [298, 348] width 78 height 20
click at [461, 364] on select "**********" at bounding box center [422, 374] width 78 height 20
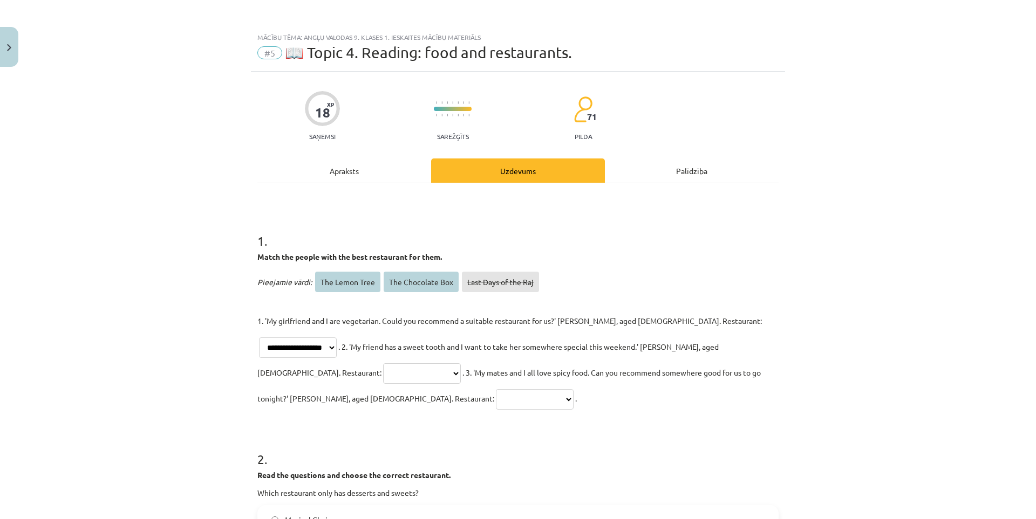
select select "**********"
click at [461, 364] on select "**********" at bounding box center [422, 374] width 78 height 20
click at [573, 389] on select "**********" at bounding box center [535, 399] width 78 height 20
select select "**********"
click at [573, 389] on select "**********" at bounding box center [535, 399] width 78 height 20
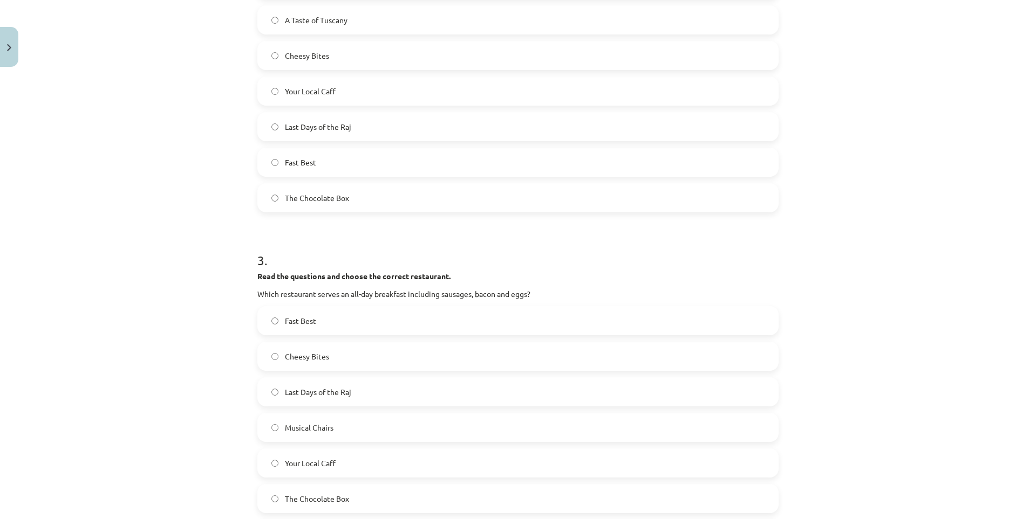
scroll to position [1108, 0]
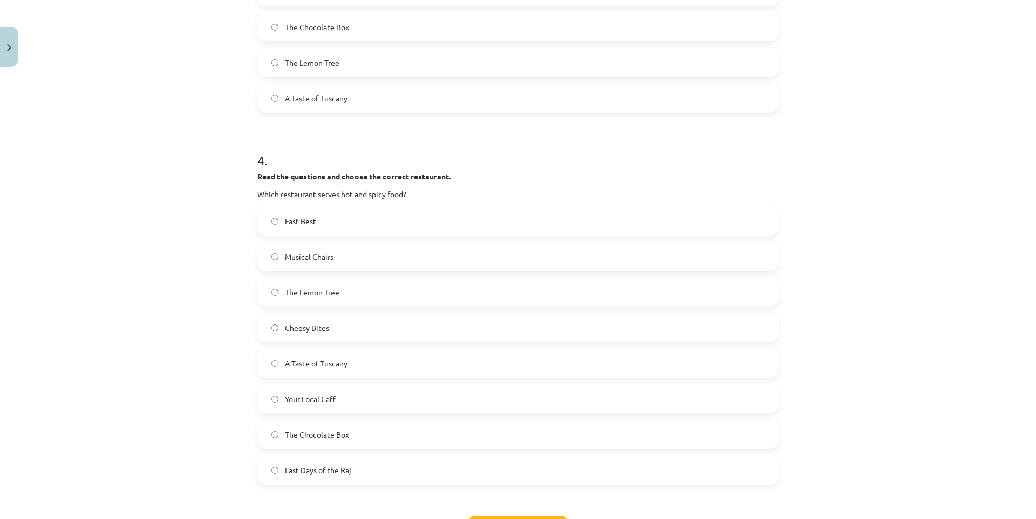
drag, startPoint x: 805, startPoint y: 312, endPoint x: 832, endPoint y: 432, distance: 122.8
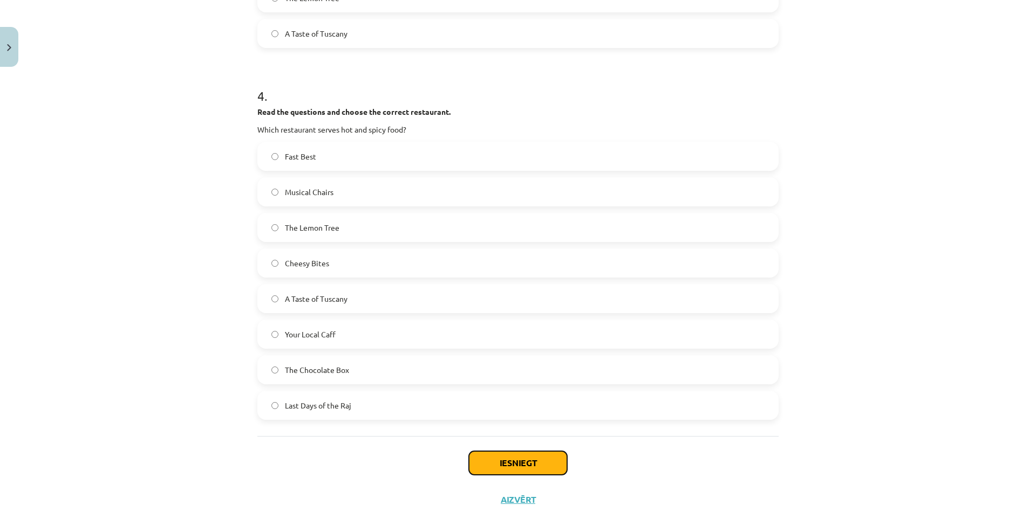
click at [532, 452] on button "Iesniegt" at bounding box center [518, 464] width 98 height 24
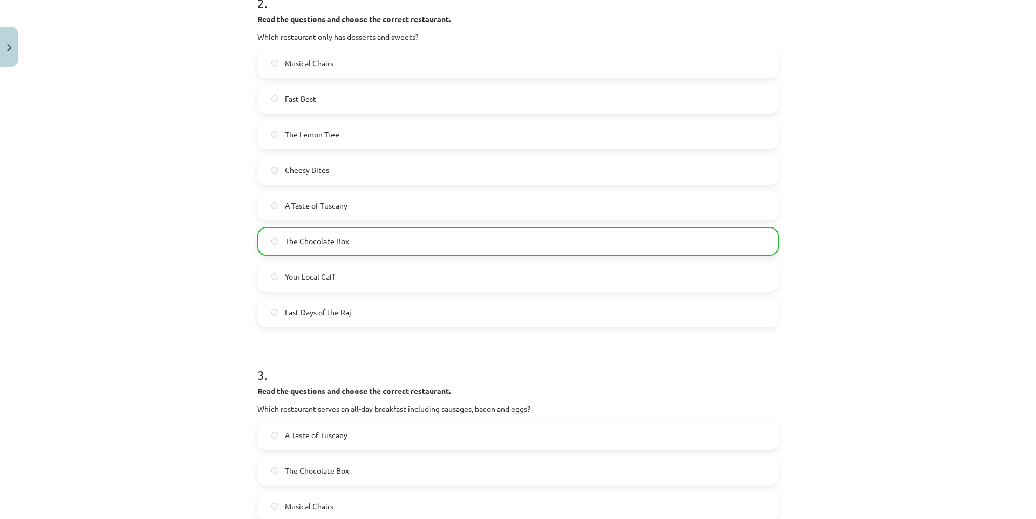
scroll to position [0, 0]
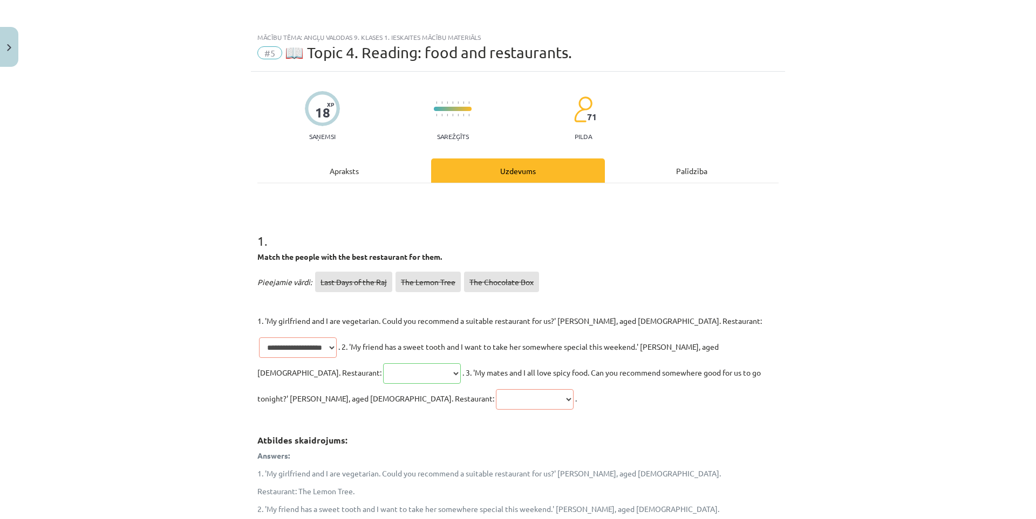
drag, startPoint x: 833, startPoint y: 322, endPoint x: 829, endPoint y: 207, distance: 115.0
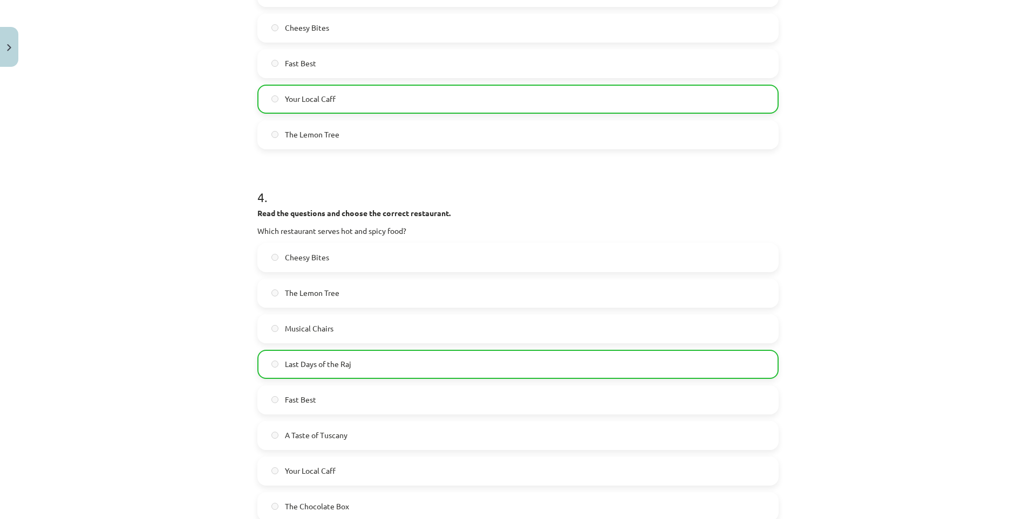
drag, startPoint x: 829, startPoint y: 207, endPoint x: 840, endPoint y: 393, distance: 186.4
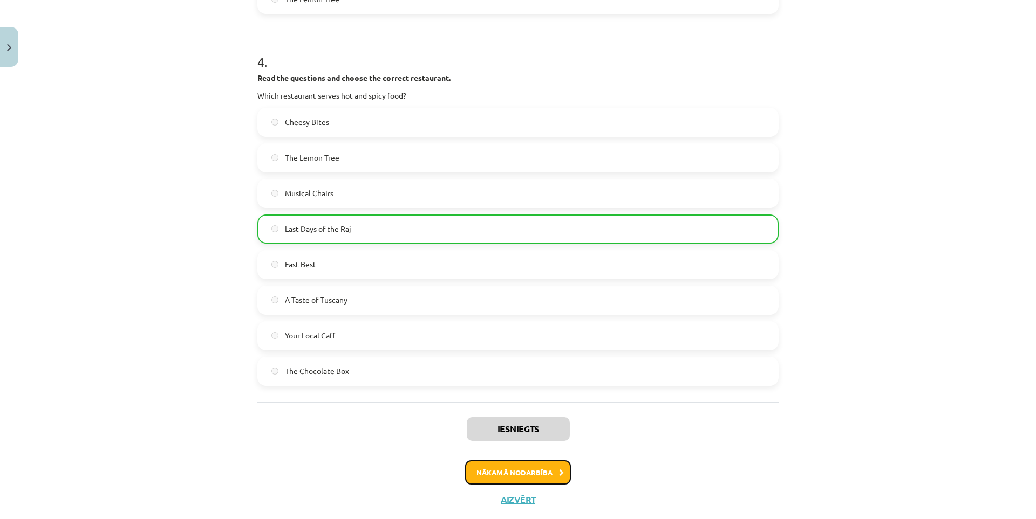
click at [551, 461] on button "Nākamā nodarbība" at bounding box center [518, 473] width 106 height 25
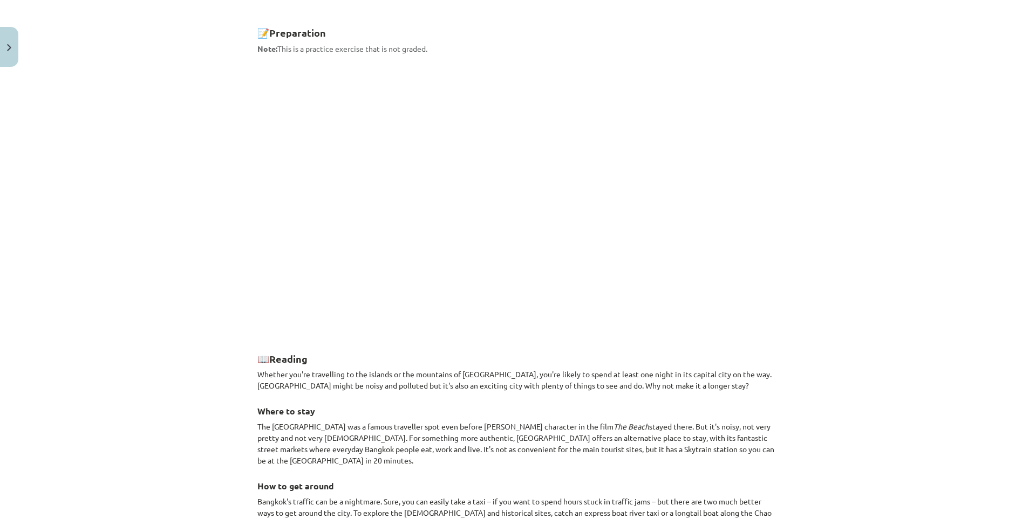
scroll to position [847, 0]
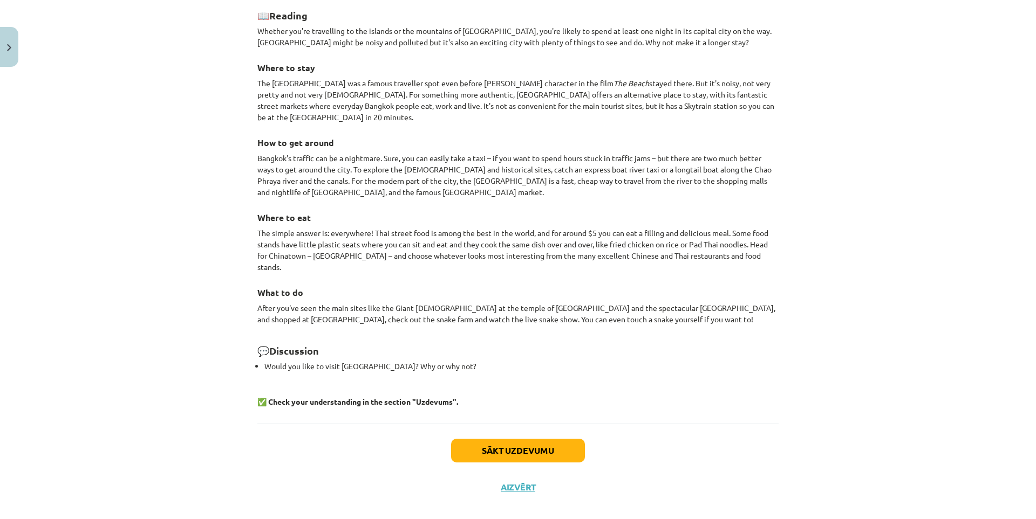
drag, startPoint x: 768, startPoint y: 251, endPoint x: 776, endPoint y: 380, distance: 129.2
click at [526, 439] on button "Sākt uzdevumu" at bounding box center [518, 451] width 134 height 24
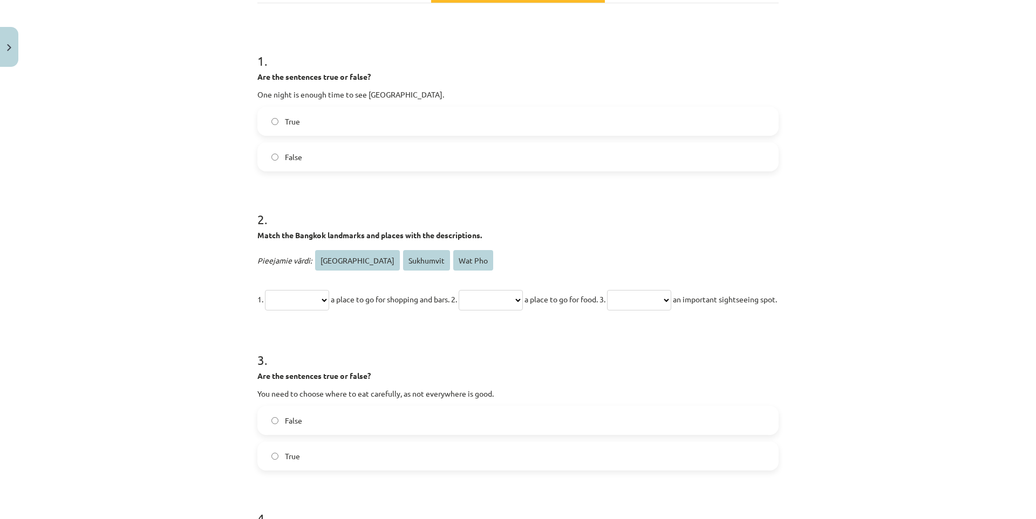
scroll to position [172, 0]
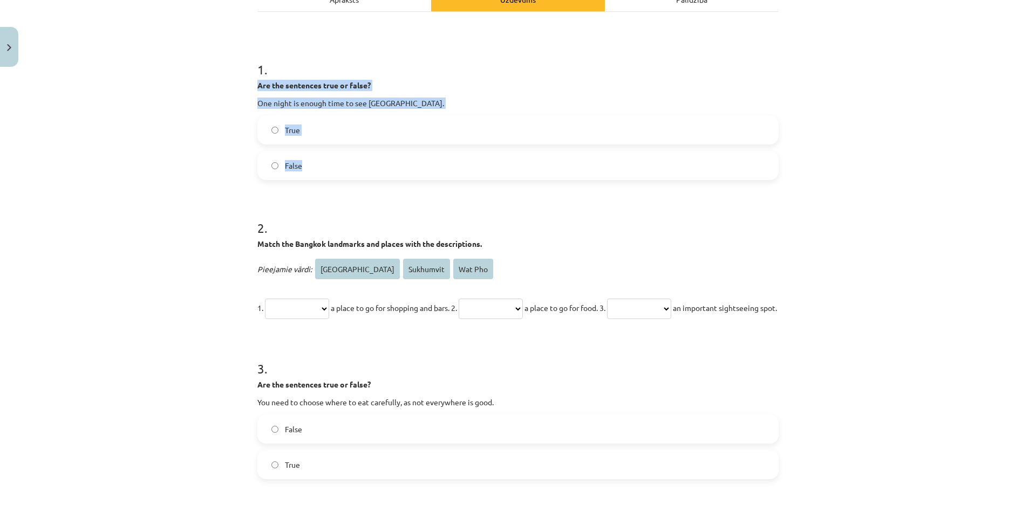
drag, startPoint x: 248, startPoint y: 83, endPoint x: 423, endPoint y: 163, distance: 192.6
click at [423, 163] on div "**********" at bounding box center [518, 318] width 534 height 836
copy div "Are the sentences true or false? One night is enough time to see Bangkok. True …"
click at [119, 100] on div "**********" at bounding box center [518, 259] width 1036 height 519
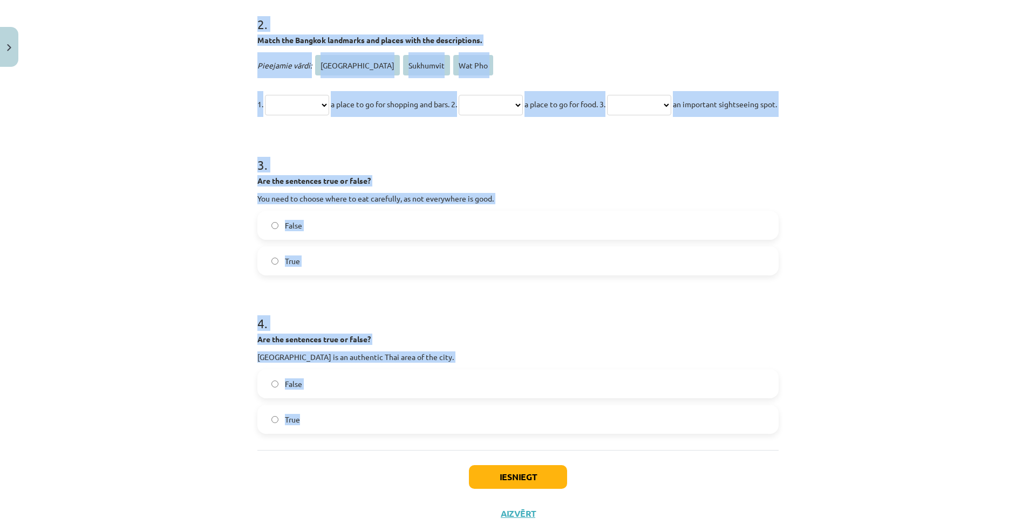
scroll to position [441, 0]
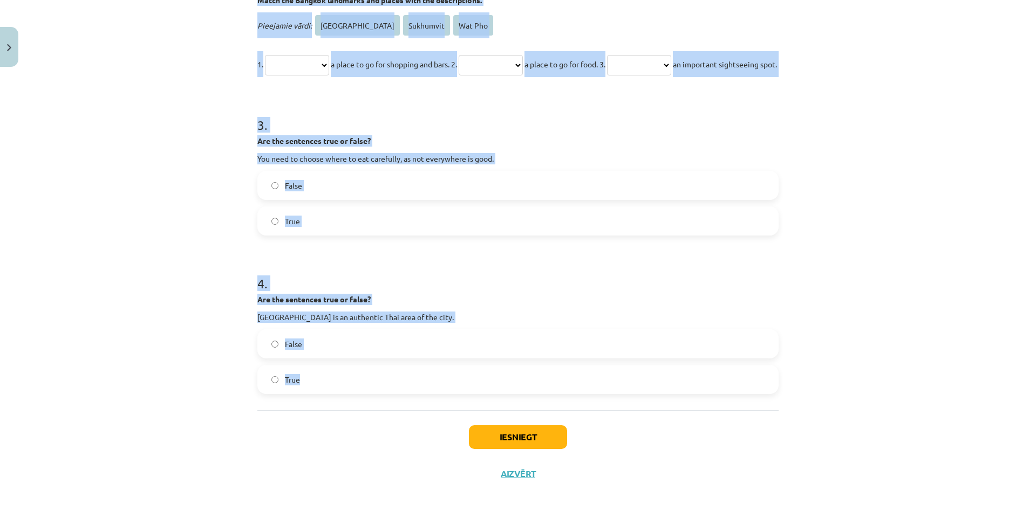
drag, startPoint x: 275, startPoint y: 84, endPoint x: 833, endPoint y: 388, distance: 635.9
click at [833, 389] on div "**********" at bounding box center [518, 259] width 1036 height 519
copy form "**********"
click at [827, 369] on div "**********" at bounding box center [518, 259] width 1036 height 519
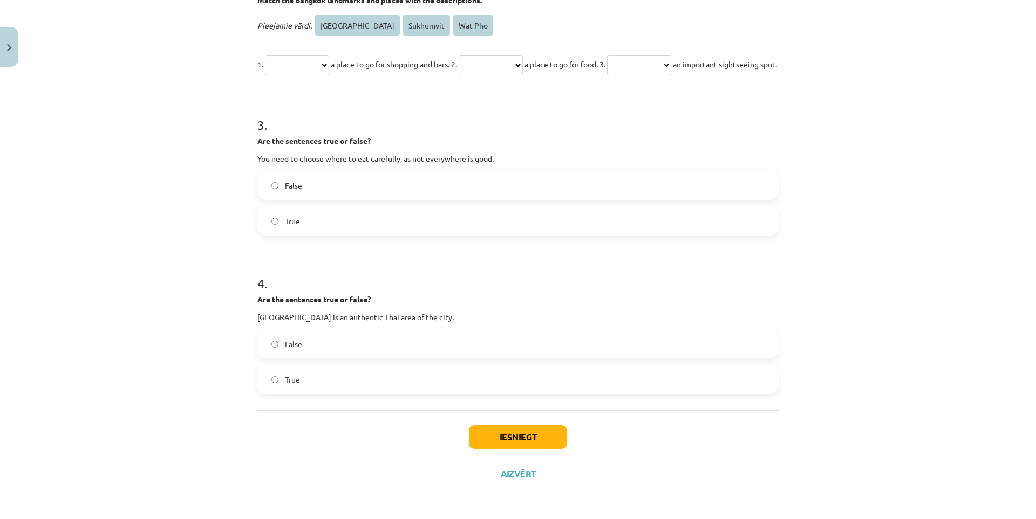
scroll to position [232, 0]
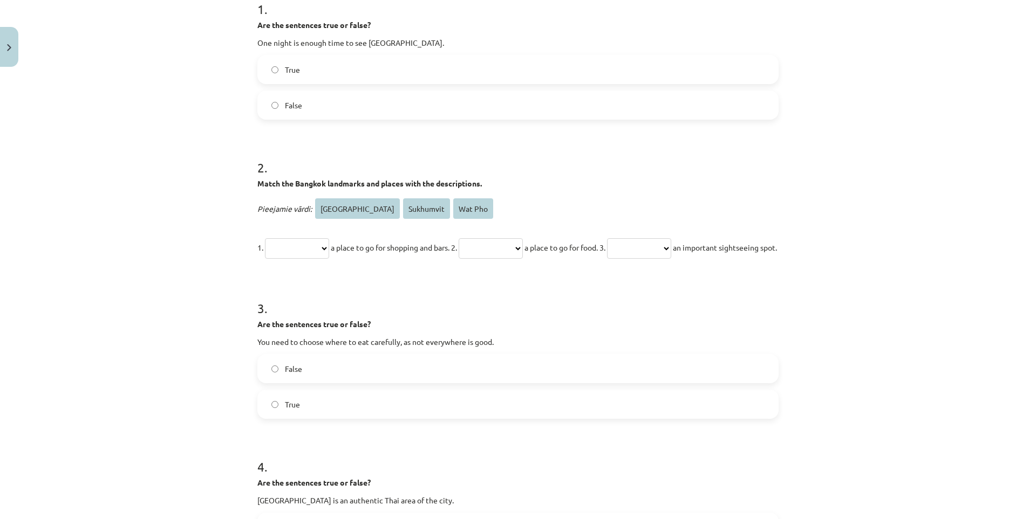
drag, startPoint x: 183, startPoint y: 210, endPoint x: 161, endPoint y: 53, distance: 158.5
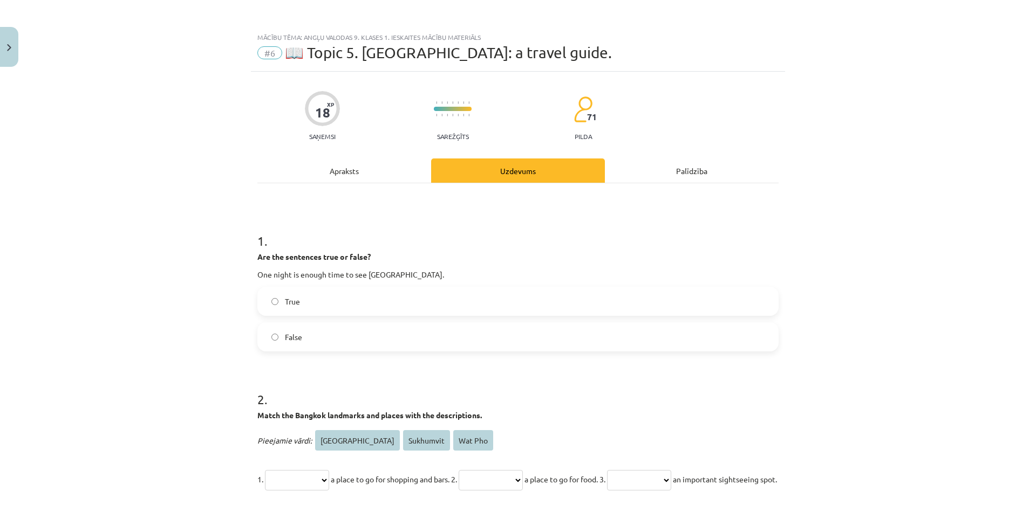
click at [316, 337] on label "False" at bounding box center [517, 337] width 519 height 27
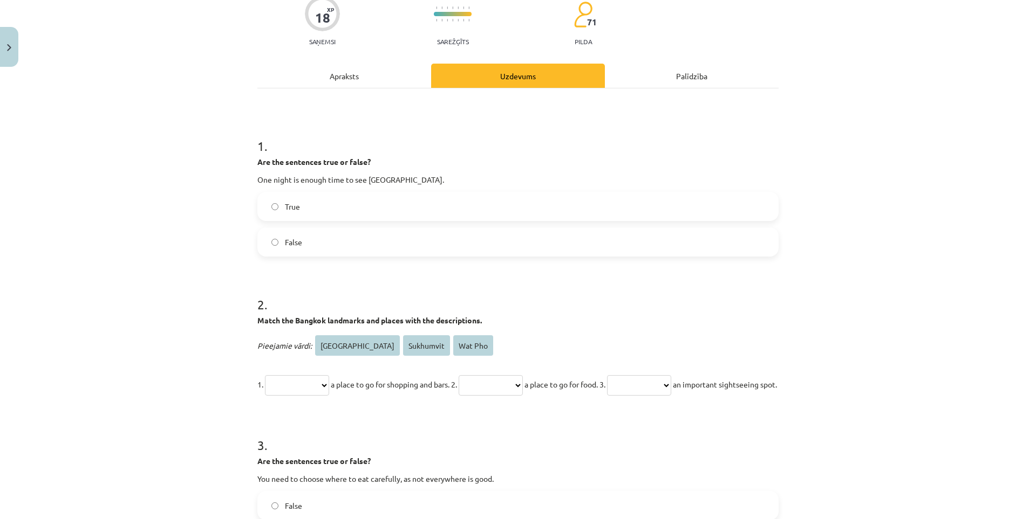
scroll to position [54, 0]
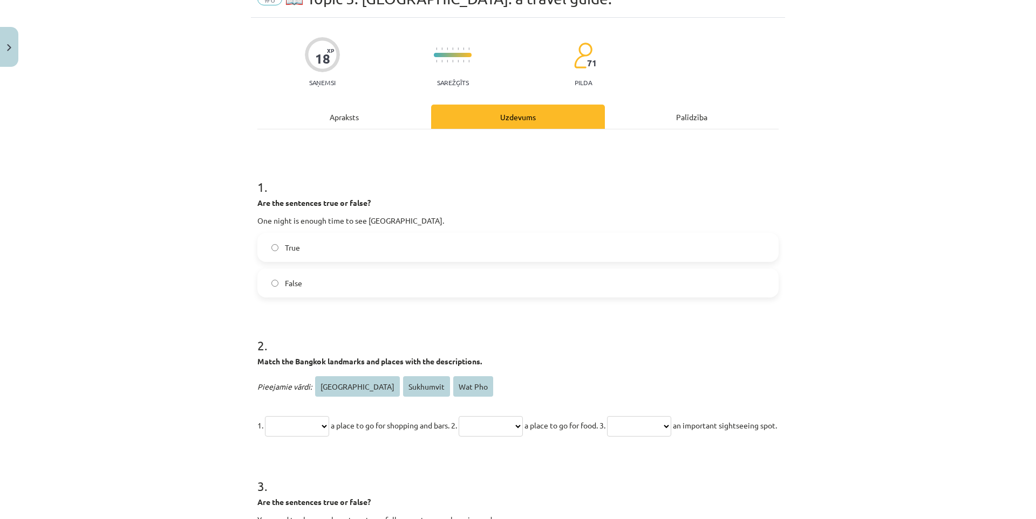
click at [323, 422] on select "**********" at bounding box center [297, 426] width 64 height 20
select select "*********"
click at [265, 416] on select "**********" at bounding box center [297, 426] width 64 height 20
click at [512, 437] on p "**********" at bounding box center [517, 426] width 521 height 26
click at [519, 433] on select "**********" at bounding box center [491, 426] width 64 height 20
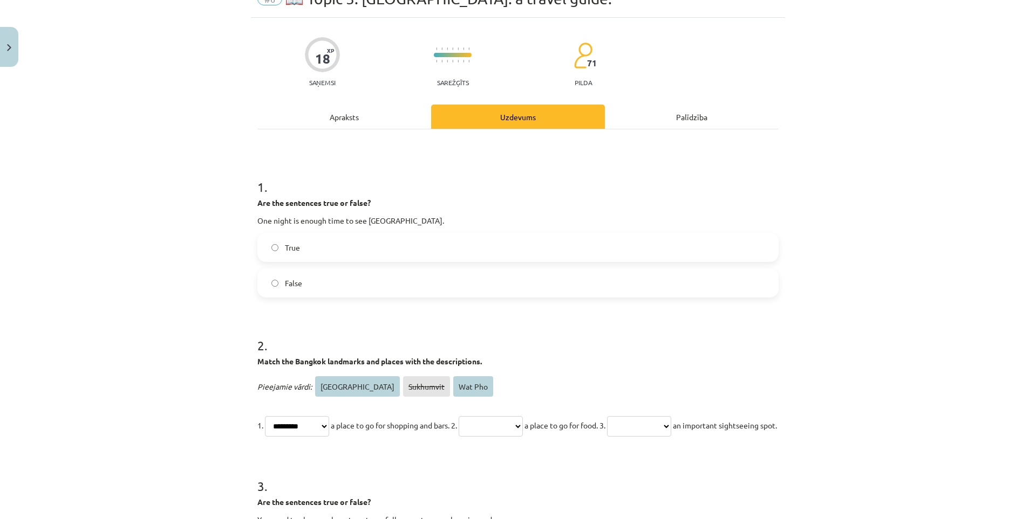
select select "**********"
click at [477, 416] on select "**********" at bounding box center [491, 426] width 64 height 20
click at [671, 428] on select "**********" at bounding box center [639, 426] width 64 height 20
select select "*******"
click at [645, 416] on select "**********" at bounding box center [639, 426] width 64 height 20
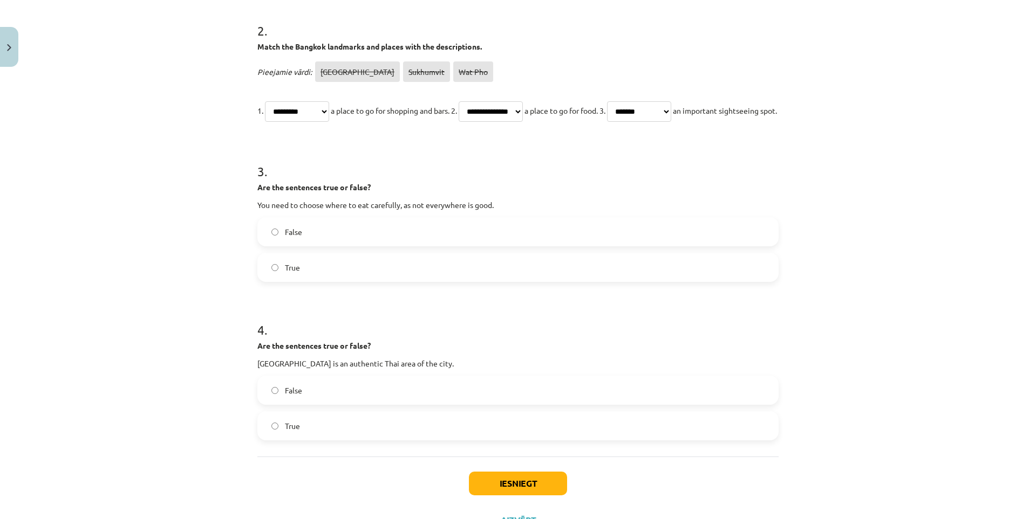
scroll to position [378, 0]
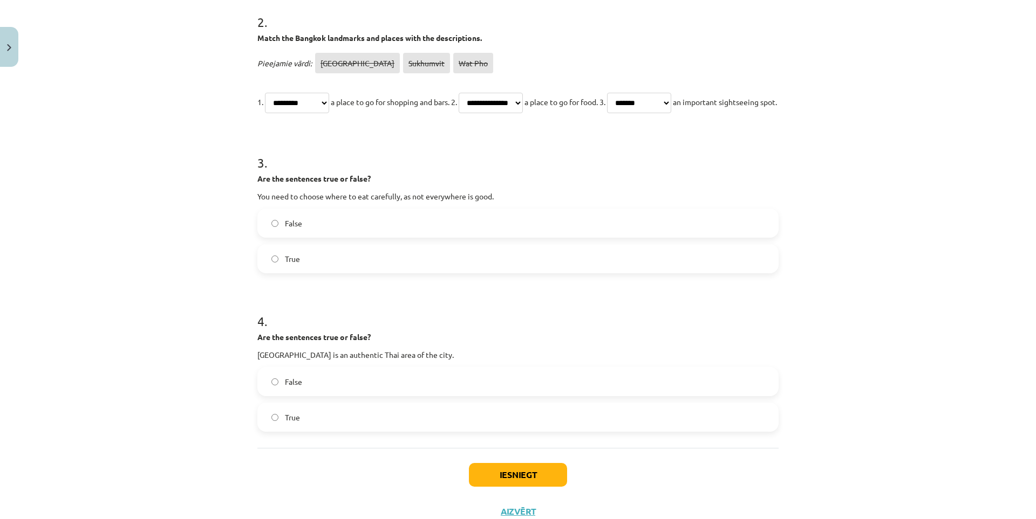
click at [299, 272] on label "True" at bounding box center [517, 258] width 519 height 27
click at [293, 388] on span "False" at bounding box center [293, 382] width 17 height 11
click at [502, 487] on button "Iesniegt" at bounding box center [518, 475] width 98 height 24
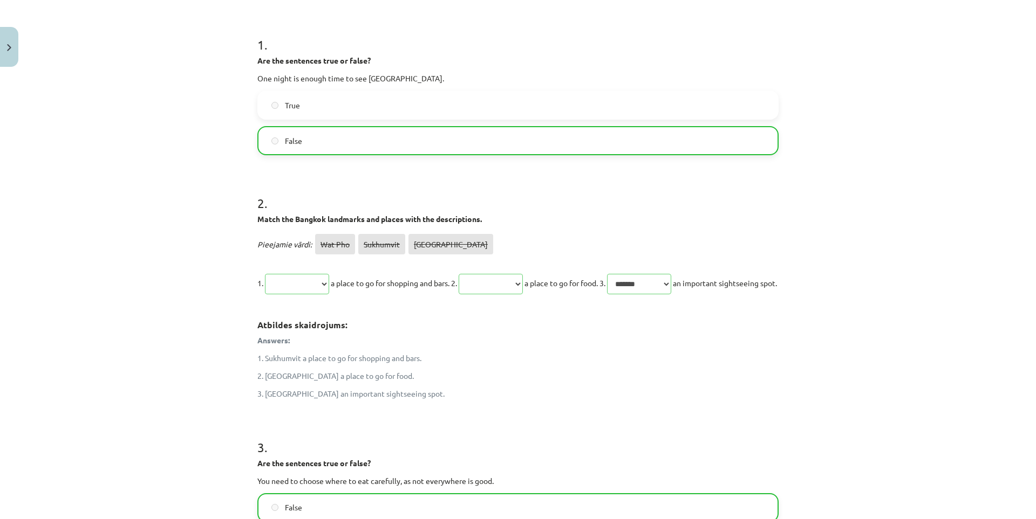
drag, startPoint x: 216, startPoint y: 370, endPoint x: 204, endPoint y: 305, distance: 66.3
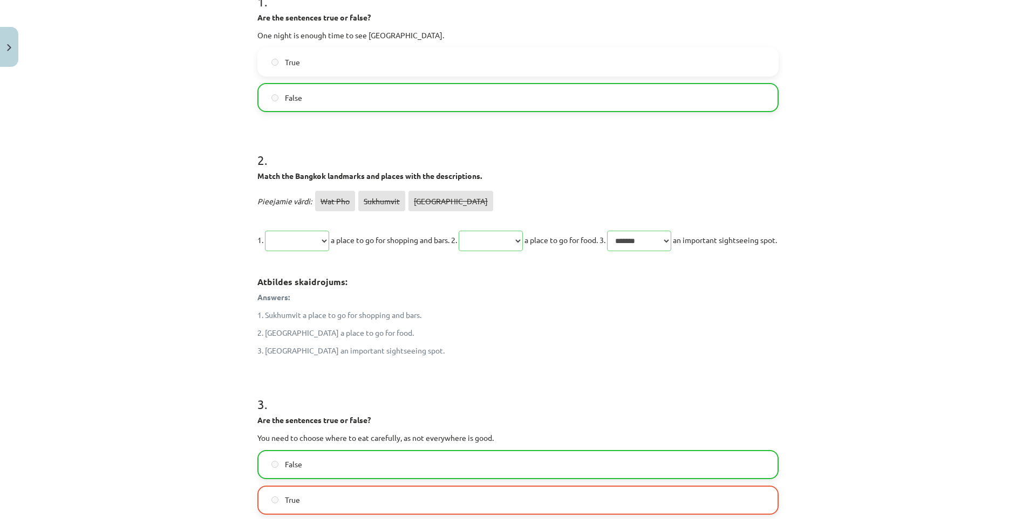
scroll to position [579, 0]
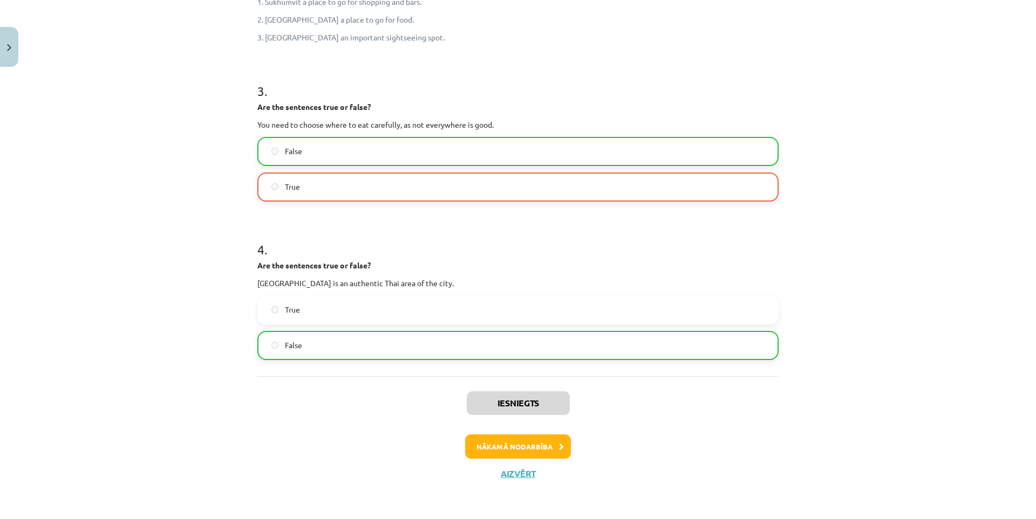
drag, startPoint x: 204, startPoint y: 305, endPoint x: 207, endPoint y: 422, distance: 117.1
click at [507, 445] on button "Nākamā nodarbība" at bounding box center [518, 447] width 106 height 25
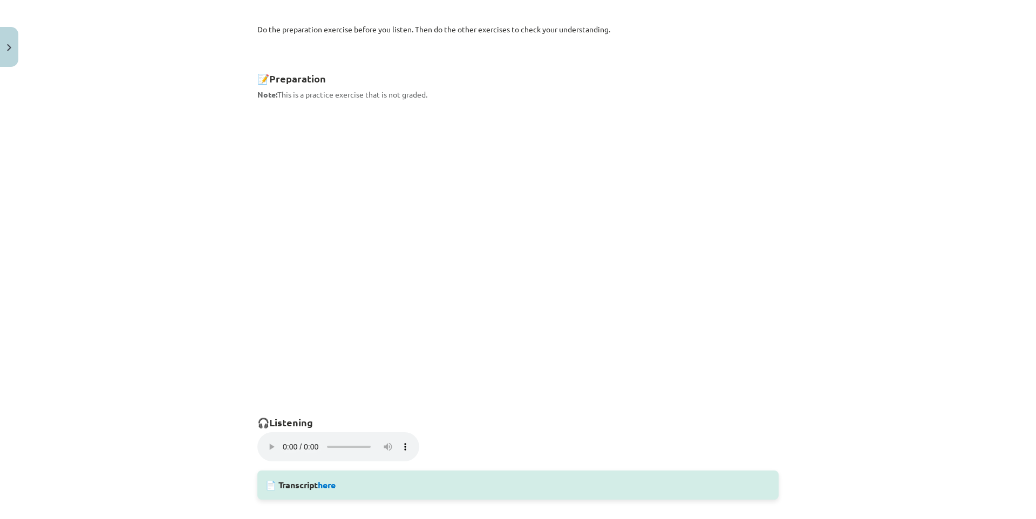
scroll to position [617, 0]
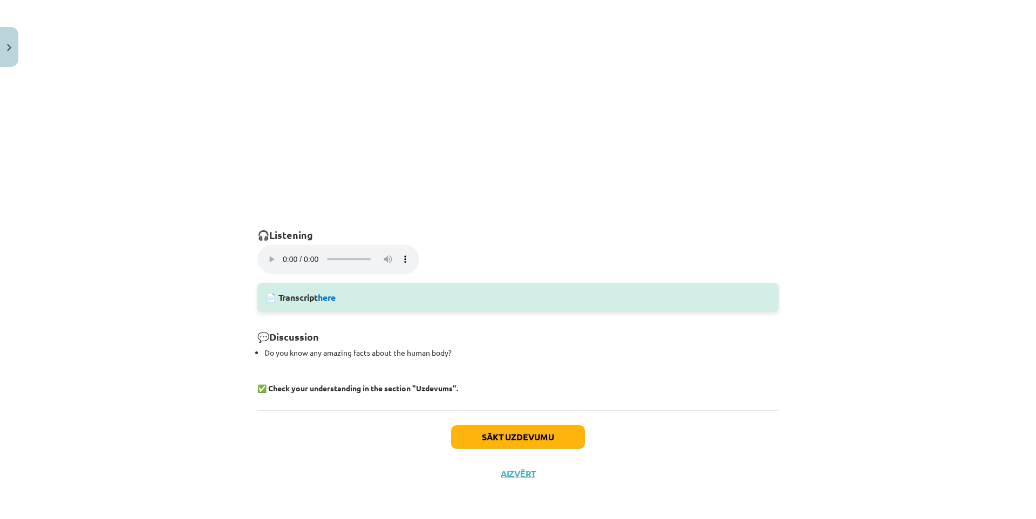
drag, startPoint x: 173, startPoint y: 291, endPoint x: 221, endPoint y: 373, distance: 95.5
click at [495, 435] on button "Sākt uzdevumu" at bounding box center [518, 438] width 134 height 24
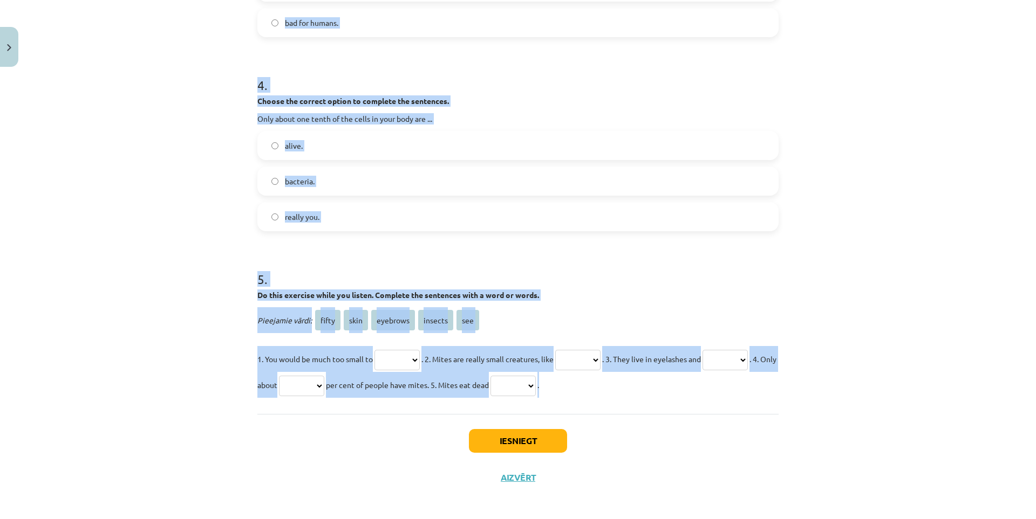
scroll to position [742, 0]
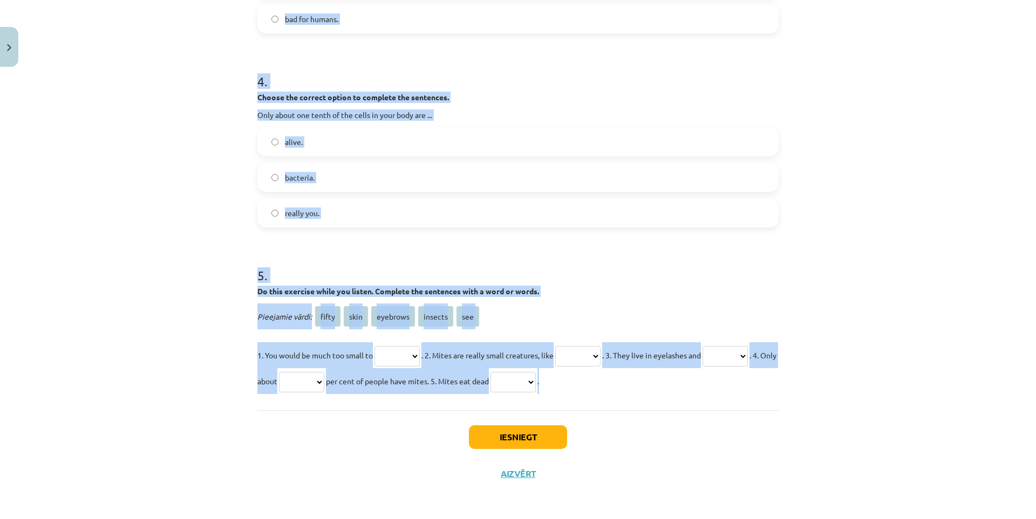
drag, startPoint x: 250, startPoint y: 230, endPoint x: 712, endPoint y: 403, distance: 493.0
copy form "Choose the correct option to complete the sentences. You have _____ cells in yo…"
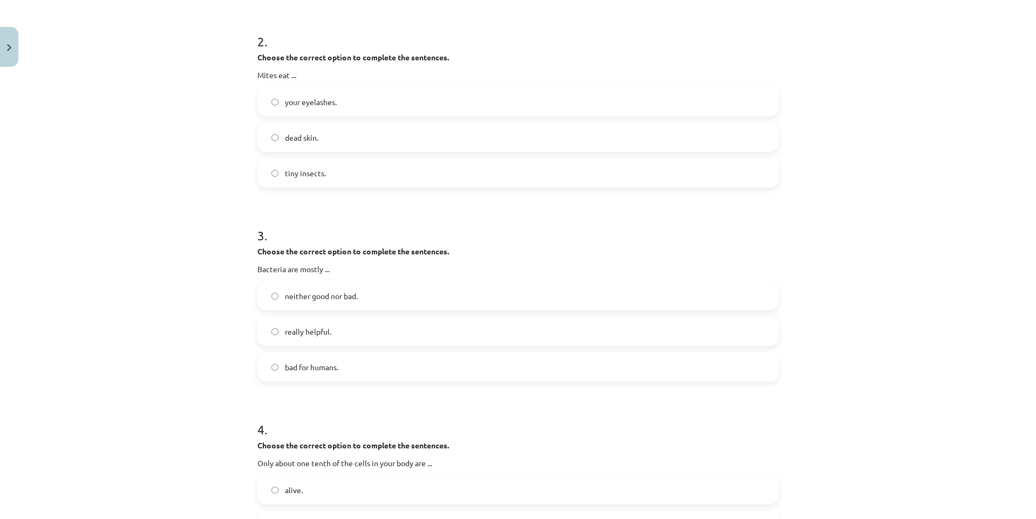
drag, startPoint x: 136, startPoint y: 183, endPoint x: 131, endPoint y: 81, distance: 102.1
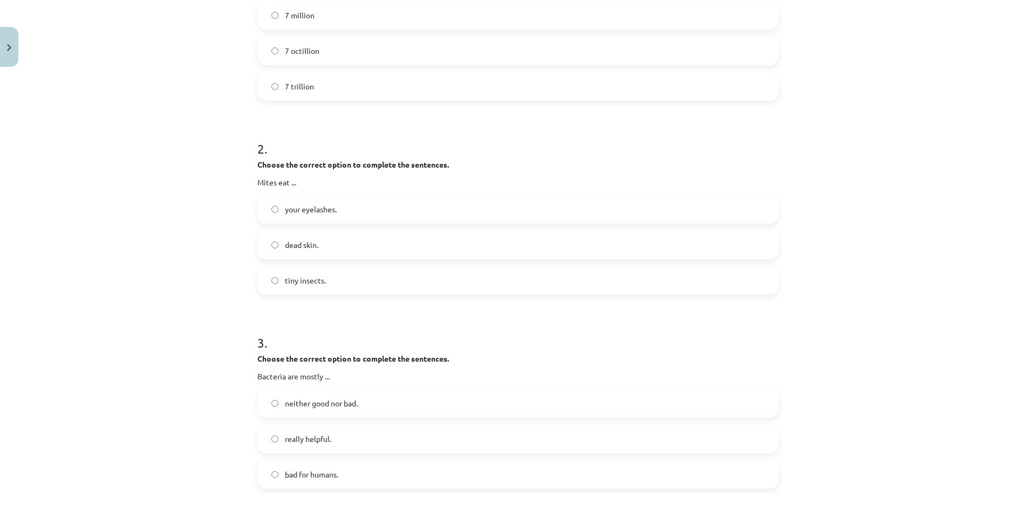
scroll to position [122, 0]
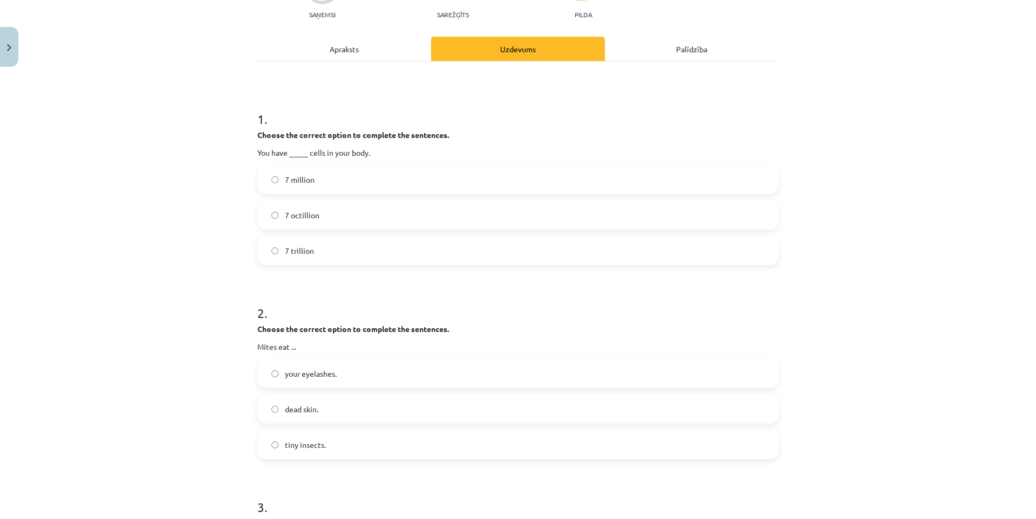
click at [297, 216] on span "7 octillion" at bounding box center [302, 215] width 35 height 11
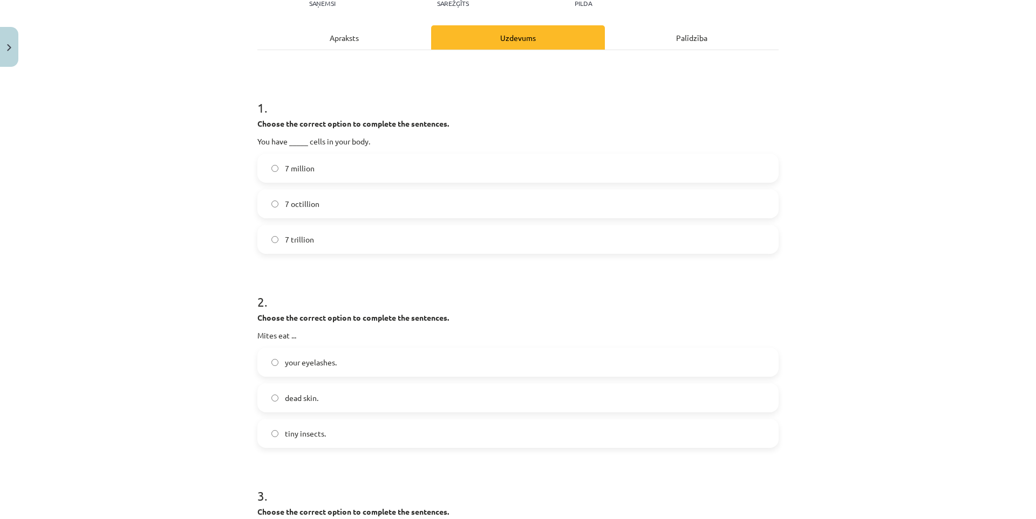
scroll to position [230, 0]
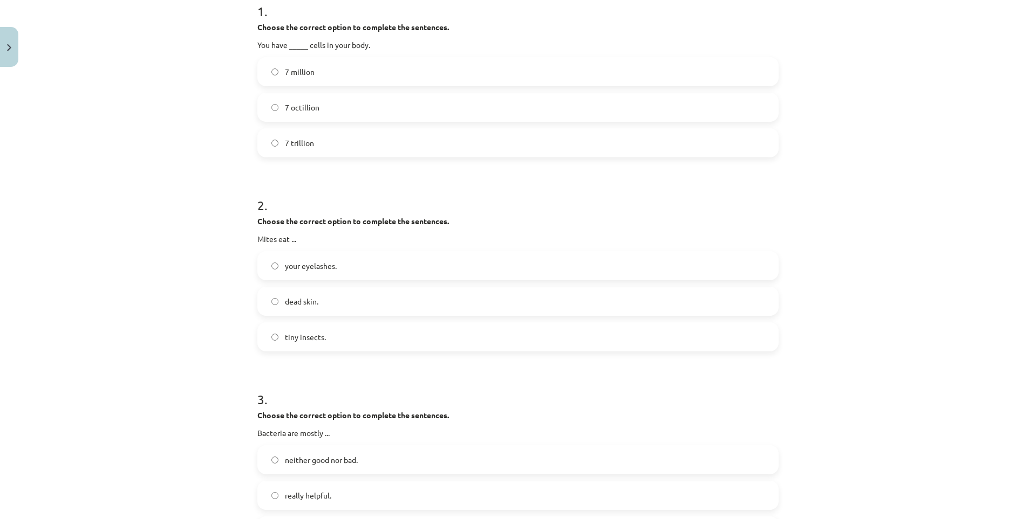
click at [293, 293] on label "dead skin." at bounding box center [517, 301] width 519 height 27
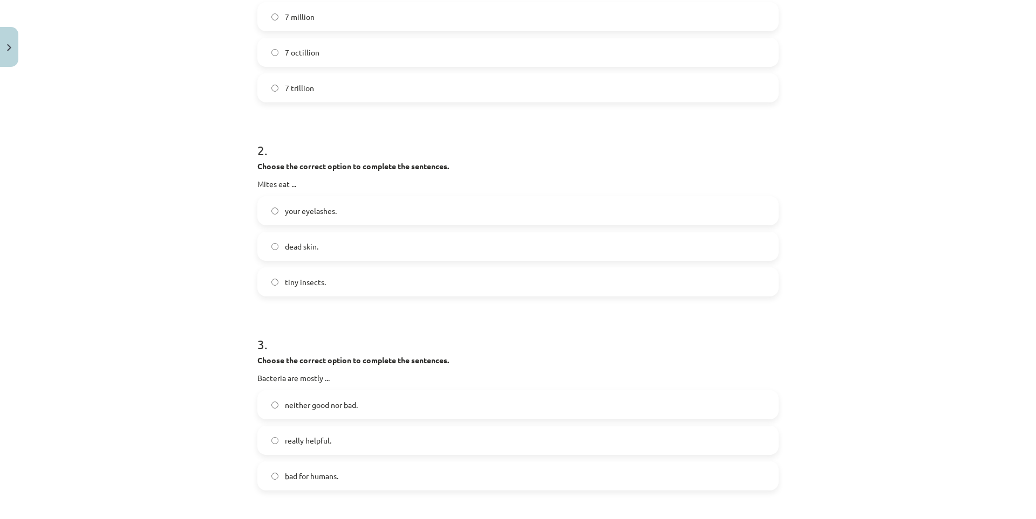
scroll to position [338, 0]
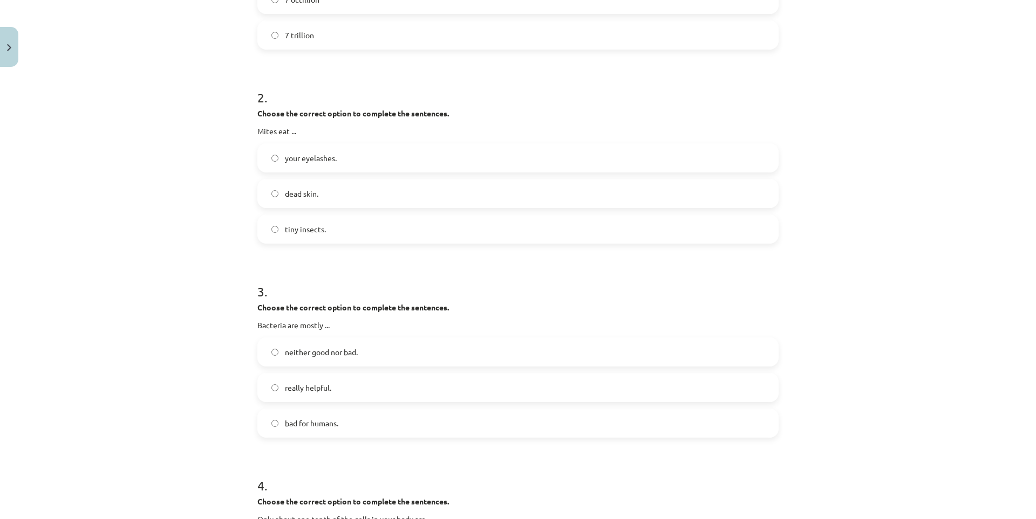
click at [320, 382] on span "really helpful." at bounding box center [308, 387] width 46 height 11
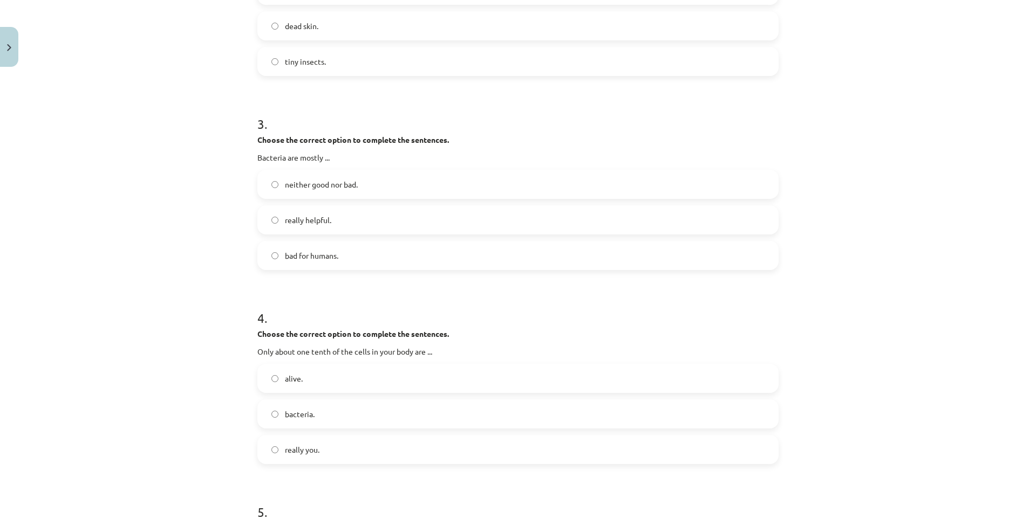
scroll to position [553, 0]
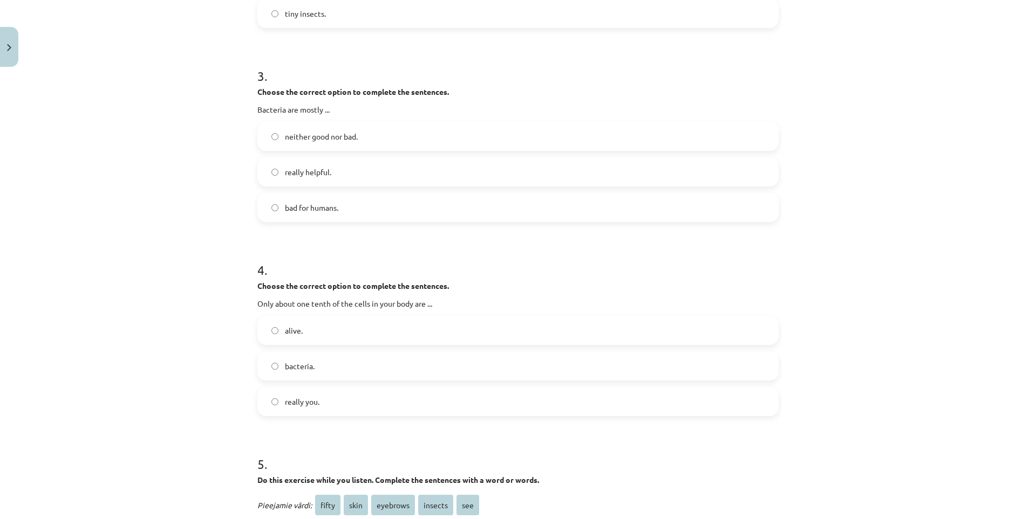
click at [293, 402] on span "really you." at bounding box center [302, 402] width 35 height 11
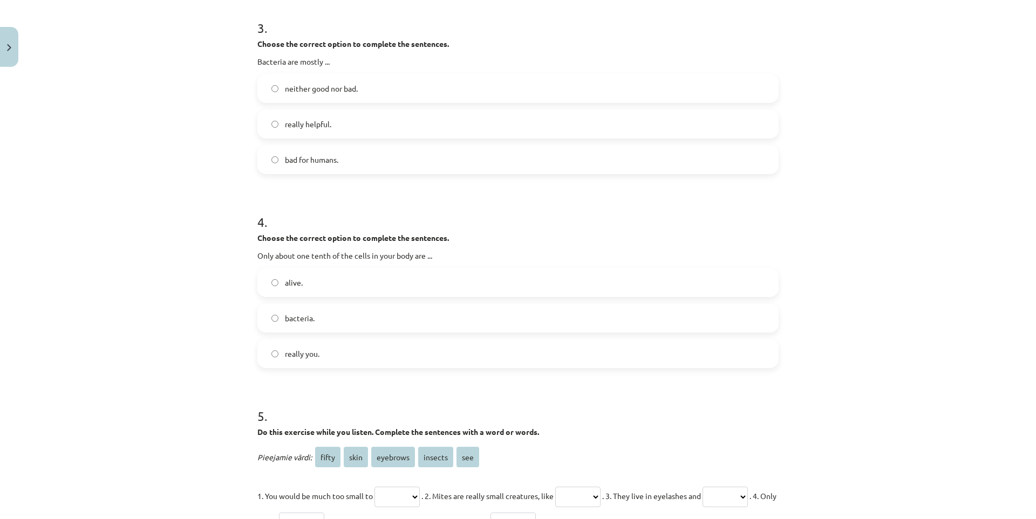
scroll to position [742, 0]
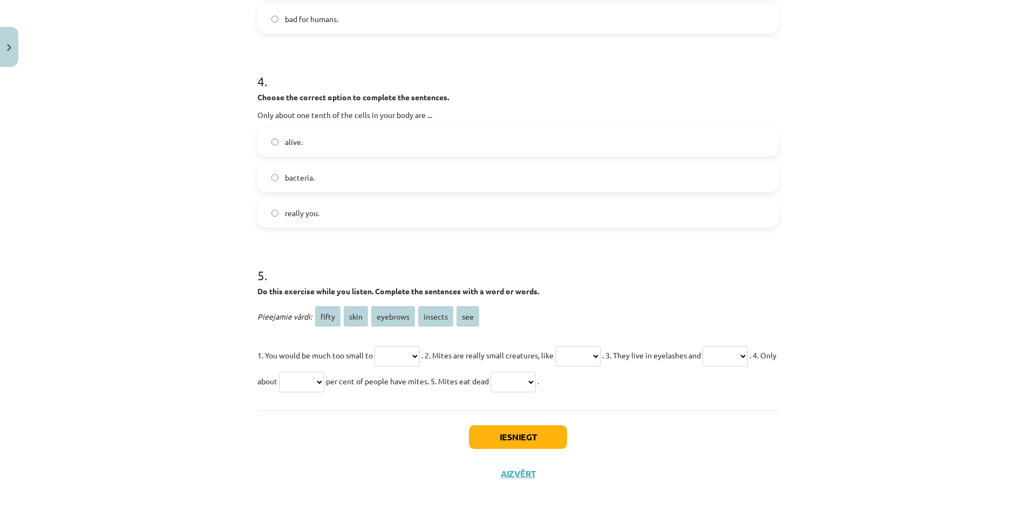
click at [393, 352] on select "***** **** ******** ******* ***" at bounding box center [396, 356] width 45 height 20
select select "***"
click at [374, 346] on select "***** **** ******** ******* ***" at bounding box center [396, 356] width 45 height 20
drag, startPoint x: 619, startPoint y: 351, endPoint x: 618, endPoint y: 358, distance: 6.7
click at [600, 352] on select "***** **** ******** ******* ***" at bounding box center [577, 356] width 45 height 20
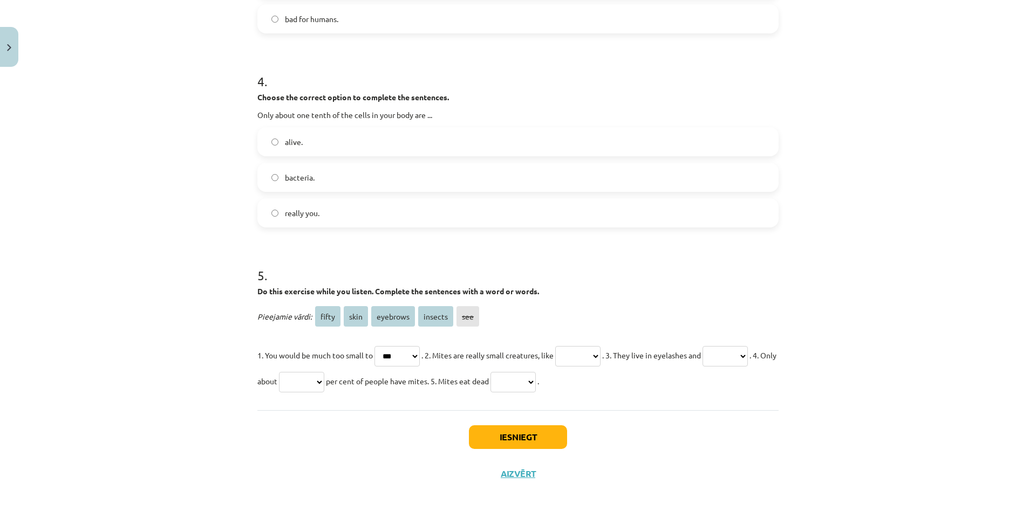
select select "*******"
click at [568, 346] on select "***** **** ******** ******* ***" at bounding box center [577, 356] width 45 height 20
click at [702, 367] on select "***** **** ******** ******* ***" at bounding box center [724, 356] width 45 height 20
select select "********"
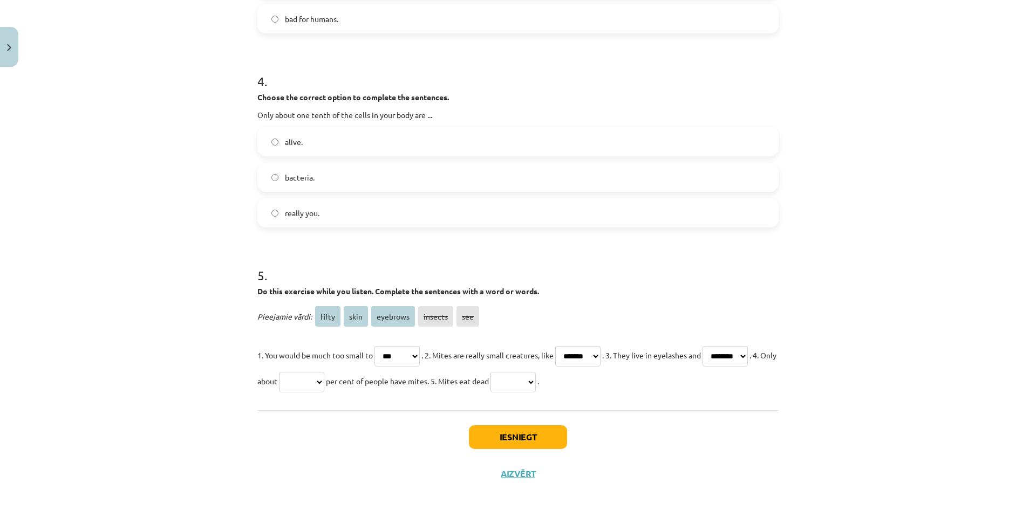
click at [702, 367] on select "***** **** ******** ******* ***" at bounding box center [724, 356] width 45 height 20
click at [324, 387] on select "***** **** ******** ******* ***" at bounding box center [301, 382] width 45 height 20
click at [324, 382] on select "***** **** ******** ******* ***" at bounding box center [301, 382] width 45 height 20
select select "*****"
click at [324, 372] on select "***** **** ******** ******* ***" at bounding box center [301, 382] width 45 height 20
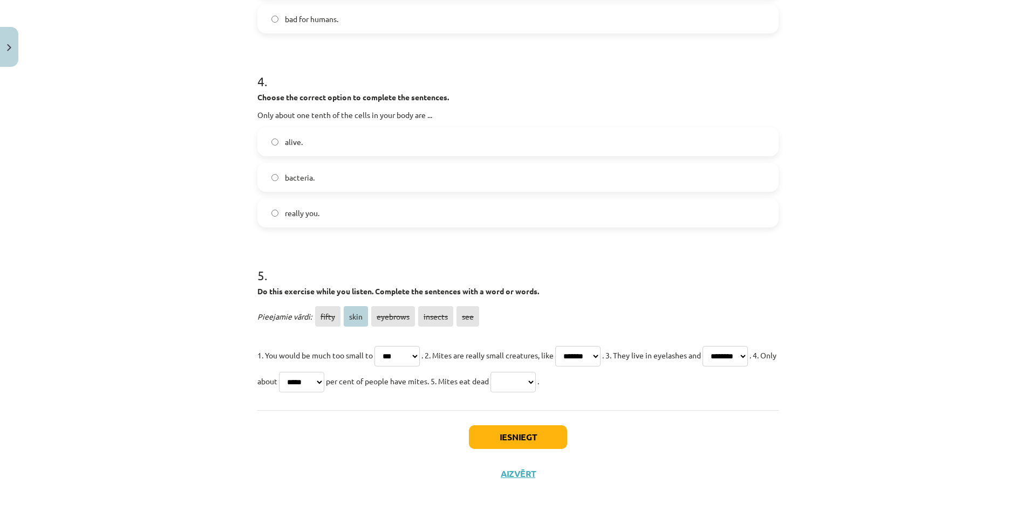
click at [536, 385] on select "***** **** ******** ******* ***" at bounding box center [512, 382] width 45 height 20
select select "****"
click at [536, 372] on select "***** **** ******** ******* ***" at bounding box center [512, 382] width 45 height 20
click at [515, 430] on button "Iesniegt" at bounding box center [518, 438] width 98 height 24
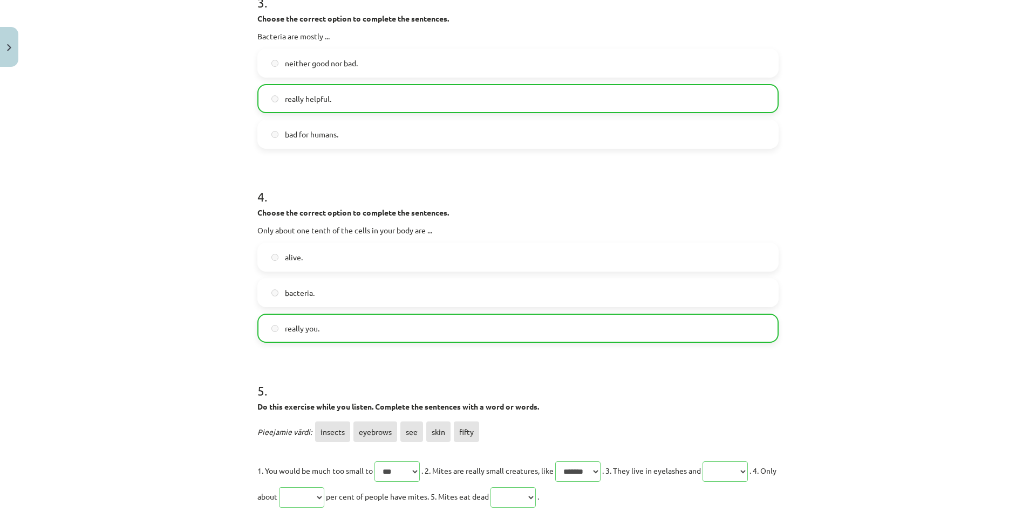
drag, startPoint x: 196, startPoint y: 355, endPoint x: 187, endPoint y: 276, distance: 79.8
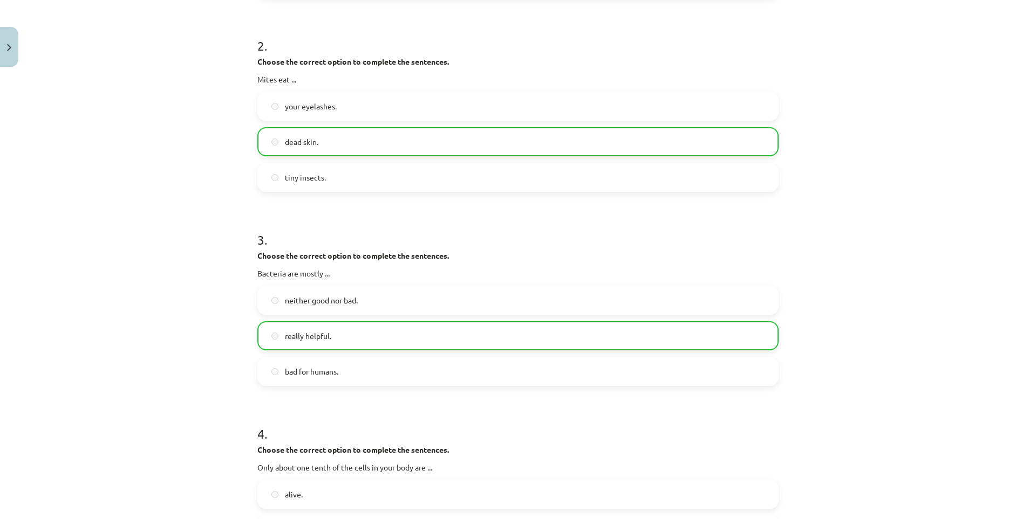
drag, startPoint x: 174, startPoint y: 215, endPoint x: 167, endPoint y: 174, distance: 41.5
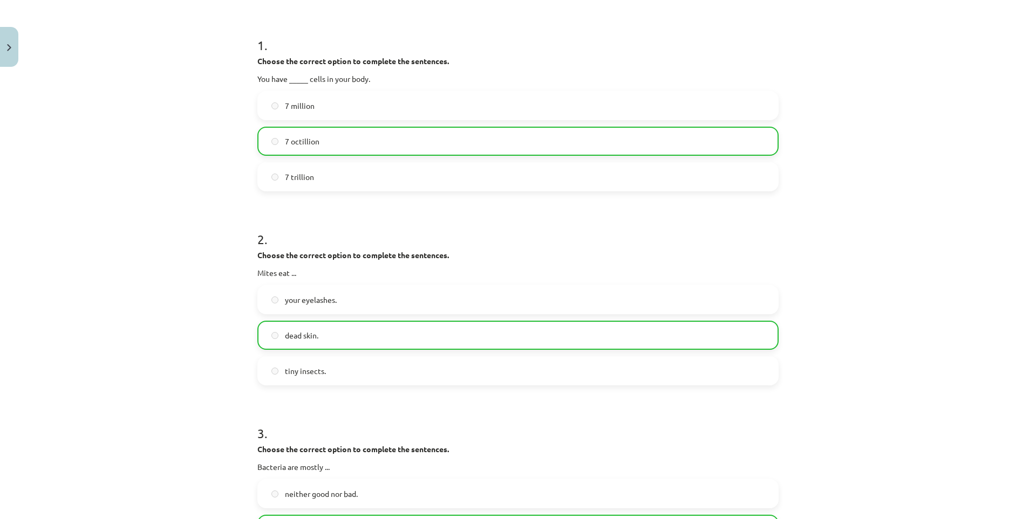
drag, startPoint x: 167, startPoint y: 174, endPoint x: 187, endPoint y: 76, distance: 100.7
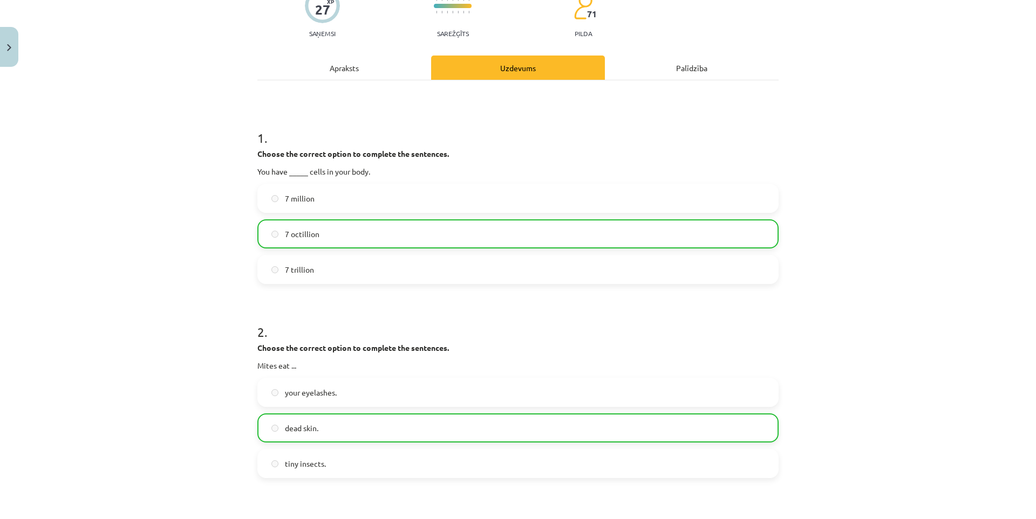
scroll to position [915, 0]
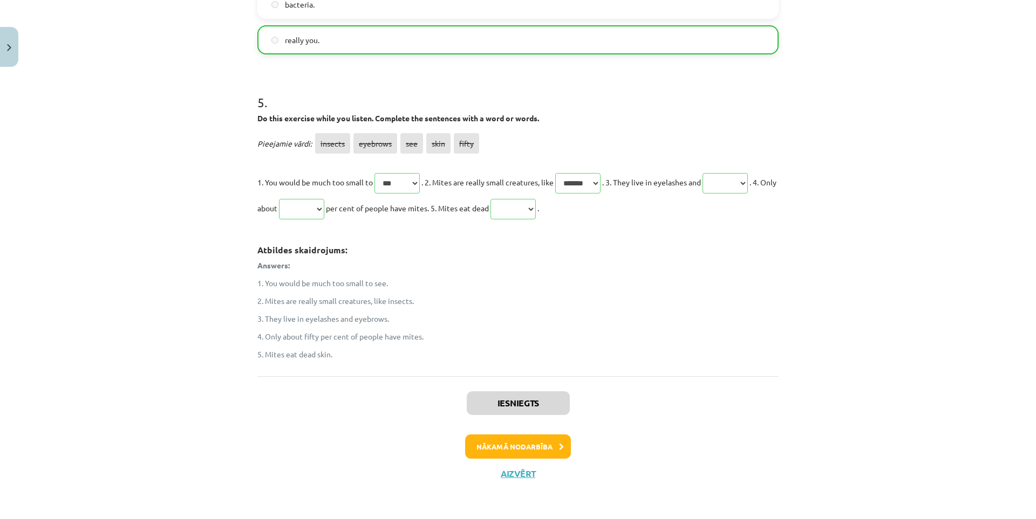
drag, startPoint x: 187, startPoint y: 79, endPoint x: 189, endPoint y: 380, distance: 300.5
click at [478, 450] on button "Nākamā nodarbība" at bounding box center [518, 447] width 106 height 25
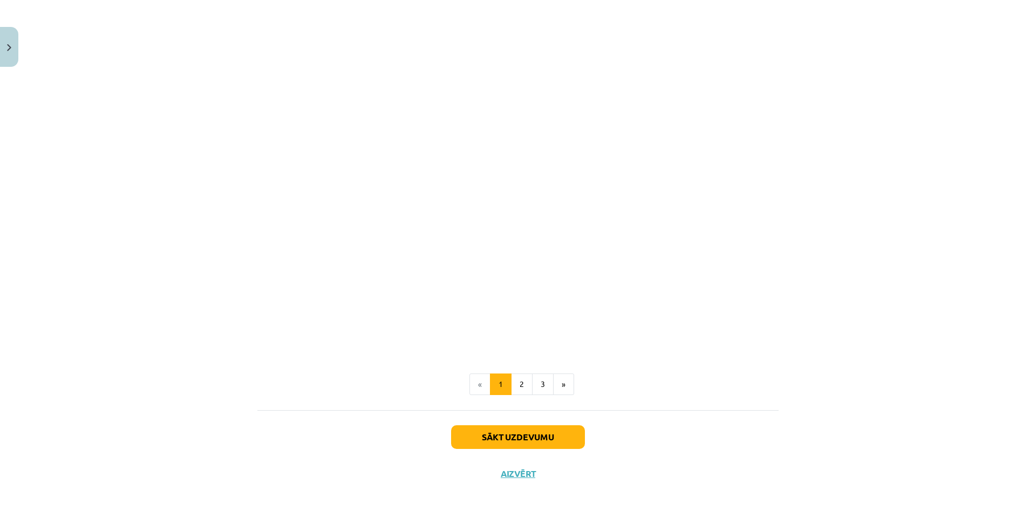
drag, startPoint x: 159, startPoint y: 272, endPoint x: 169, endPoint y: 366, distance: 93.9
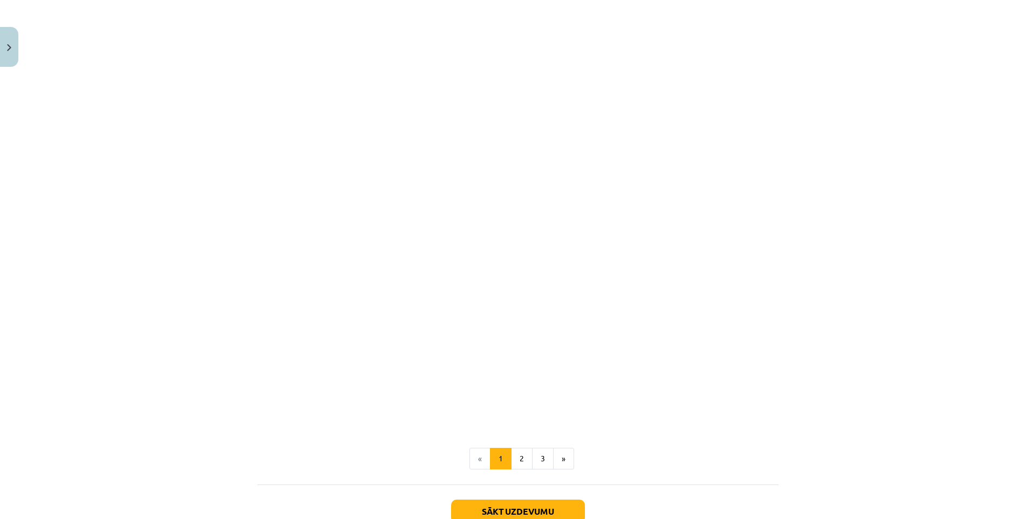
scroll to position [539, 0]
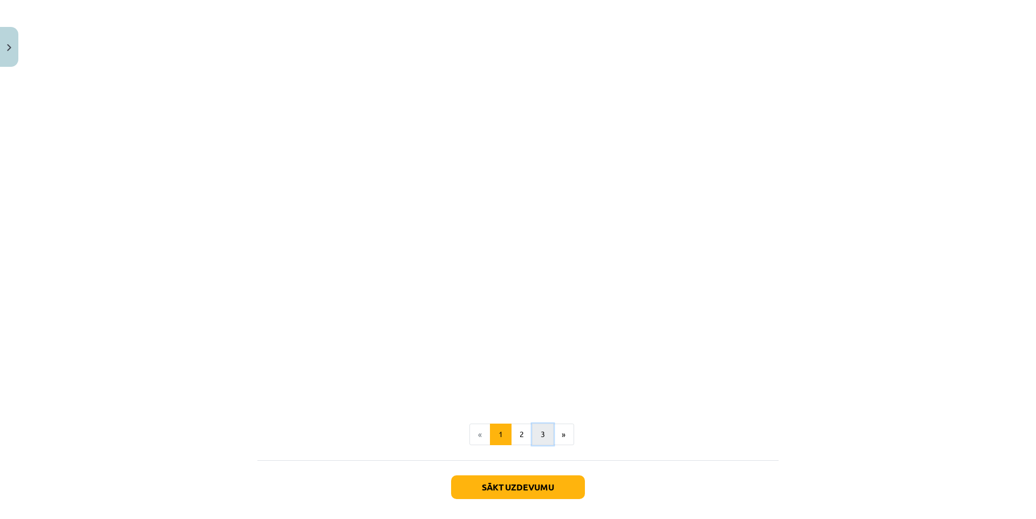
click at [532, 436] on button "3" at bounding box center [543, 435] width 22 height 22
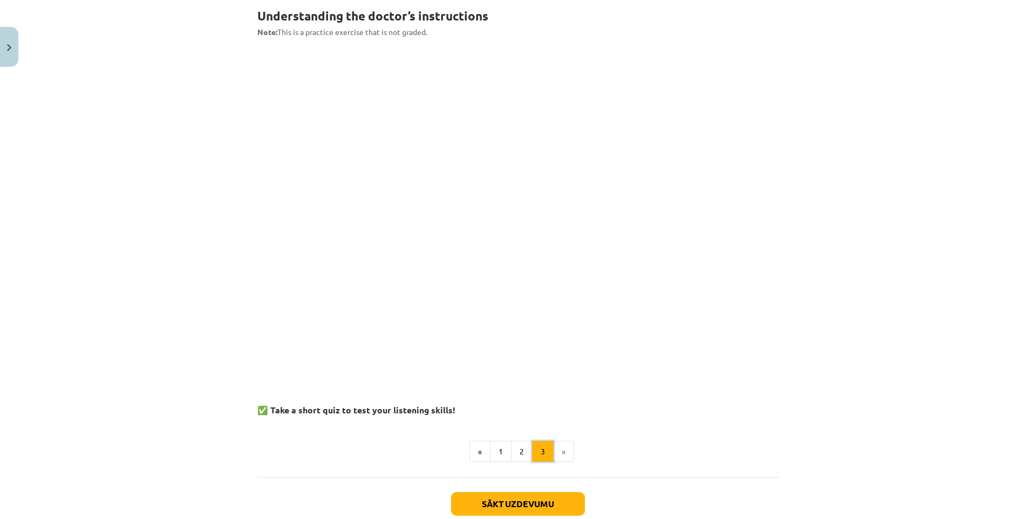
scroll to position [193, 0]
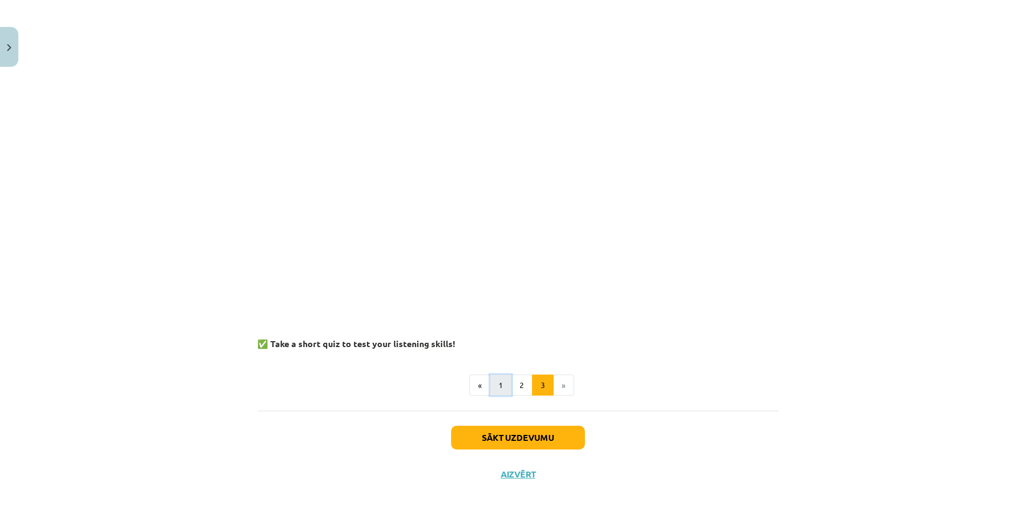
click at [496, 391] on button "1" at bounding box center [501, 386] width 22 height 22
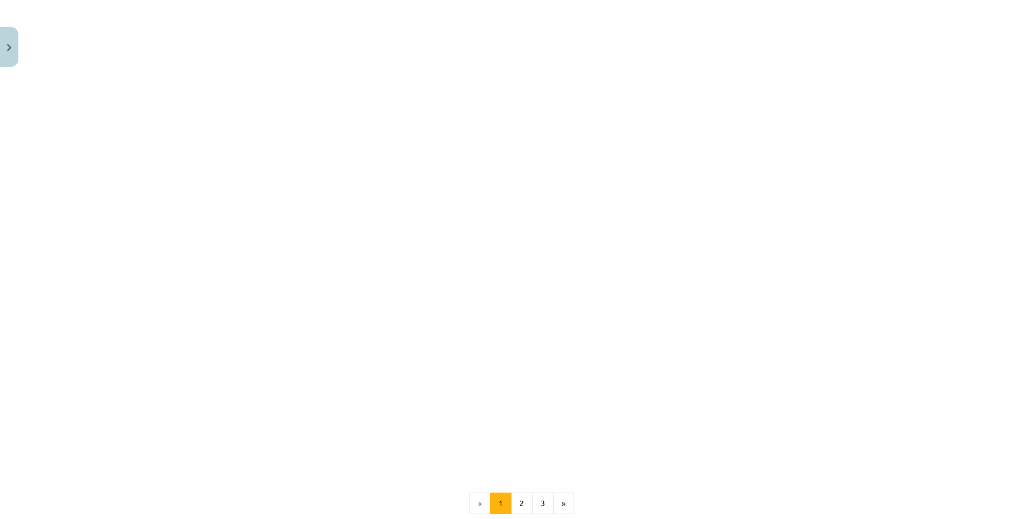
scroll to position [894, 0]
click at [512, 464] on button "2" at bounding box center [522, 470] width 22 height 22
drag, startPoint x: 214, startPoint y: 255, endPoint x: 210, endPoint y: 142, distance: 113.3
click at [498, 455] on button "1" at bounding box center [501, 457] width 22 height 22
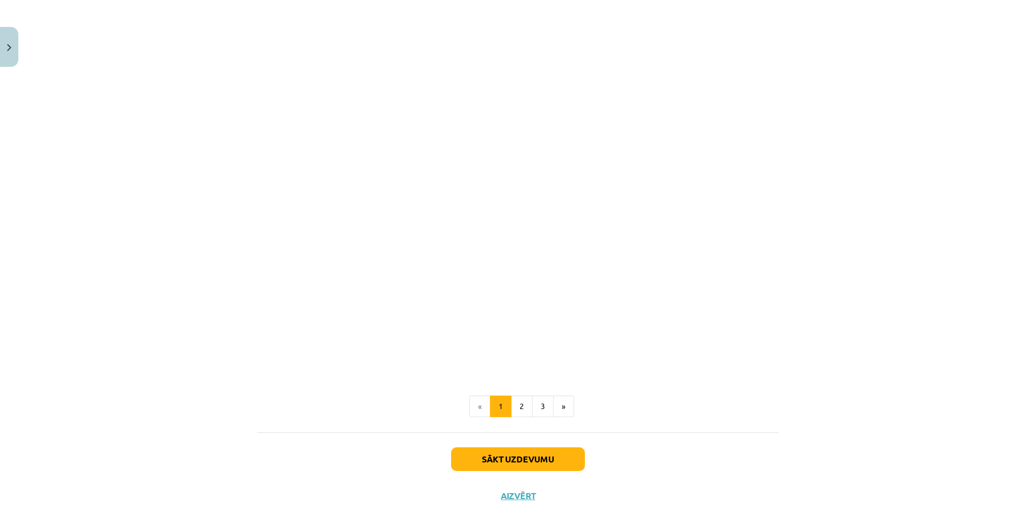
scroll to position [590, 0]
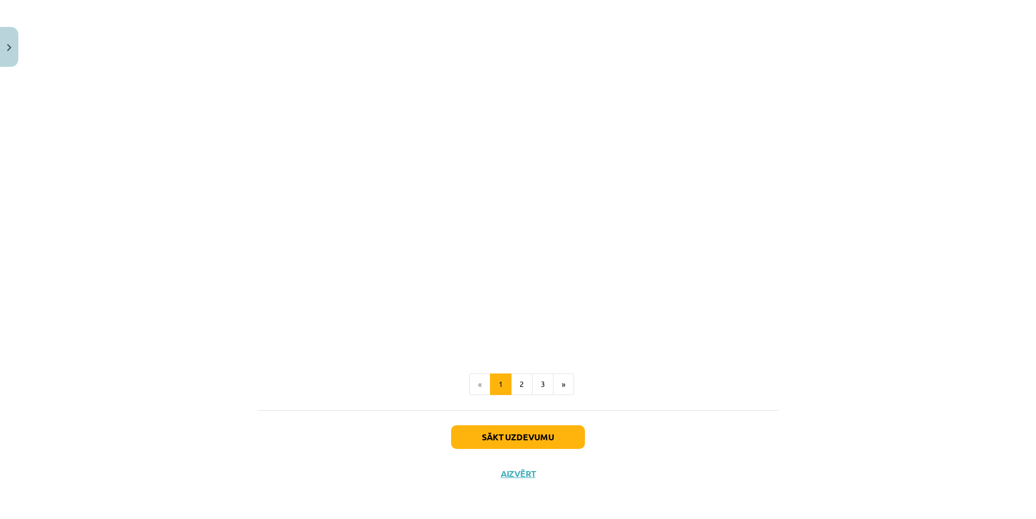
drag, startPoint x: 792, startPoint y: 379, endPoint x: 789, endPoint y: 427, distance: 48.2
click at [532, 381] on button "3" at bounding box center [543, 385] width 22 height 22
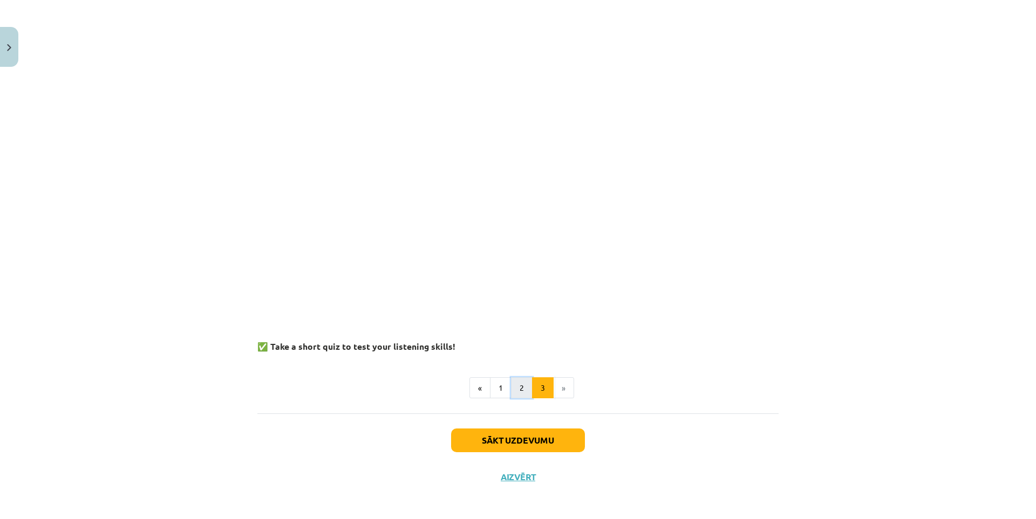
click at [518, 392] on button "2" at bounding box center [522, 389] width 22 height 22
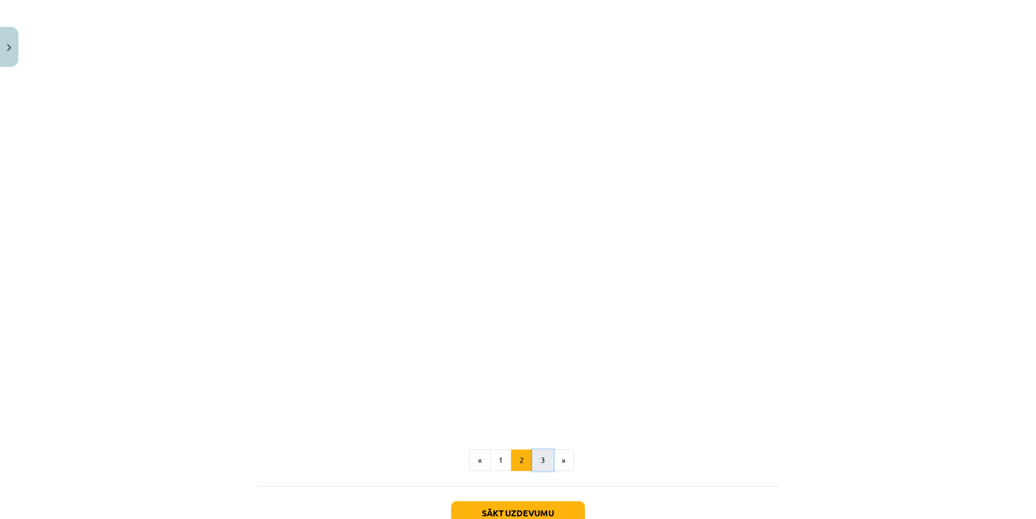
click at [541, 453] on button "3" at bounding box center [543, 461] width 22 height 22
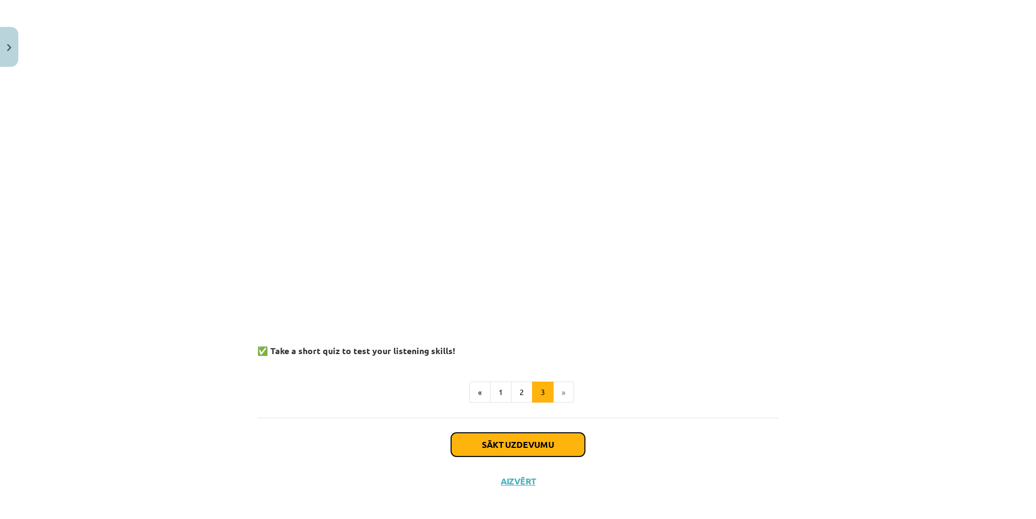
click at [497, 443] on button "Sākt uzdevumu" at bounding box center [518, 445] width 134 height 24
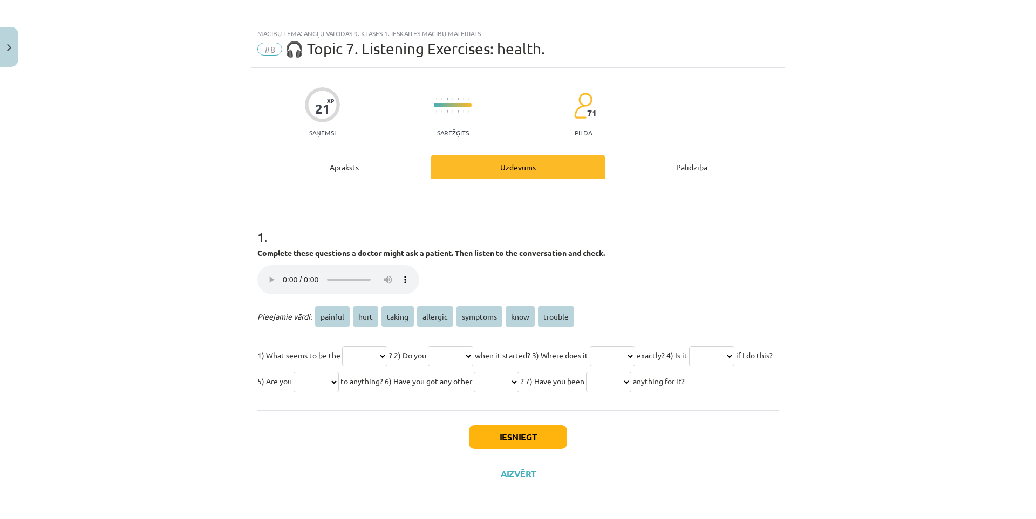
click at [454, 265] on p "Jūsu pārlūkprogramma neatbalsta audio atskaņotāju." at bounding box center [517, 281] width 521 height 32
click at [375, 346] on select "******* **** ****** ******** ******** **** *******" at bounding box center [364, 356] width 45 height 20
click at [376, 346] on select "******* **** ****** ******** ******** **** *******" at bounding box center [364, 356] width 45 height 20
drag, startPoint x: 251, startPoint y: 229, endPoint x: 792, endPoint y: 394, distance: 565.5
click at [792, 394] on div "Mācību tēma: Angļu valodas 9. klases 1. ieskaites mācību materiāls #8 🎧 Topic 7…" at bounding box center [518, 259] width 1036 height 519
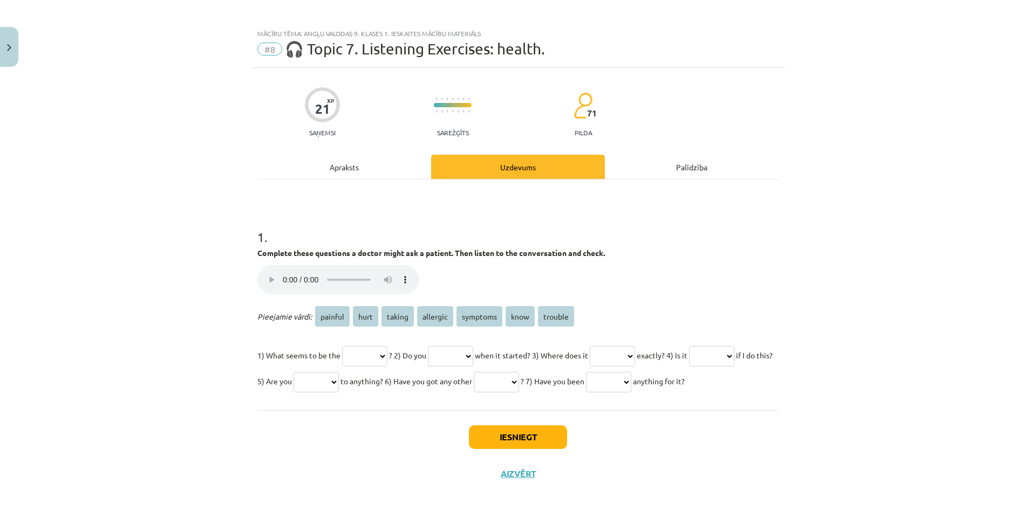
copy div "Complete these questions a doctor might ask a patient. Then listen to the conve…"
click at [792, 394] on div "Mācību tēma: Angļu valodas 9. klases 1. ieskaites mācību materiāls #8 🎧 Topic 7…" at bounding box center [518, 259] width 1036 height 519
click at [257, 211] on h1 "1 ." at bounding box center [517, 227] width 521 height 33
drag, startPoint x: 353, startPoint y: 335, endPoint x: 364, endPoint y: 343, distance: 13.2
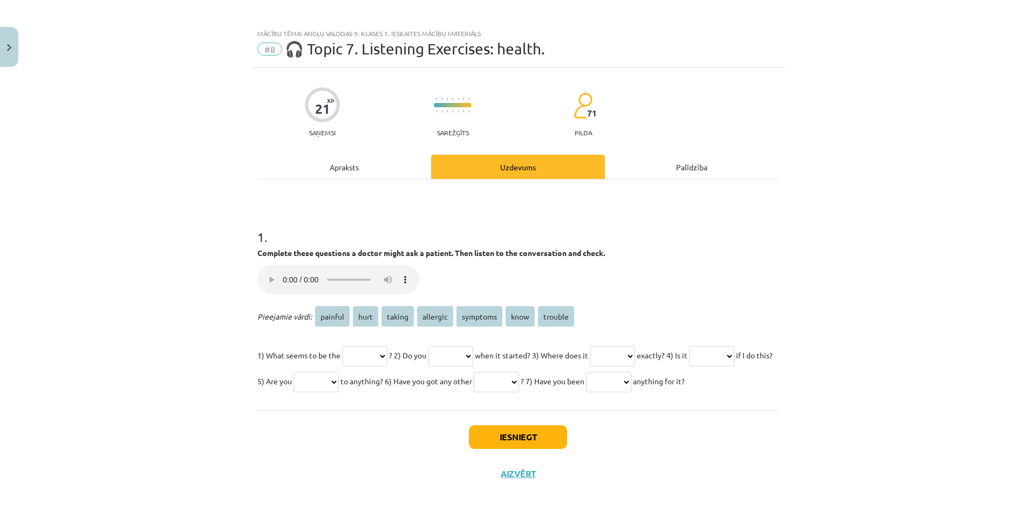
click at [353, 346] on select "******* **** ****** ******** ******** **** *******" at bounding box center [364, 356] width 45 height 20
select select "*******"
click at [342, 346] on select "******* **** ****** ******** ******** **** *******" at bounding box center [364, 356] width 45 height 20
click at [458, 348] on p "1) What seems to be the ******* **** ****** ******** ******** **** ******* ? 2)…" at bounding box center [517, 369] width 521 height 52
click at [463, 346] on select "******* **** ****** ******** ******** **** *******" at bounding box center [450, 356] width 45 height 20
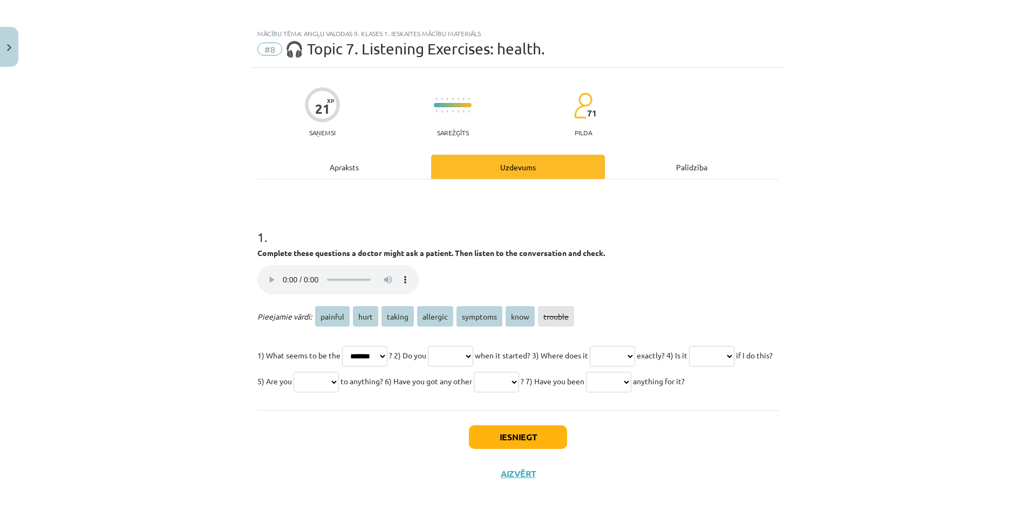
select select "****"
click at [440, 346] on select "******* **** ****** ******** ******** **** *******" at bounding box center [450, 356] width 45 height 20
click at [635, 346] on select "******* **** ****** ******** ******** **** *******" at bounding box center [612, 356] width 45 height 20
select select "****"
click at [618, 346] on select "******* **** ****** ******** ******** **** *******" at bounding box center [612, 356] width 45 height 20
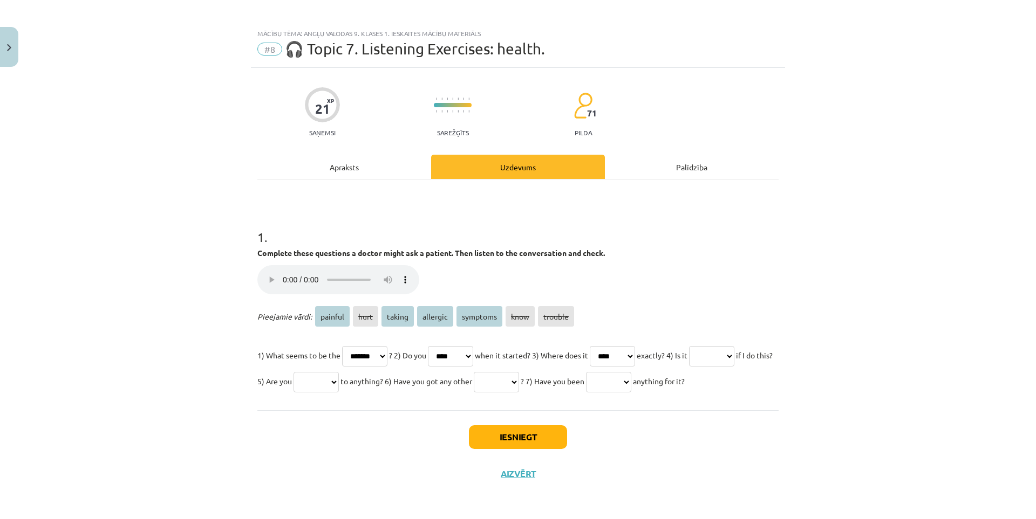
click at [689, 350] on select "******* **** ****** ******** ******** **** *******" at bounding box center [711, 356] width 45 height 20
select select "*******"
click at [689, 348] on select "******* **** ****** ******** ******** **** *******" at bounding box center [711, 356] width 45 height 20
click at [394, 345] on p "1) What seems to be the ******* **** ****** ******** ******** **** ******* ? 2)…" at bounding box center [517, 369] width 521 height 52
click at [339, 372] on select "******* **** ****** ******** ******** **** *******" at bounding box center [315, 382] width 45 height 20
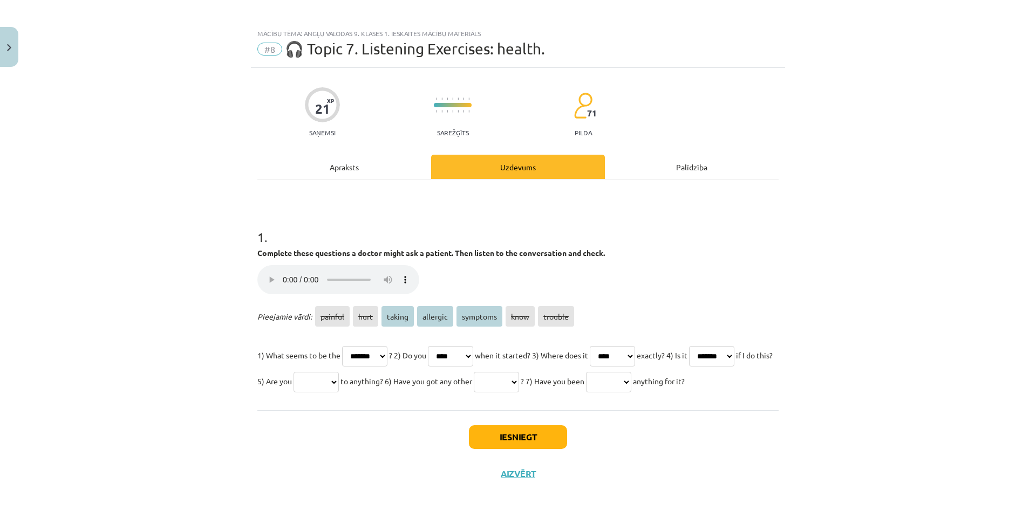
select select "********"
click at [339, 372] on select "******* **** ****** ******** ******** **** *******" at bounding box center [315, 382] width 45 height 20
click at [519, 372] on select "******* **** ****** ******** ******** **** *******" at bounding box center [496, 382] width 45 height 20
select select "********"
click at [519, 372] on select "******* **** ****** ******** ******** **** *******" at bounding box center [496, 382] width 45 height 20
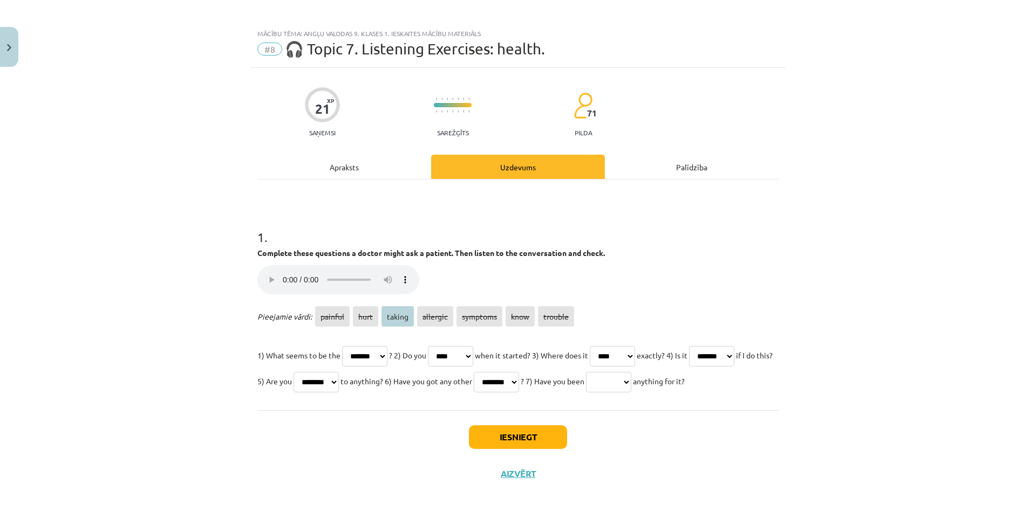
click at [586, 379] on select "******* **** ****** ******** ******** **** *******" at bounding box center [608, 382] width 45 height 20
select select "******"
click at [586, 374] on select "******* **** ****** ******** ******** **** *******" at bounding box center [608, 382] width 45 height 20
click at [502, 436] on button "Iesniegt" at bounding box center [518, 438] width 98 height 24
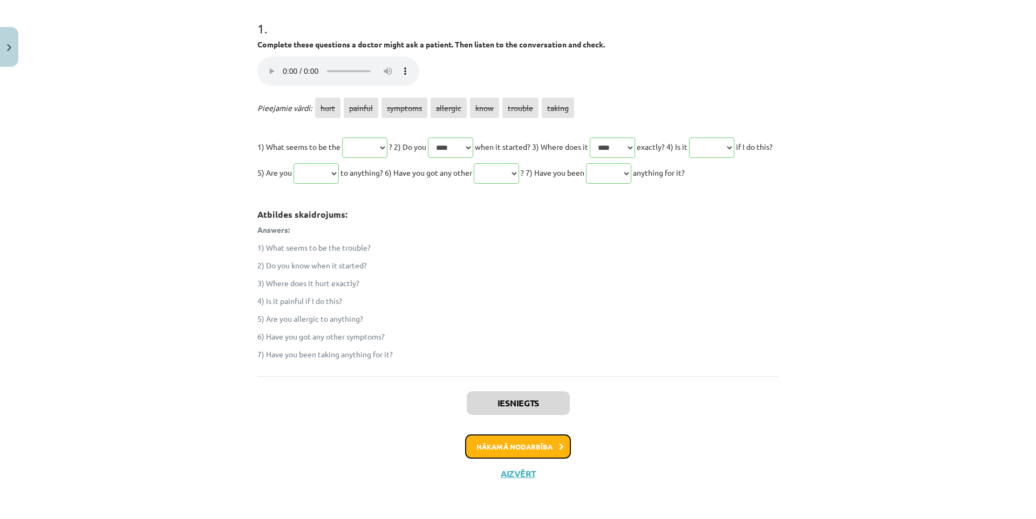
click at [489, 452] on button "Nākamā nodarbība" at bounding box center [518, 447] width 106 height 25
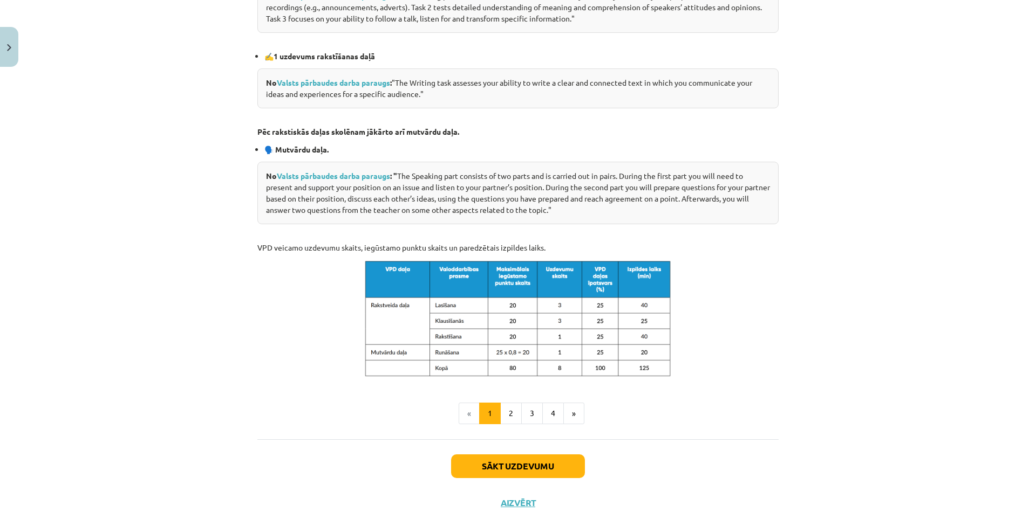
scroll to position [443, 0]
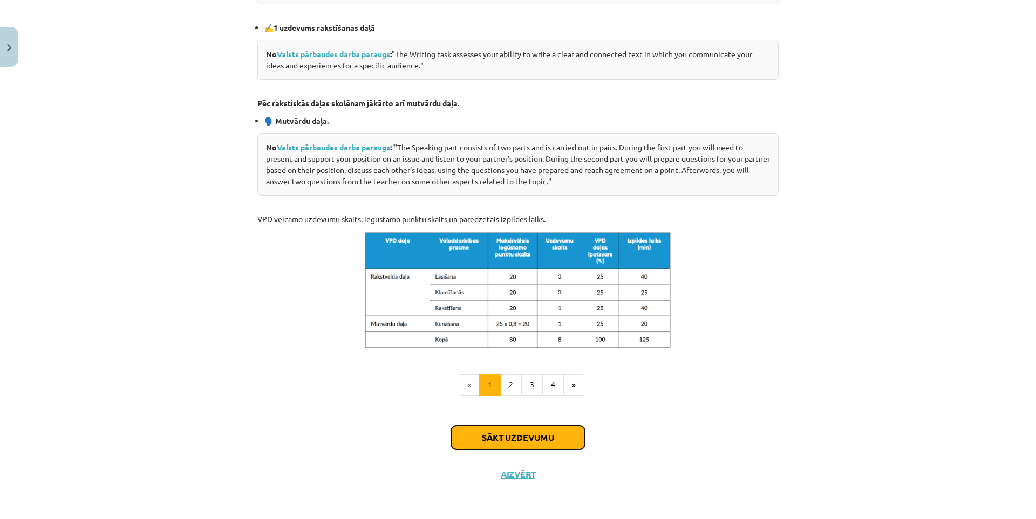
click at [501, 434] on button "Sākt uzdevumu" at bounding box center [518, 438] width 134 height 24
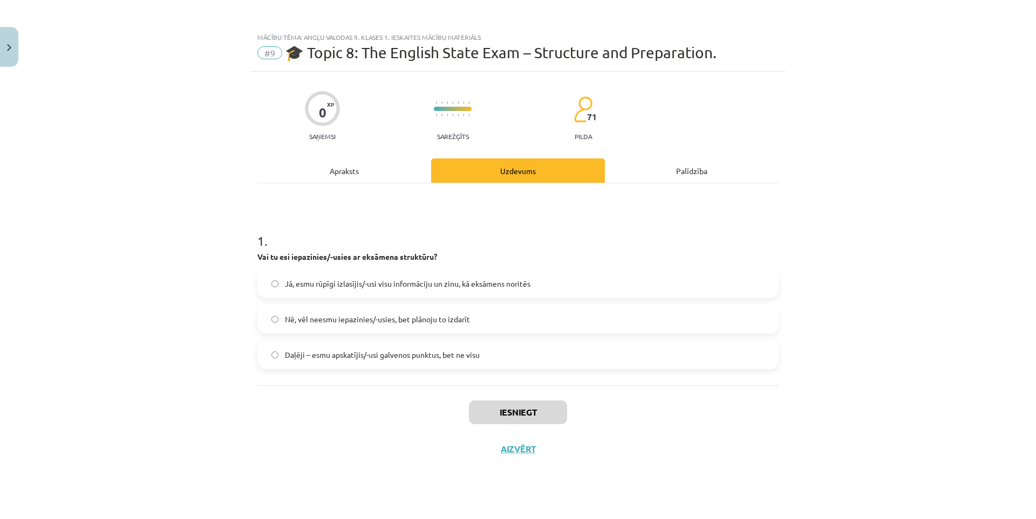
scroll to position [0, 0]
click at [531, 413] on button "Iesniegt" at bounding box center [518, 413] width 98 height 24
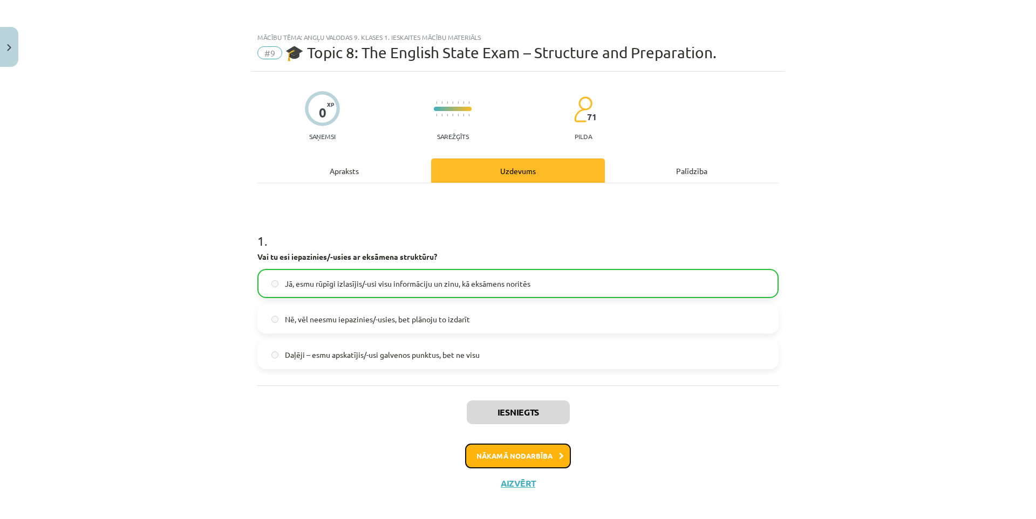
click at [495, 451] on button "Nākamā nodarbība" at bounding box center [518, 456] width 106 height 25
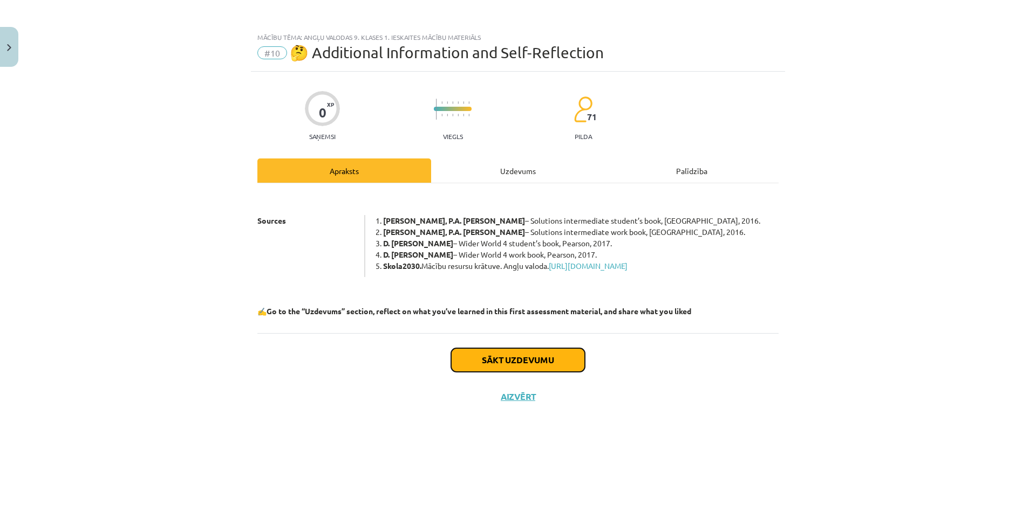
click at [517, 370] on button "Sākt uzdevumu" at bounding box center [518, 360] width 134 height 24
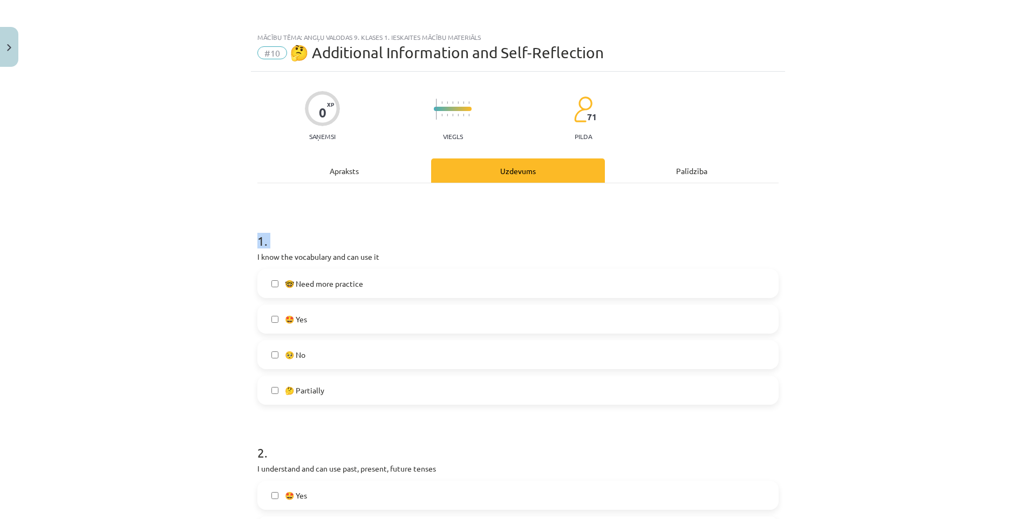
drag, startPoint x: 245, startPoint y: 262, endPoint x: 214, endPoint y: 247, distance: 35.0
click at [214, 247] on div "Mācību tēma: Angļu valodas 9. klases 1. ieskaites mācību materiāls #10 🤔 Additi…" at bounding box center [518, 259] width 1036 height 519
click at [225, 258] on div "Mācību tēma: Angļu valodas 9. klases 1. ieskaites mācību materiāls #10 🤔 Additi…" at bounding box center [518, 259] width 1036 height 519
click at [299, 322] on span "🤩 Yes" at bounding box center [296, 319] width 22 height 11
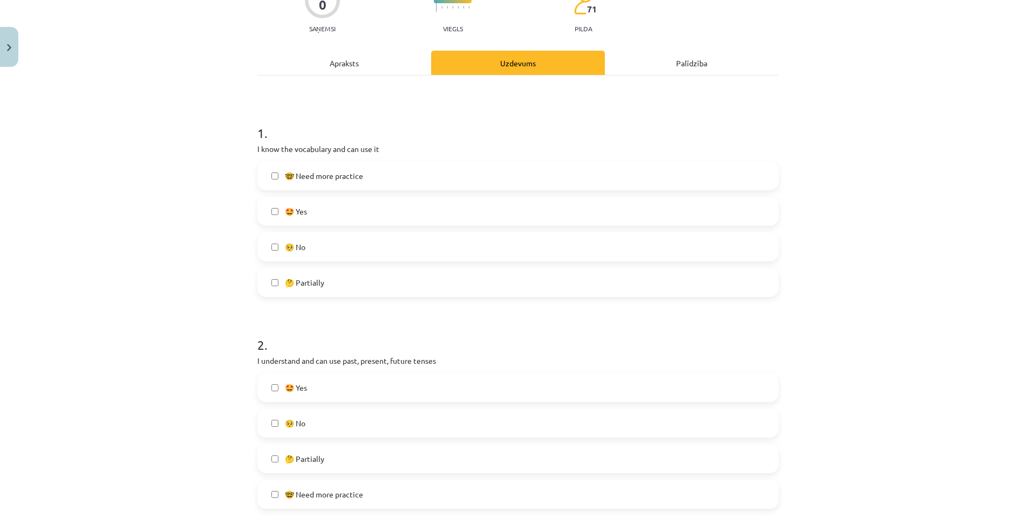
scroll to position [162, 0]
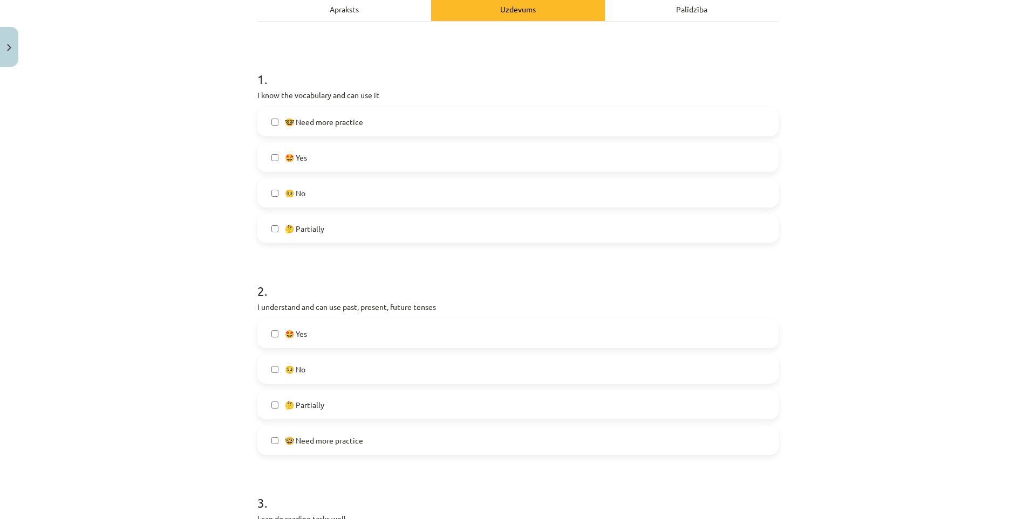
click at [333, 398] on label "🤔 Partially" at bounding box center [517, 405] width 519 height 27
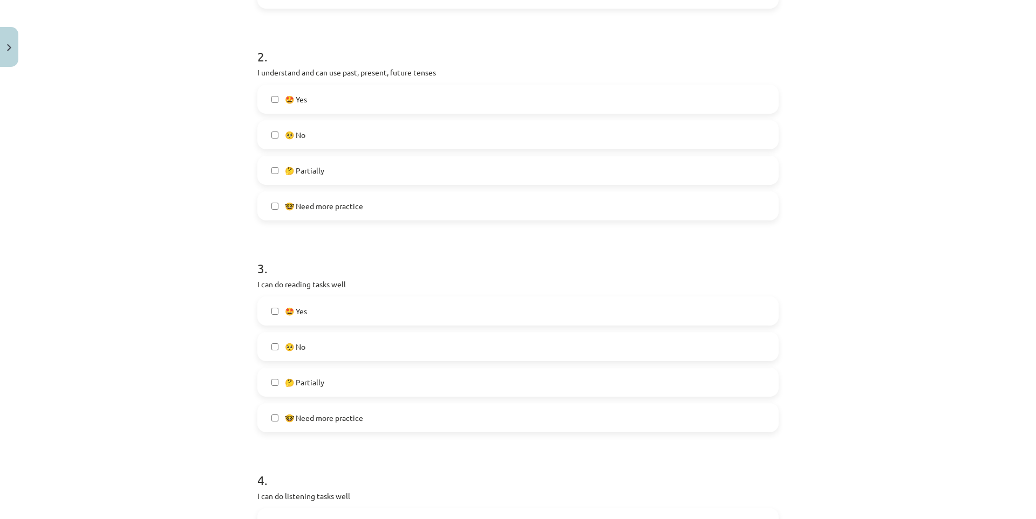
scroll to position [432, 0]
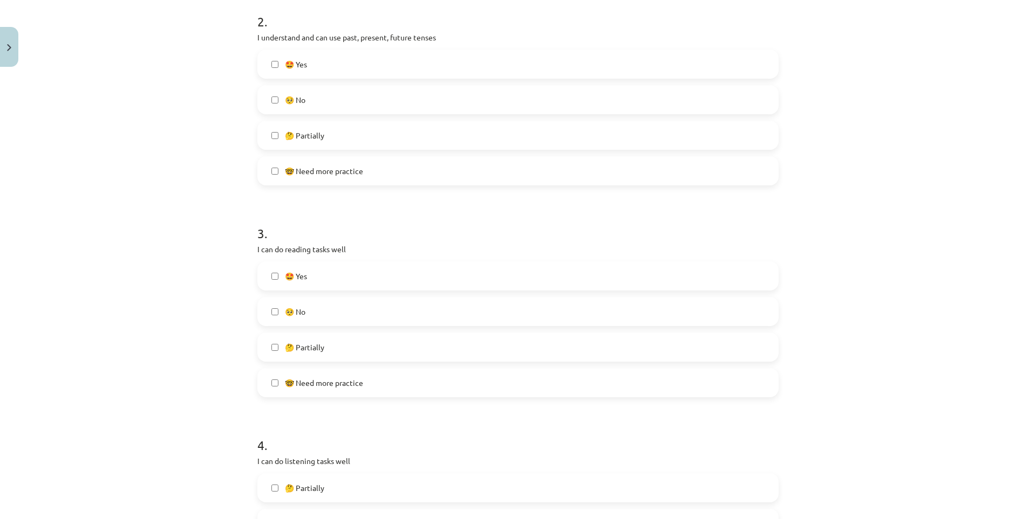
click at [316, 280] on label "🤩 Yes" at bounding box center [517, 276] width 519 height 27
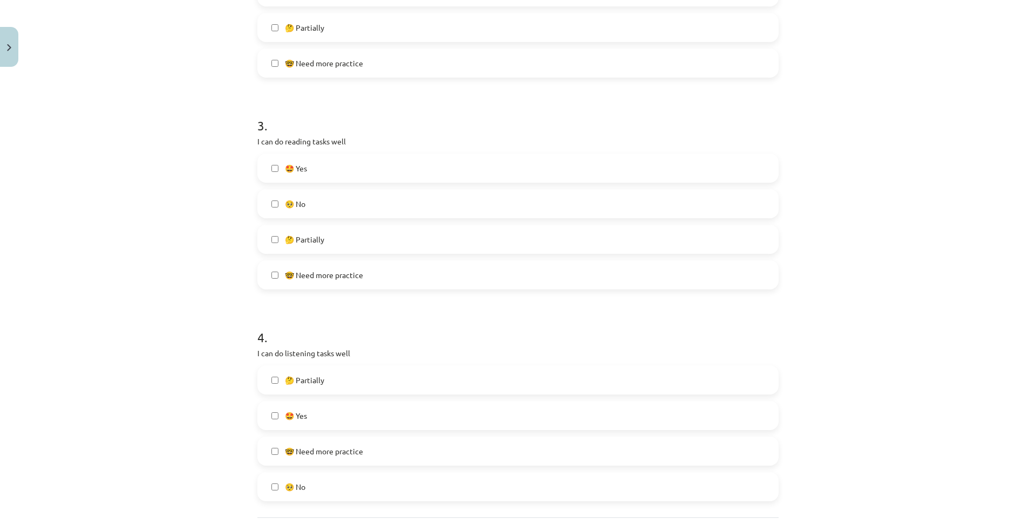
click at [335, 415] on label "🤩 Yes" at bounding box center [517, 415] width 519 height 27
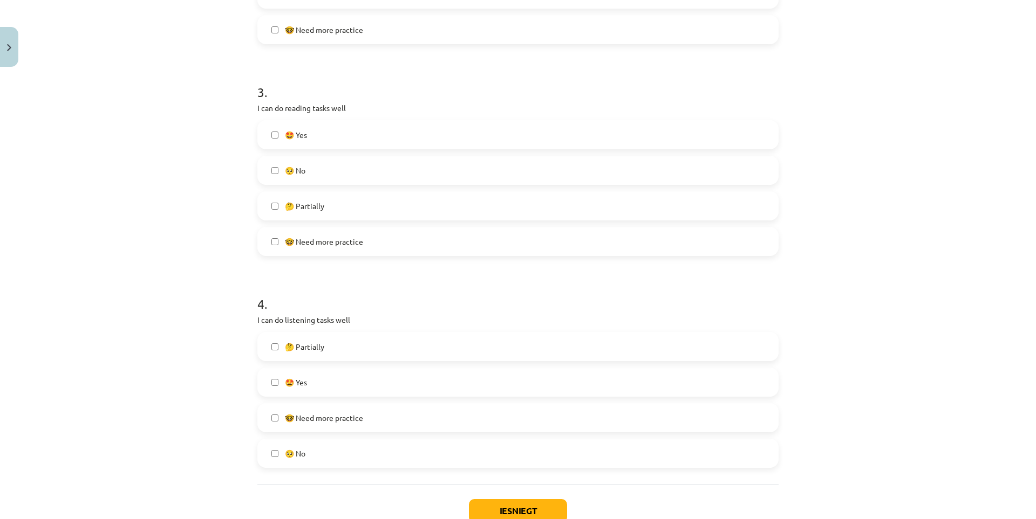
scroll to position [647, 0]
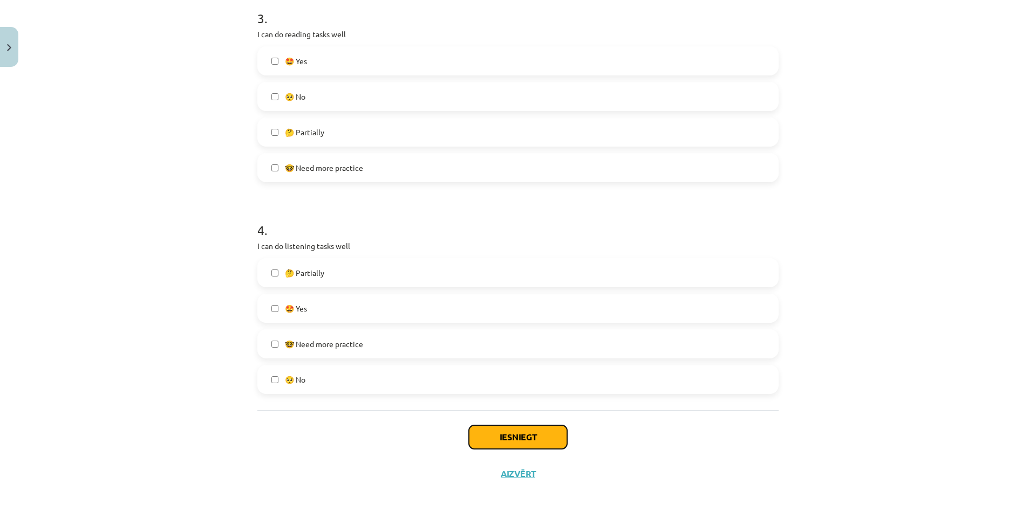
click at [479, 436] on button "Iesniegt" at bounding box center [518, 438] width 98 height 24
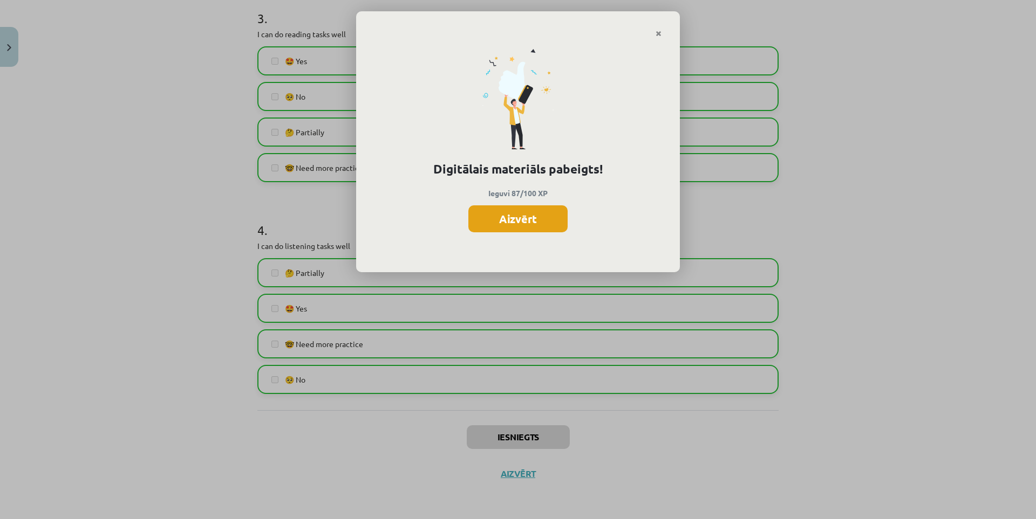
click at [527, 225] on button "Aizvērt" at bounding box center [517, 219] width 99 height 27
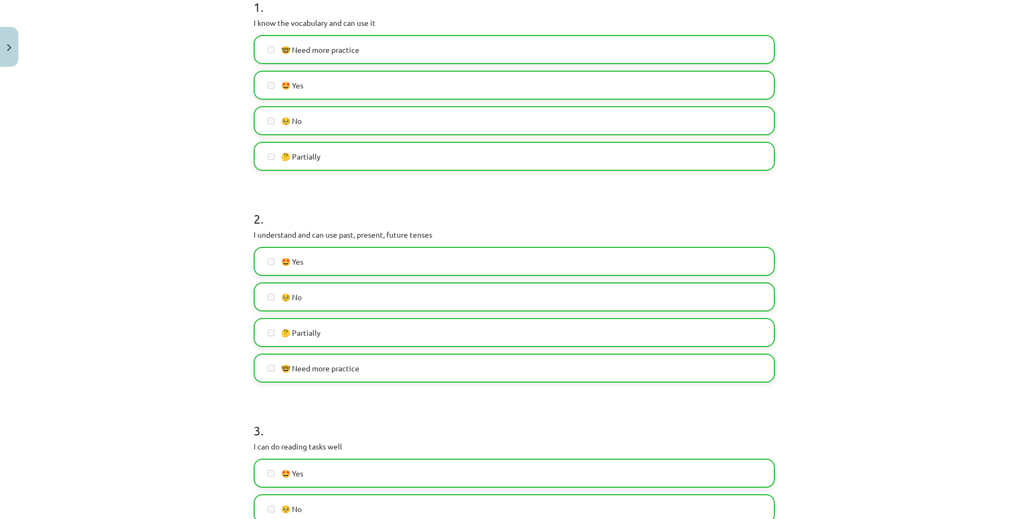
drag, startPoint x: 185, startPoint y: 277, endPoint x: 182, endPoint y: 189, distance: 88.0
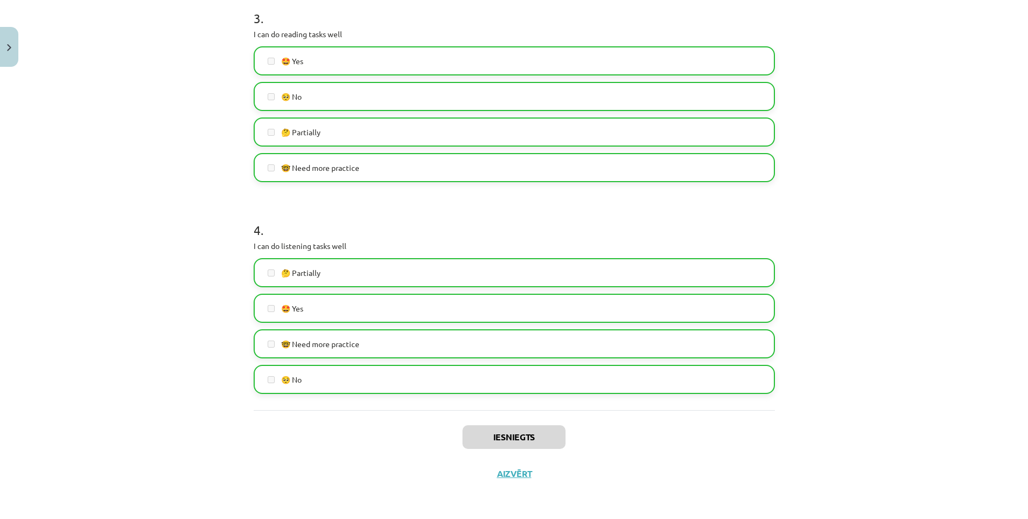
drag, startPoint x: 176, startPoint y: 234, endPoint x: 186, endPoint y: 409, distance: 175.1
click at [506, 471] on button "Aizvērt" at bounding box center [514, 474] width 41 height 11
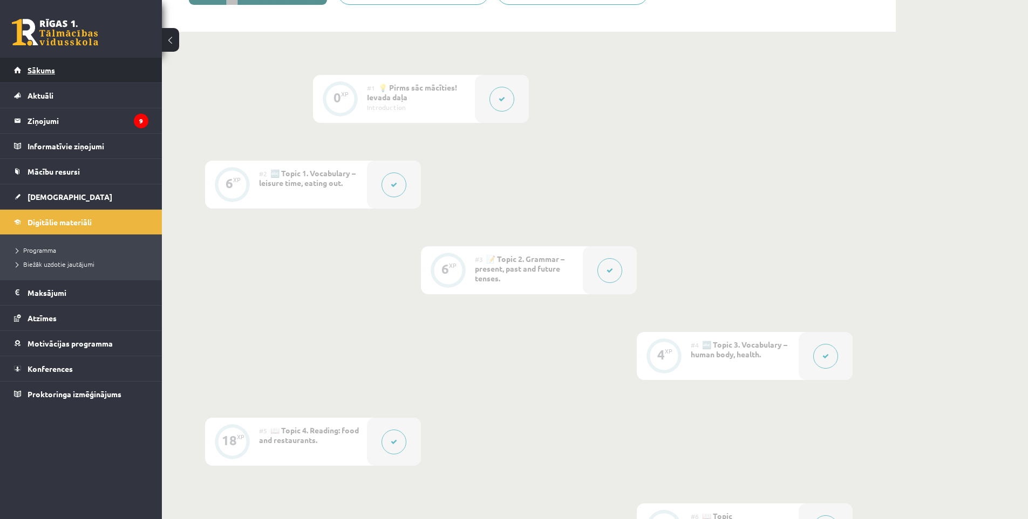
click at [49, 70] on span "Sākums" at bounding box center [42, 70] width 28 height 10
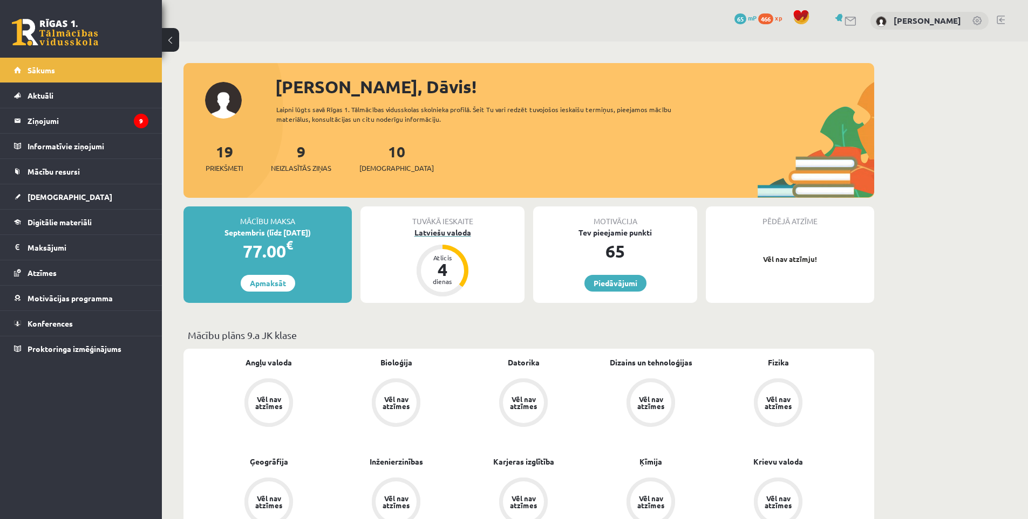
click at [441, 229] on div "Latviešu valoda" at bounding box center [442, 232] width 164 height 11
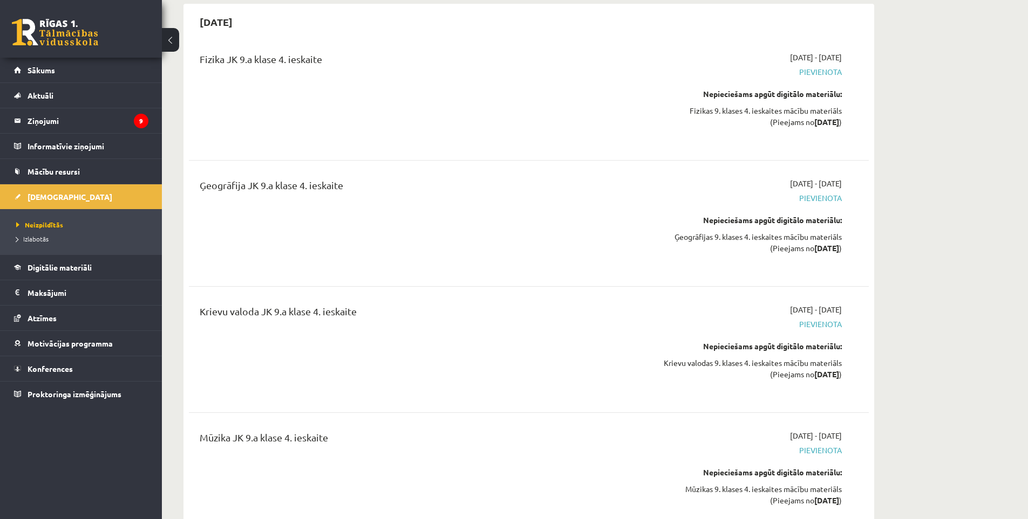
scroll to position [11364, 0]
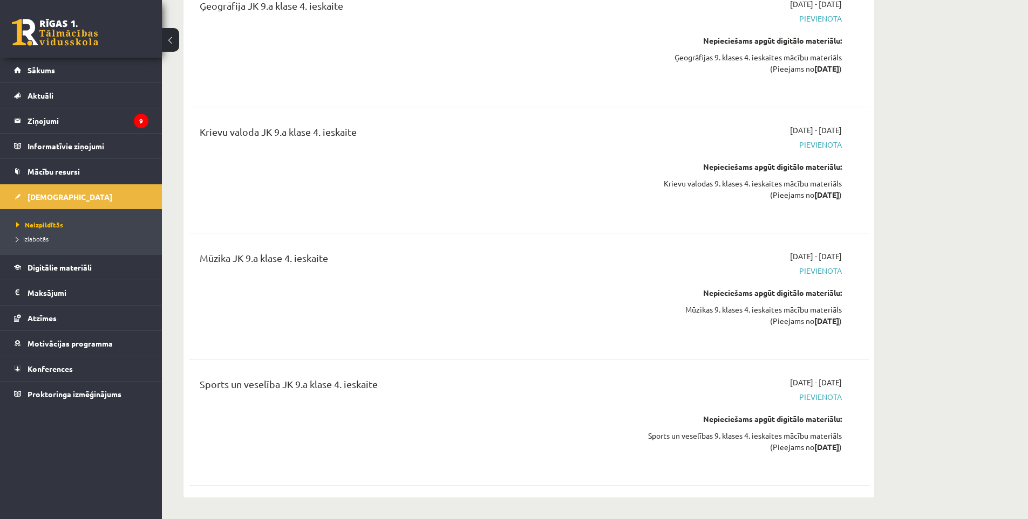
drag, startPoint x: 518, startPoint y: 347, endPoint x: 590, endPoint y: 513, distance: 180.5
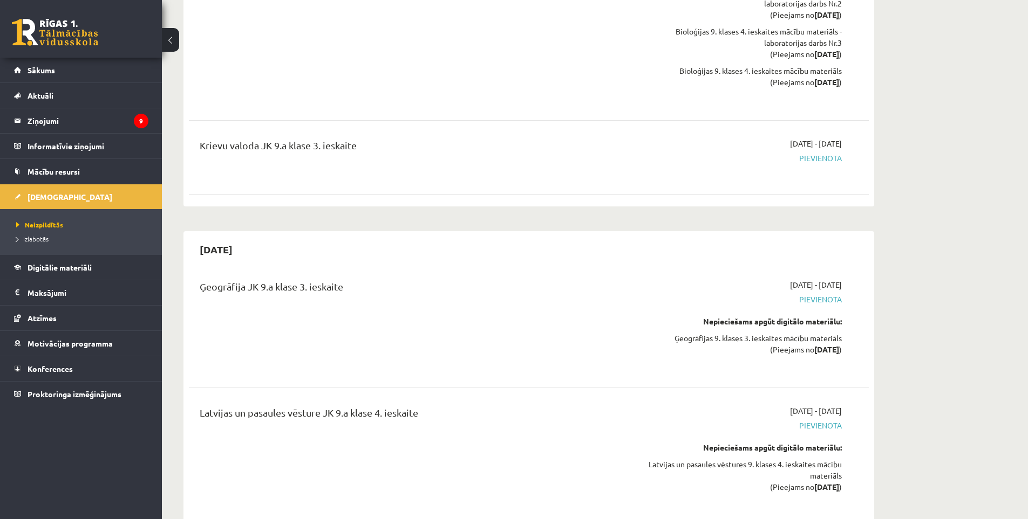
drag, startPoint x: 553, startPoint y: 318, endPoint x: 547, endPoint y: 199, distance: 118.9
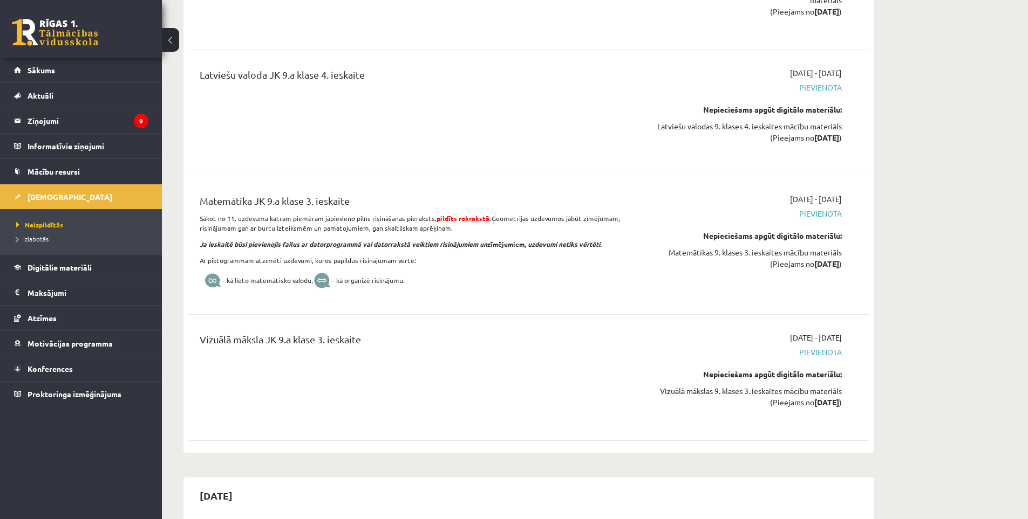
scroll to position [7055, 0]
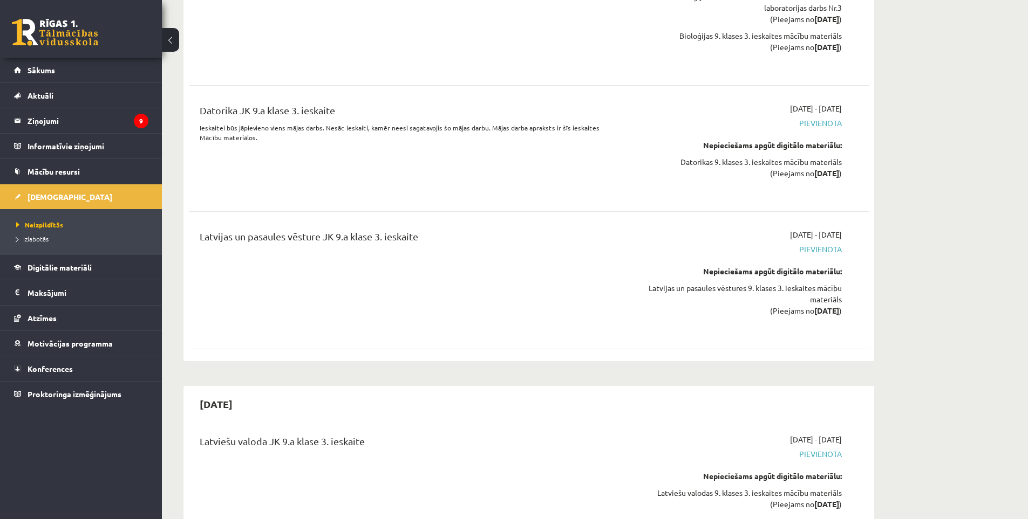
drag, startPoint x: 545, startPoint y: 309, endPoint x: 519, endPoint y: 129, distance: 181.6
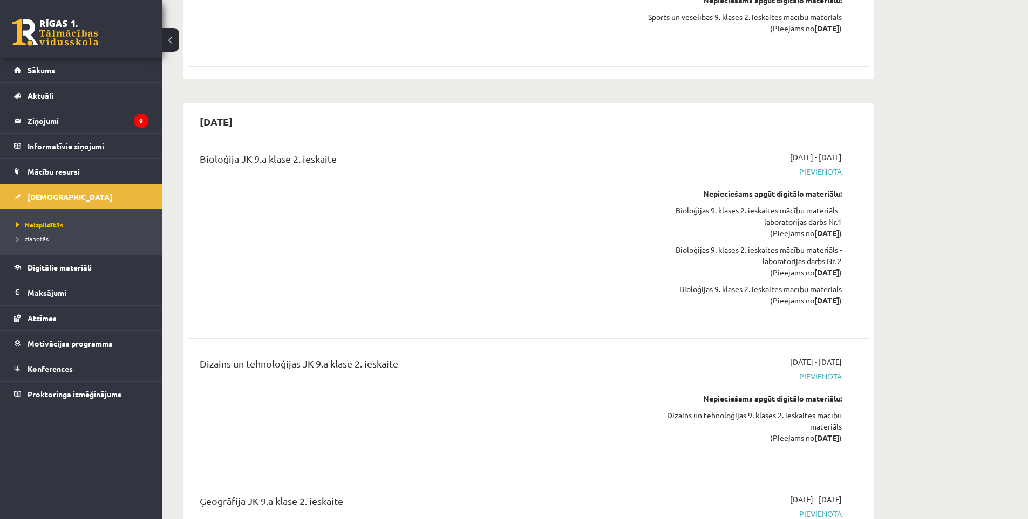
drag, startPoint x: 521, startPoint y: 188, endPoint x: 518, endPoint y: 126, distance: 62.1
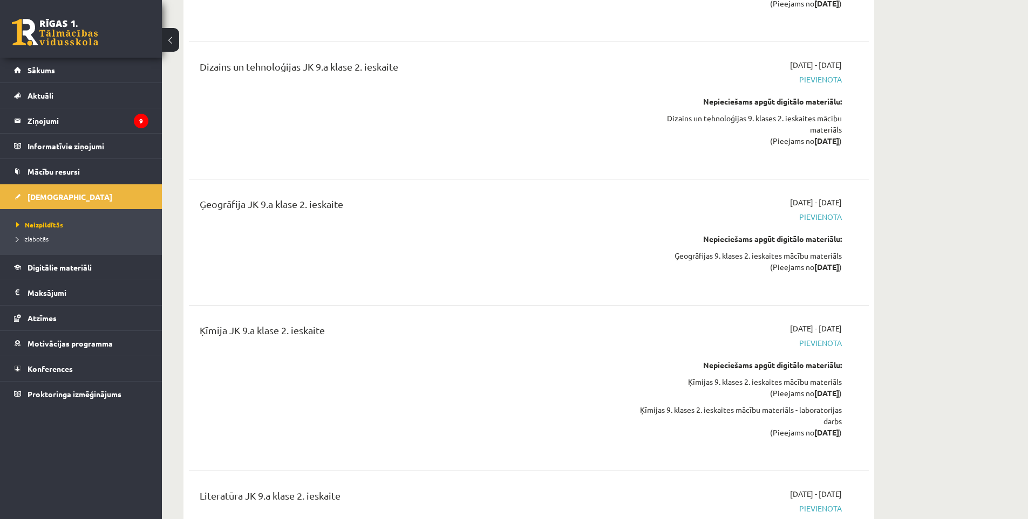
scroll to position [6014, 0]
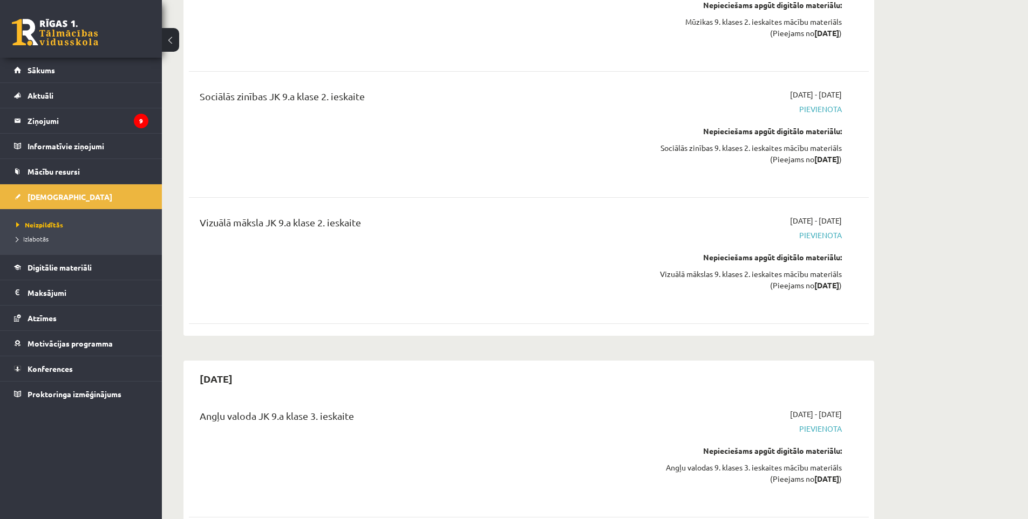
drag, startPoint x: 541, startPoint y: 251, endPoint x: 552, endPoint y: 364, distance: 113.9
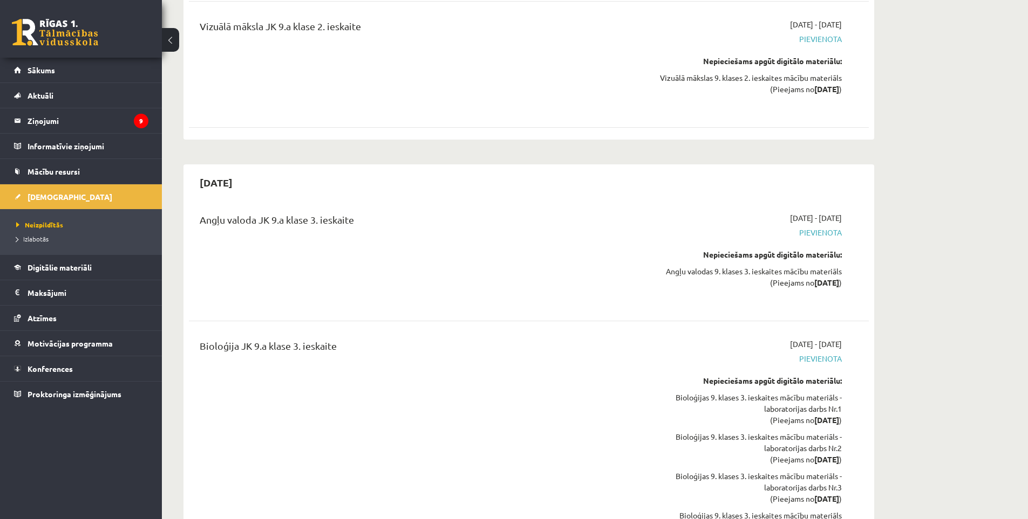
scroll to position [6751, 0]
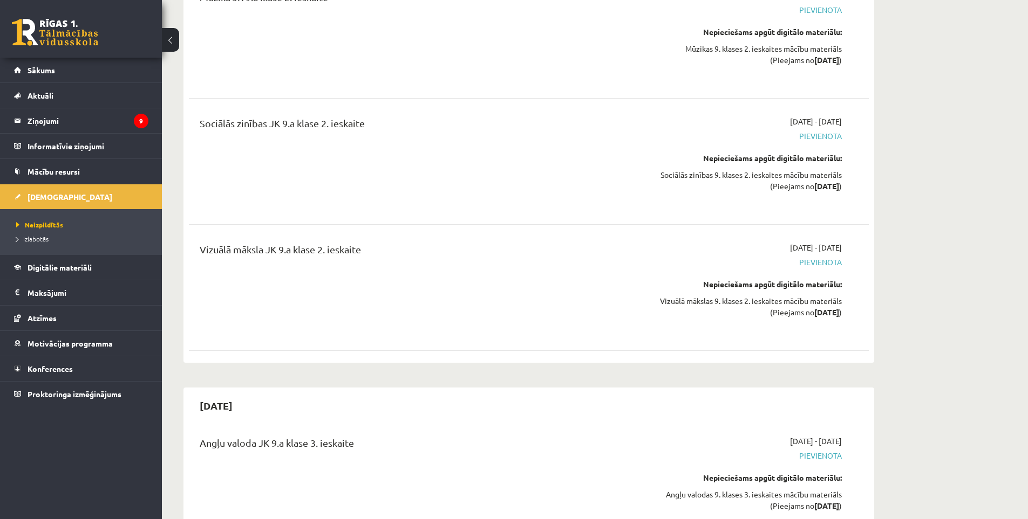
drag, startPoint x: 551, startPoint y: 341, endPoint x: 539, endPoint y: 266, distance: 75.5
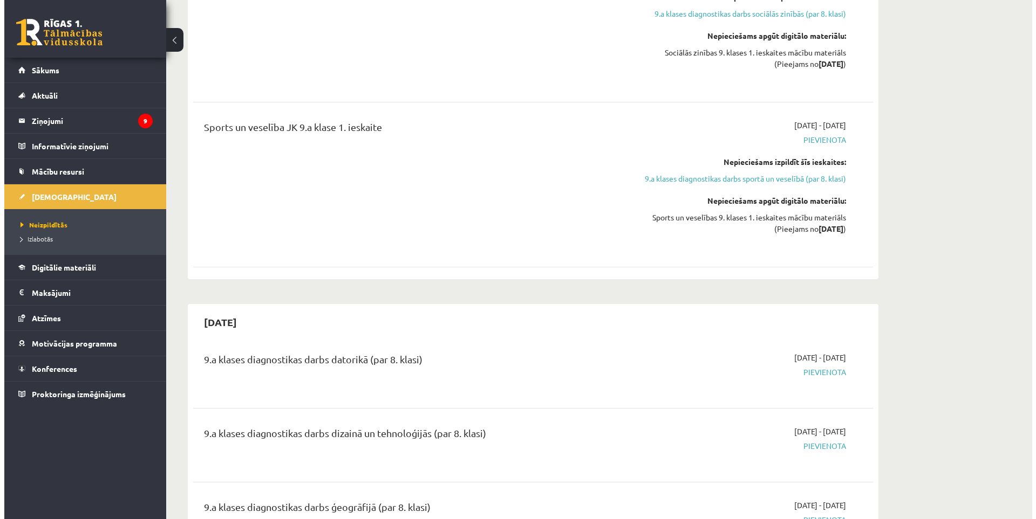
scroll to position [0, 0]
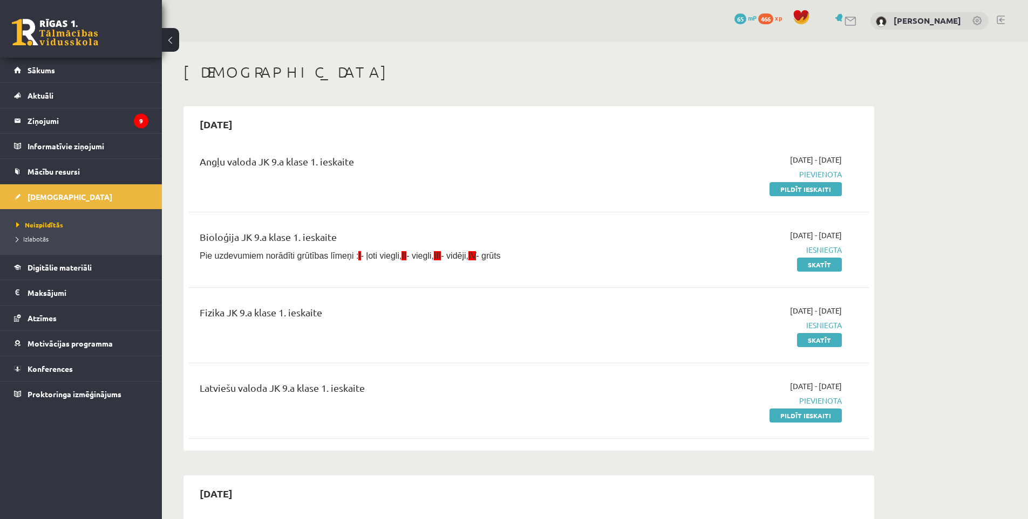
drag, startPoint x: 538, startPoint y: 307, endPoint x: 537, endPoint y: 105, distance: 202.3
click at [105, 113] on legend "Ziņojumi 9" at bounding box center [88, 120] width 121 height 25
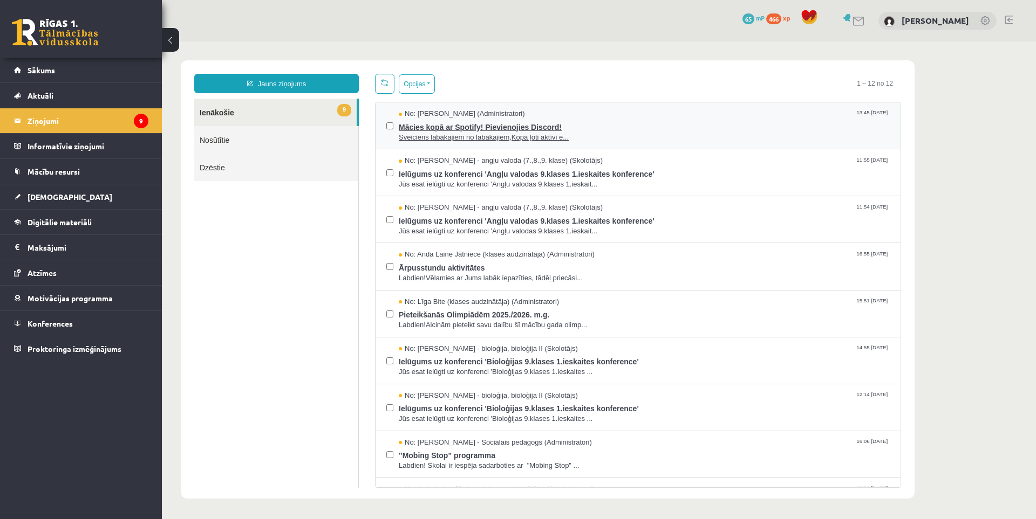
click at [443, 126] on span "Mācies kopā ar Spotify! Pievienojies Discord!" at bounding box center [644, 125] width 491 height 13
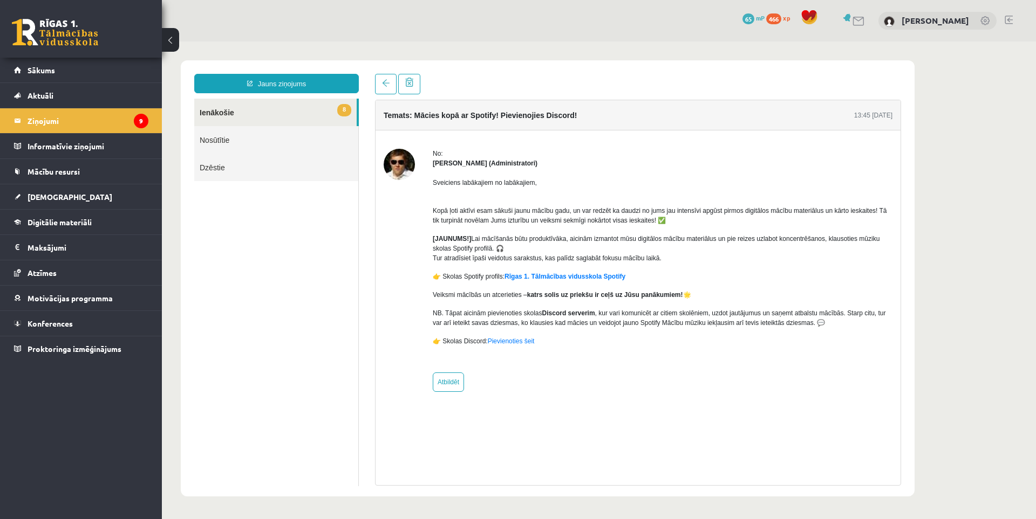
click at [397, 166] on img at bounding box center [399, 164] width 31 height 31
click at [523, 278] on link "Rīgas 1. Tālmācības vidusskola Spotify" at bounding box center [564, 277] width 121 height 8
click at [515, 341] on link "Pievienoties šeit" at bounding box center [511, 342] width 47 height 8
click at [509, 340] on link "Pievienoties šeit" at bounding box center [511, 342] width 47 height 8
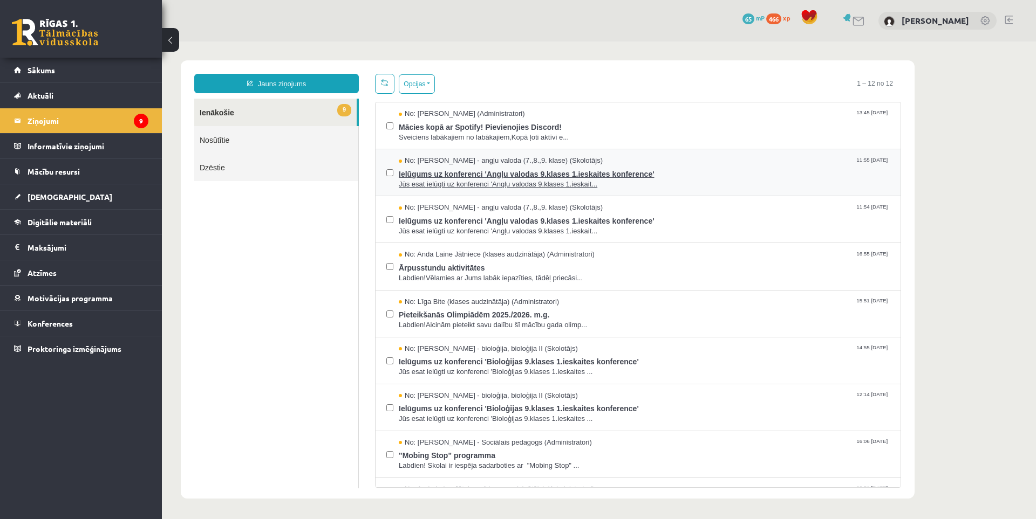
click at [505, 173] on span "Ielūgums uz konferenci 'Angļu valodas 9.klases 1.ieskaites konference'" at bounding box center [644, 172] width 491 height 13
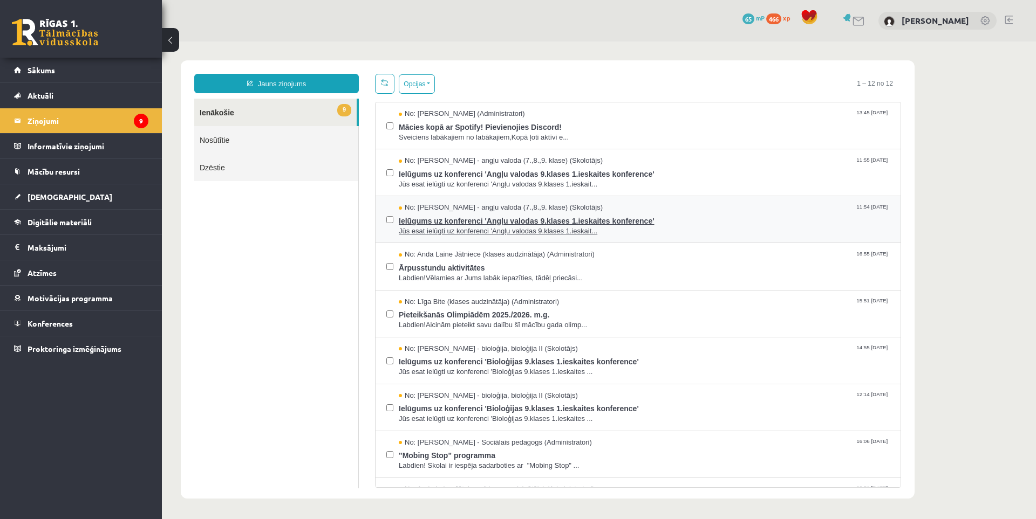
click at [441, 222] on span "Ielūgums uz konferenci 'Angļu valodas 9.klases 1.ieskaites konference'" at bounding box center [644, 219] width 491 height 13
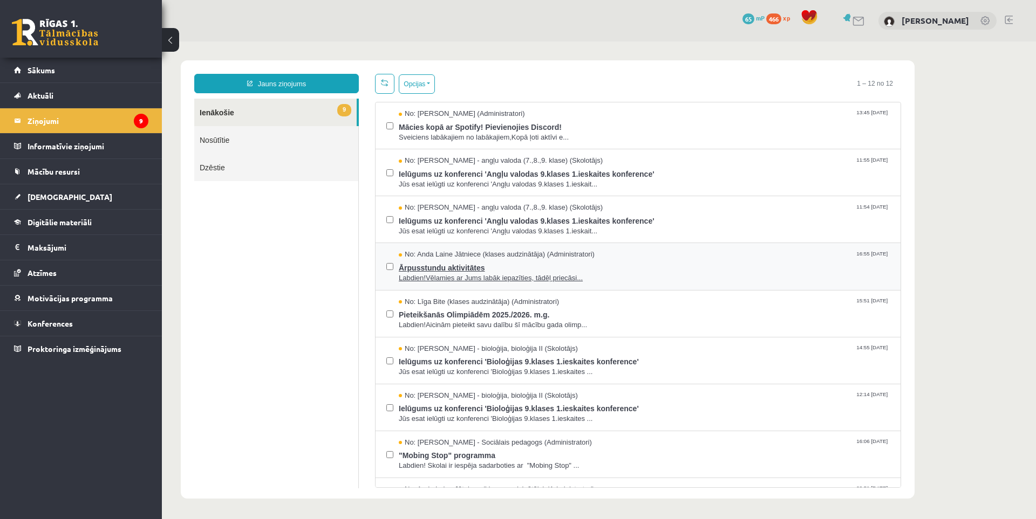
click at [452, 263] on span "Ārpusstundu aktivitātes" at bounding box center [644, 266] width 491 height 13
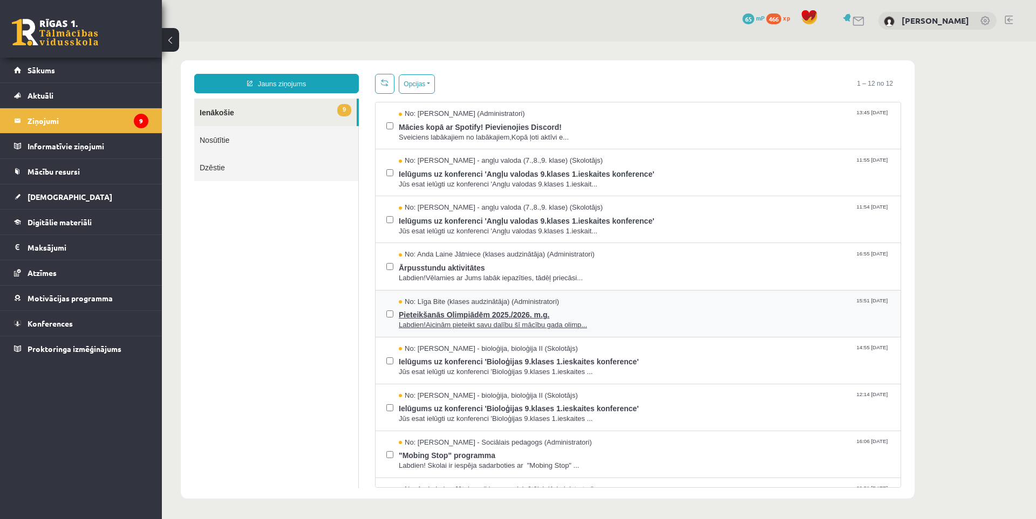
click at [459, 311] on span "Pieteikšanās Olimpiādēm 2025./2026. m.g." at bounding box center [644, 313] width 491 height 13
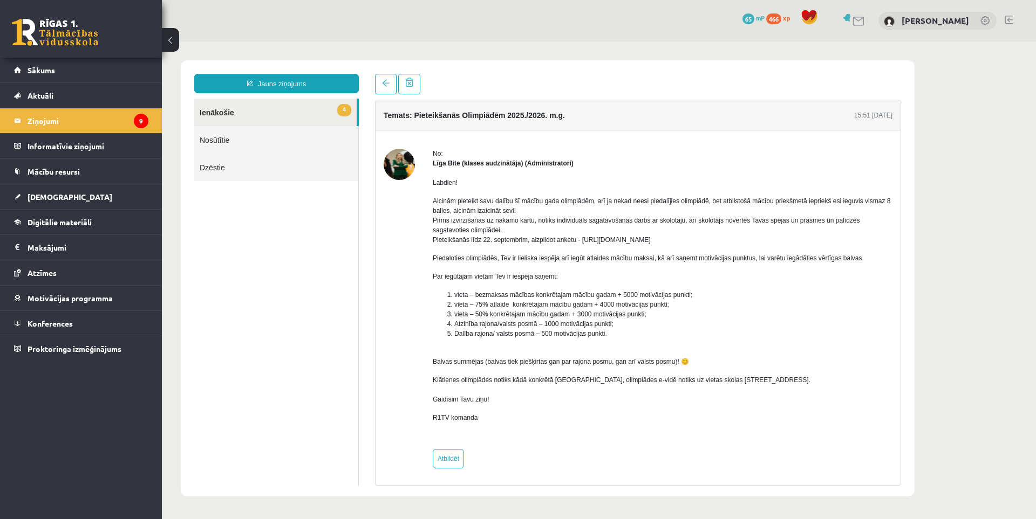
drag, startPoint x: 460, startPoint y: 298, endPoint x: 463, endPoint y: 283, distance: 15.9
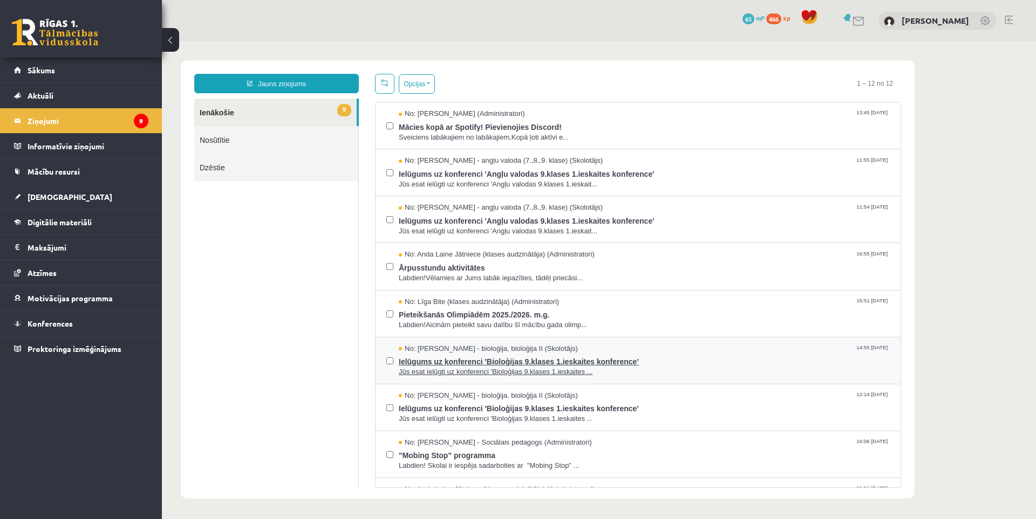
click at [463, 354] on span "Ielūgums uz konferenci 'Bioloģijas 9.klases 1.ieskaites konference'" at bounding box center [644, 360] width 491 height 13
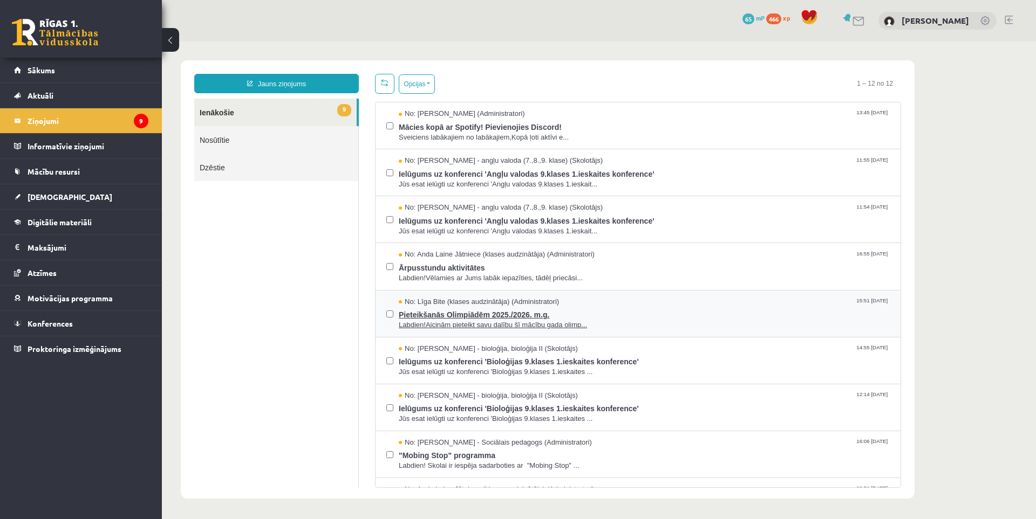
click at [456, 319] on span "Pieteikšanās Olimpiādēm 2025./2026. m.g." at bounding box center [644, 313] width 491 height 13
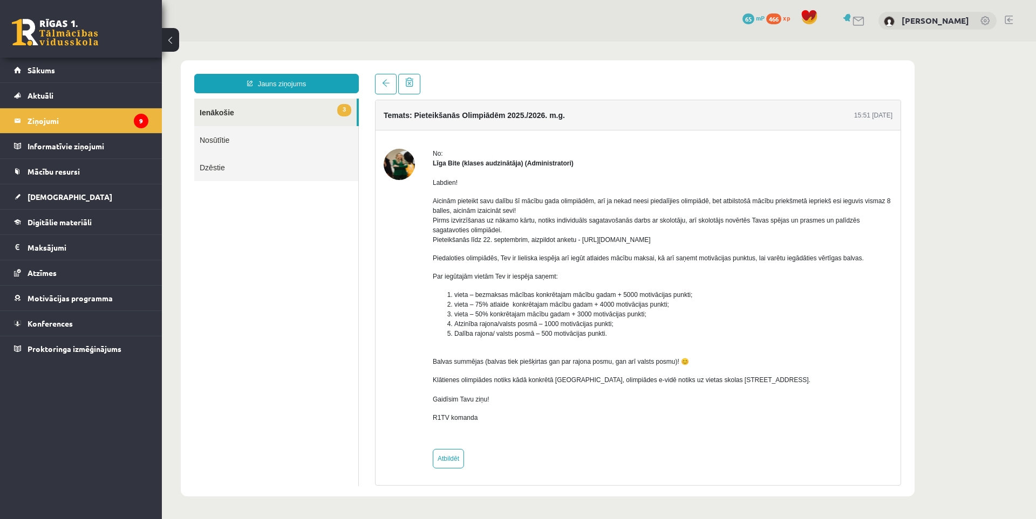
click at [398, 170] on img at bounding box center [399, 164] width 31 height 31
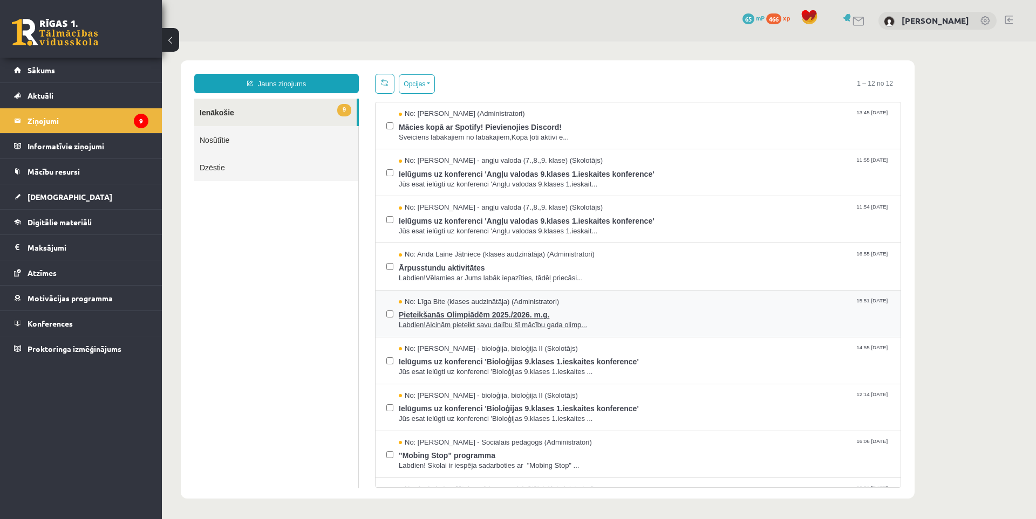
click at [422, 310] on span "Pieteikšanās Olimpiādēm 2025./2026. m.g." at bounding box center [644, 313] width 491 height 13
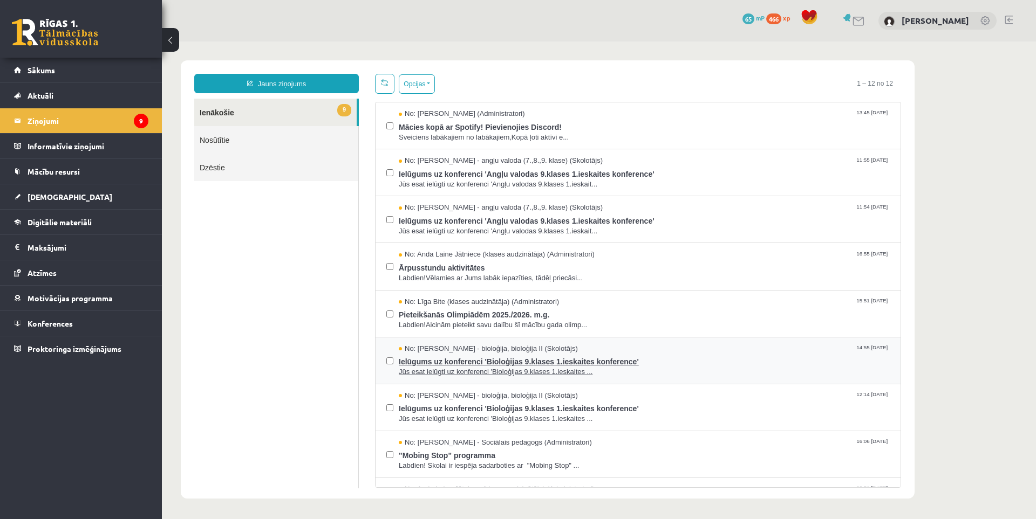
click at [441, 359] on span "Ielūgums uz konferenci 'Bioloģijas 9.klases 1.ieskaites konference'" at bounding box center [644, 360] width 491 height 13
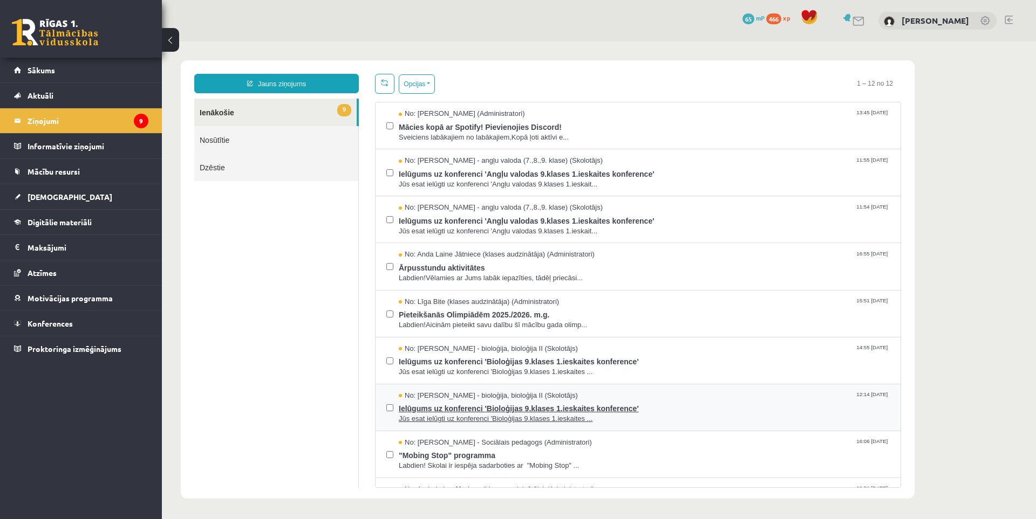
click at [443, 409] on span "Ielūgums uz konferenci 'Bioloģijas 9.klases 1.ieskaites konference'" at bounding box center [644, 407] width 491 height 13
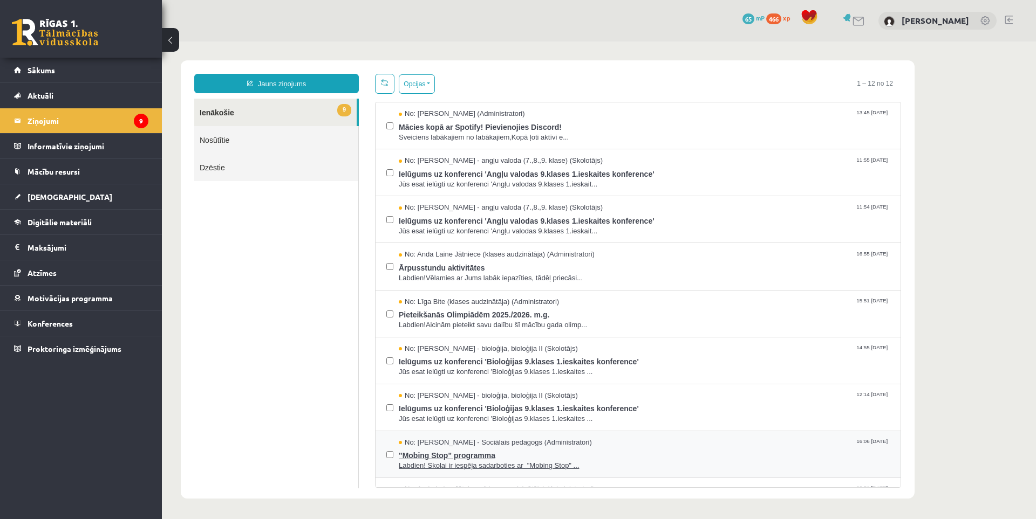
click at [447, 453] on span ""Mobing Stop" programma" at bounding box center [644, 454] width 491 height 13
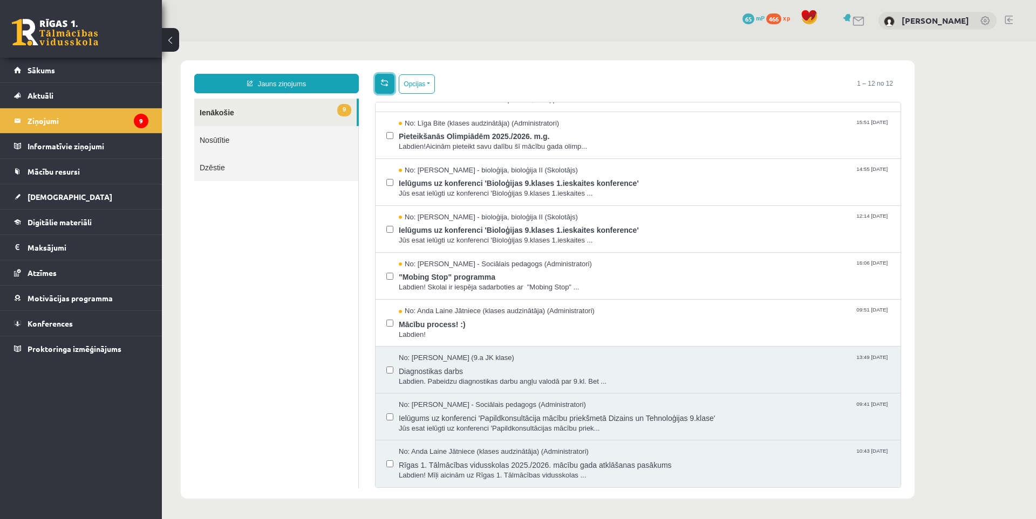
click at [393, 79] on link at bounding box center [384, 84] width 19 height 20
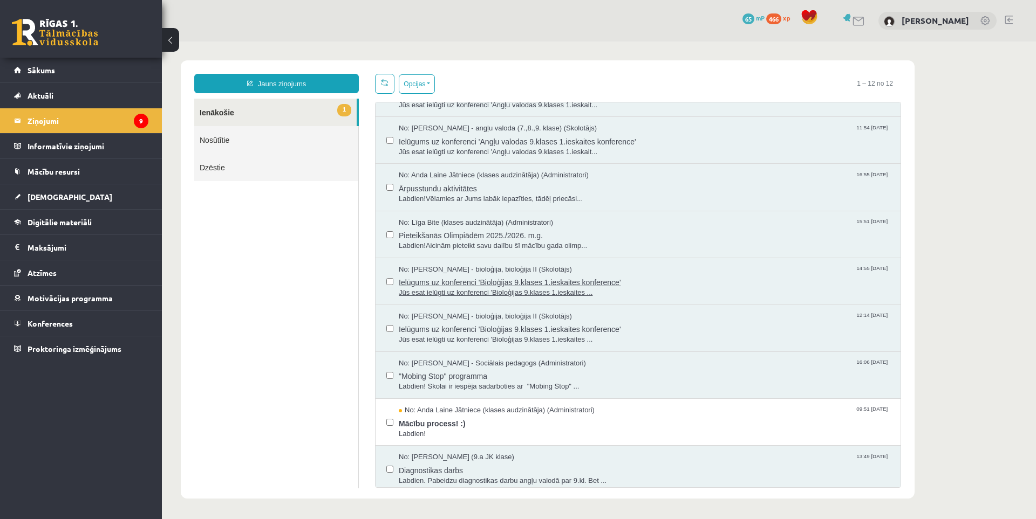
scroll to position [179, 0]
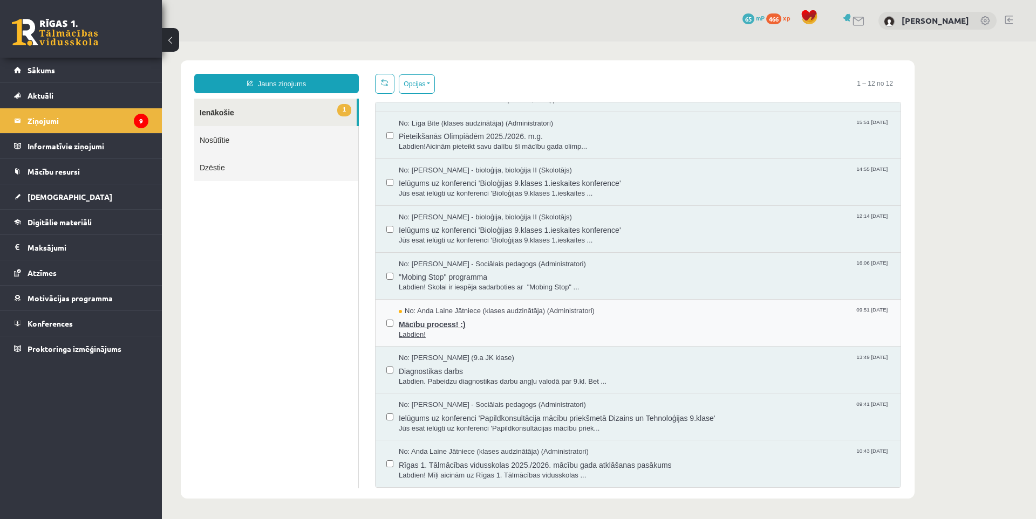
click at [429, 323] on span "Mācību process! :)" at bounding box center [644, 323] width 491 height 13
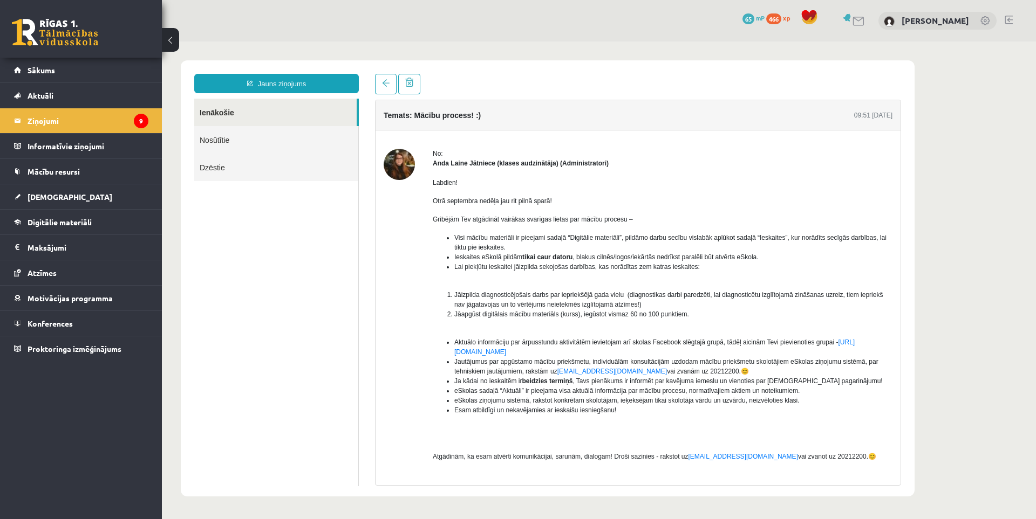
scroll to position [0, 0]
